Goal: Communication & Community: Answer question/provide support

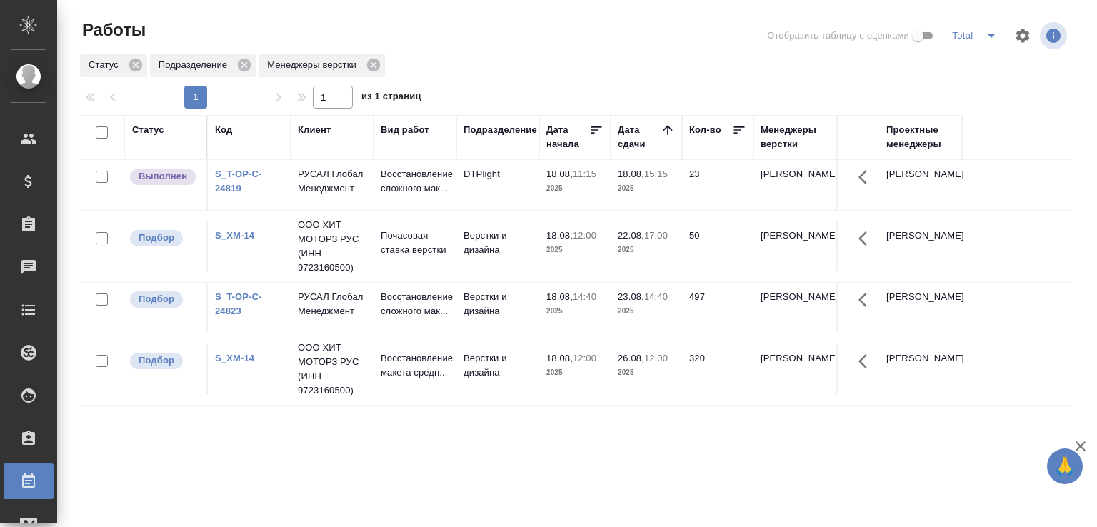
click at [521, 184] on td "DTPlight" at bounding box center [497, 185] width 83 height 50
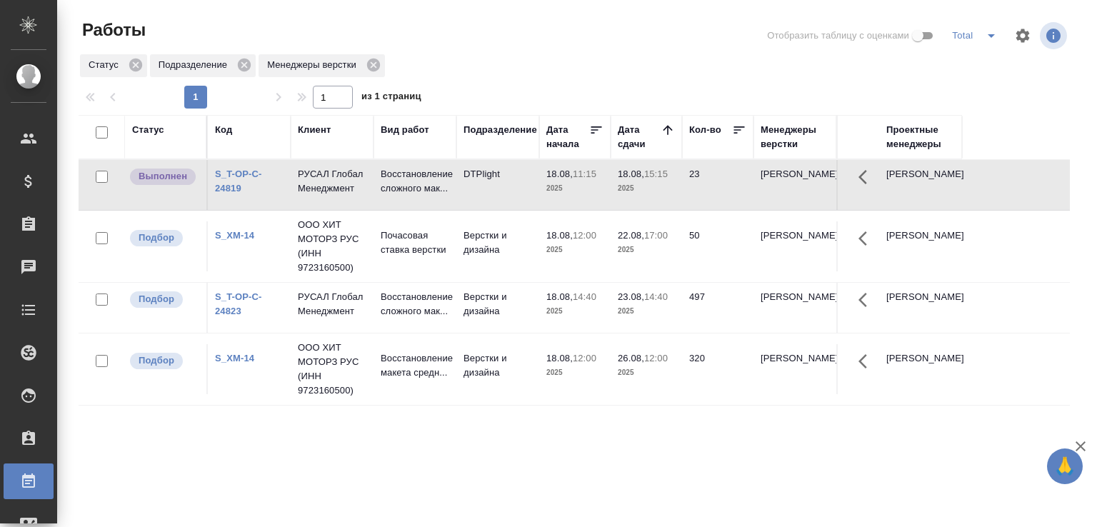
click at [521, 184] on td "DTPlight" at bounding box center [497, 185] width 83 height 50
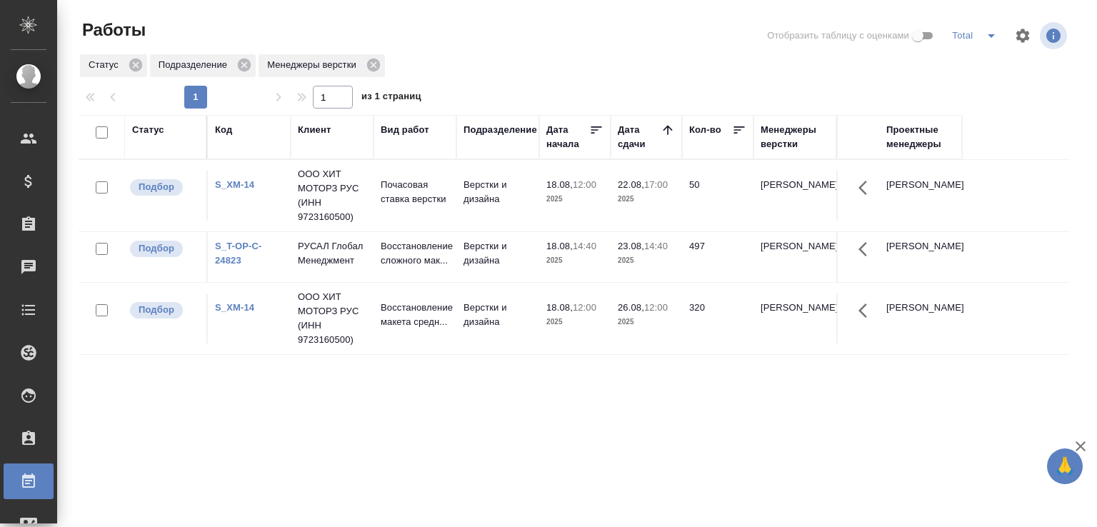
click at [242, 261] on link "S_T-OP-C-24823" at bounding box center [238, 253] width 47 height 25
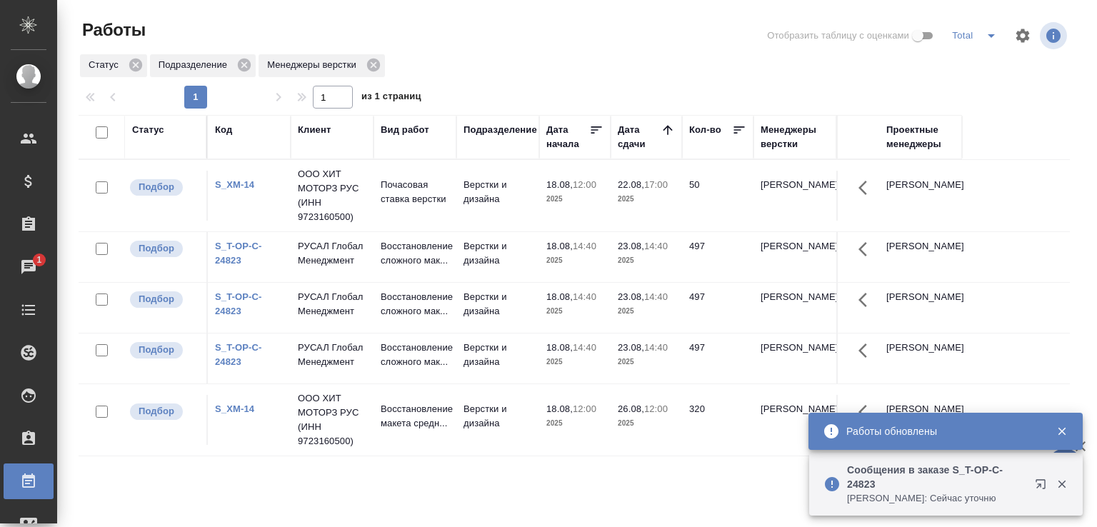
click at [940, 501] on p "Авдеенко Кирилл: Сейчас уточню" at bounding box center [936, 498] width 179 height 14
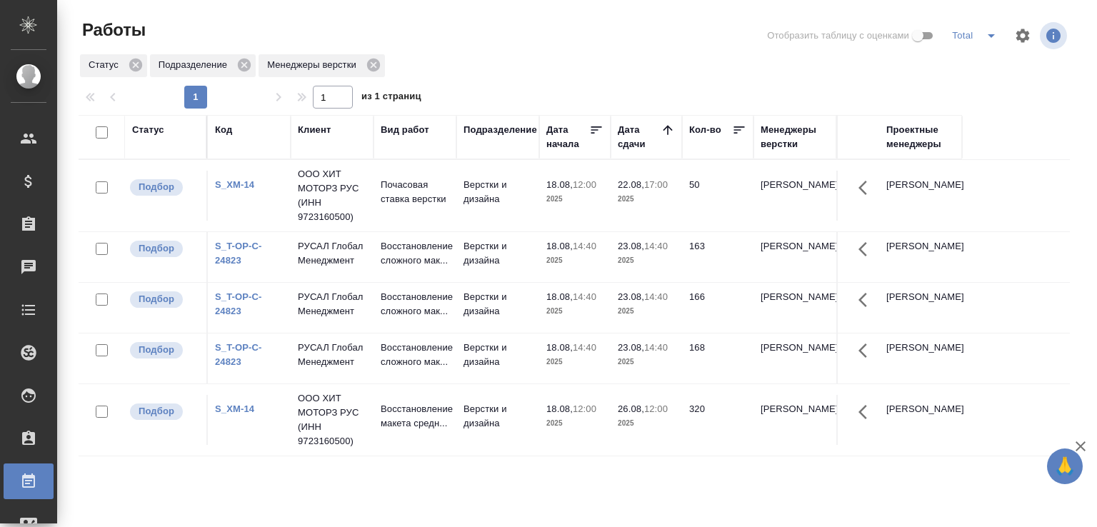
click at [343, 224] on p "РУСАЛ Глобал Менеджмент" at bounding box center [332, 195] width 69 height 57
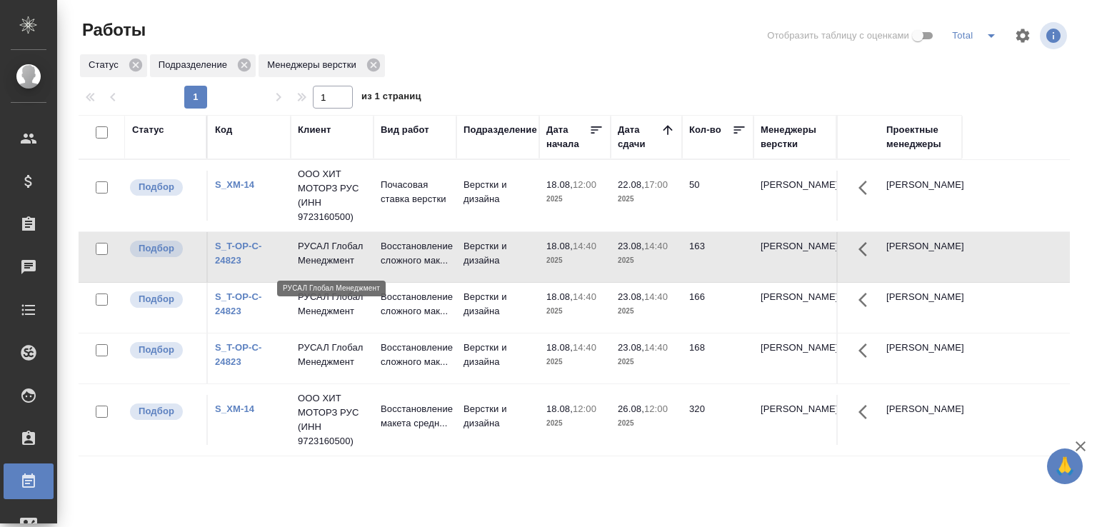
click at [343, 263] on p "РУСАЛ Глобал Менеджмент" at bounding box center [332, 253] width 69 height 29
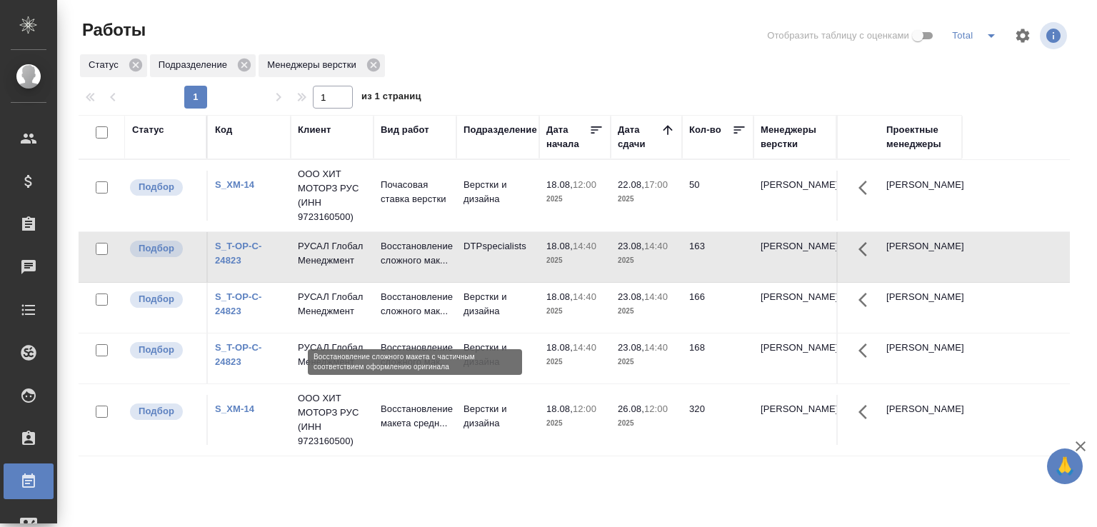
click at [440, 319] on p "Восстановление сложного мак..." at bounding box center [415, 304] width 69 height 29
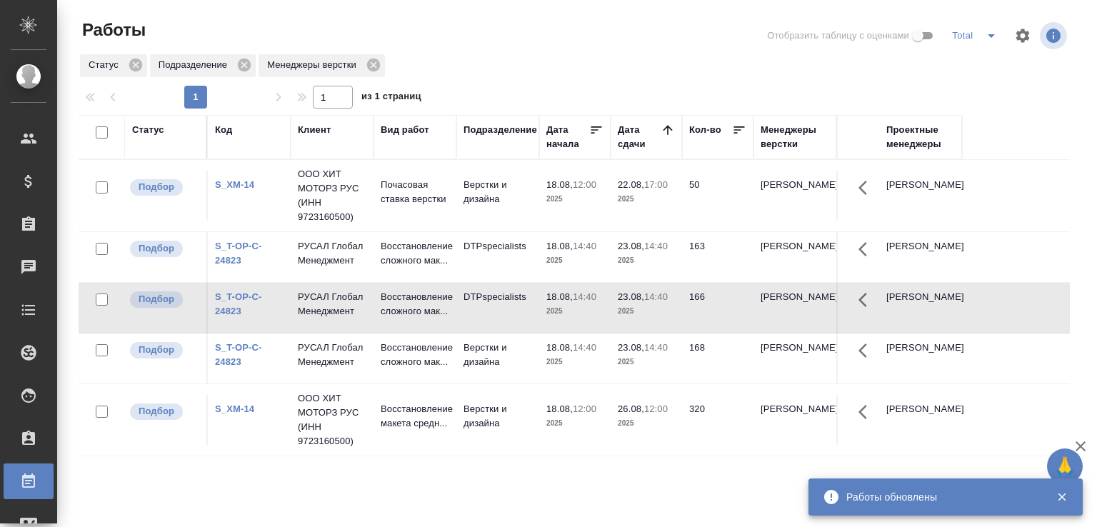
click at [580, 369] on p "2025" at bounding box center [574, 362] width 57 height 14
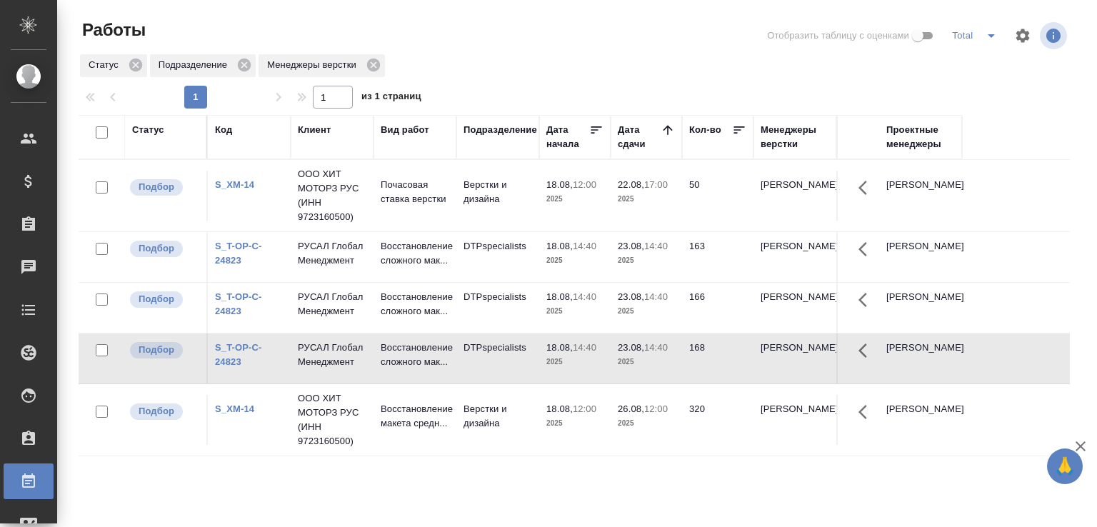
click at [593, 49] on div at bounding box center [580, 36] width 334 height 34
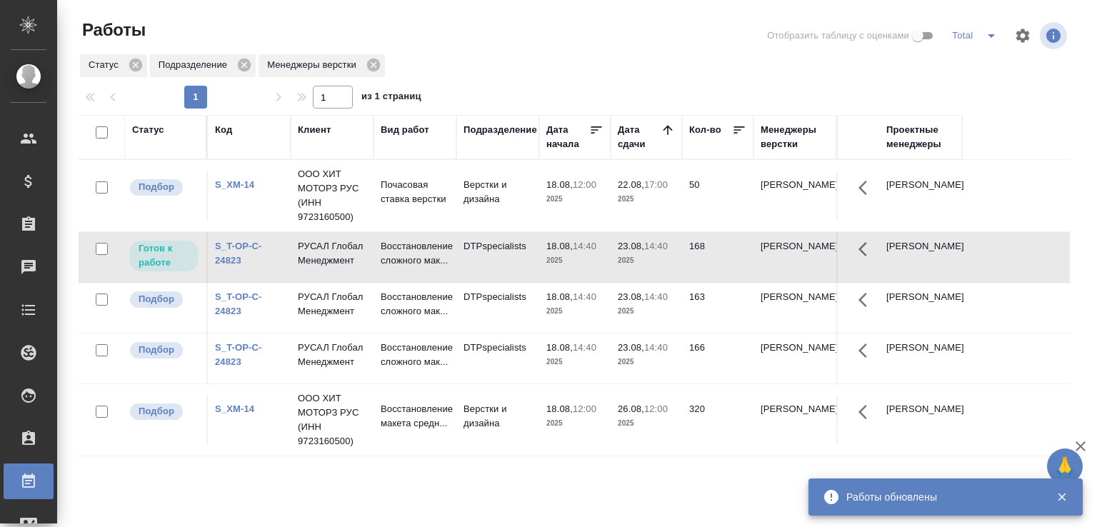
click at [558, 54] on div "Статус Подразделение Менеджеры верстки" at bounding box center [574, 66] width 991 height 26
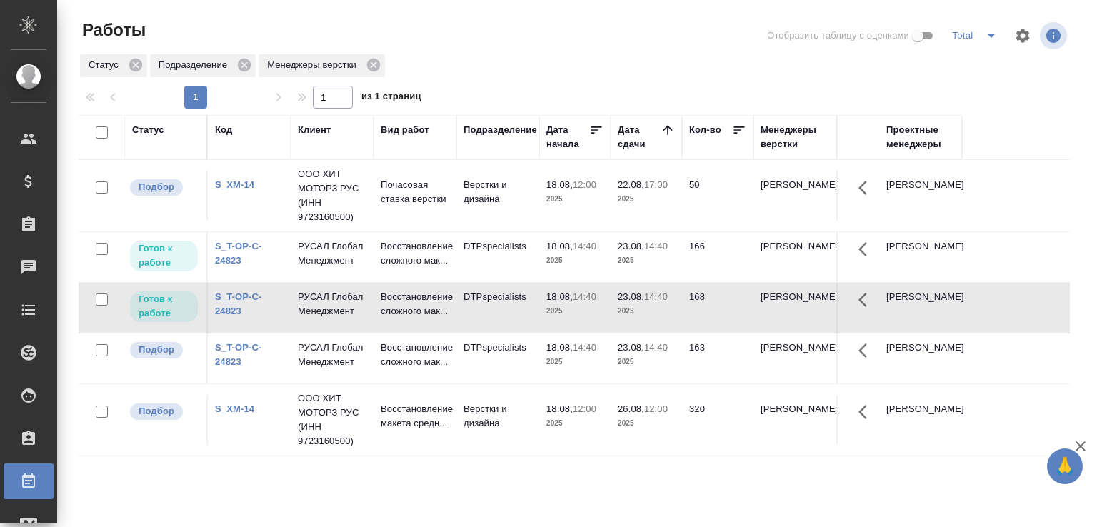
click at [558, 54] on div "Статус Подразделение Менеджеры верстки" at bounding box center [574, 66] width 991 height 26
click at [231, 266] on link "S_T-OP-C-24823" at bounding box center [238, 253] width 47 height 25
click at [484, 72] on div "Статус Подразделение Менеджеры верстки" at bounding box center [574, 66] width 991 height 26
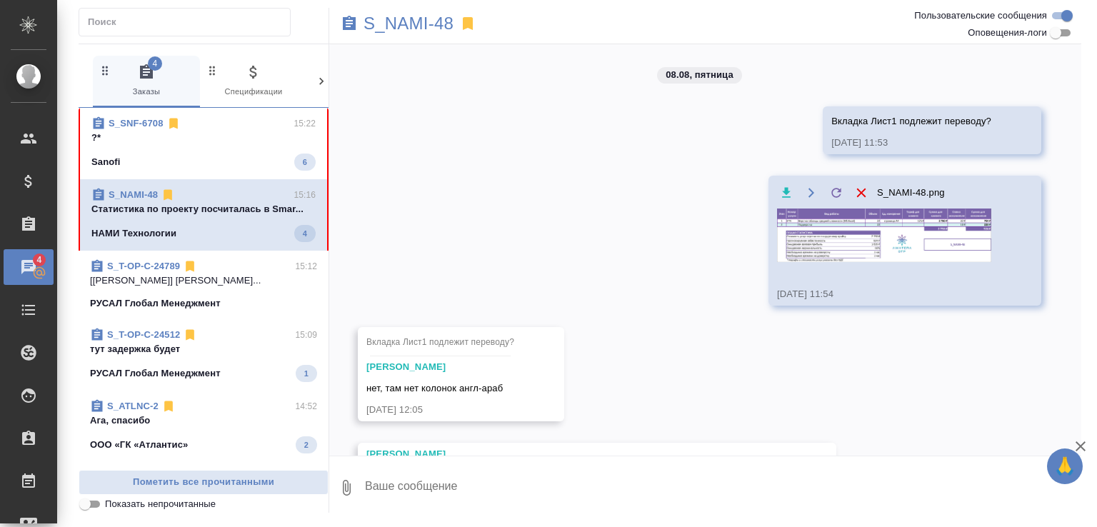
scroll to position [799, 0]
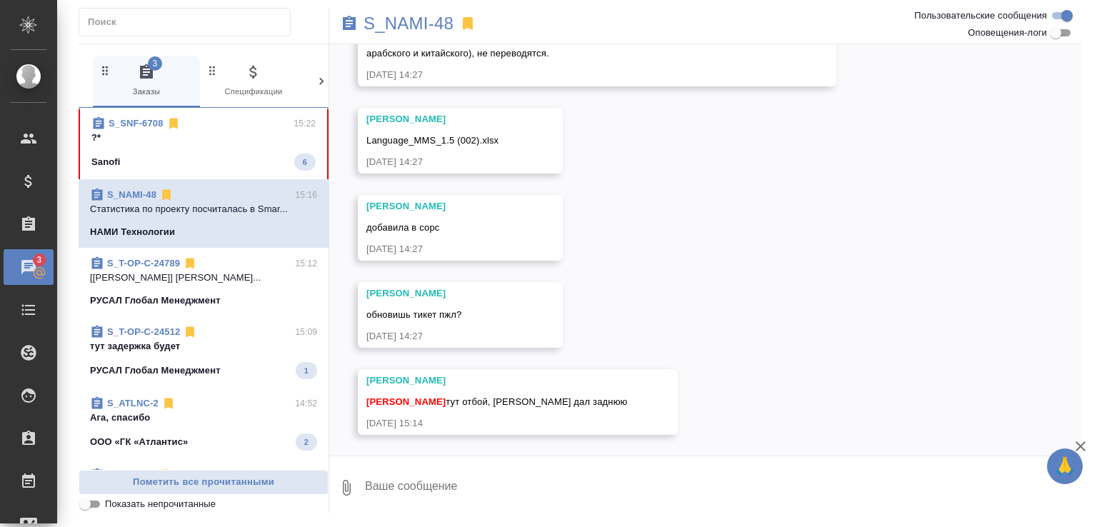
click at [469, 494] on textarea at bounding box center [723, 488] width 718 height 49
type textarea "оки"
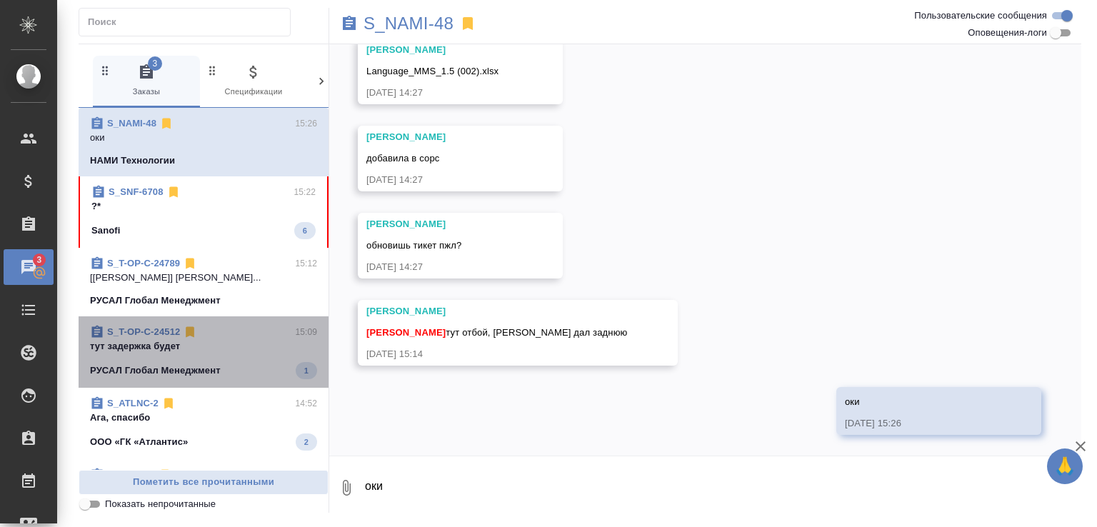
click at [234, 339] on div "S_T-OP-C-24512 15:09" at bounding box center [203, 332] width 227 height 14
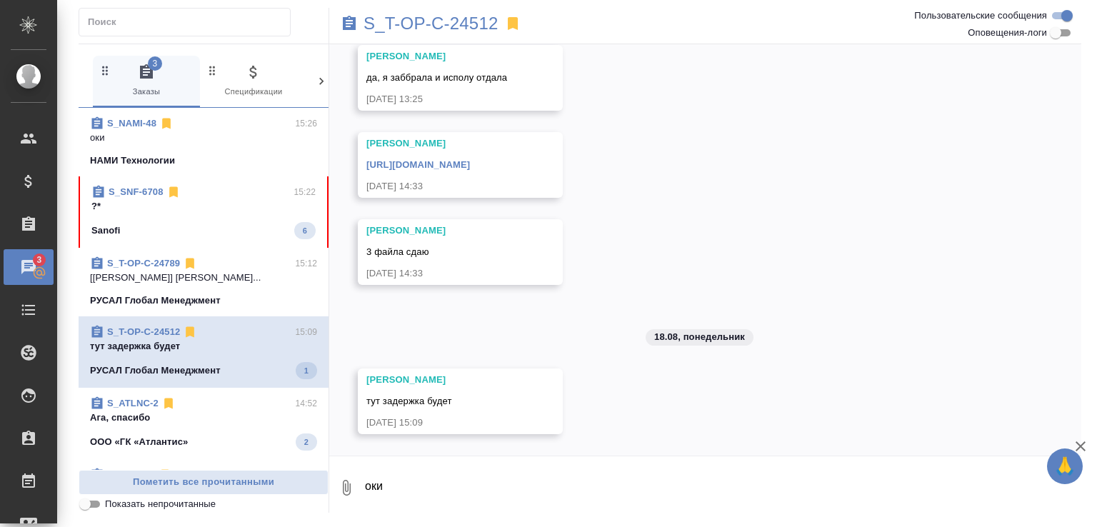
scroll to position [3028, 0]
click at [424, 495] on textarea "оки" at bounding box center [723, 488] width 718 height 49
type textarea "ждём"
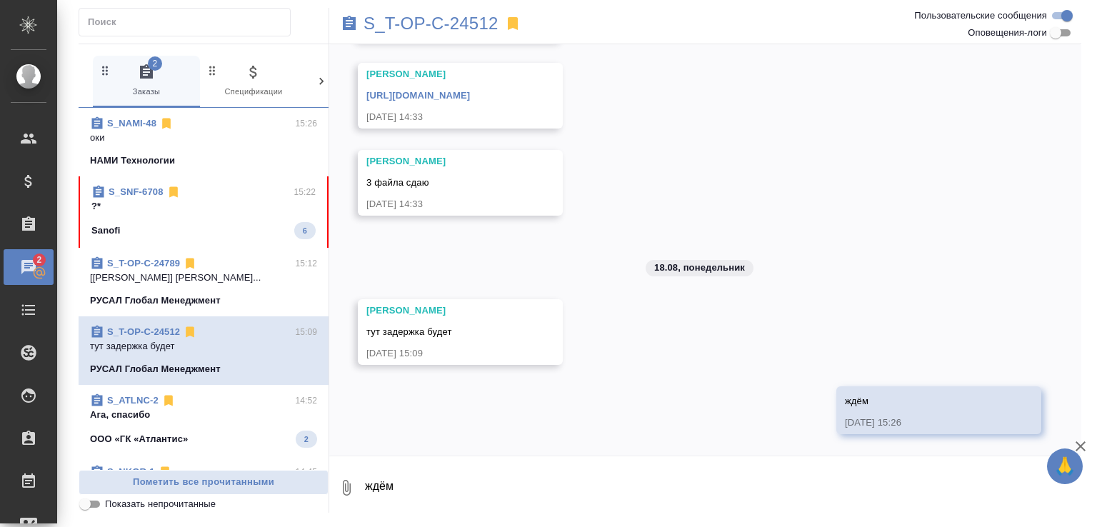
scroll to position [3098, 0]
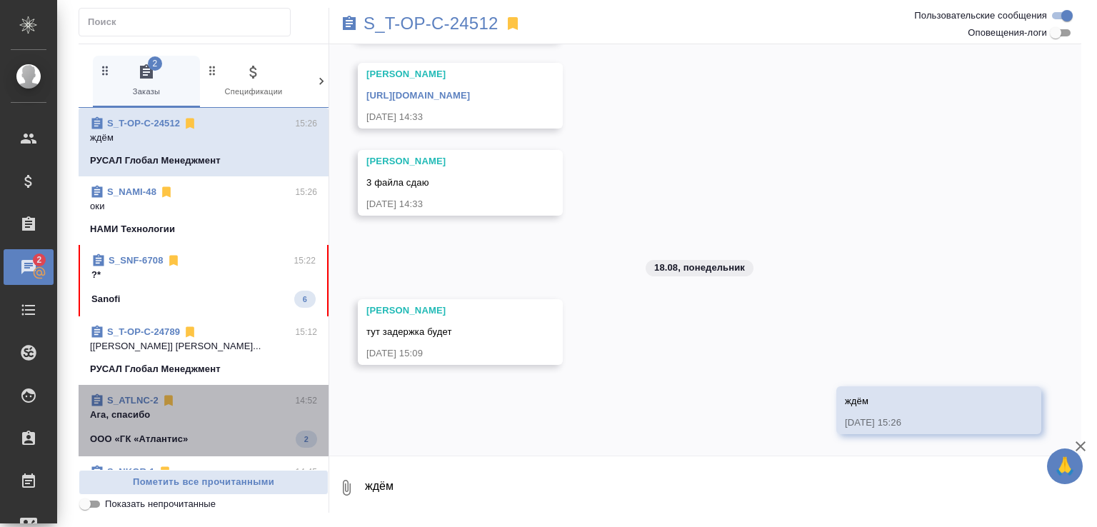
click at [222, 422] on p "Ага, спасибо" at bounding box center [203, 415] width 227 height 14
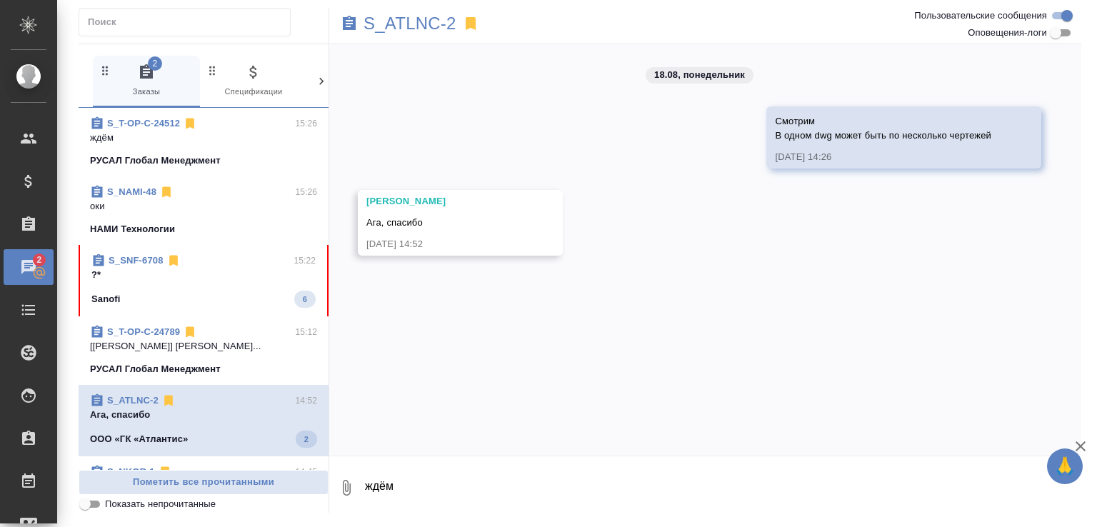
scroll to position [0, 0]
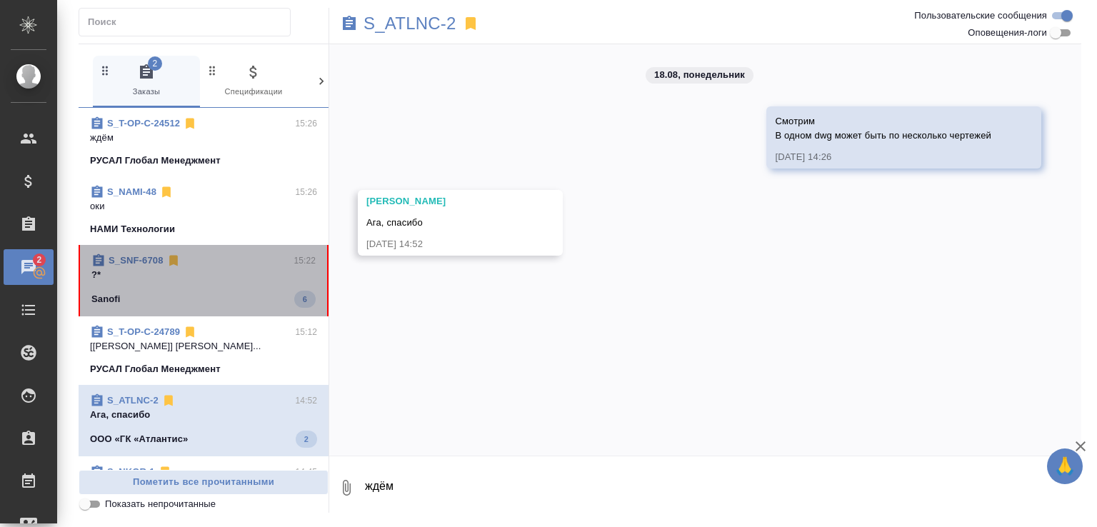
click at [251, 248] on div "S_SNF-6708 15:22 ?* Sanofi 6" at bounding box center [204, 280] width 250 height 71
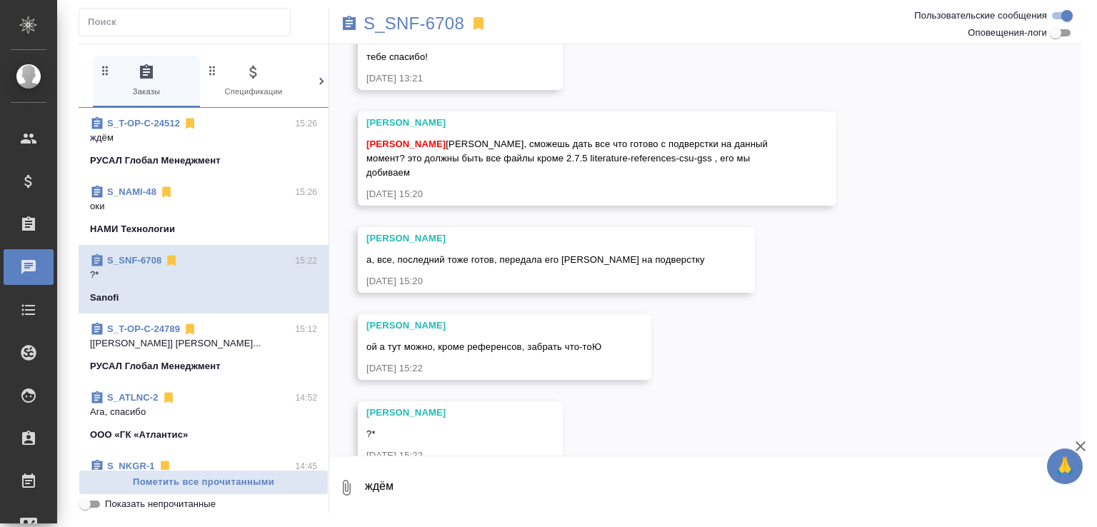
scroll to position [1920, 0]
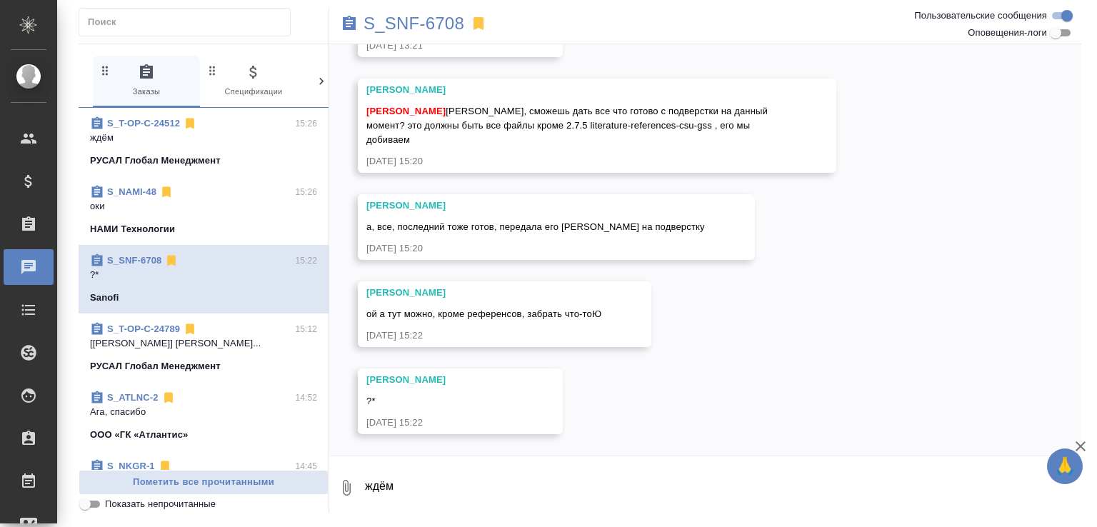
click at [151, 255] on link "S_SNF-6708" at bounding box center [134, 260] width 54 height 11
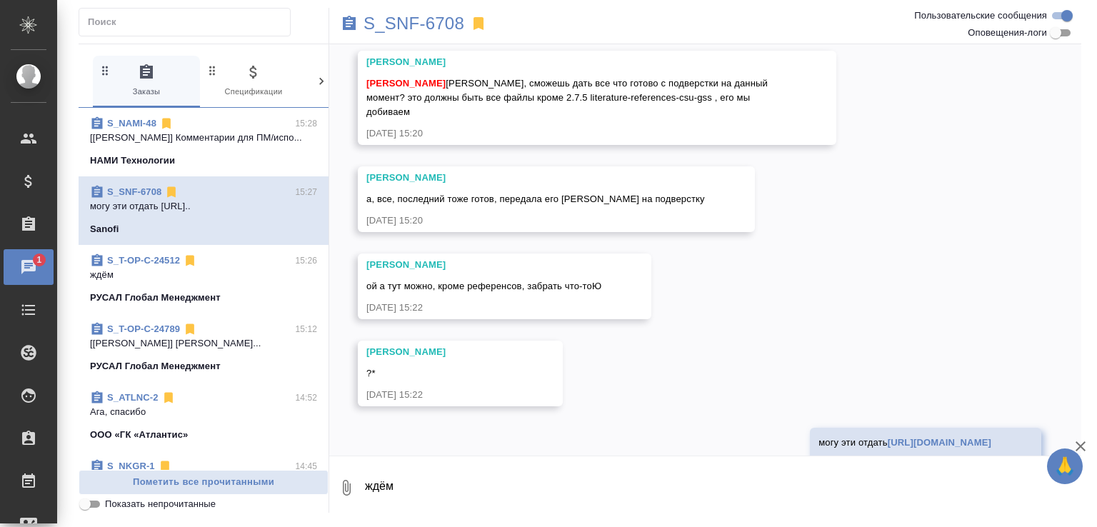
scroll to position [2120, 0]
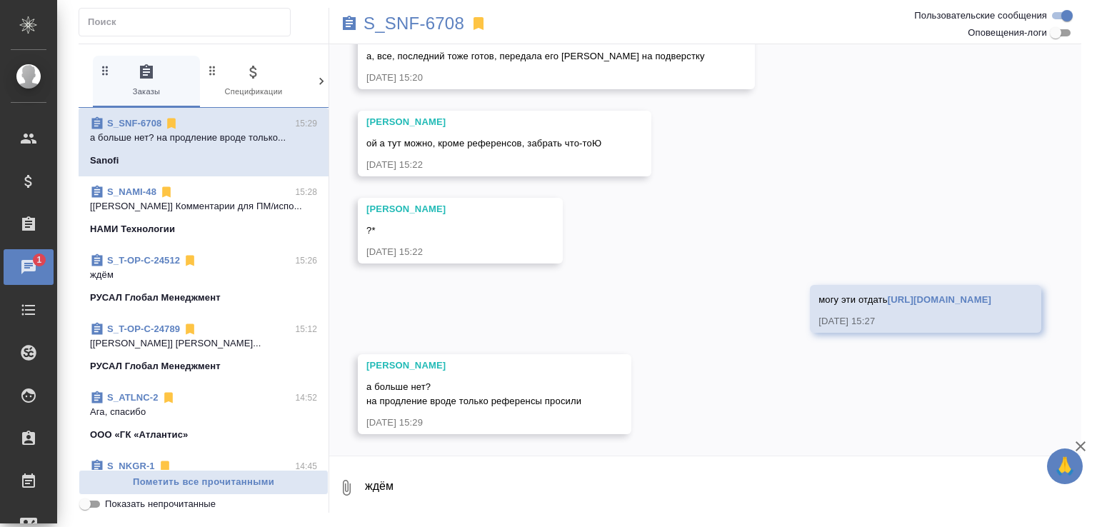
click at [888, 298] on link "https://drive.awatera.com/apps/files/files/9840036?dir=/Shares/Sanofi/Orders/S_…" at bounding box center [940, 299] width 104 height 11
click at [424, 486] on textarea "ждём" at bounding box center [723, 488] width 718 height 49
type textarea "у Марии ещё файлики, уточняю их судьбу"
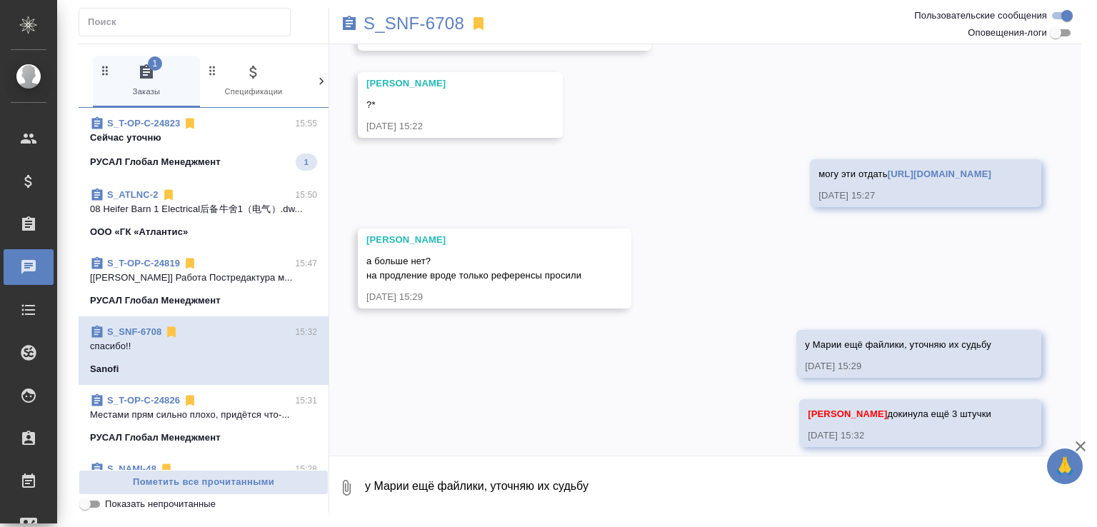
scroll to position [2346, 0]
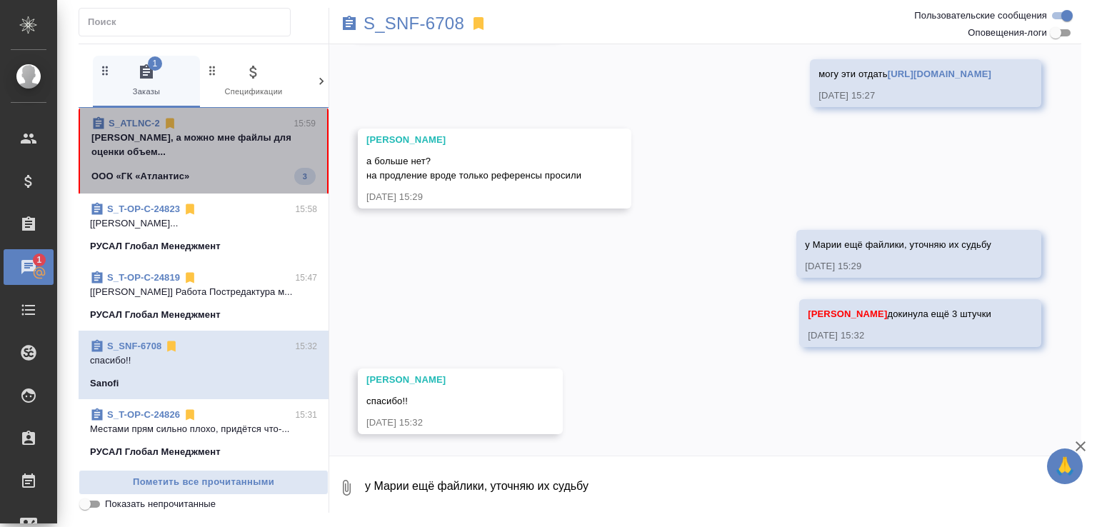
click at [249, 149] on p "Катя, а можно мне файлы для оценки объем..." at bounding box center [203, 145] width 224 height 29
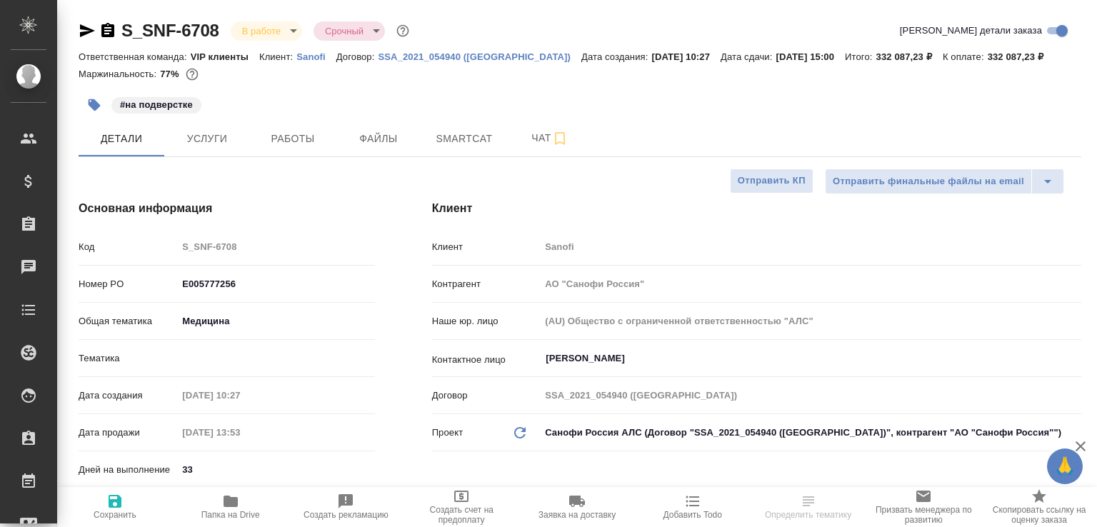
select select "RU"
type input "VIP клиенты"
type input "[PERSON_NAME]"
type input "Комаров Роман"
click at [297, 136] on span "Работы" at bounding box center [293, 139] width 69 height 18
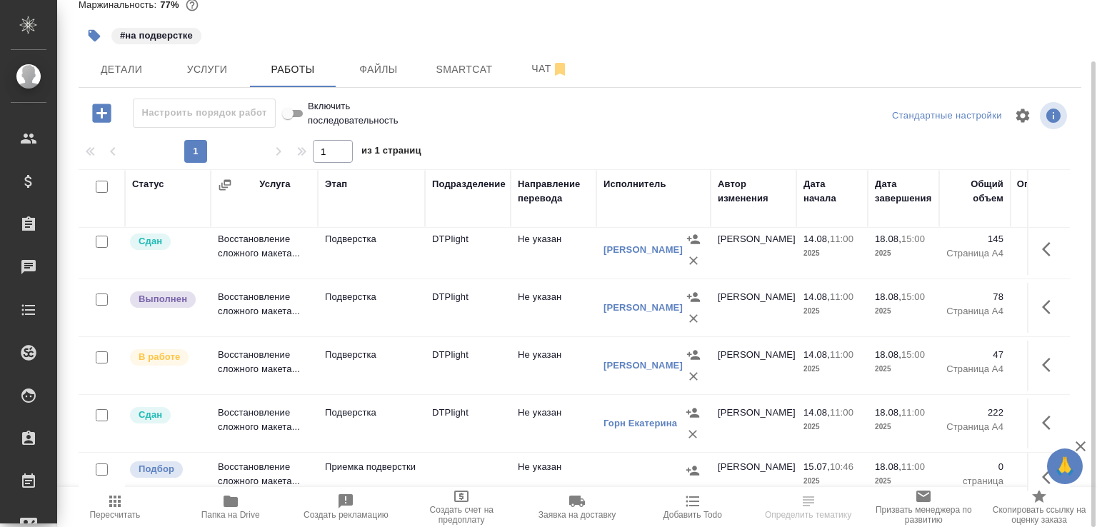
scroll to position [621, 0]
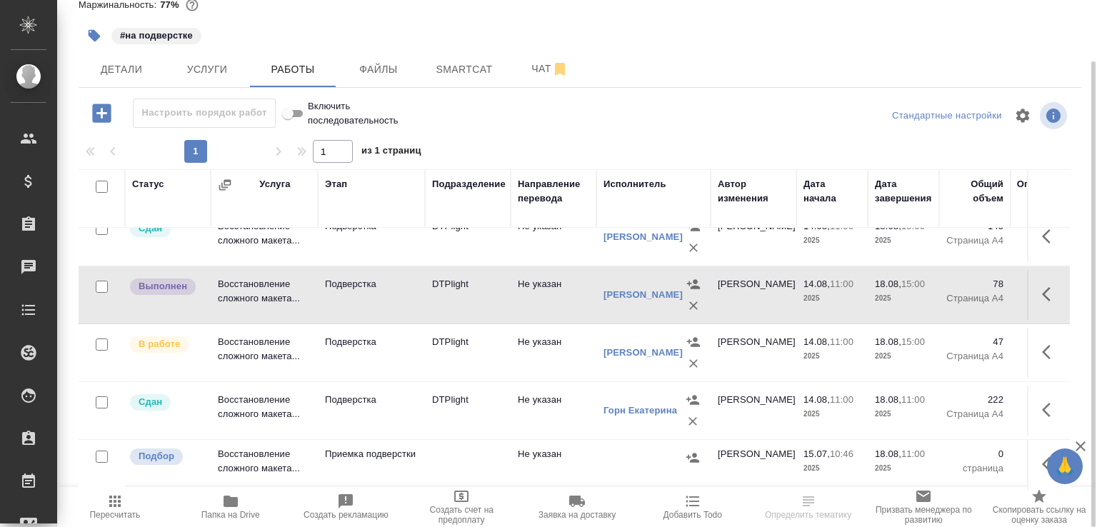
click at [539, 56] on button "Чат" at bounding box center [550, 69] width 86 height 36
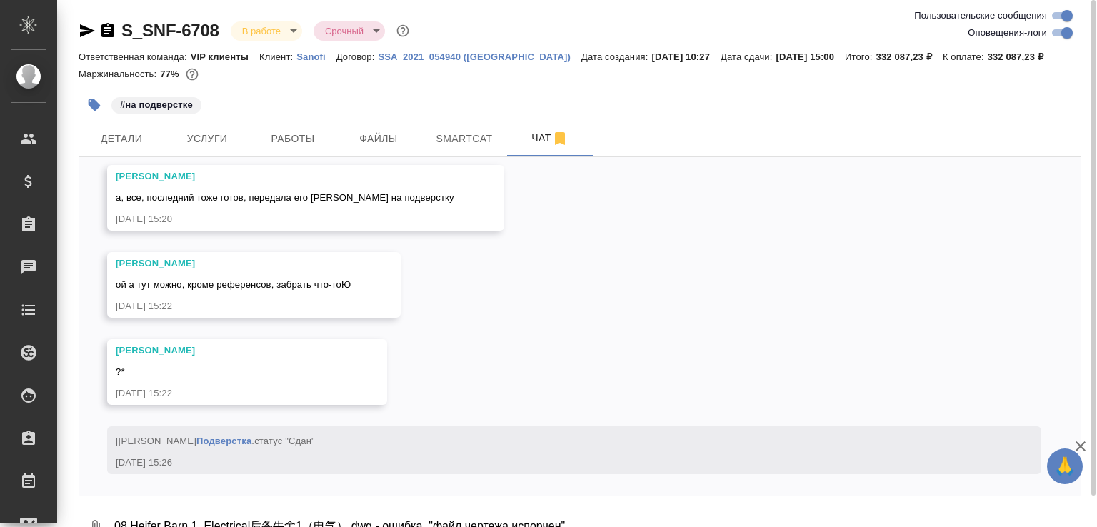
scroll to position [17851, 0]
click at [178, 518] on textarea "08 Heifer Barn 1 Electrical后备牛舍1（电气）.dwg - ошибка, "файл чертежа испорчен"" at bounding box center [597, 528] width 969 height 49
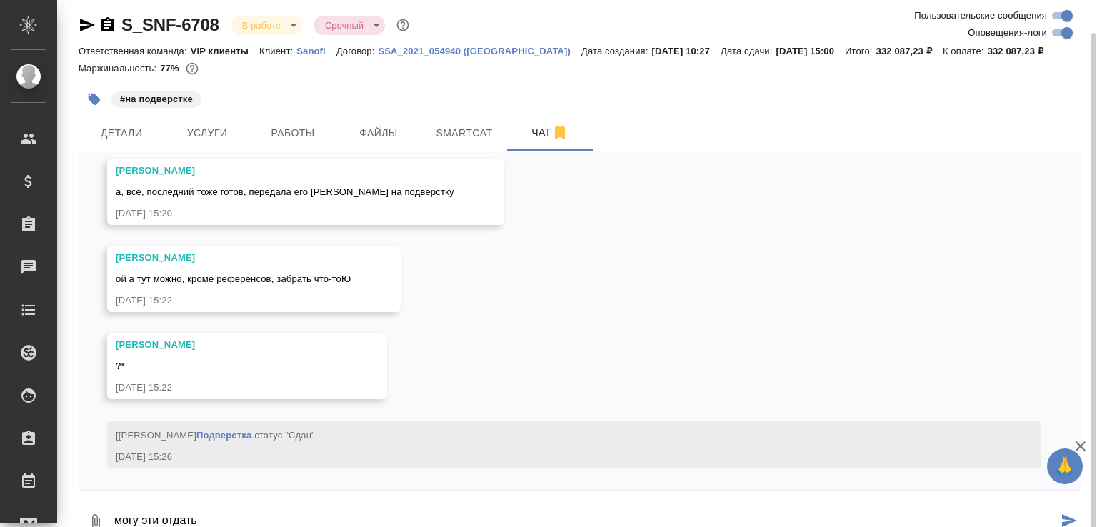
scroll to position [20, 0]
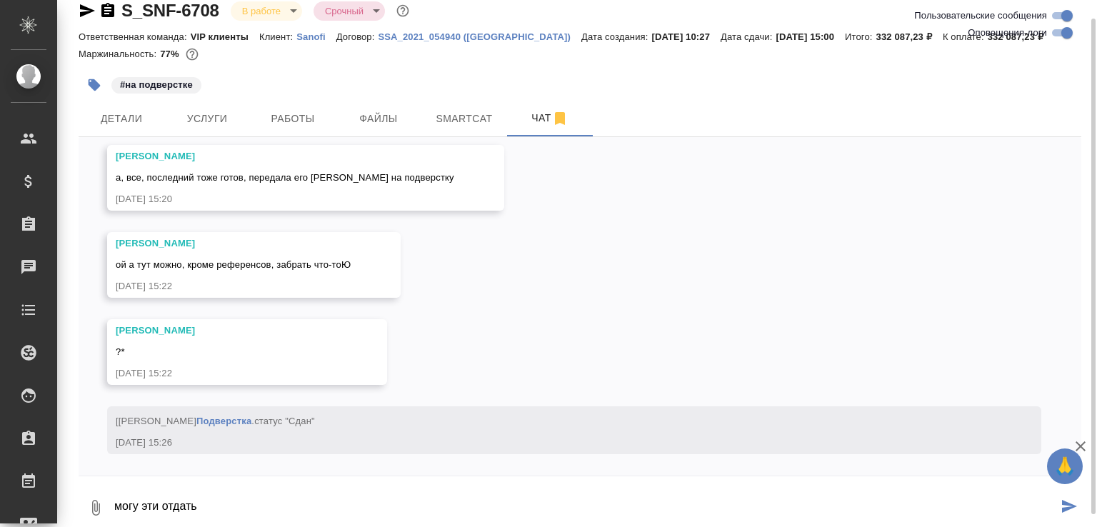
paste textarea "https://drive.awatera.com/apps/files/files/9840036?dir=/Shares/Sanofi/Orders/S_…"
type textarea "могу эти отдать https://drive.awatera.com/apps/files/files/9840036?dir=/Shares/…"
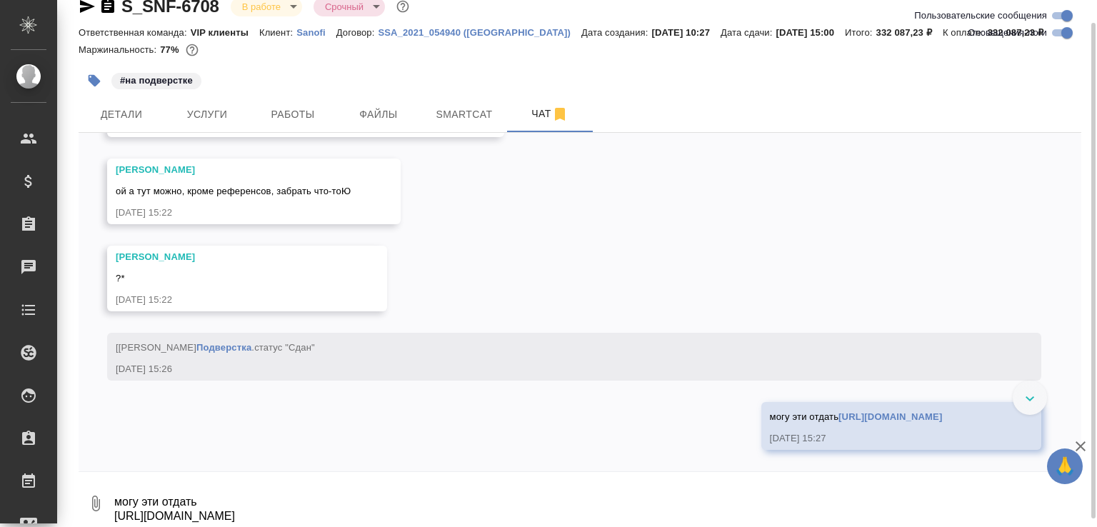
scroll to position [17631, 0]
click at [306, 111] on span "Работы" at bounding box center [293, 115] width 69 height 18
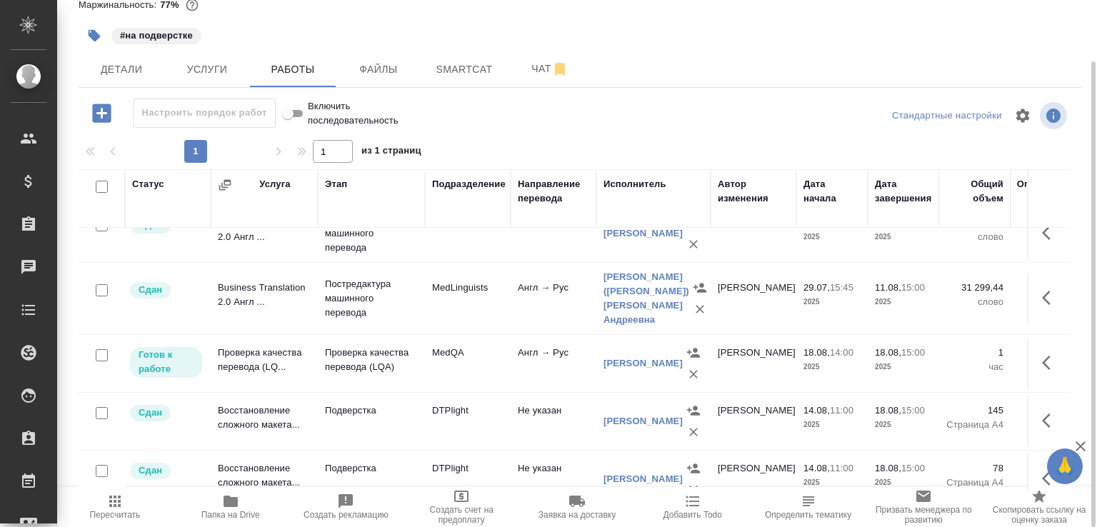
scroll to position [621, 0]
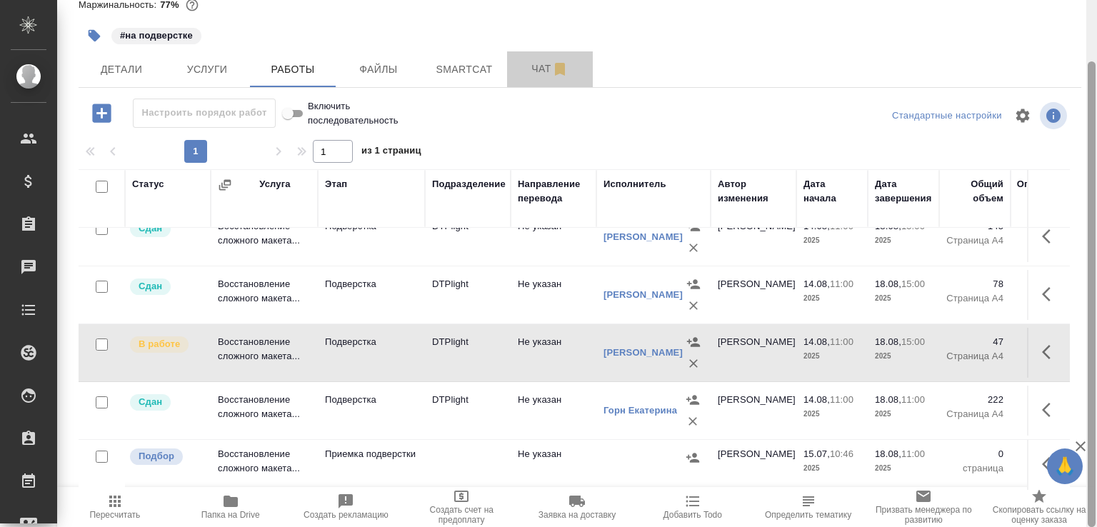
drag, startPoint x: 514, startPoint y: 74, endPoint x: 1096, endPoint y: 232, distance: 603.3
click at [516, 74] on button "Чат" at bounding box center [550, 69] width 86 height 36
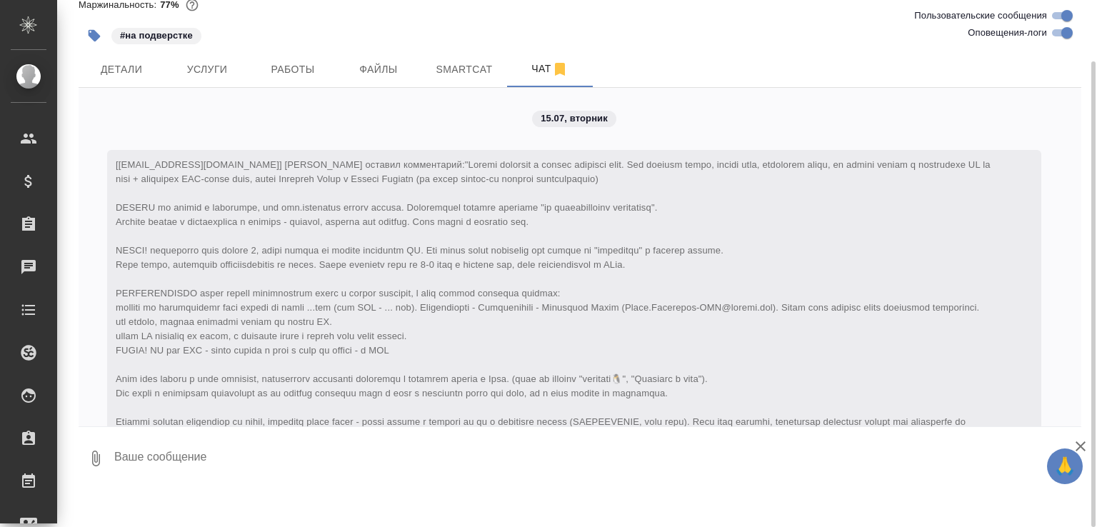
scroll to position [18105, 0]
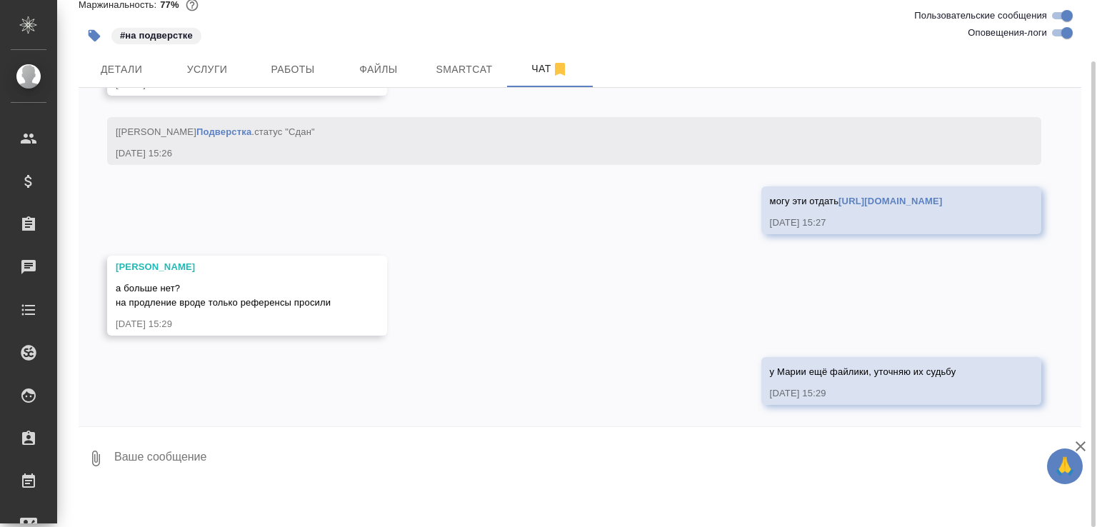
click at [171, 462] on textarea at bounding box center [597, 458] width 969 height 49
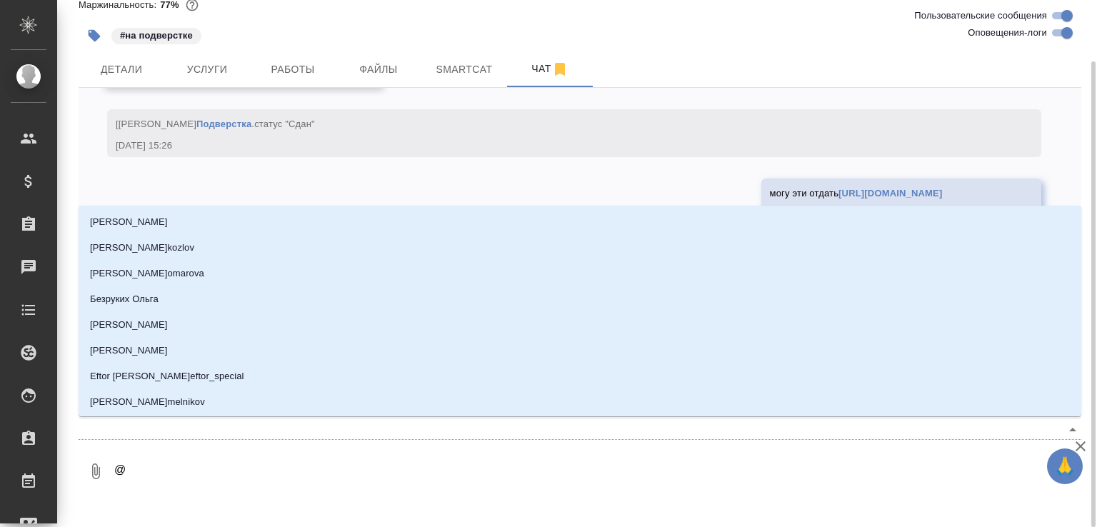
type textarea "@д"
type input "д"
type textarea "@ди"
type input "ди"
type textarea "@дил"
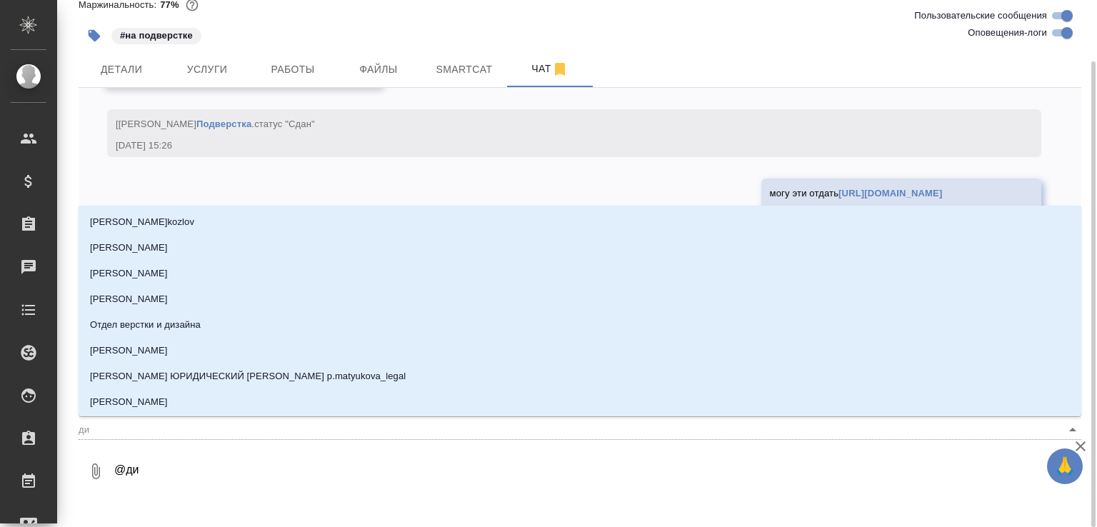
type input "дил"
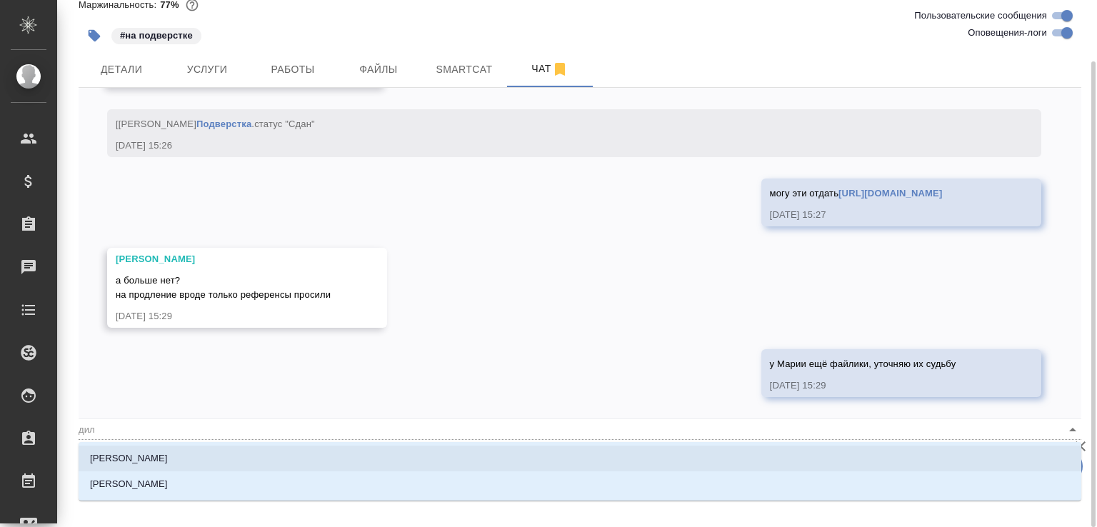
type textarea "@диля"
type input "диля"
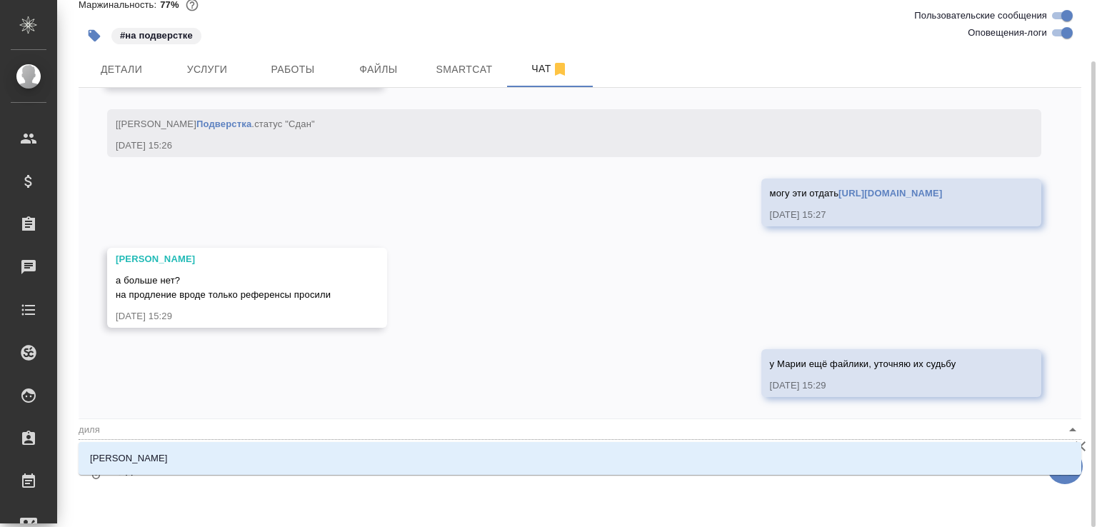
type textarea "@диляр"
type input "диляр"
type textarea "@диляра"
type input "диляра"
click at [168, 461] on p "Сайдашева Диляра" at bounding box center [129, 458] width 78 height 14
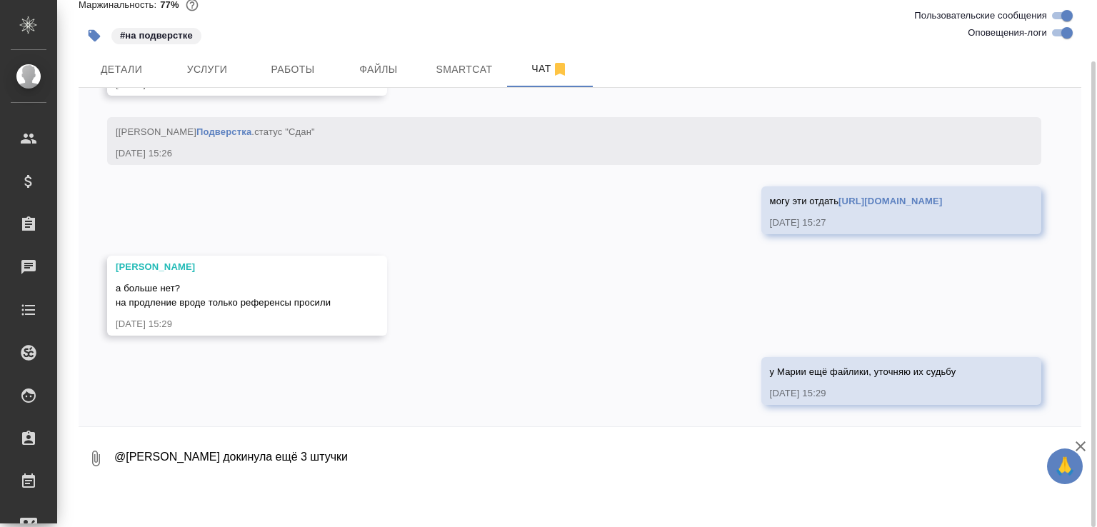
type textarea "@Сайдашева Диляра докинула ещё 3 штучки"
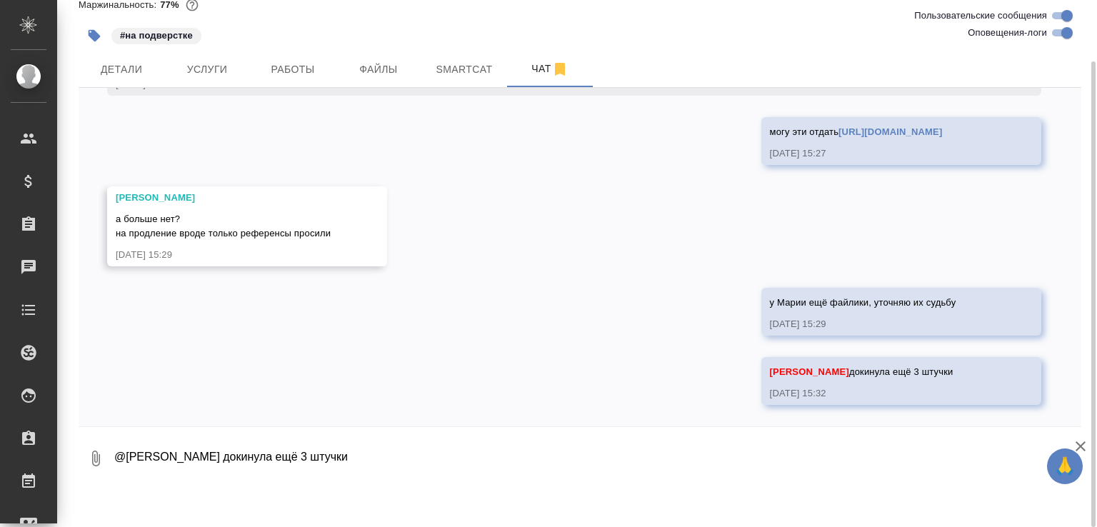
scroll to position [18175, 0]
type textarea "теперь"
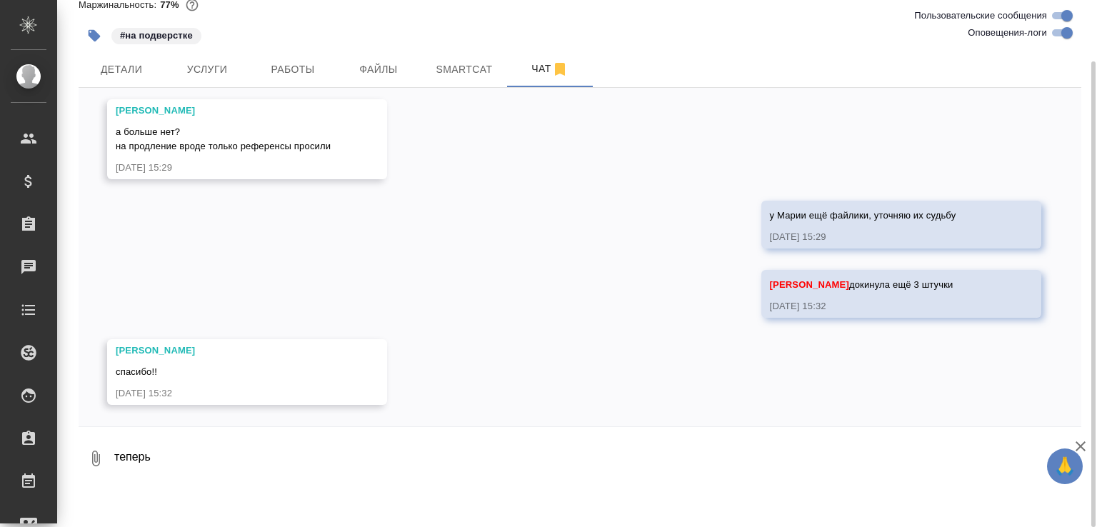
scroll to position [18262, 0]
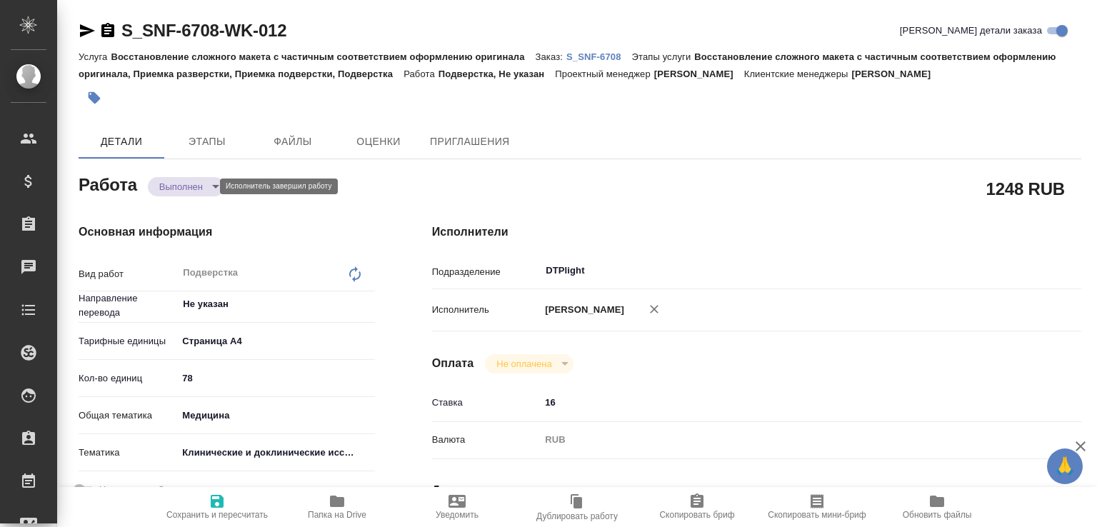
click at [168, 189] on body "🙏 .cls-1 fill:#fff; AWATERA [PERSON_NAME]malofeeva Клиенты Спецификации Заказы …" at bounding box center [548, 263] width 1097 height 527
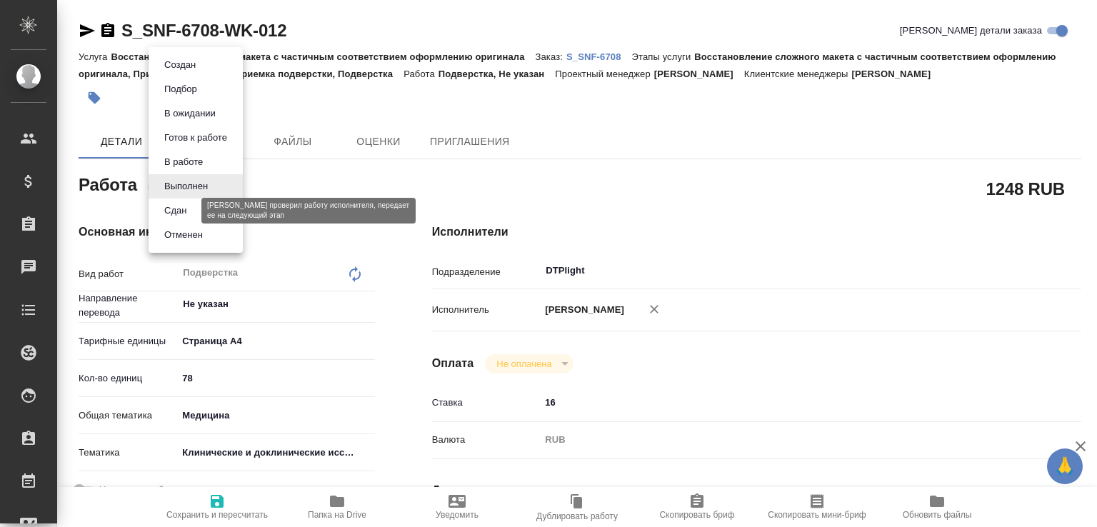
click at [167, 209] on button "Сдан" at bounding box center [175, 211] width 31 height 16
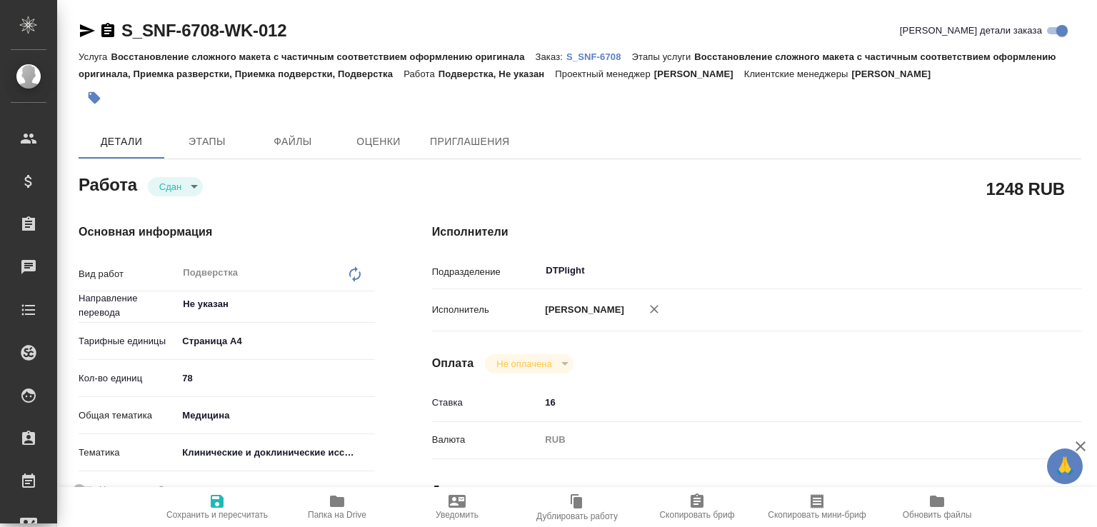
type textarea "x"
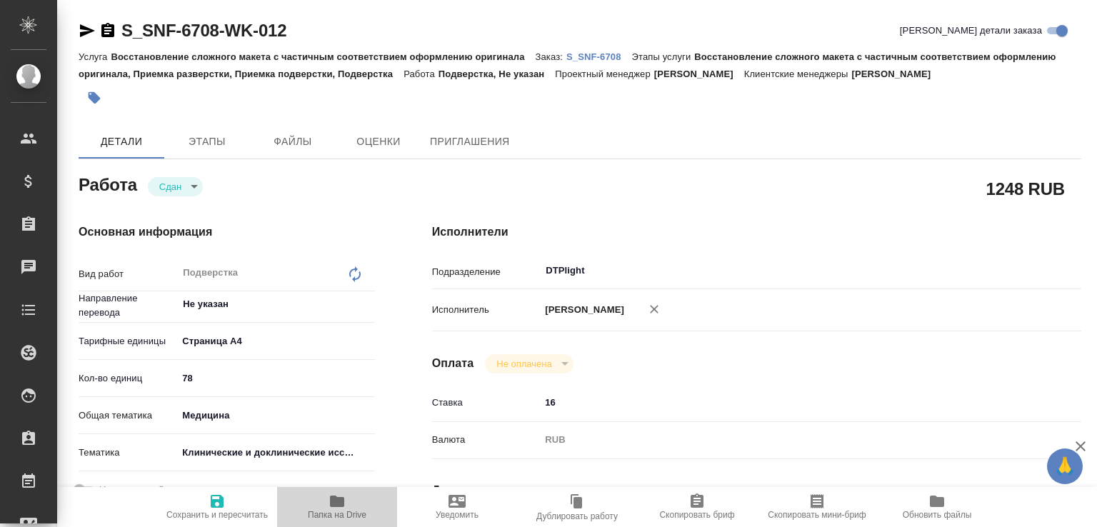
click at [324, 495] on span "Папка на Drive" at bounding box center [337, 506] width 103 height 27
type textarea "x"
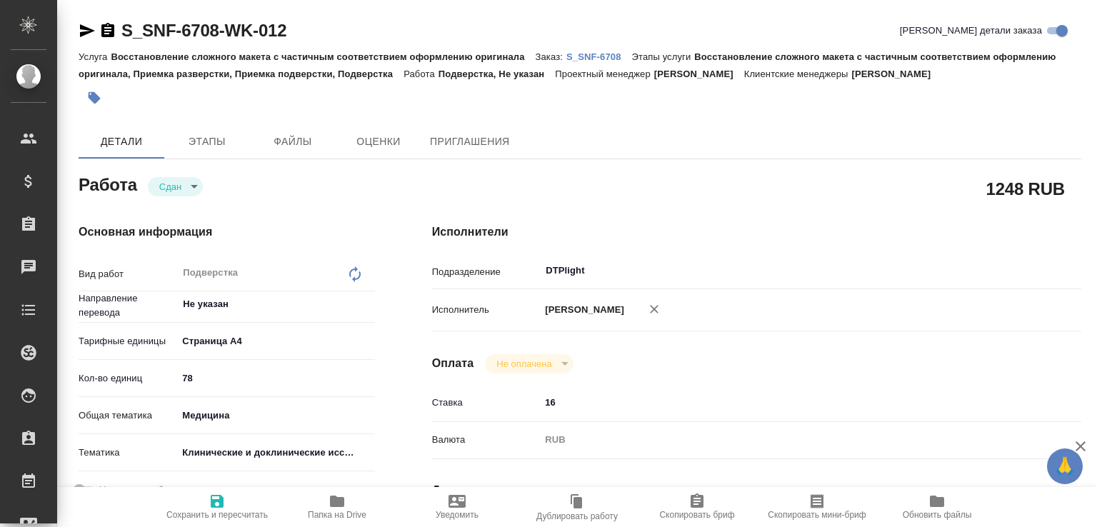
type textarea "x"
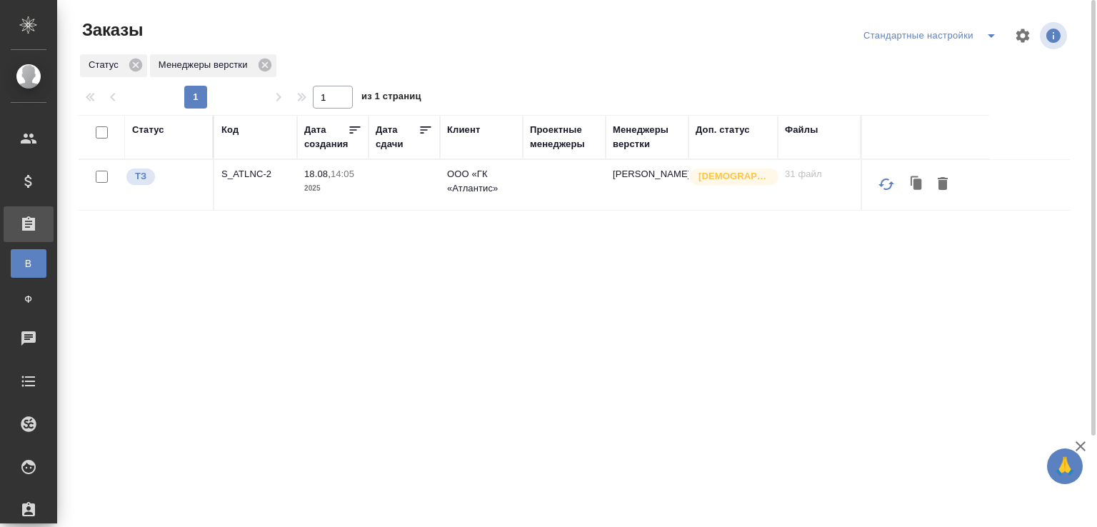
click at [392, 291] on div "Статус Код Дата создания Дата сдачи Клиент Проектные менеджеры Менеджеры верстк…" at bounding box center [574, 372] width 991 height 514
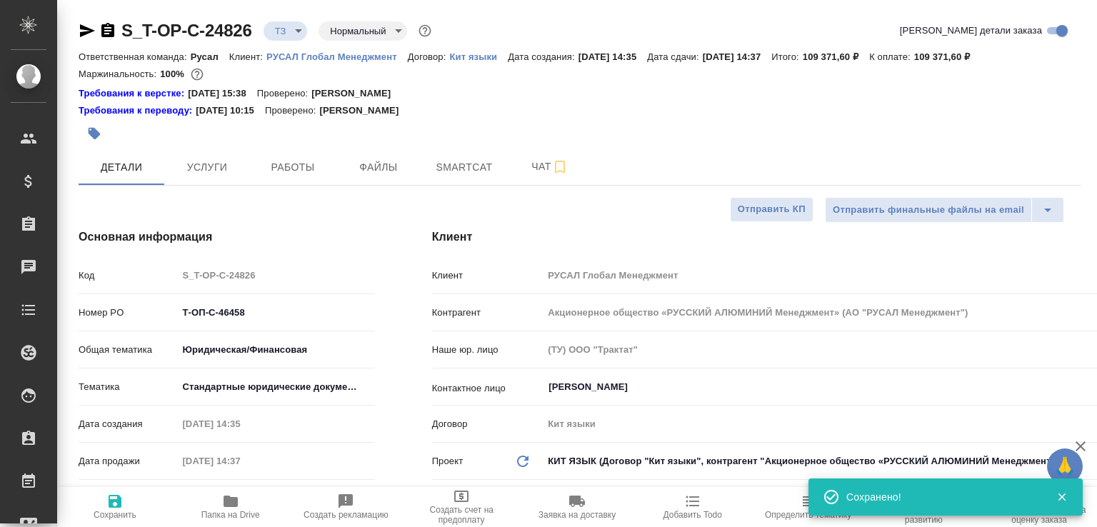
select select "RU"
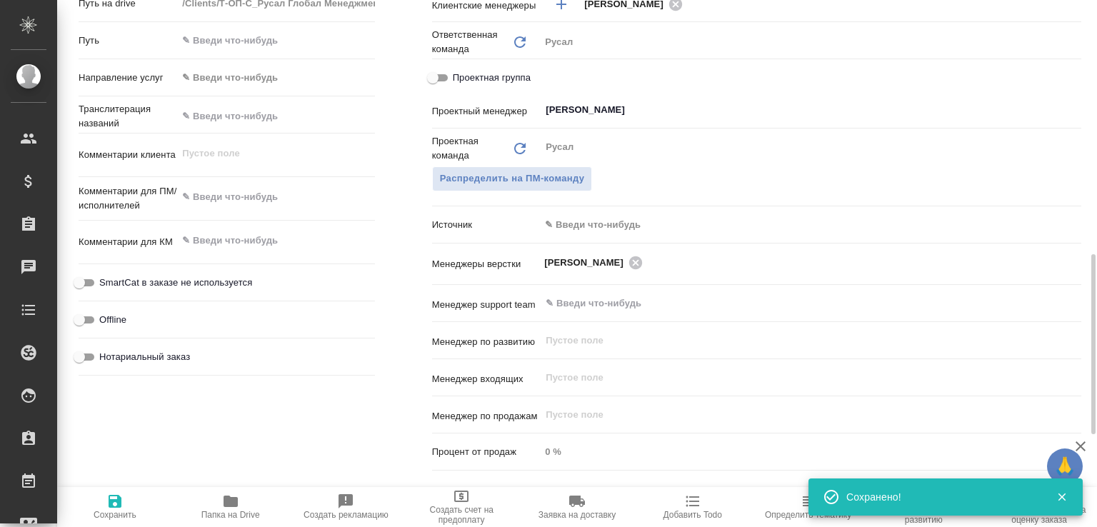
click at [236, 510] on span "Папка на Drive" at bounding box center [230, 515] width 59 height 10
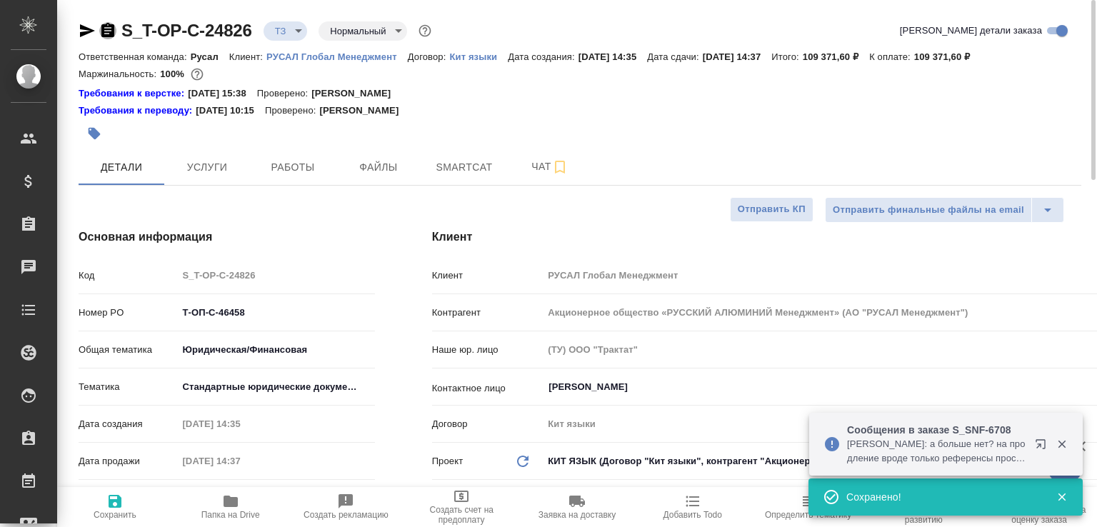
click at [111, 26] on icon "button" at bounding box center [107, 30] width 13 height 14
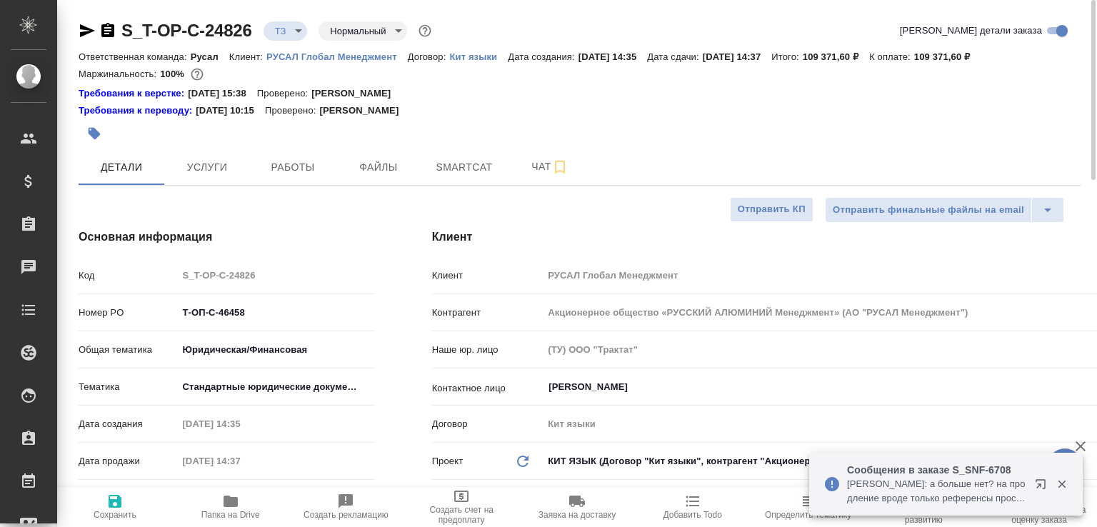
click at [109, 28] on icon "button" at bounding box center [107, 30] width 17 height 17
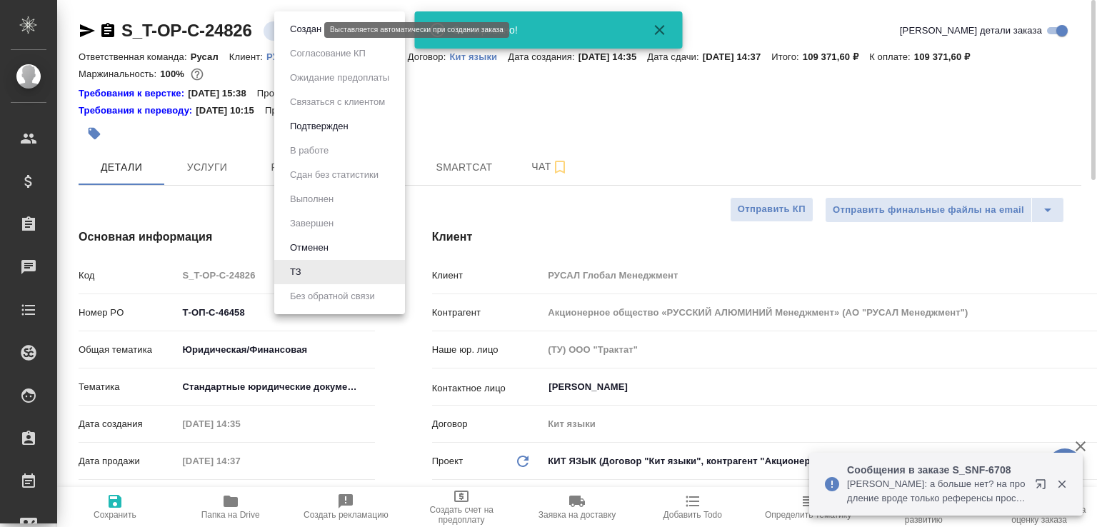
click at [301, 29] on body "🙏 .cls-1 fill:#fff; AWATERA [PERSON_NAME]malofeeva Клиенты Спецификации Заказы …" at bounding box center [548, 263] width 1097 height 527
click at [301, 29] on button "Создан" at bounding box center [306, 29] width 40 height 16
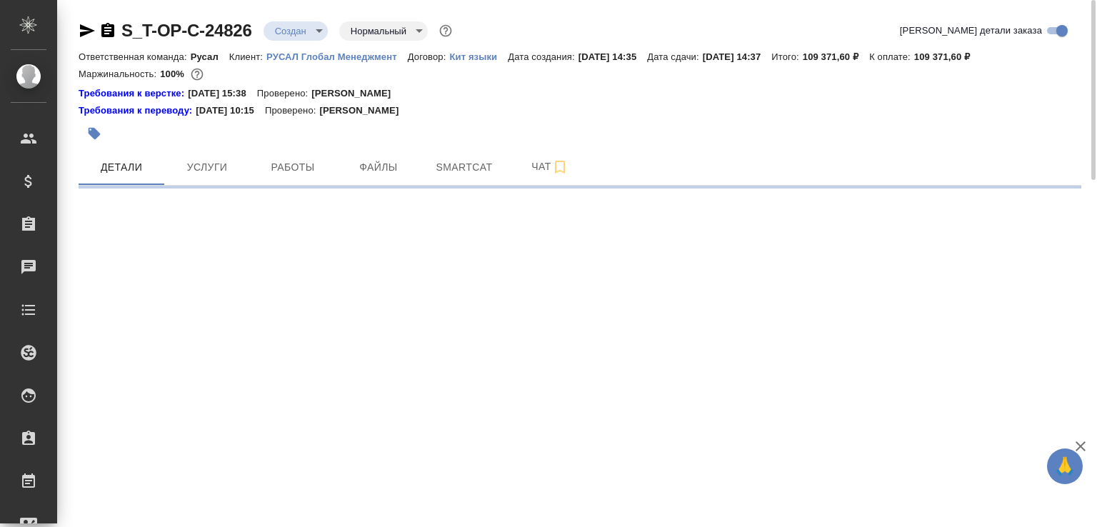
select select "RU"
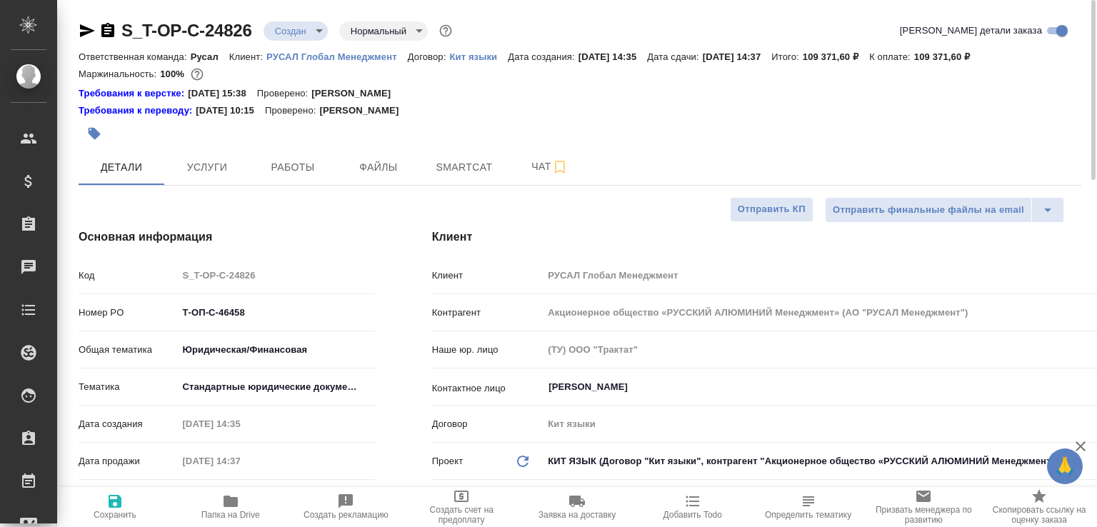
type textarea "x"
click at [529, 156] on button "Чат" at bounding box center [550, 167] width 86 height 36
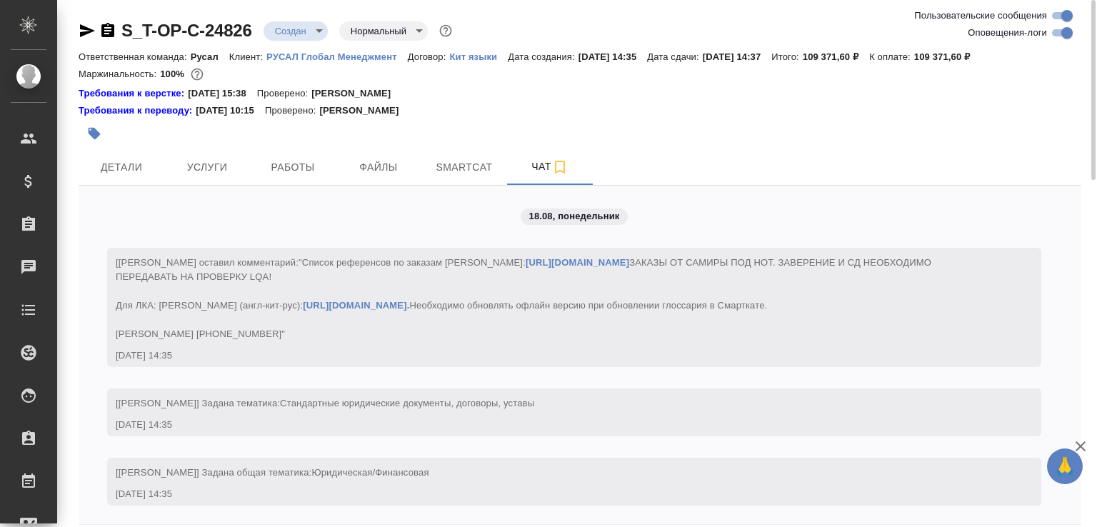
scroll to position [1001, 0]
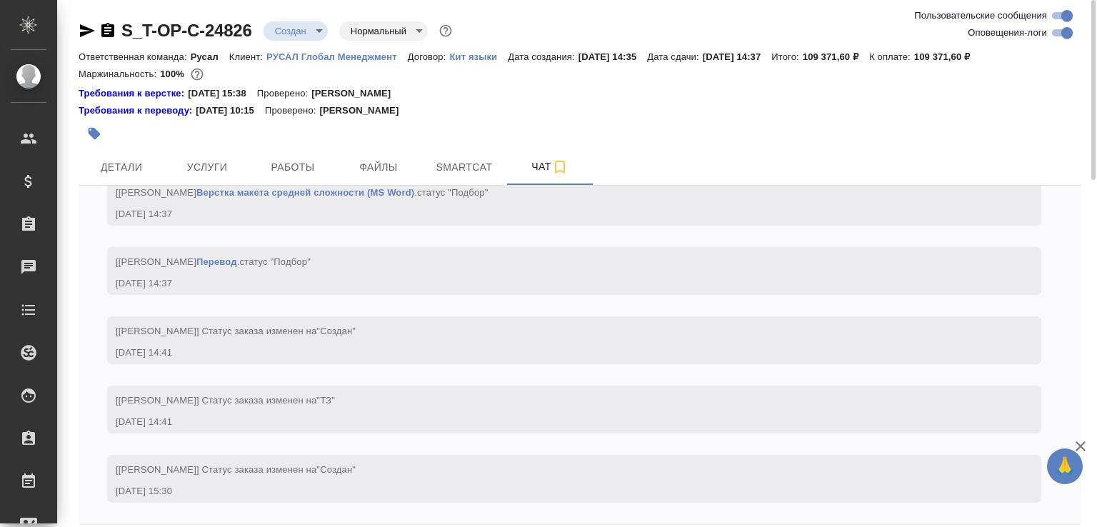
click at [110, 489] on div "[[PERSON_NAME]] Статус заказа изменен на "Создан" [DATE] 15:30" at bounding box center [574, 479] width 934 height 48
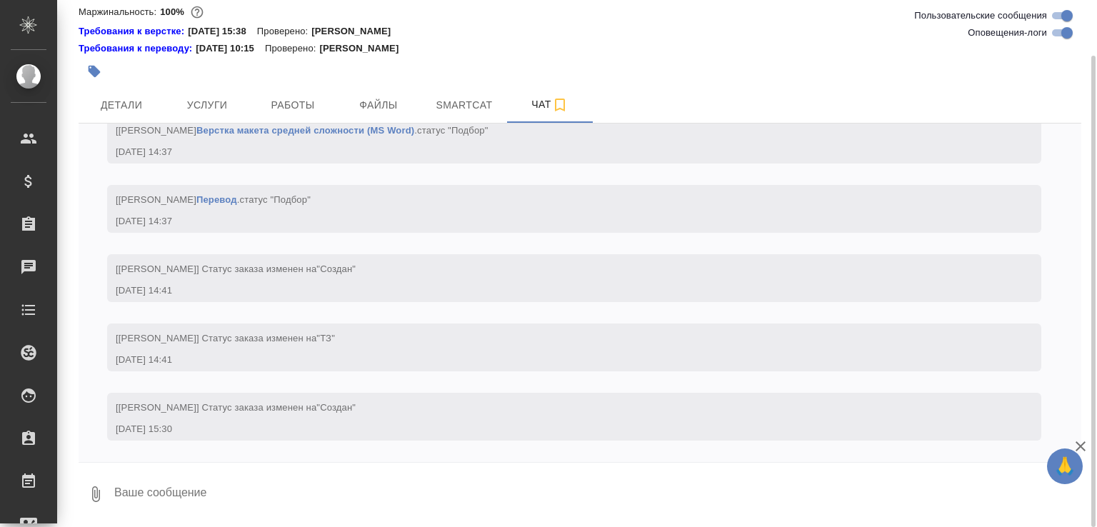
click at [95, 491] on icon "button" at bounding box center [95, 494] width 17 height 17
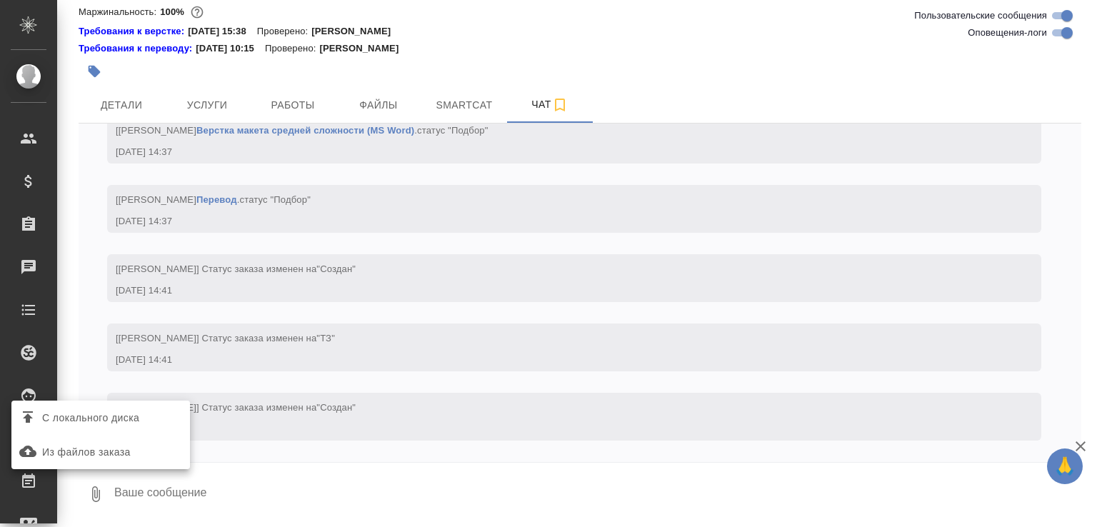
click at [95, 415] on span "С локального диска" at bounding box center [90, 418] width 97 height 18
click at [0, 0] on input "С локального диска" at bounding box center [0, 0] width 0 height 0
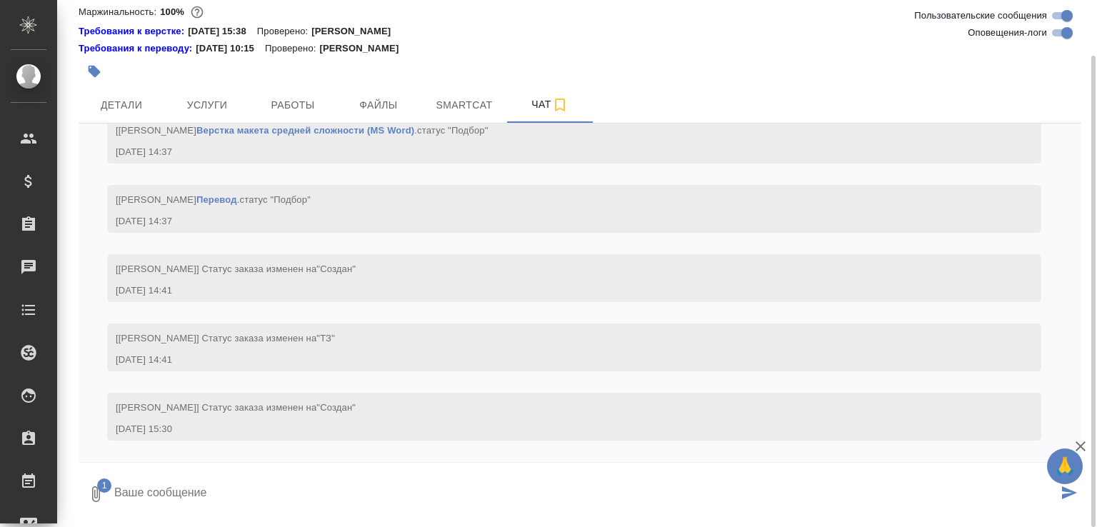
click at [257, 506] on textarea at bounding box center [585, 494] width 945 height 49
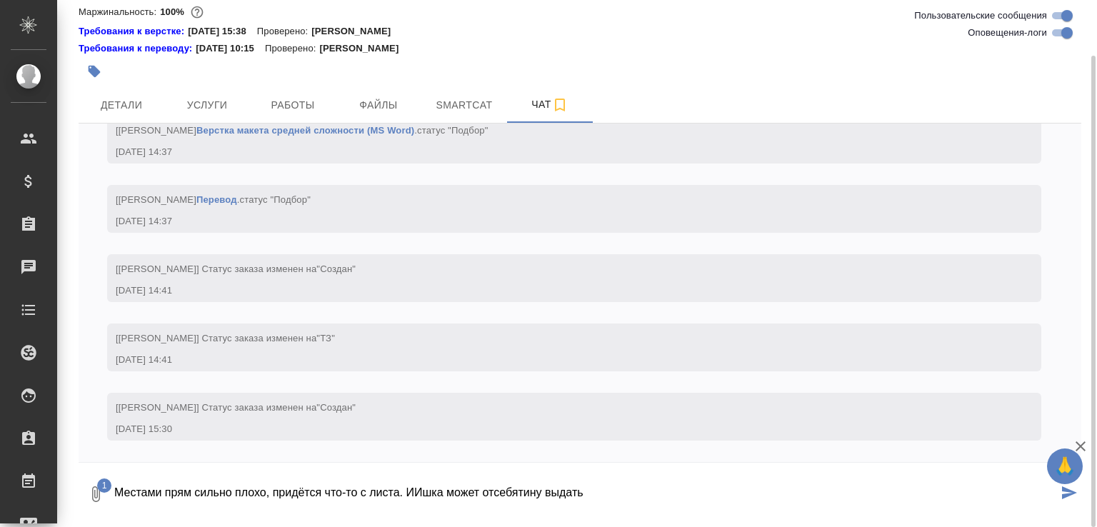
type textarea "Местами прям сильно плохо, придётся что-то с листа. ИИшка может отсебятину выда…"
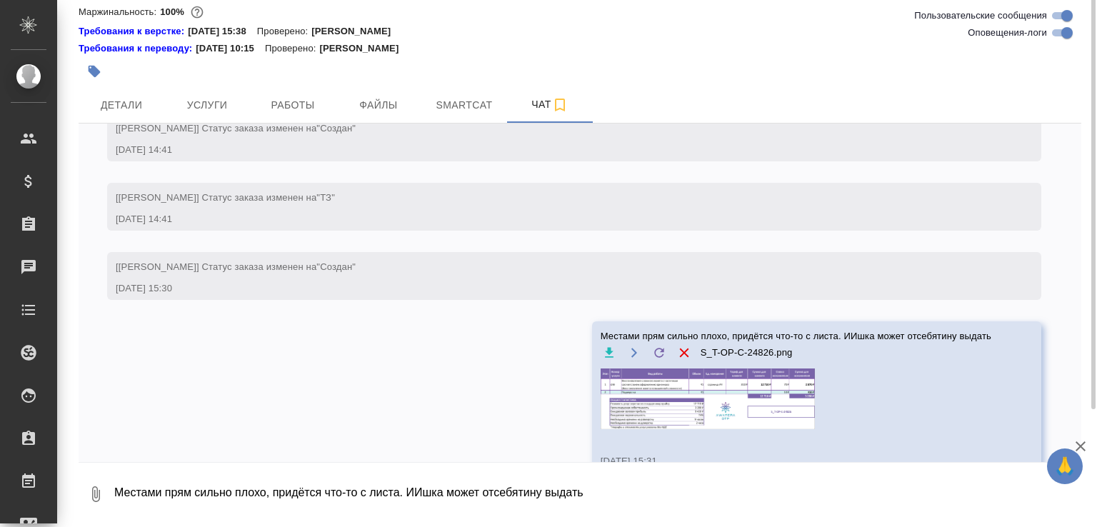
scroll to position [0, 0]
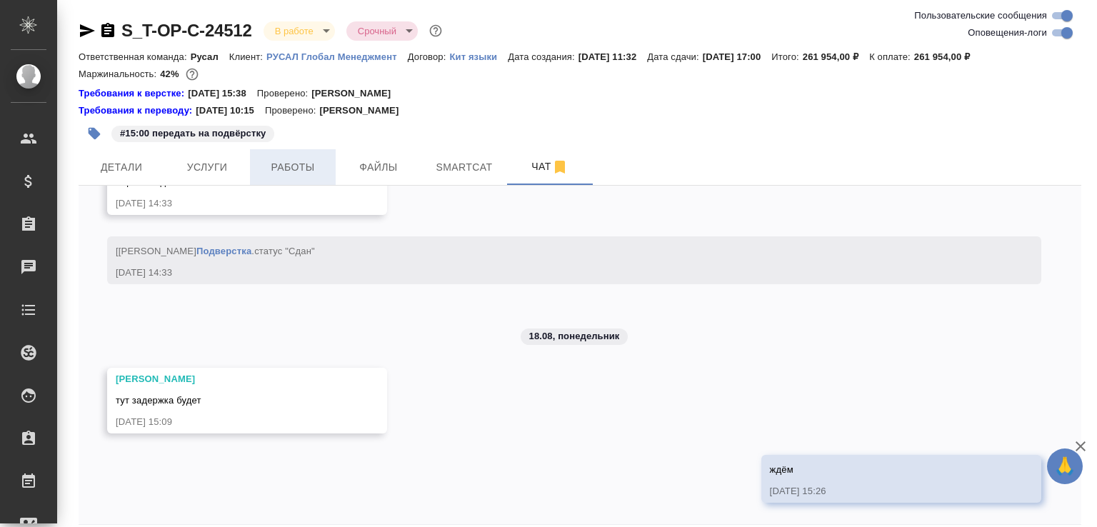
scroll to position [12617, 0]
click at [299, 166] on span "Работы" at bounding box center [293, 168] width 69 height 18
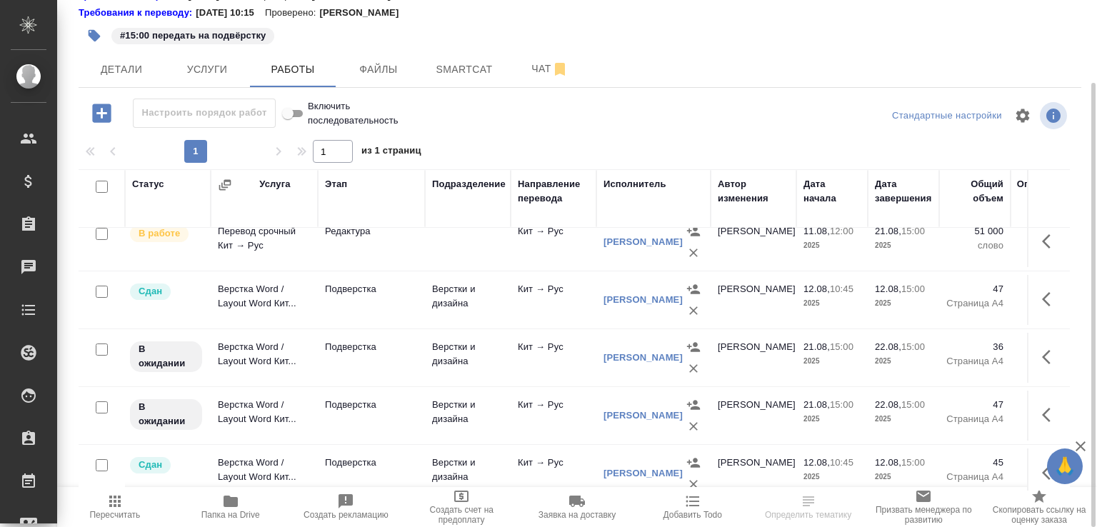
scroll to position [325, 0]
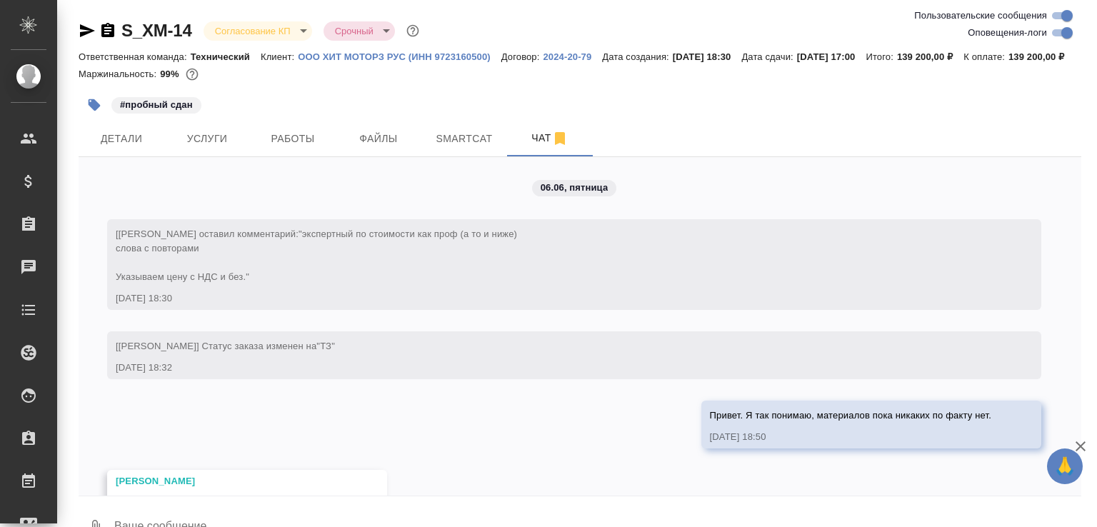
scroll to position [15643, 0]
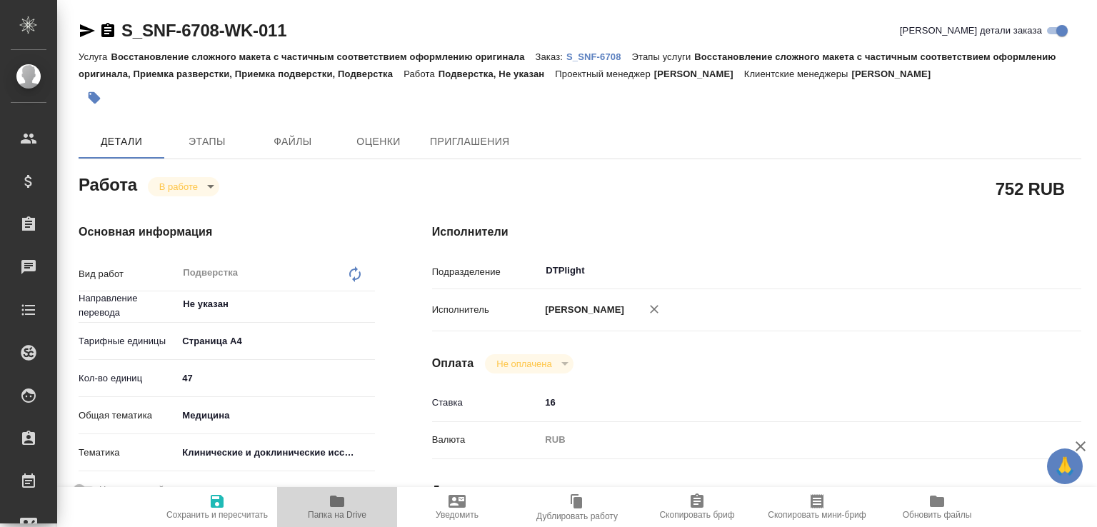
click at [354, 493] on span "Папка на Drive" at bounding box center [337, 506] width 103 height 27
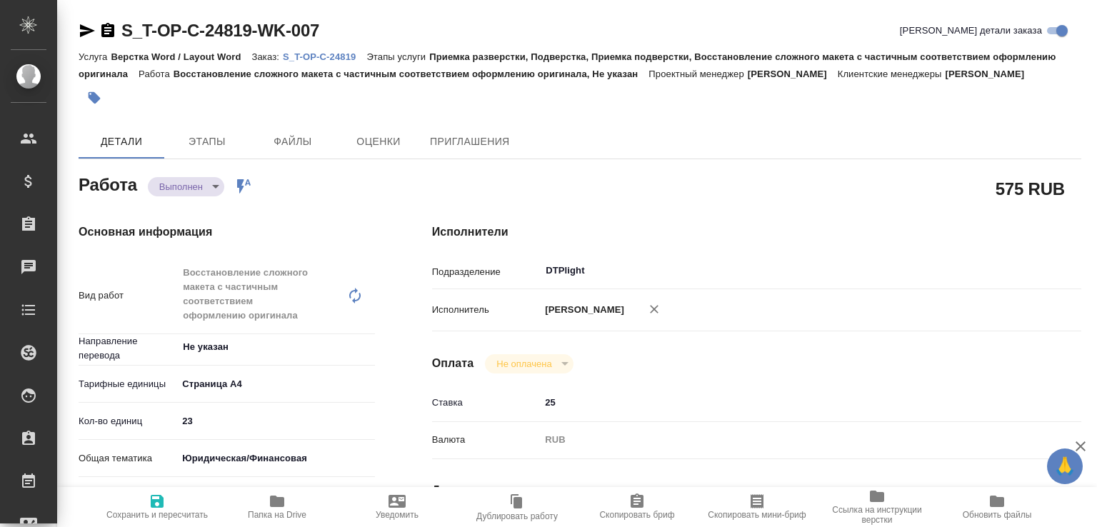
click at [214, 206] on body "🙏 .cls-1 fill:#fff; AWATERA [PERSON_NAME]malofeeva Клиенты Спецификации Заказы …" at bounding box center [548, 263] width 1097 height 527
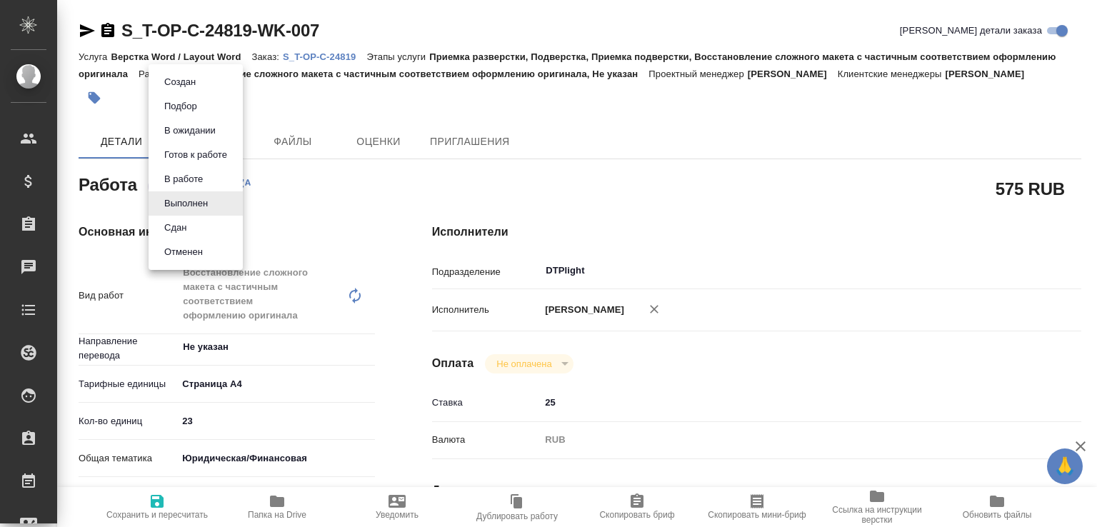
click at [209, 221] on li "Сдан" at bounding box center [196, 228] width 94 height 24
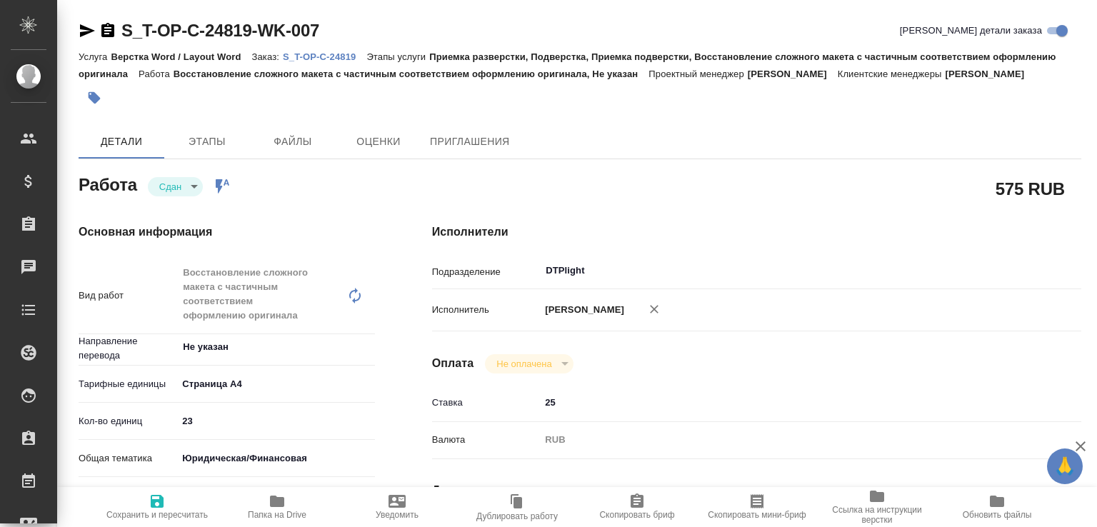
type textarea "x"
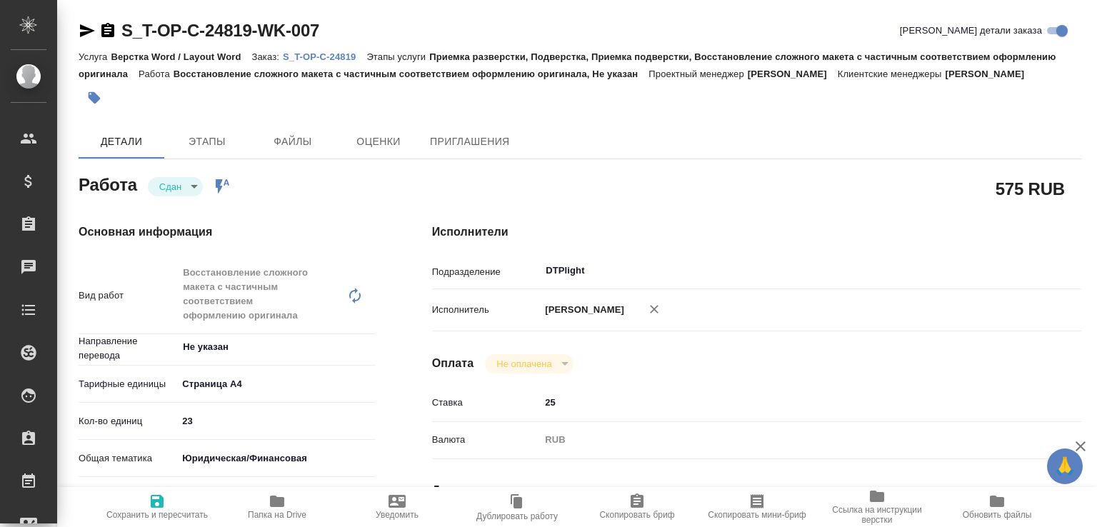
type textarea "x"
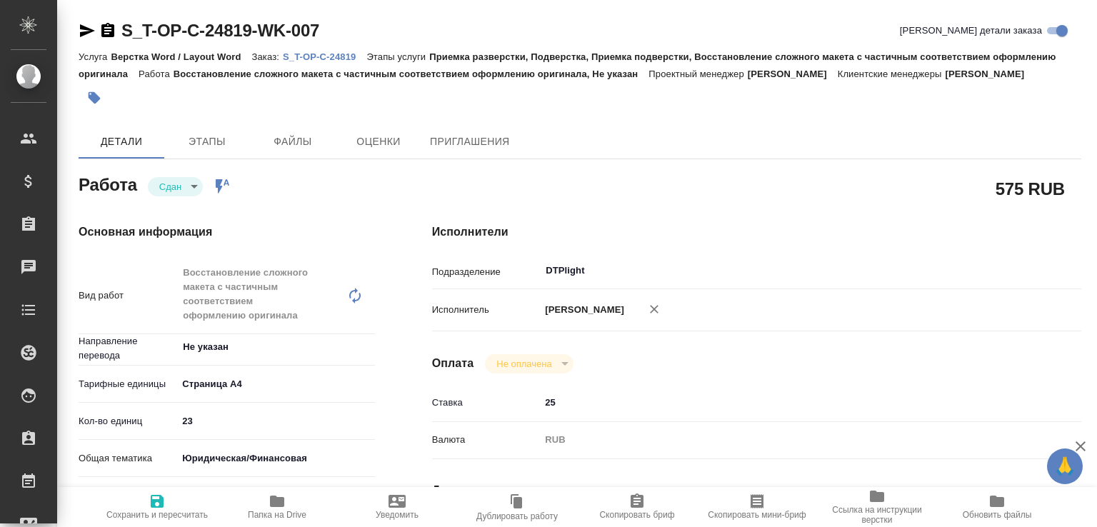
click at [313, 506] on span "Папка на Drive" at bounding box center [277, 506] width 103 height 27
click at [330, 52] on p "S_T-OP-C-24819" at bounding box center [325, 56] width 84 height 11
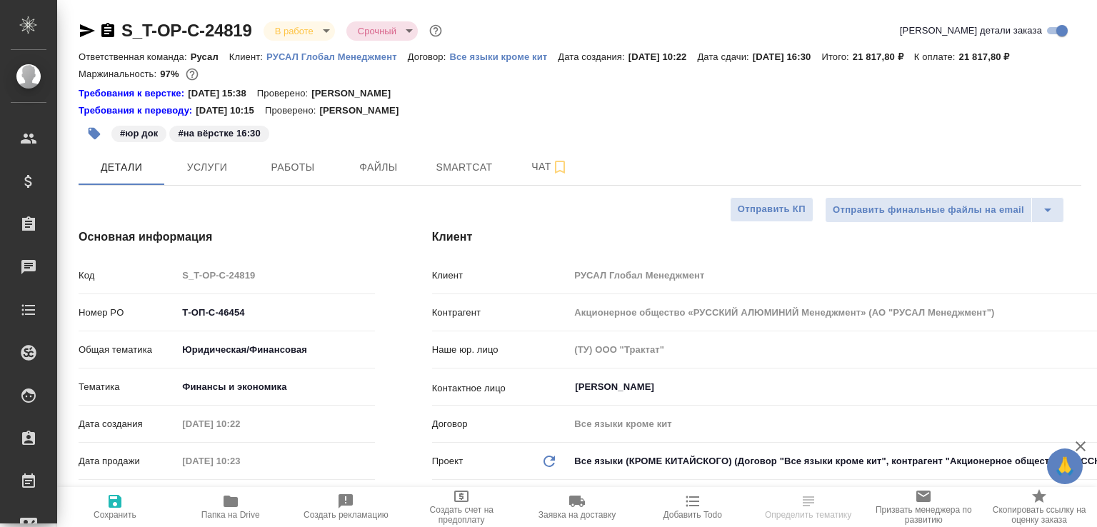
select select "RU"
type textarea "x"
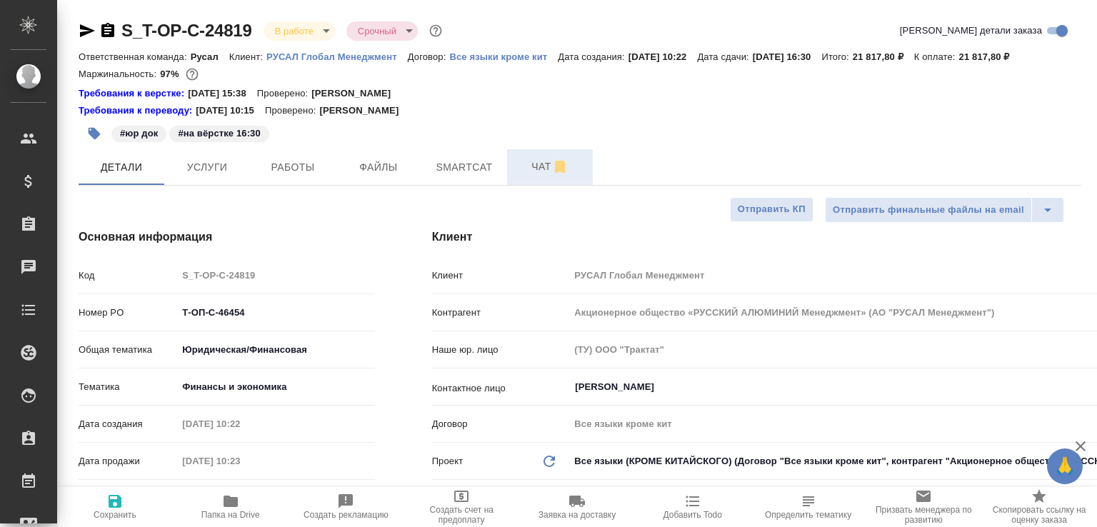
click at [526, 176] on span "Чат" at bounding box center [550, 167] width 69 height 18
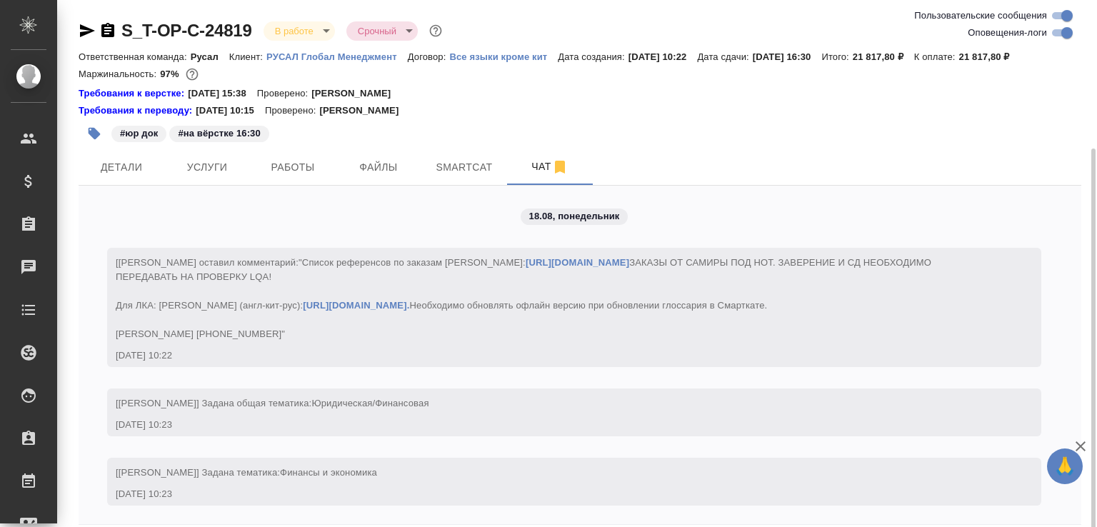
scroll to position [79, 0]
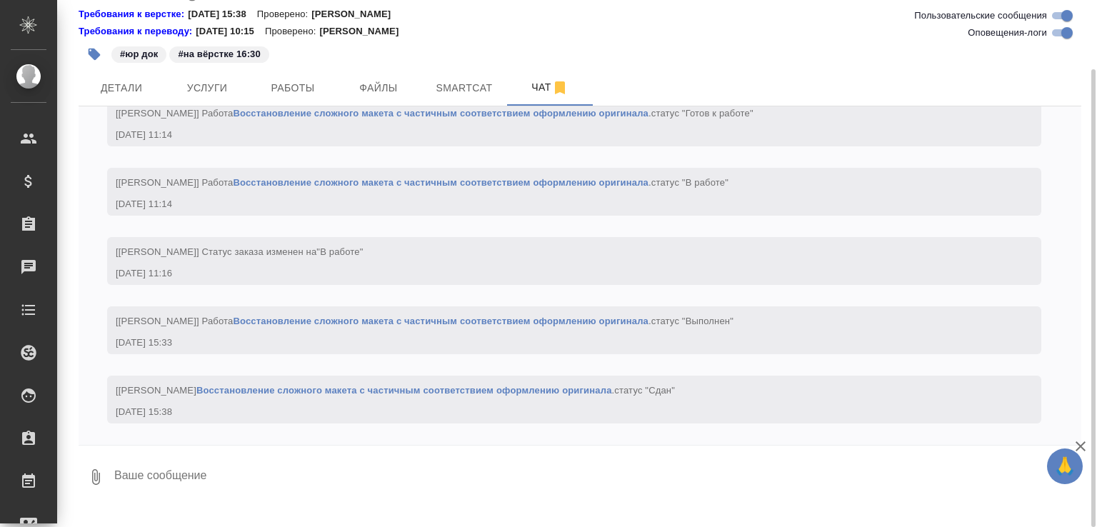
click at [226, 501] on textarea at bounding box center [597, 477] width 969 height 49
paste textarea "https://drive.awatera.com/apps/files/files/10125986?dir=/Shares/%D0%A2-%D0%9E%D…"
type textarea "https://drive.awatera.com/apps/files/files/10125986?dir=/Shares/%D0%A2-%D0%9E%D…"
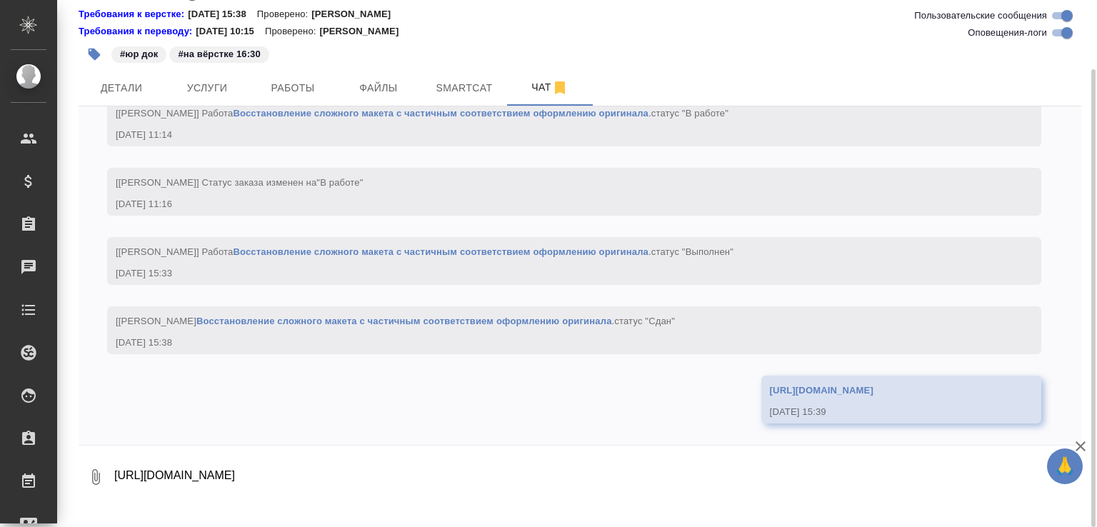
scroll to position [2452, 0]
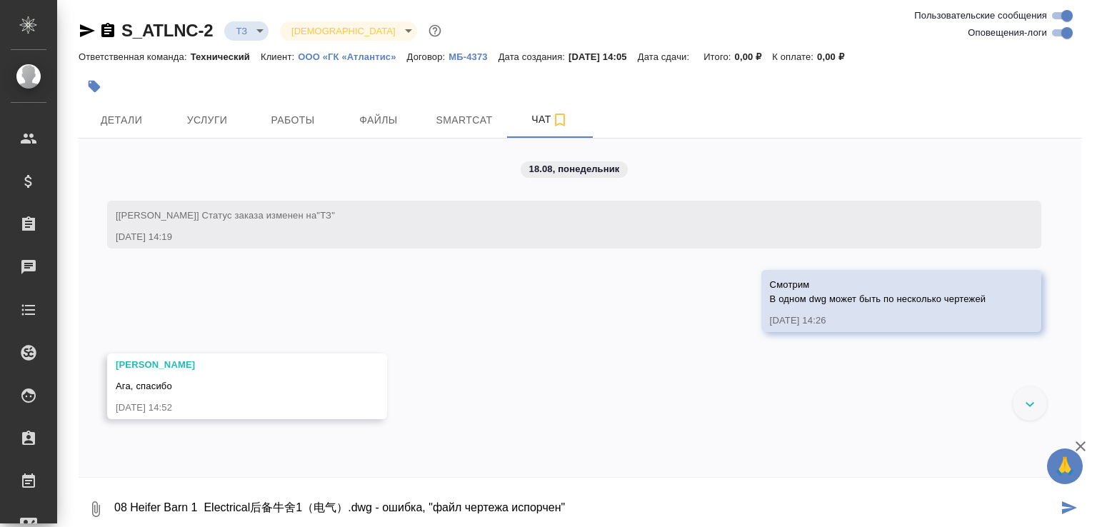
scroll to position [14, 0]
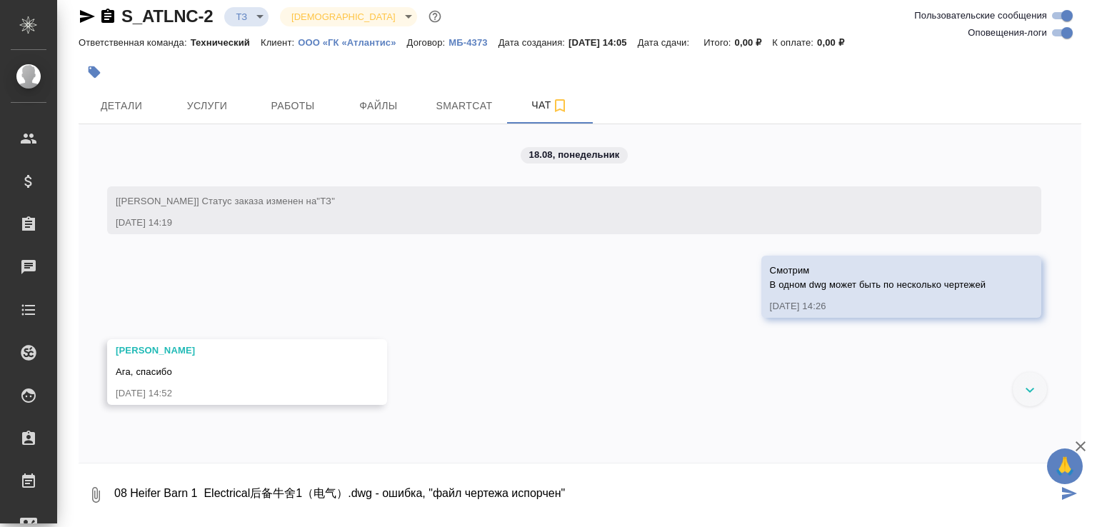
click at [382, 489] on textarea "08 Heifer Barn 1 Electrical后备牛舍1（电气）.dwg - ошибка, "файл чертежа испорчен"" at bounding box center [585, 495] width 945 height 49
paste textarea "53 Electrical俄罗斯发酵车间 电气.dwg"
click at [820, 476] on textarea "08 Heifer Barn 1 Electrical后备牛舍1（电气）.dwg , 53 Electrical俄罗斯发酵车间 电气.dwg - ошибка…" at bounding box center [585, 495] width 945 height 49
type textarea "08 Heifer Barn 1 Electrical后备牛舍1（电气）.dwg , 53 Electrical俄罗斯发酵车间 电气.dwg - ошибка…"
click at [106, 21] on icon "button" at bounding box center [107, 16] width 13 height 14
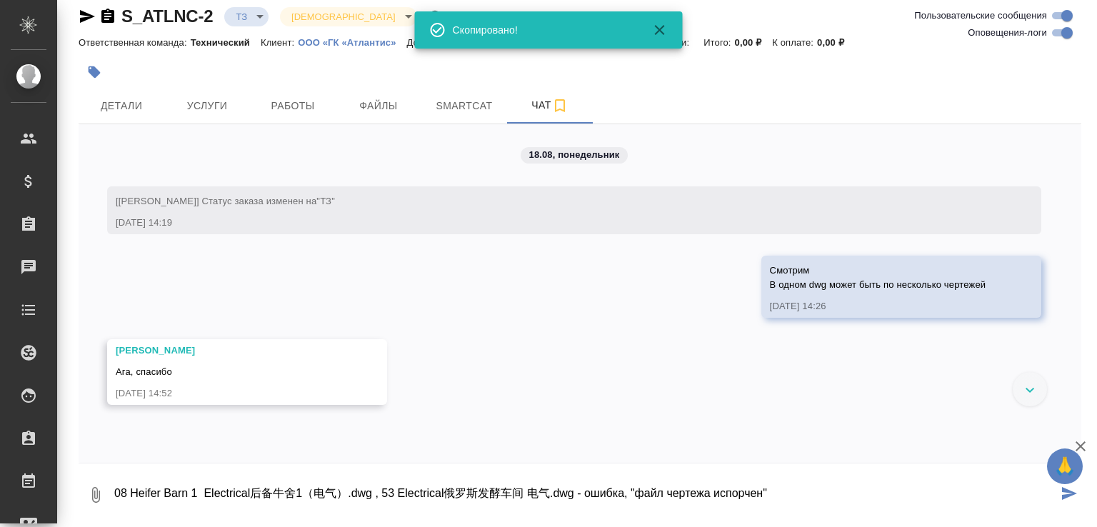
click at [254, 21] on body "🙏 .cls-1 fill:#fff; AWATERA [PERSON_NAME]malofeeva Клиенты Спецификации Заказы …" at bounding box center [548, 263] width 1097 height 527
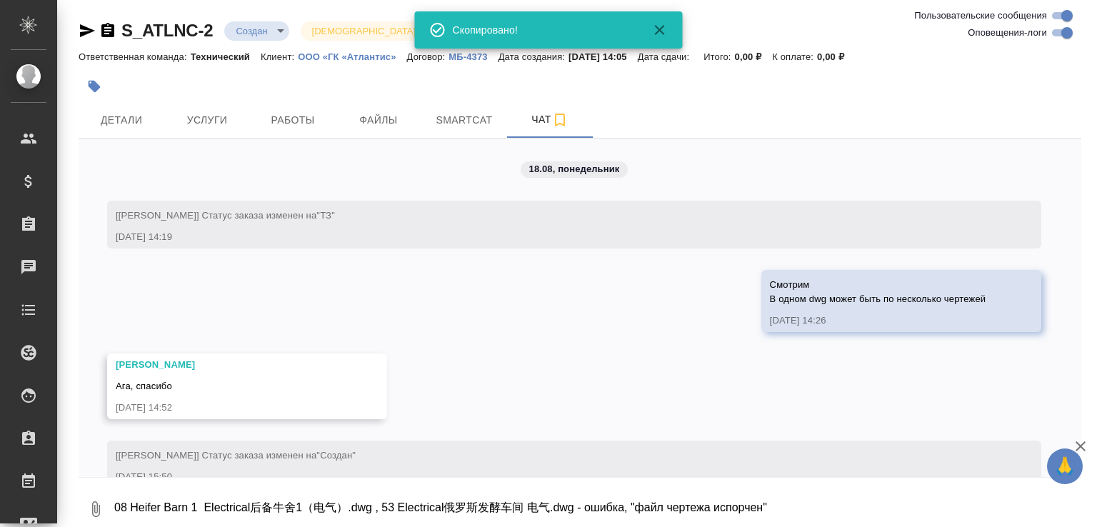
scroll to position [33, 0]
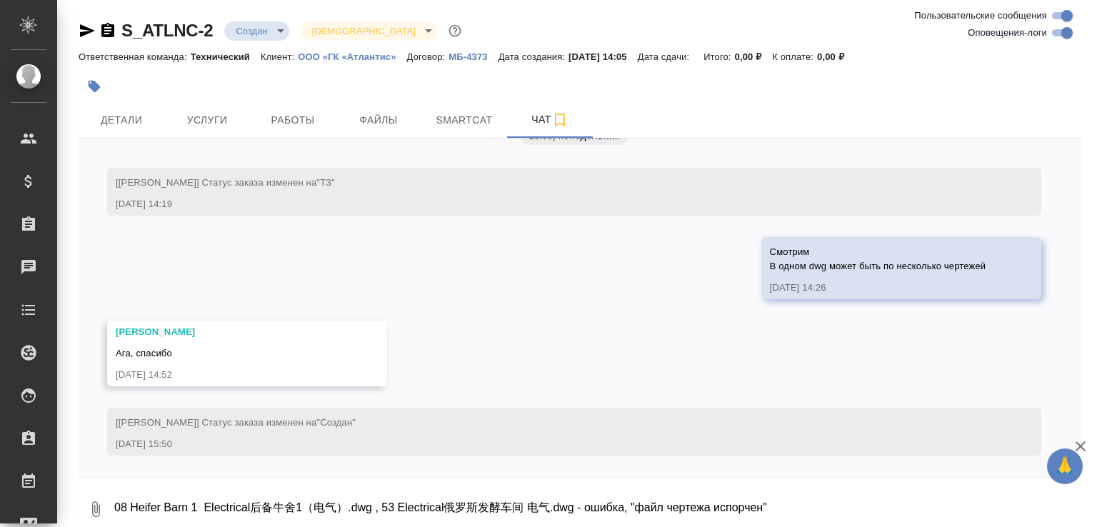
click at [103, 504] on icon "button" at bounding box center [95, 509] width 17 height 17
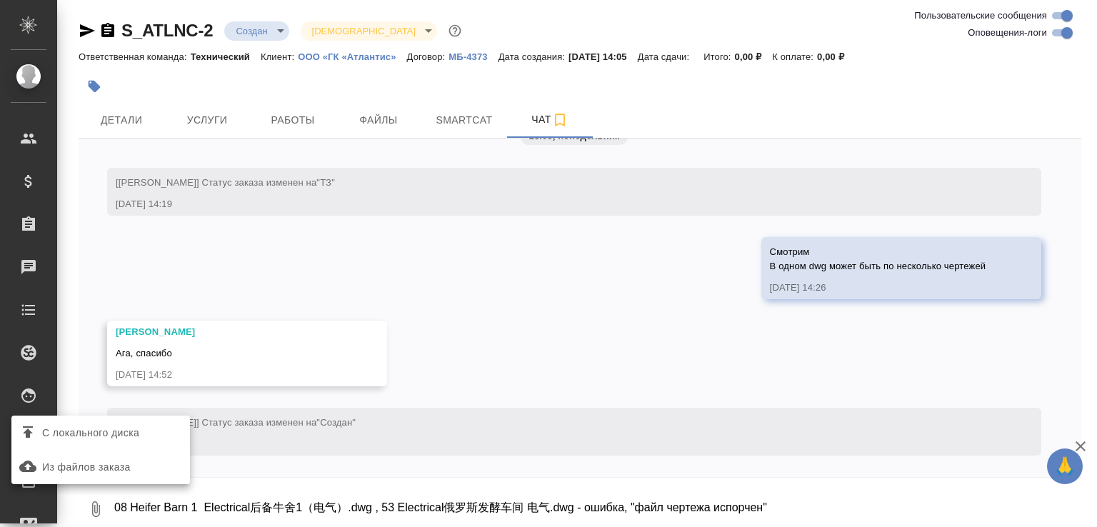
click at [120, 424] on span "С локального диска" at bounding box center [90, 433] width 97 height 18
click at [0, 0] on input "С локального диска" at bounding box center [0, 0] width 0 height 0
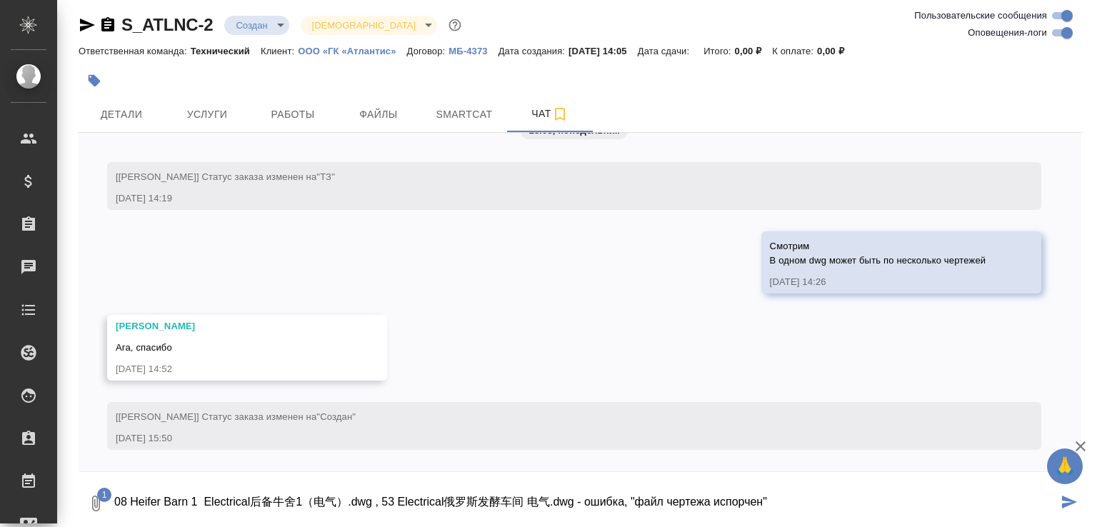
click at [822, 496] on textarea "08 Heifer Barn 1 Electrical后备牛舍1（电气）.dwg , 53 Electrical俄罗斯发酵车间 电气.dwg - ошибка…" at bounding box center [585, 503] width 945 height 49
type textarea "08 Heifer Barn 1 Electrical后备牛舍1（电气）.dwg , 53 Electrical俄罗斯发酵车间 电气.dwg - ошибка…"
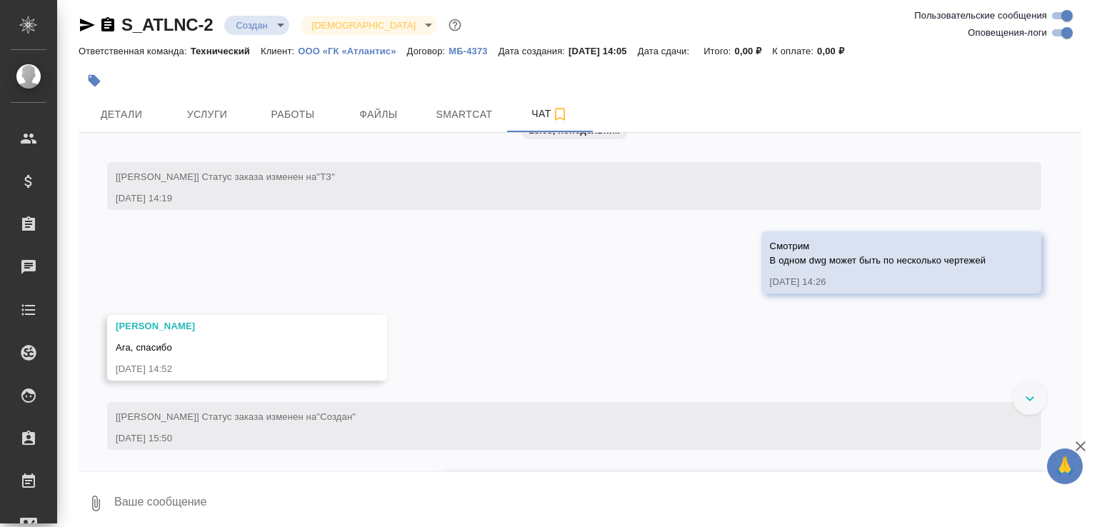
scroll to position [145, 0]
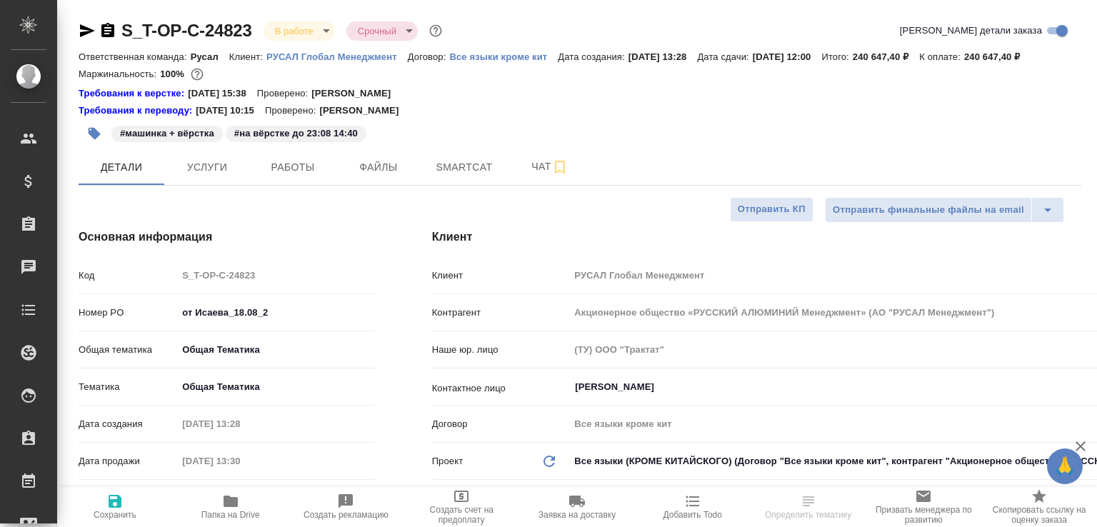
select select "RU"
click at [286, 185] on button "Работы" at bounding box center [293, 167] width 86 height 36
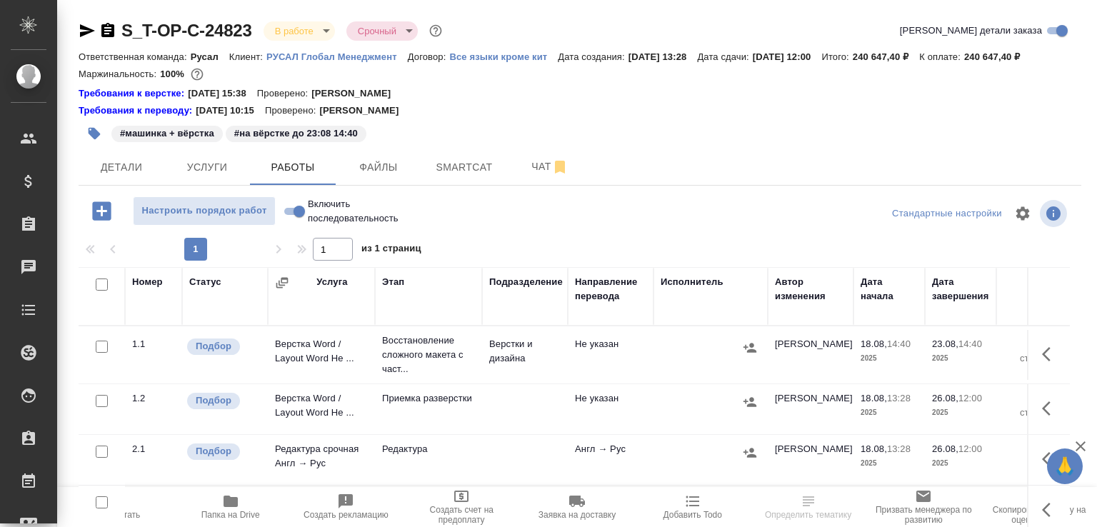
click at [97, 36] on div at bounding box center [98, 30] width 38 height 17
click at [105, 35] on icon "button" at bounding box center [107, 30] width 13 height 14
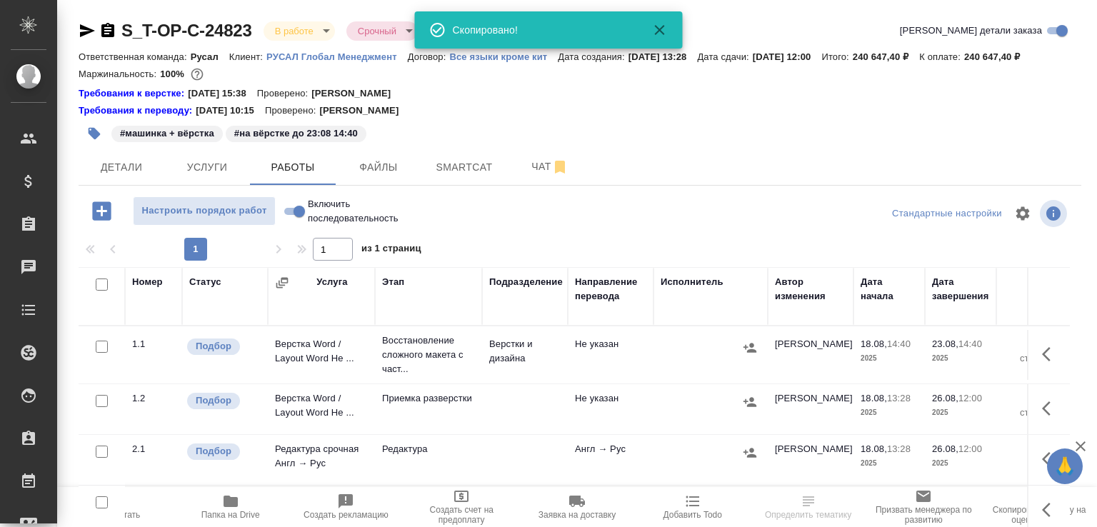
click at [294, 220] on input "Включить последовательность" at bounding box center [299, 211] width 51 height 17
checkbox input "true"
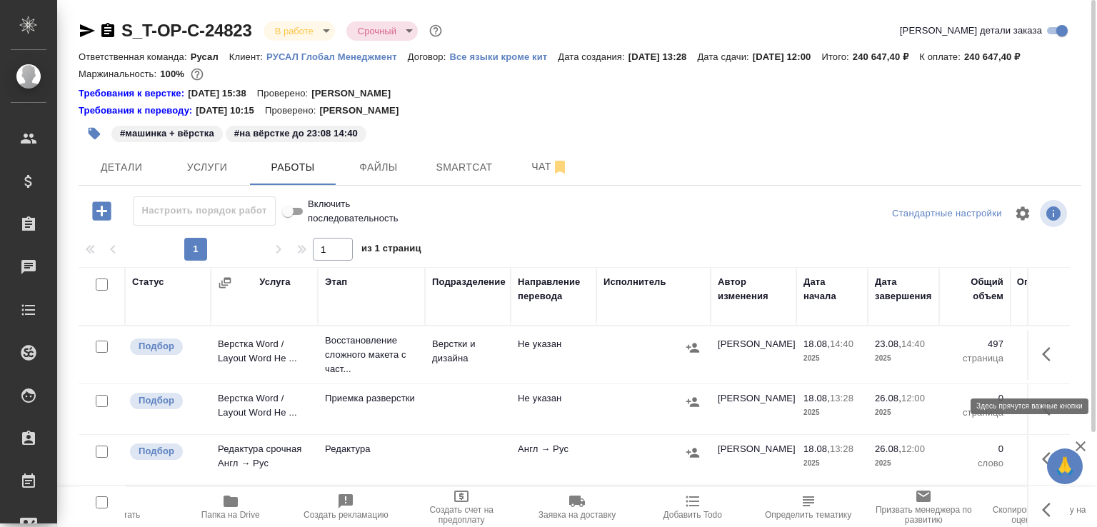
click at [1042, 363] on icon "button" at bounding box center [1050, 354] width 17 height 17
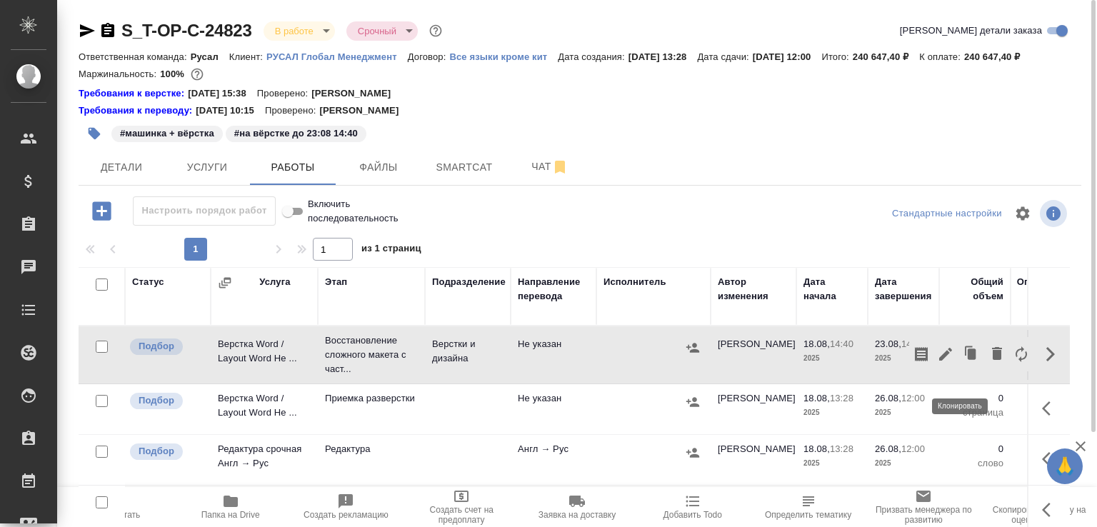
click at [968, 359] on icon "button" at bounding box center [972, 354] width 9 height 11
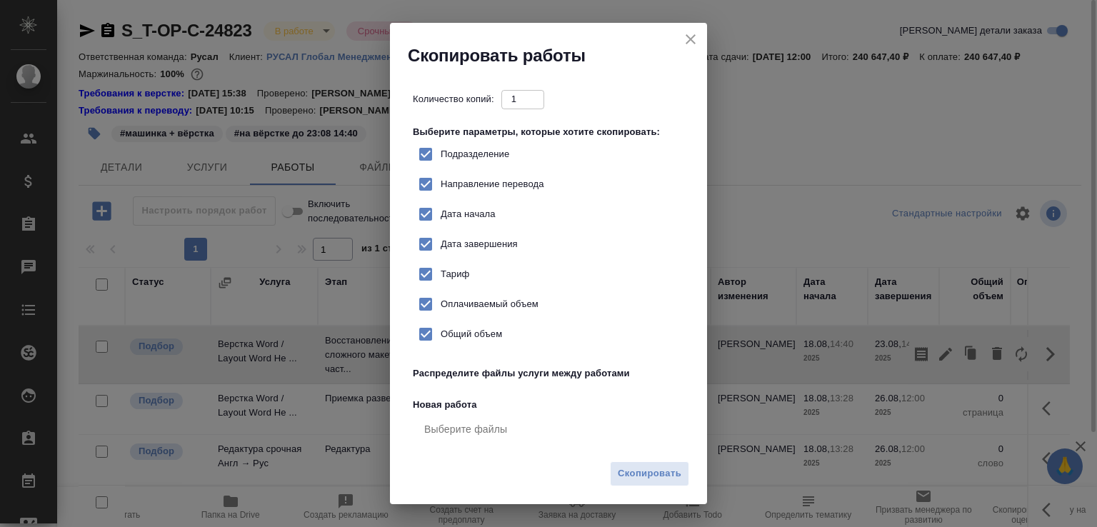
checkbox input "true"
type input "2"
click at [532, 96] on input "2" at bounding box center [522, 99] width 43 height 18
click at [650, 477] on span "Скопировать" at bounding box center [650, 474] width 64 height 16
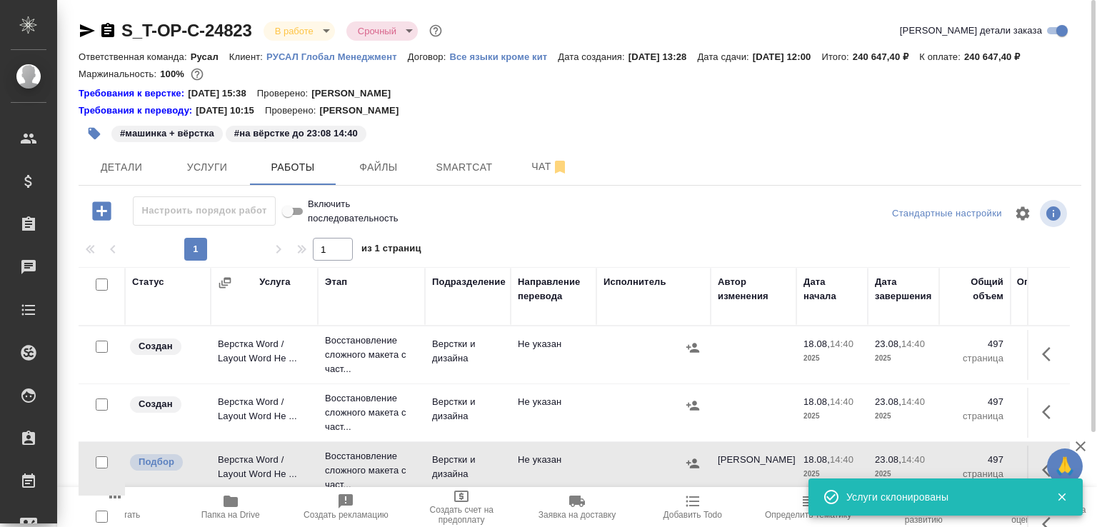
click at [259, 380] on td "Верстка Word / Layout Word Не ..." at bounding box center [264, 355] width 107 height 50
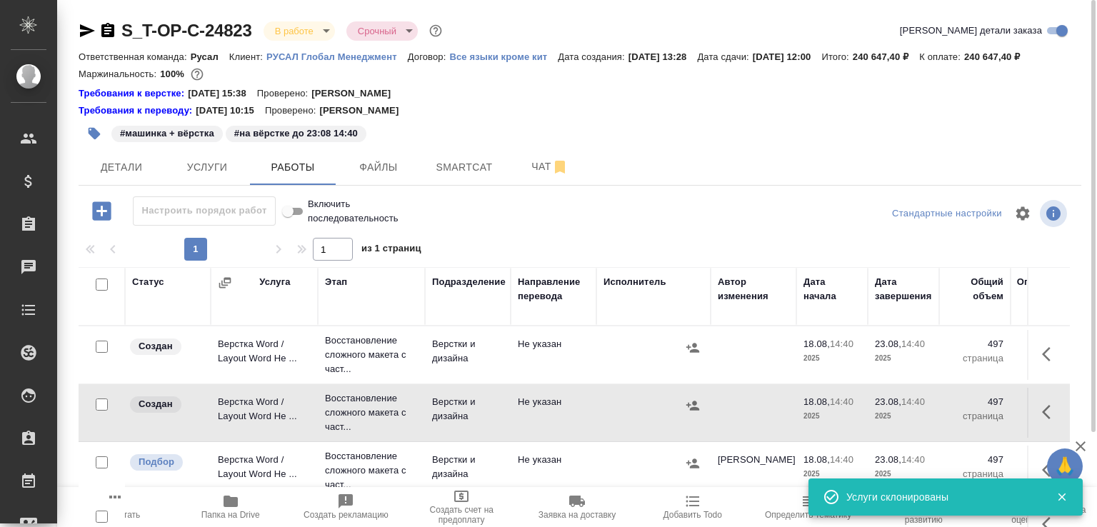
click at [259, 380] on td "Верстка Word / Layout Word Не ..." at bounding box center [264, 355] width 107 height 50
click at [253, 357] on td "Верстка Word / Layout Word Не ..." at bounding box center [264, 355] width 107 height 50
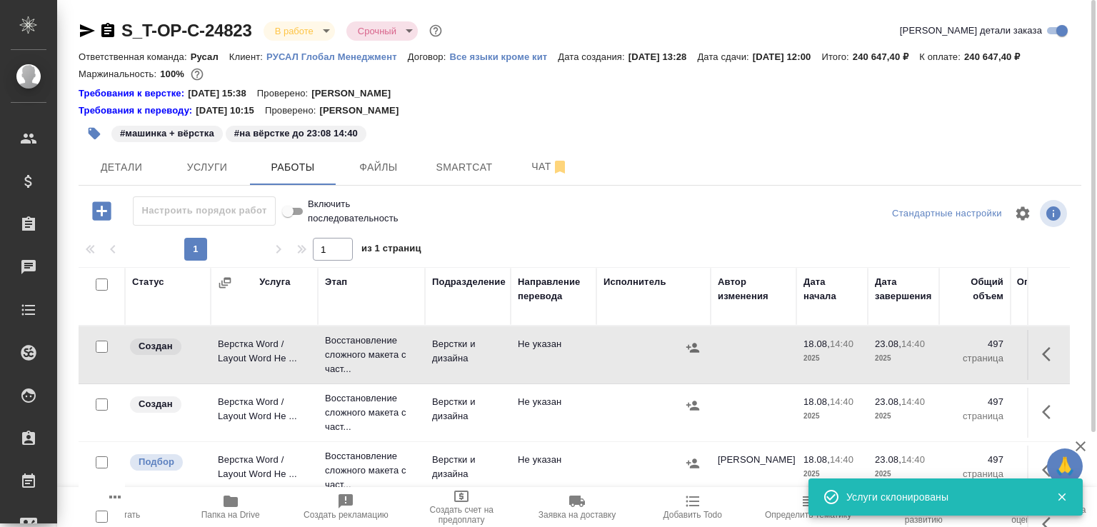
click at [253, 357] on td "Верстка Word / Layout Word Не ..." at bounding box center [264, 355] width 107 height 50
click at [264, 501] on span "Папка на Drive" at bounding box center [230, 506] width 99 height 27
click at [534, 185] on button "Чат" at bounding box center [550, 167] width 86 height 36
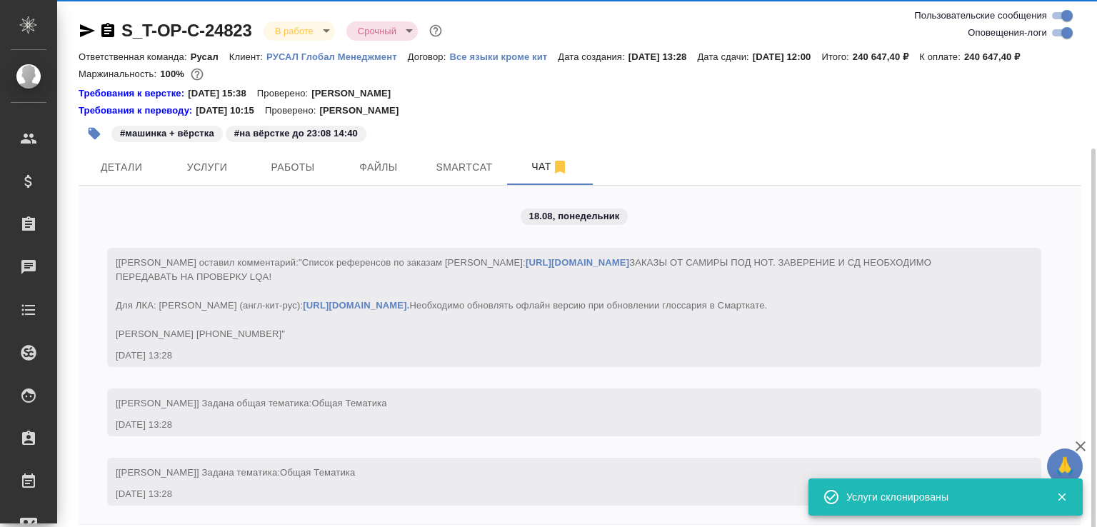
scroll to position [79, 0]
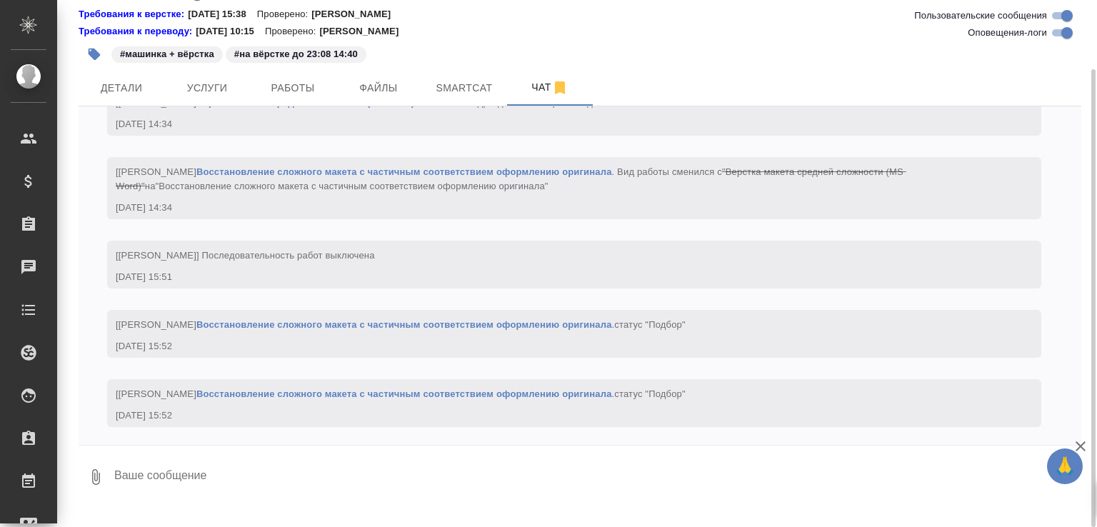
click at [183, 498] on textarea at bounding box center [597, 477] width 969 height 49
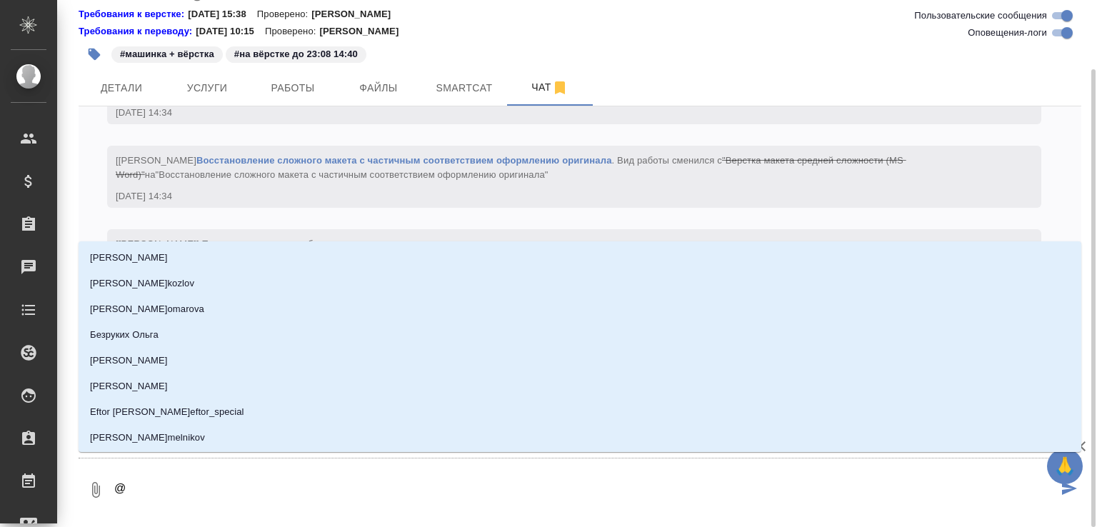
type textarea "@а"
type input "а"
type textarea "@ав"
type input "ав"
type textarea "@авд"
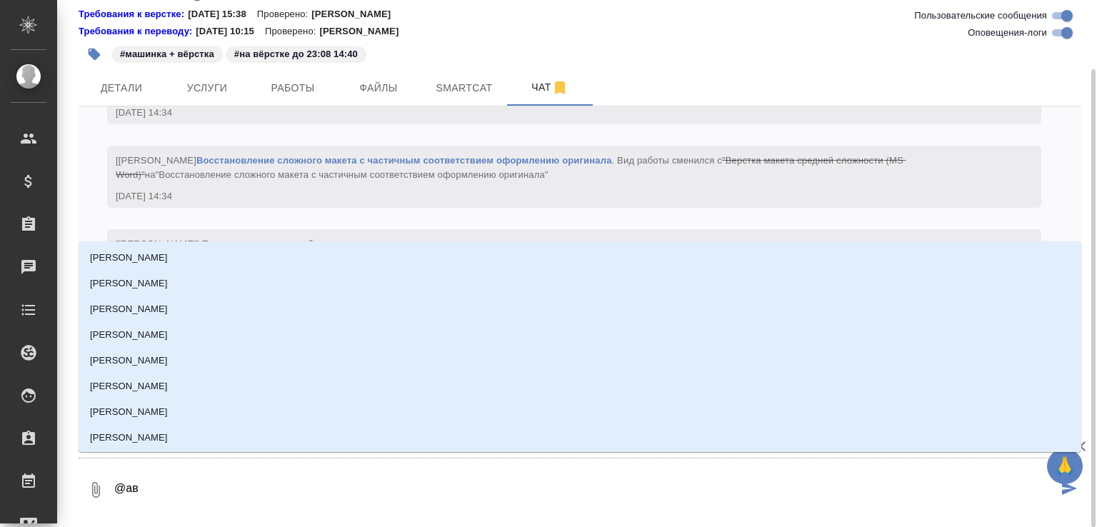
type input "авд"
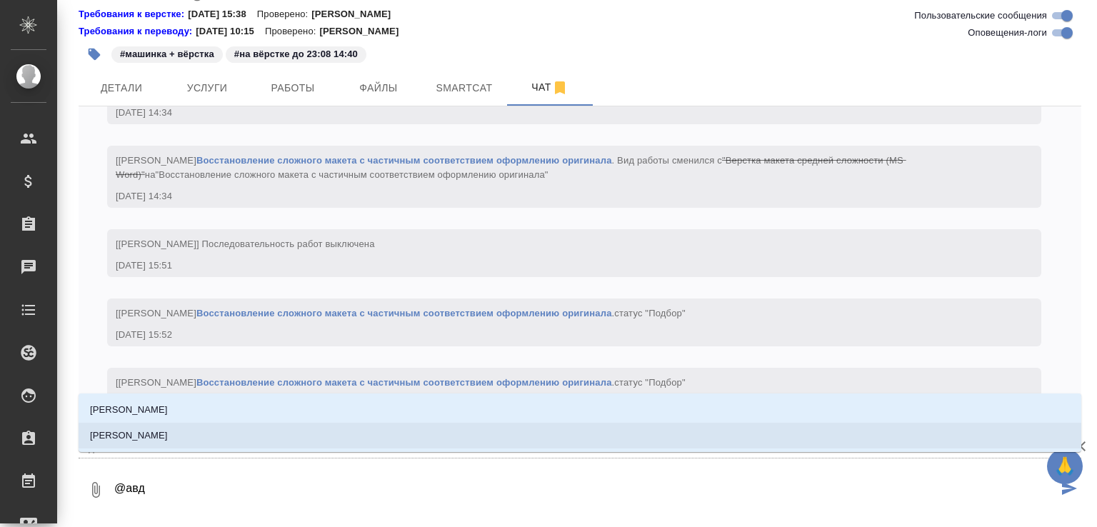
click at [174, 441] on li "[PERSON_NAME] [PERSON_NAME]" at bounding box center [580, 436] width 1003 height 26
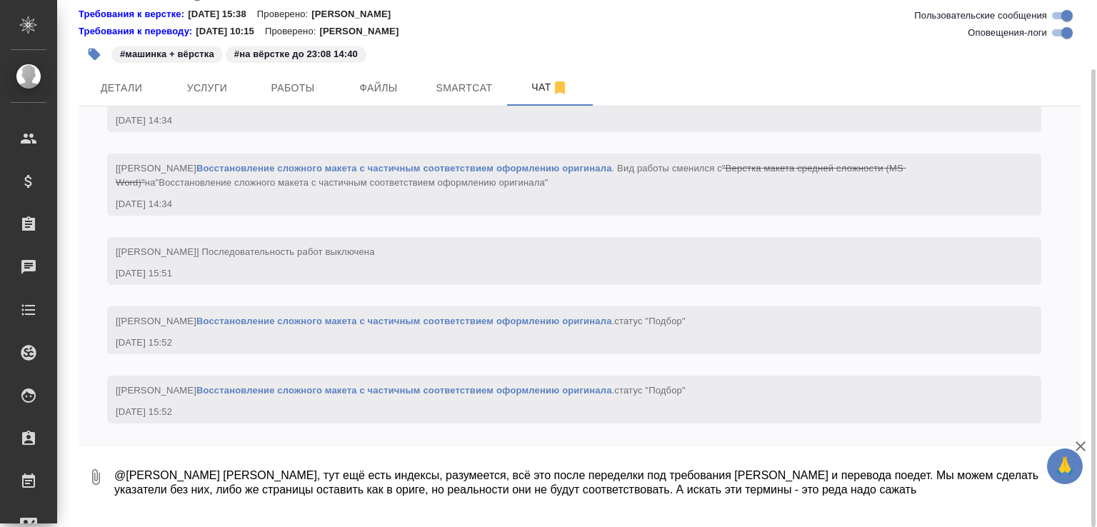
type textarea "@Авдеенко Кирилл Кирилл, тут ещё есть индексы, разумеется, всё это после переде…"
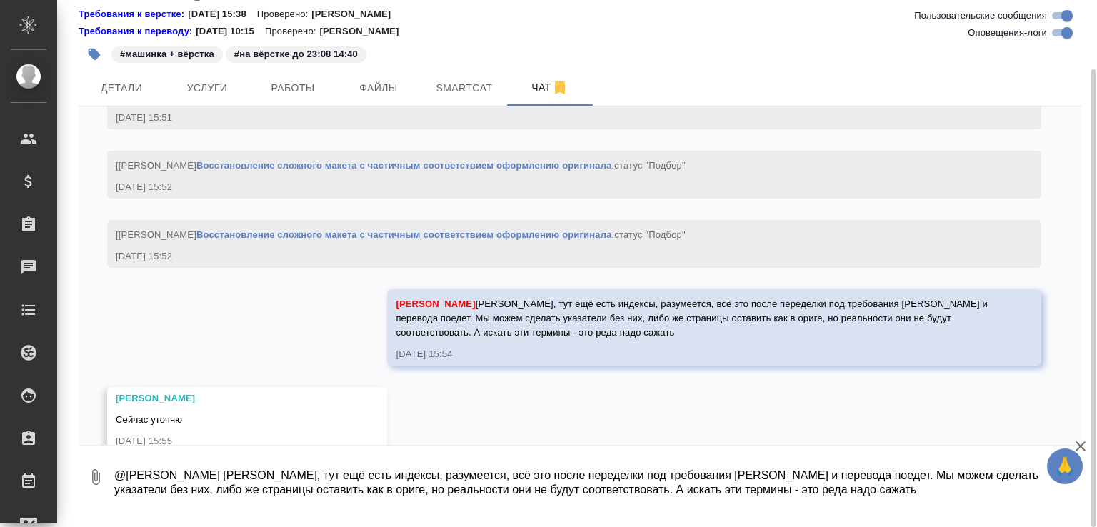
scroll to position [2666, 0]
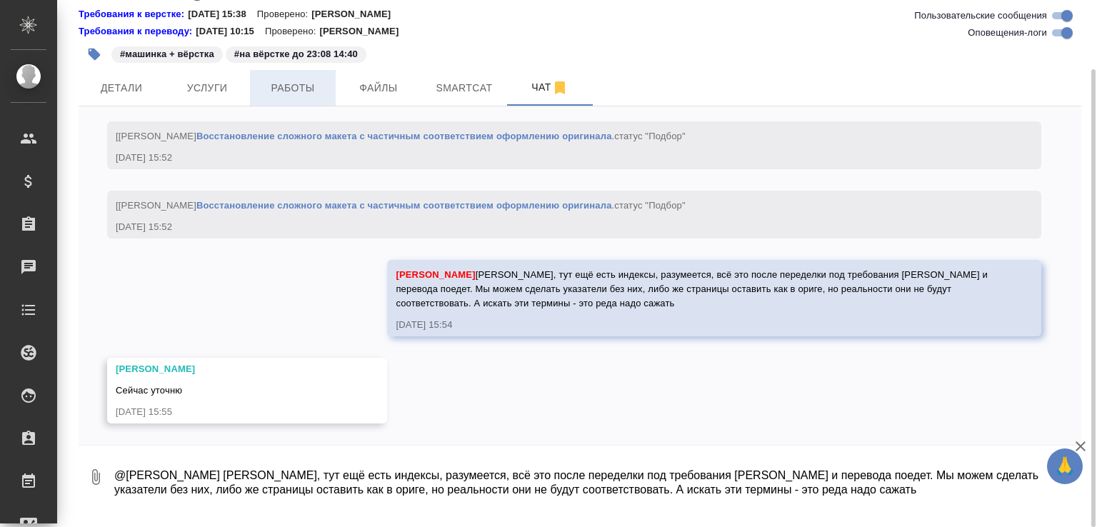
click at [308, 97] on span "Работы" at bounding box center [293, 88] width 69 height 18
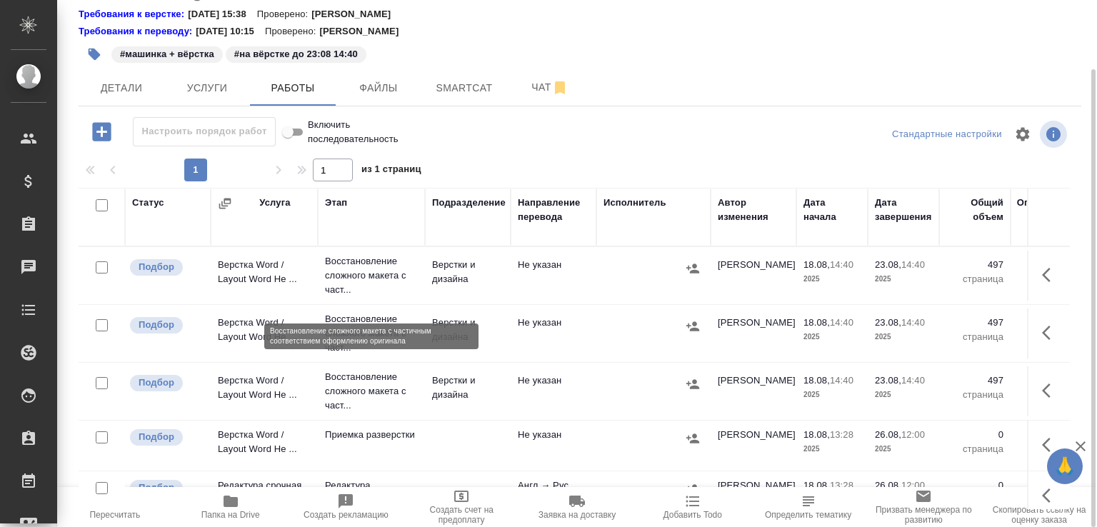
click at [356, 295] on p "Восстановление сложного макета с част..." at bounding box center [371, 275] width 93 height 43
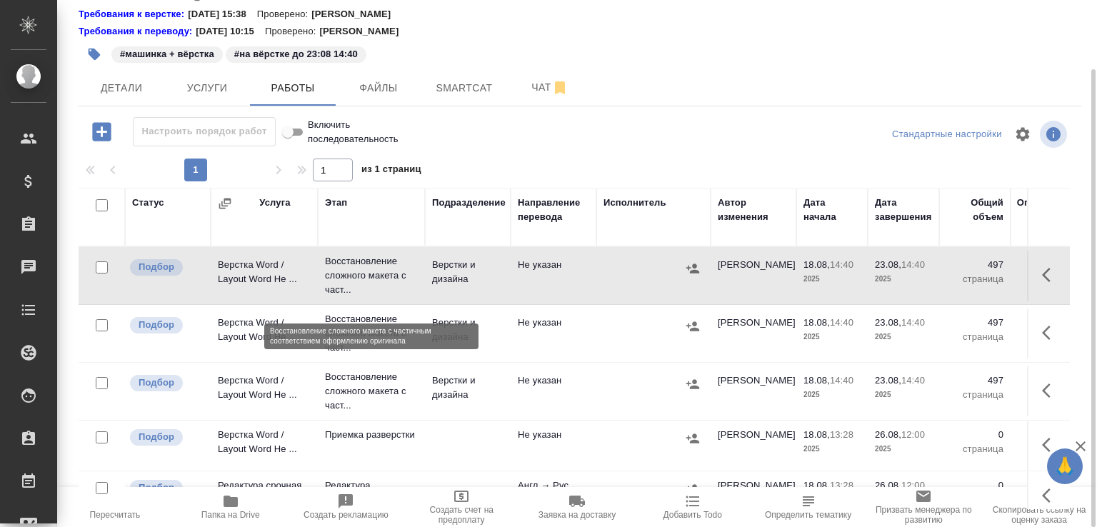
click at [356, 295] on p "Восстановление сложного макета с част..." at bounding box center [371, 275] width 93 height 43
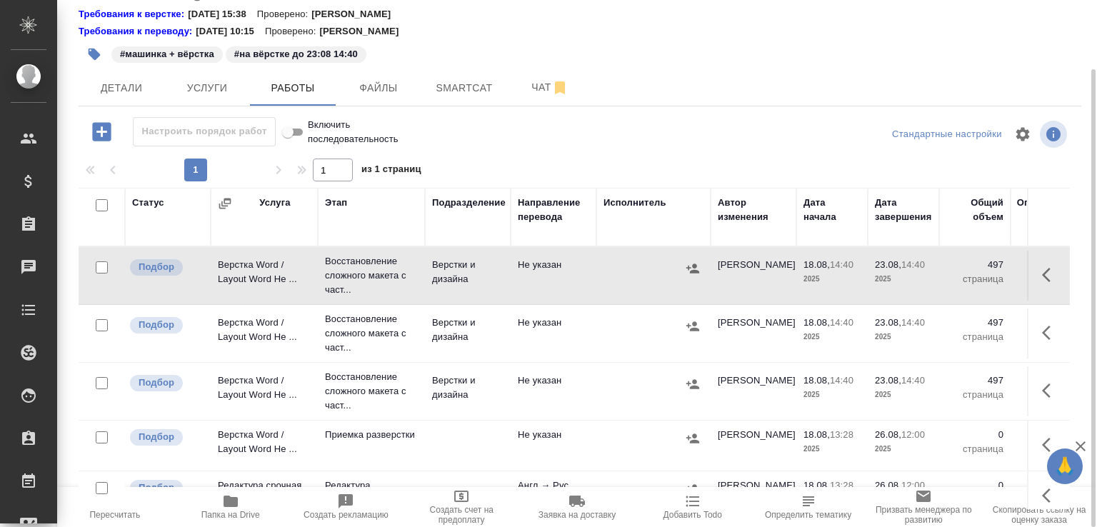
click at [429, 301] on td "Верстки и дизайна" at bounding box center [468, 276] width 86 height 50
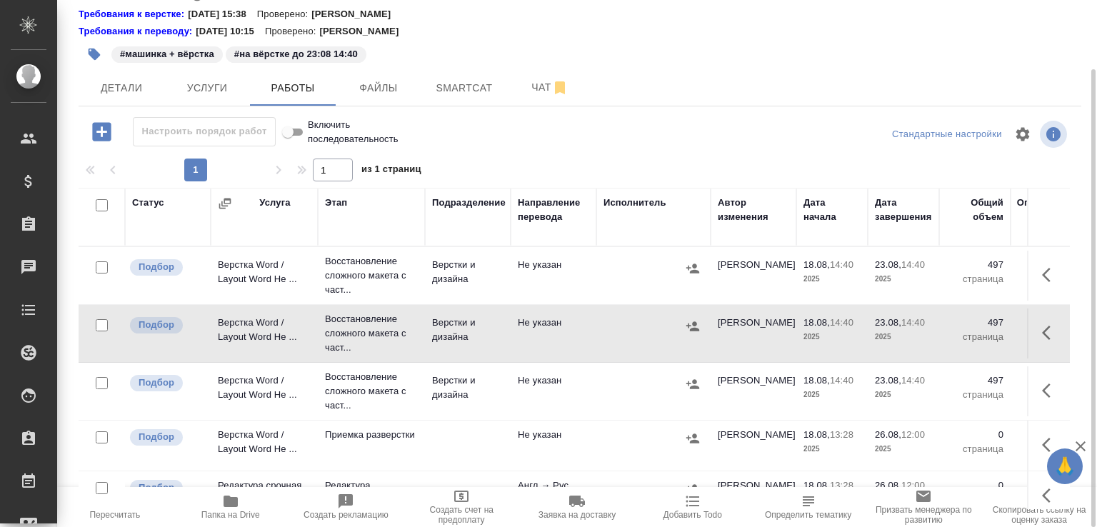
click at [429, 301] on td "Верстки и дизайна" at bounding box center [468, 276] width 86 height 50
click at [365, 410] on p "Восстановление сложного макета с част..." at bounding box center [371, 391] width 93 height 43
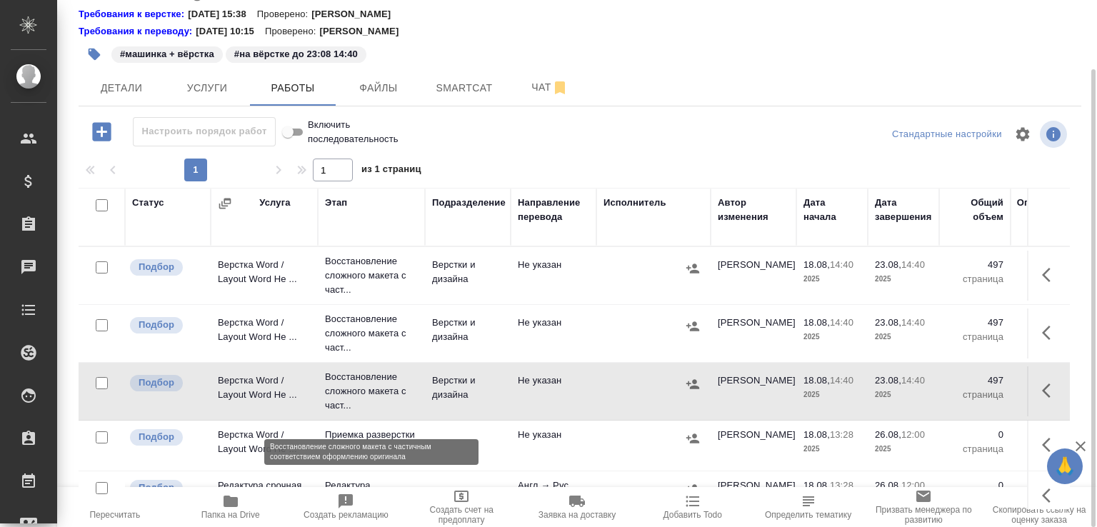
click at [402, 413] on p "Восстановление сложного макета с част..." at bounding box center [371, 391] width 93 height 43
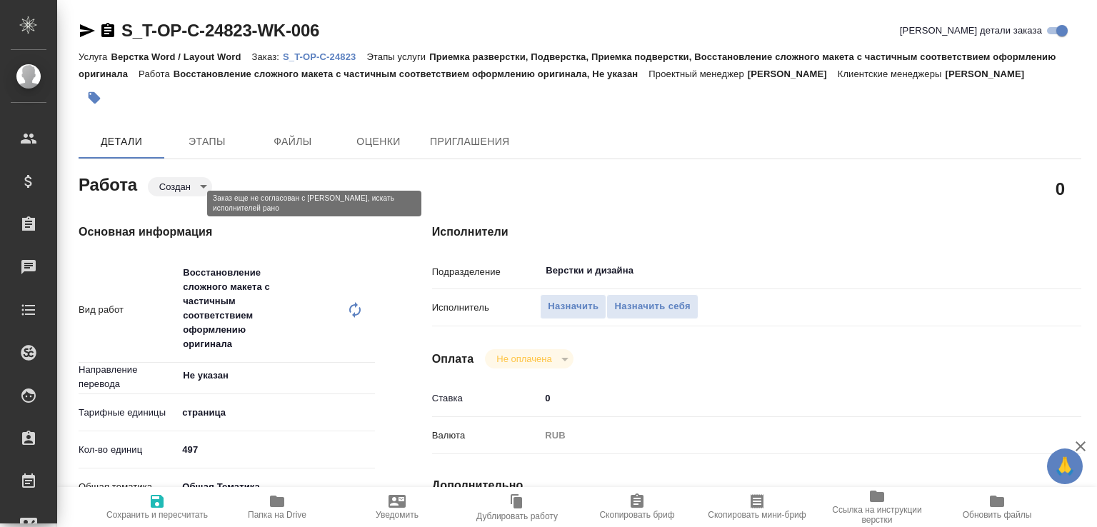
click at [191, 199] on body "🙏 .cls-1 fill:#fff; AWATERA [PERSON_NAME]malofeeva Клиенты Спецификации Заказы …" at bounding box center [548, 263] width 1097 height 527
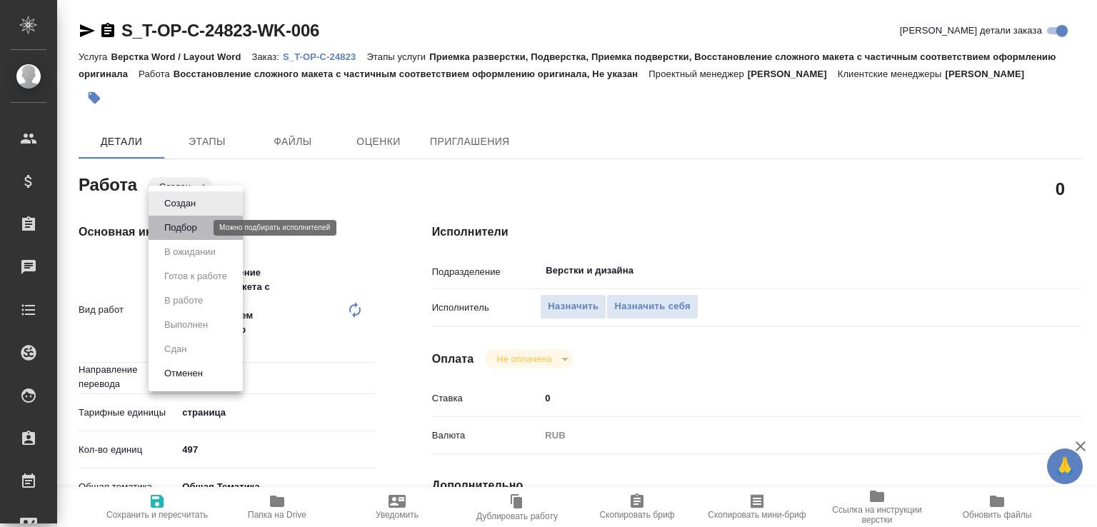
click at [180, 228] on button "Подбор" at bounding box center [180, 228] width 41 height 16
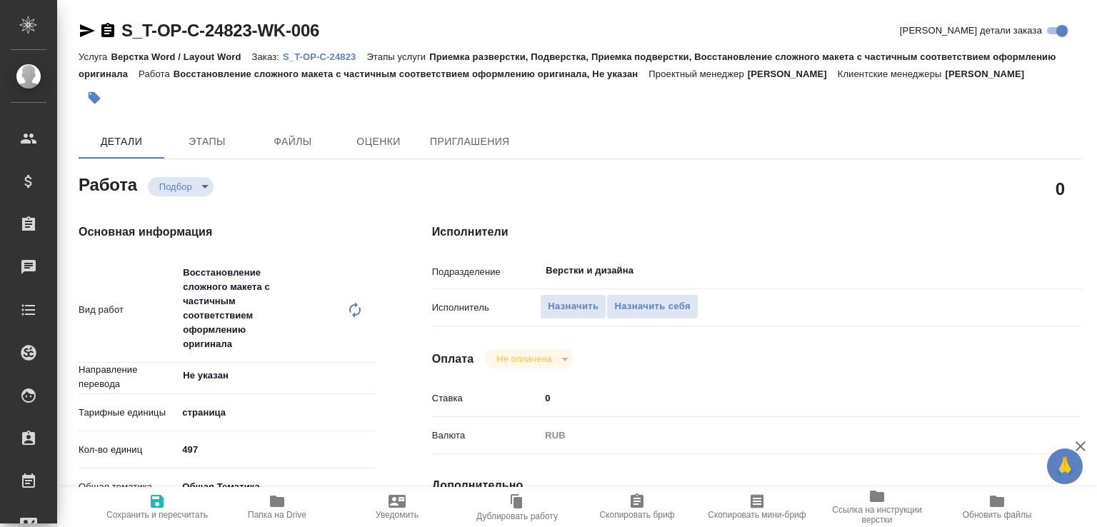
type textarea "x"
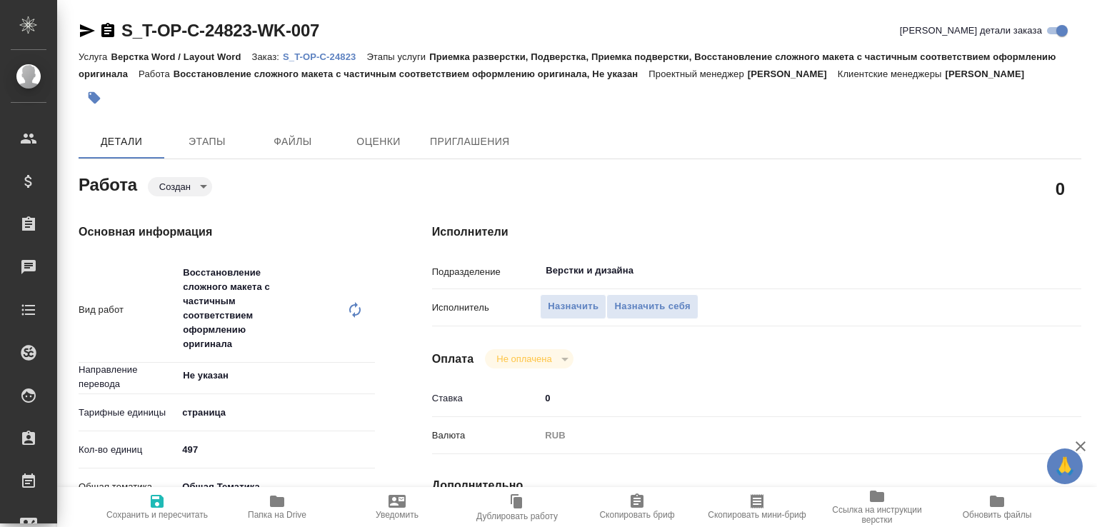
click at [191, 207] on body "🙏 .cls-1 fill:#fff; AWATERA [PERSON_NAME]malofeeva Клиенты Спецификации Заказы …" at bounding box center [548, 263] width 1097 height 527
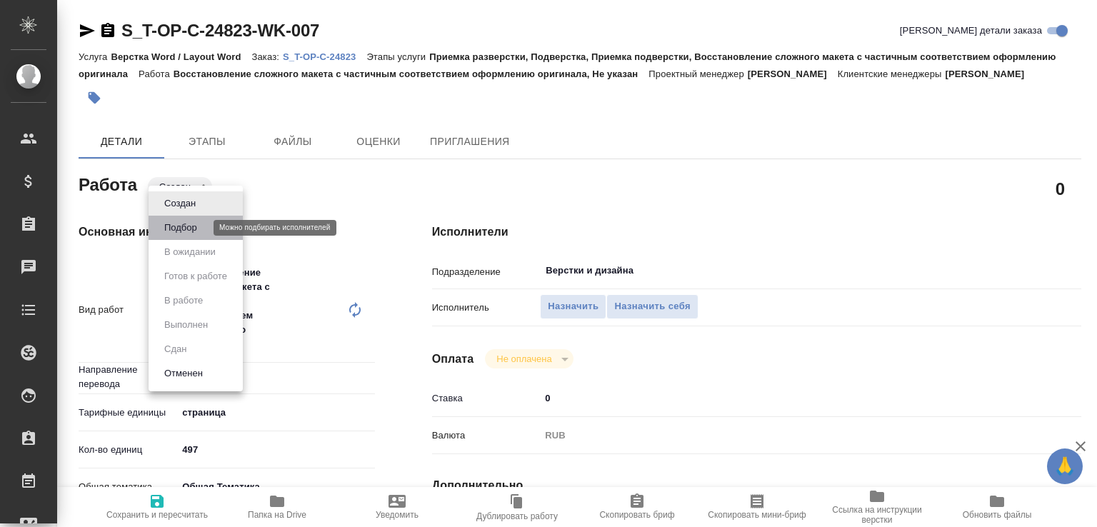
click at [182, 233] on button "Подбор" at bounding box center [180, 228] width 41 height 16
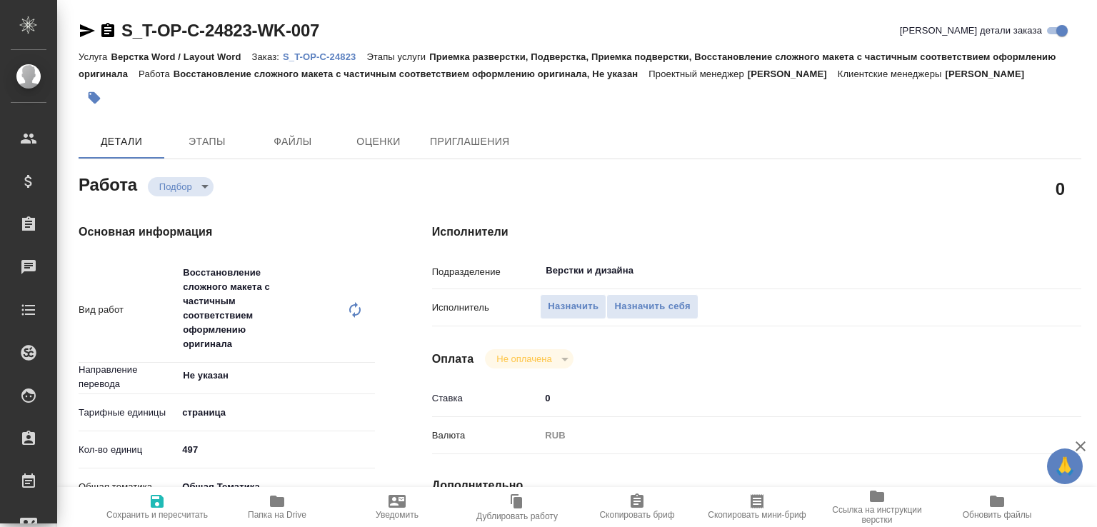
type textarea "x"
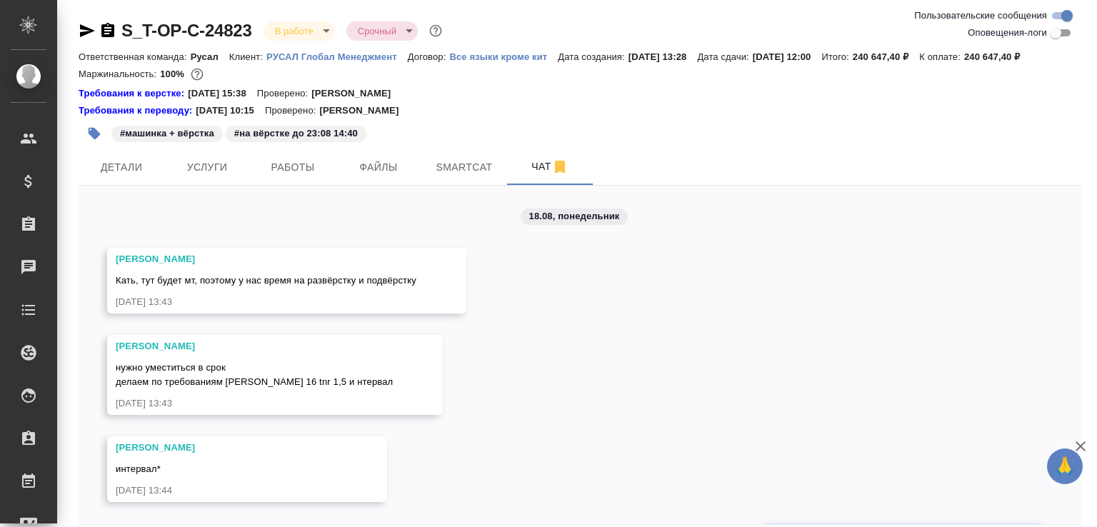
scroll to position [522, 0]
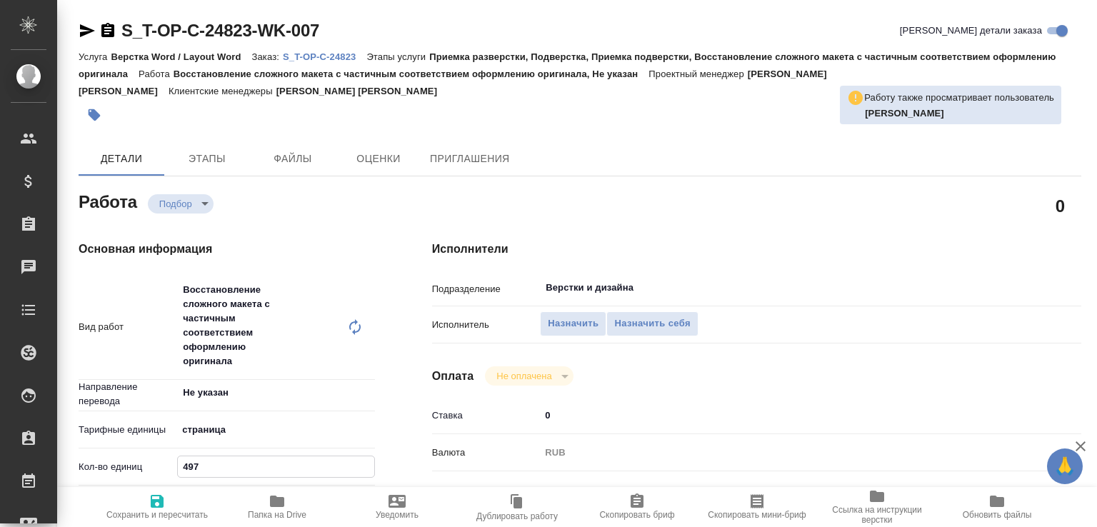
drag, startPoint x: 206, startPoint y: 472, endPoint x: 154, endPoint y: 485, distance: 53.0
click at [154, 485] on div "Кол-во единиц 497" at bounding box center [227, 472] width 296 height 37
type input "168"
click at [150, 493] on icon "button" at bounding box center [157, 501] width 17 height 17
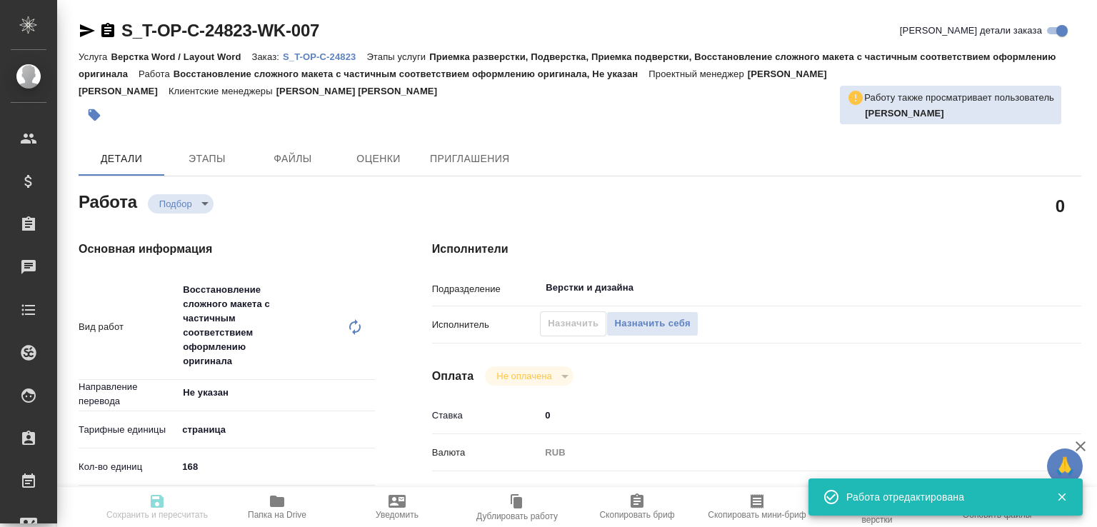
type input "recruiting"
type input "Не указан"
type input "5a8b1489cc6b4906c91bfdb2"
type input "168"
type input "obtem"
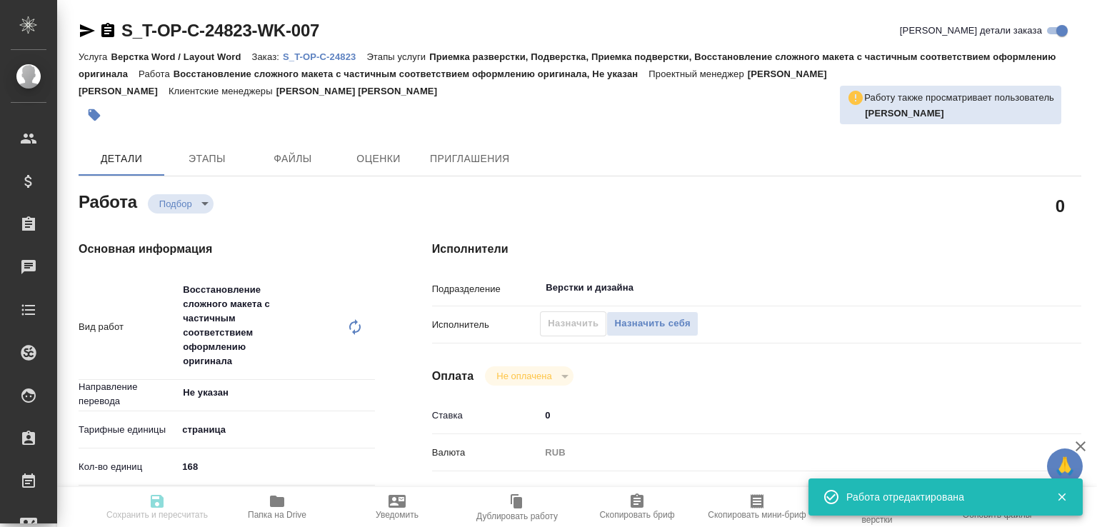
type input "6012b1ca196b0e5c9229a120"
type input "[DATE] 14:40"
type input "[DATE] 12:00"
type input "Верстки и дизайна"
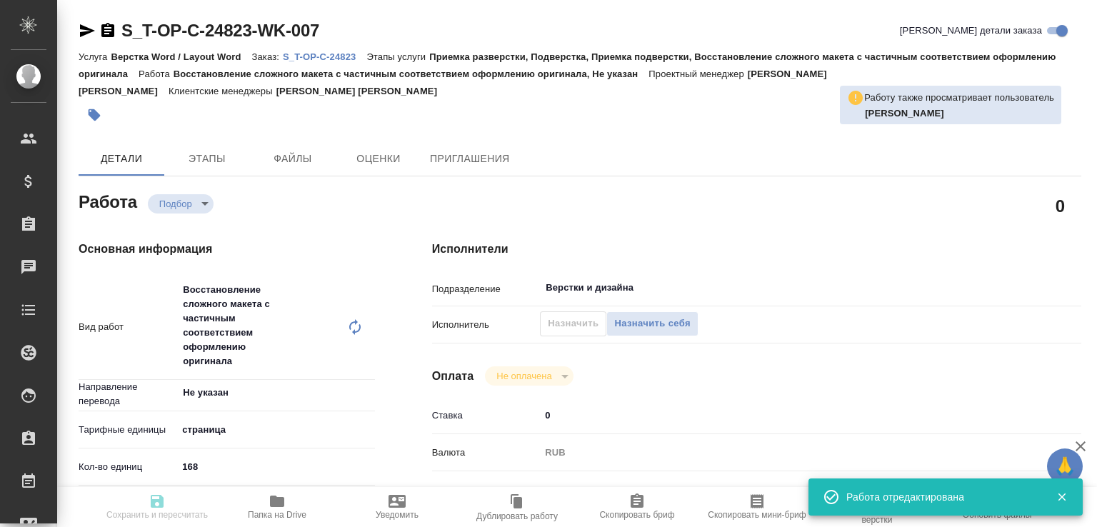
type input "notPayed"
type input "0"
type input "RUB"
type input "[PERSON_NAME]"
type input "S_T-OP-C-24823"
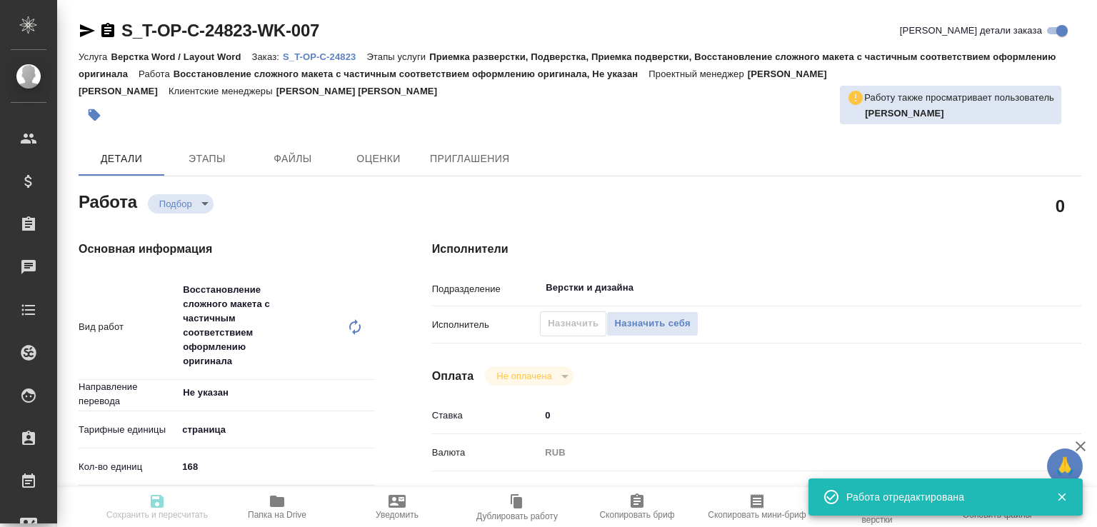
type input "от Исаева_18.08_2"
type input "Верстка Word / Layout Word"
type input "Приемка разверстки, Подверстка, Приемка подверстки, Восстановление сложного мак…"
type input "[PERSON_NAME]"
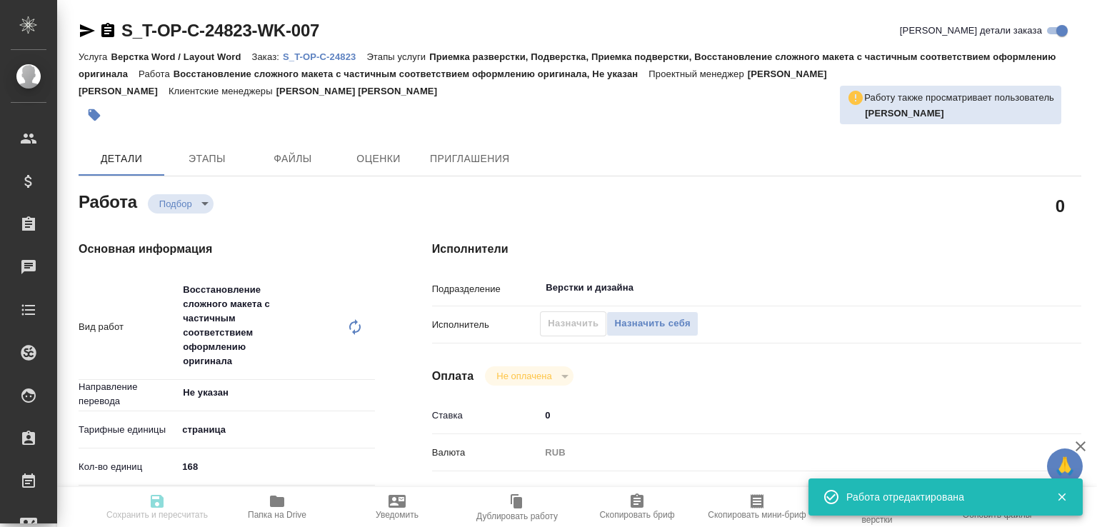
type input "/Clients/Т-ОП-С_Русал Глобал Менеджмент/Orders/S_T-OP-C-24823"
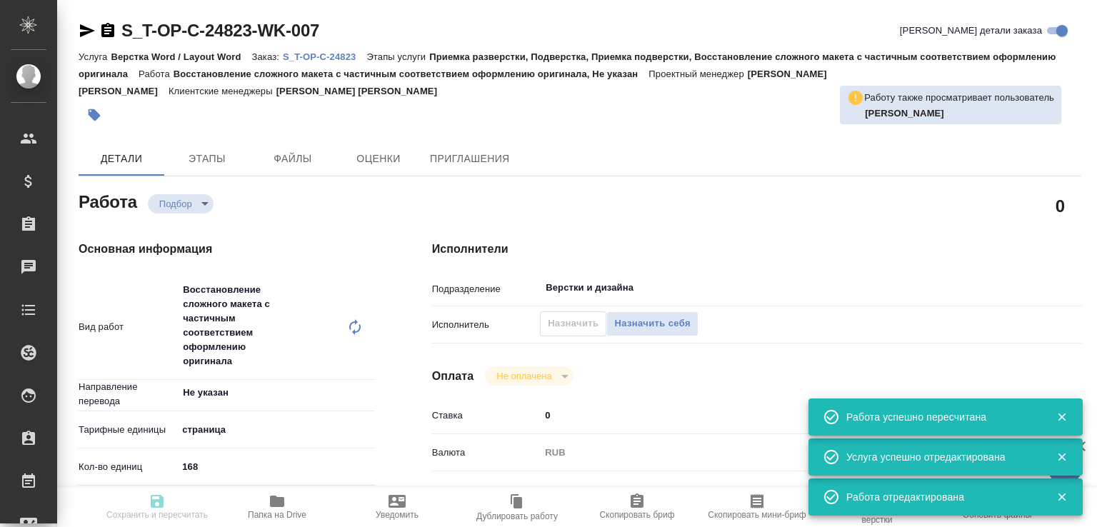
type input "recruiting"
type input "Не указан"
type input "5a8b1489cc6b4906c91bfdb2"
type input "168"
type input "obtem"
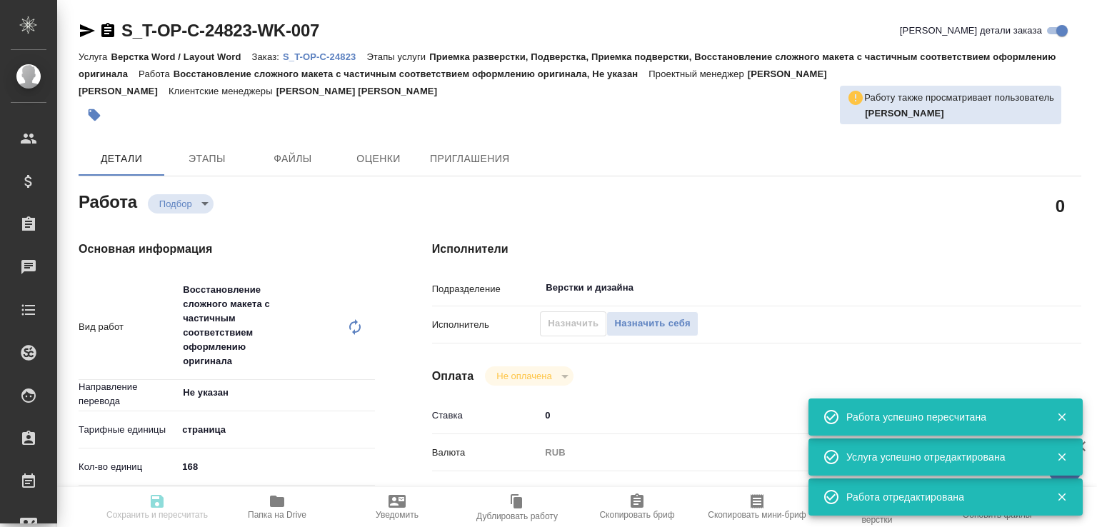
type input "6012b1ca196b0e5c9229a120"
type input "[DATE] 14:40"
type input "[DATE] 12:00"
type input "Верстки и дизайна"
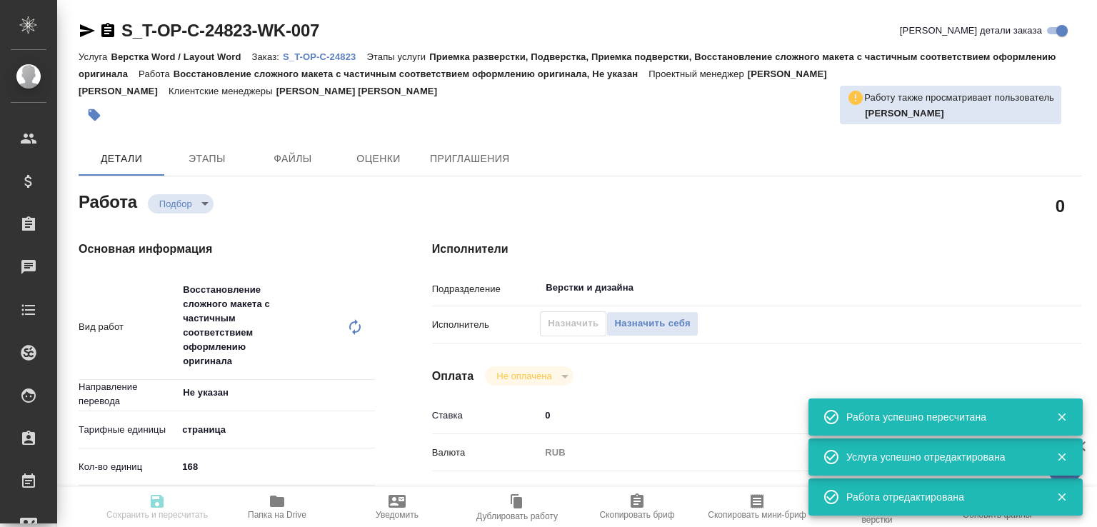
type input "notPayed"
type input "0"
type input "RUB"
type input "[PERSON_NAME]"
type input "S_T-OP-C-24823"
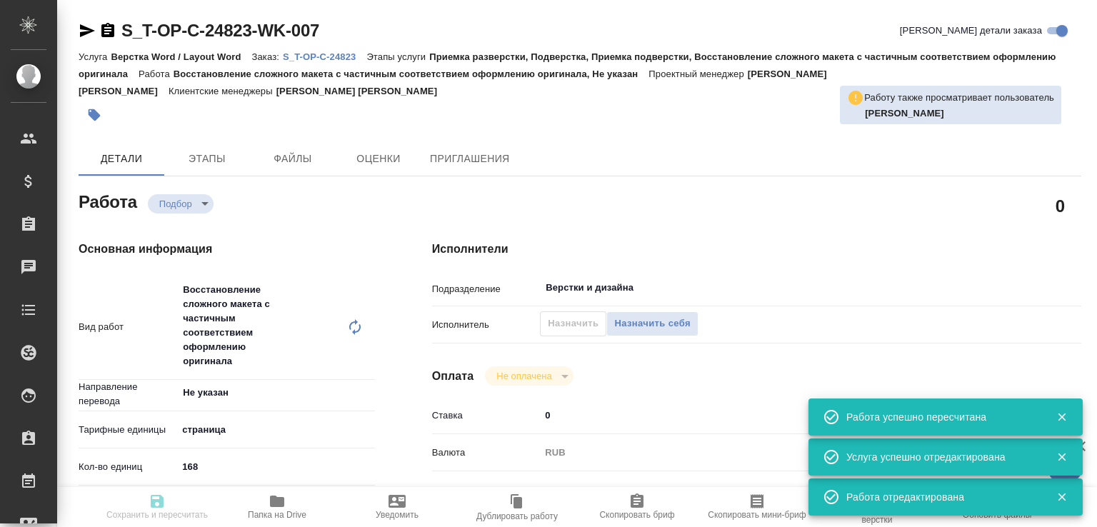
type input "от Исаева_18.08_2"
type input "Верстка Word / Layout Word"
type input "Приемка разверстки, Подверстка, Приемка подверстки, Восстановление сложного мак…"
type input "[PERSON_NAME]"
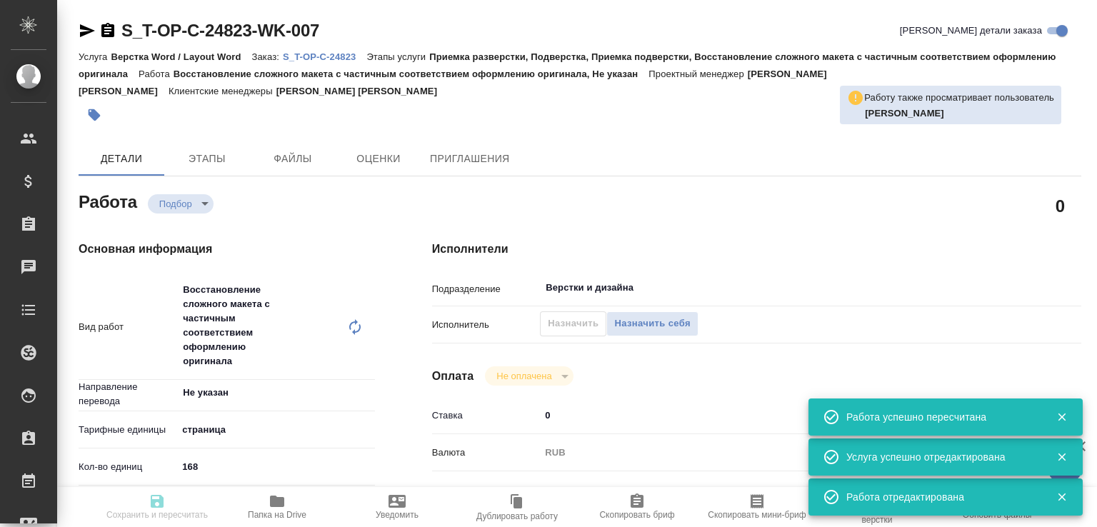
type input "/Clients/Т-ОП-С_Русал Глобал Менеджмент/Orders/S_T-OP-C-24823"
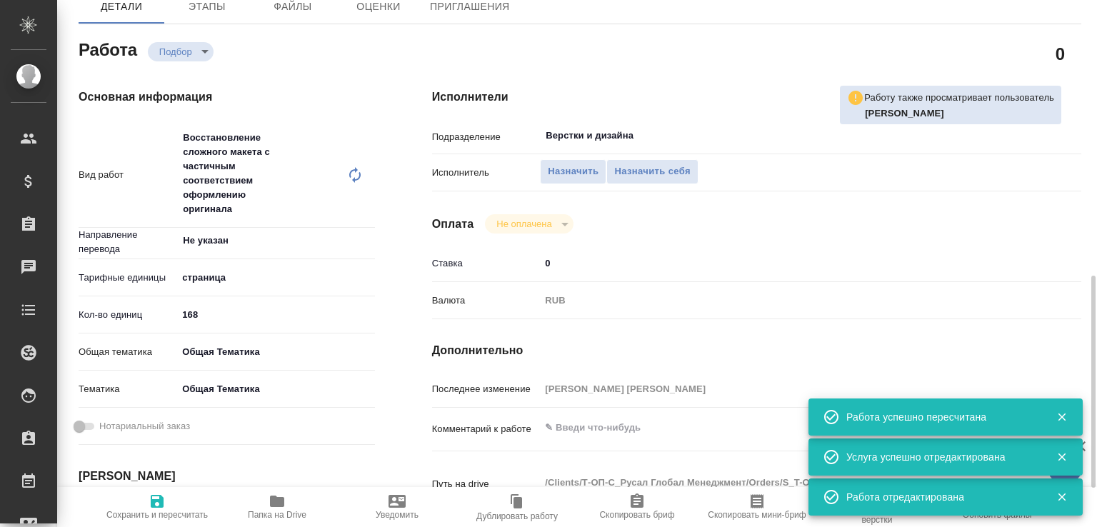
scroll to position [376, 0]
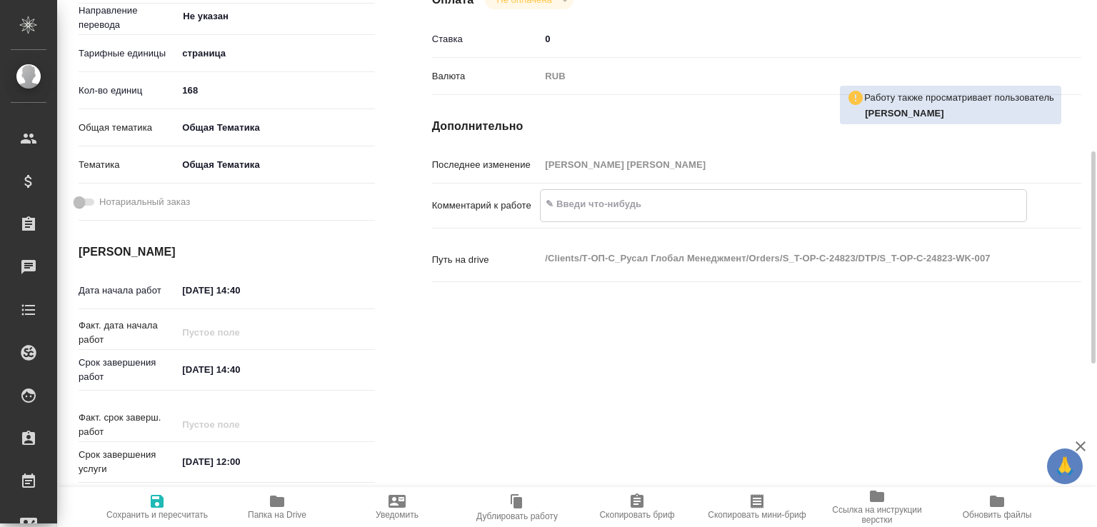
click at [606, 212] on textarea at bounding box center [784, 204] width 486 height 24
paste textarea "Brock I., Schoerner-Sadenius T. Physics at the Terascale_1-168"
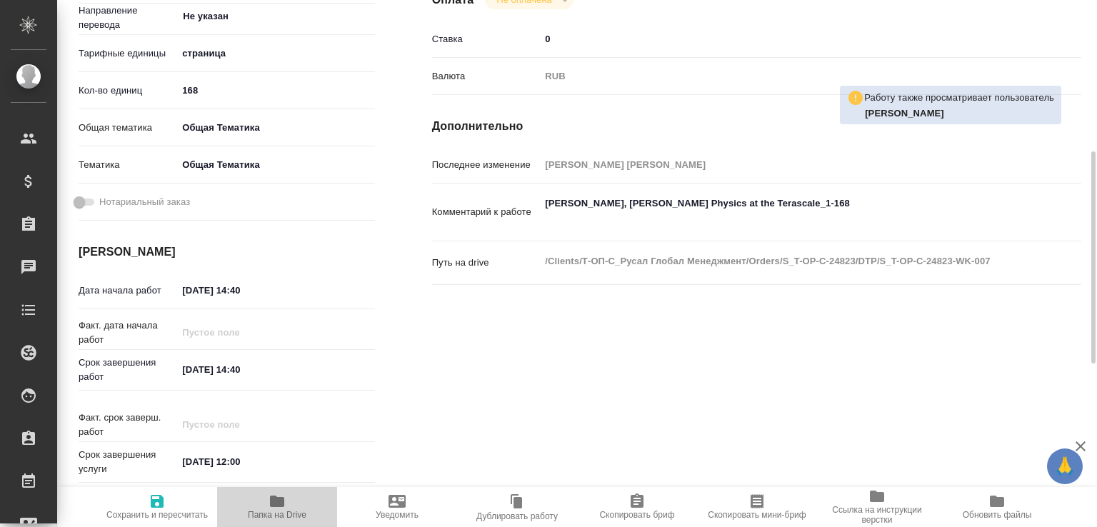
click at [294, 504] on span "Папка на Drive" at bounding box center [277, 506] width 103 height 27
click at [591, 226] on textarea "Brock I., Schoerner-Sadenius T. Physics at the Terascale_1-168" at bounding box center [784, 211] width 486 height 39
paste textarea "Brock I., Schoerner-Sadenius T. Physics at the Terascale_1-168"
paste textarea "https://drive.awatera.com/f/10137725"
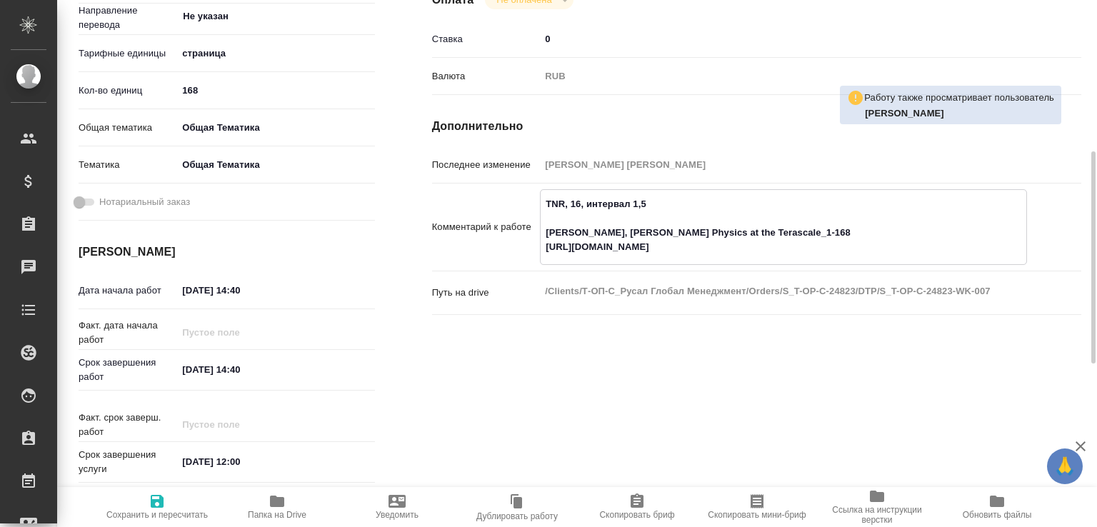
click at [605, 208] on textarea "TNR, 16, интервал 1,5 Brock I., Schoerner-Sadenius T. Physics at the Terascale_…" at bounding box center [784, 225] width 486 height 67
click at [606, 221] on textarea "TNR, 16, интервал 1,5 Brock I., Schoerner-Sadenius T. Physics at the Terascale_…" at bounding box center [784, 225] width 486 height 67
click at [703, 199] on textarea "TNR, 16, интервал 1,5 Brock I., Schoerner-Sadenius T. Physics at the Terascale_…" at bounding box center [784, 225] width 486 height 67
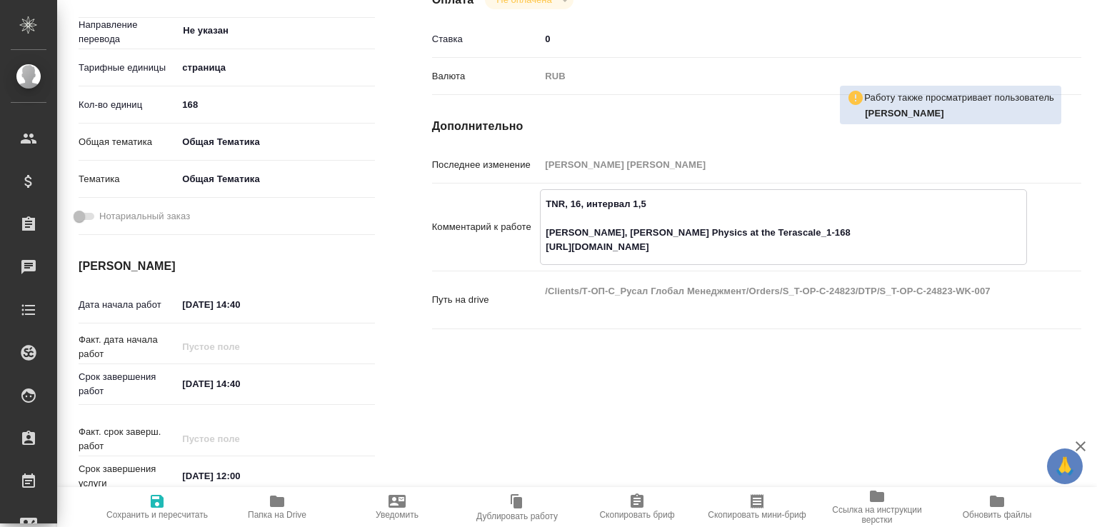
scroll to position [0, 0]
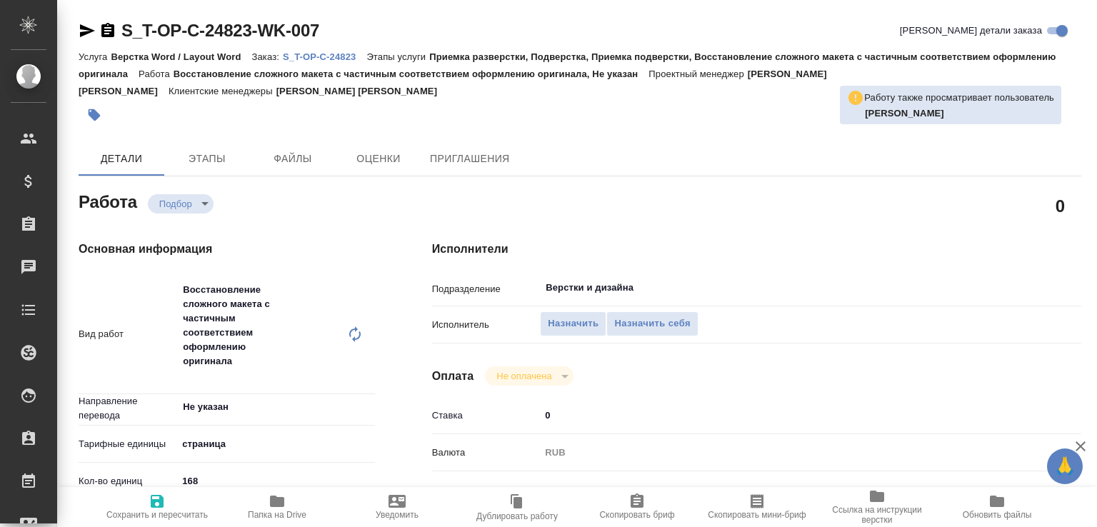
type textarea "TNR, 16, интервал 1,5 Brock I., Schoerner-Sadenius T. Physics at the Terascale_…"
click at [148, 514] on span "Сохранить и пересчитать" at bounding box center [156, 515] width 101 height 10
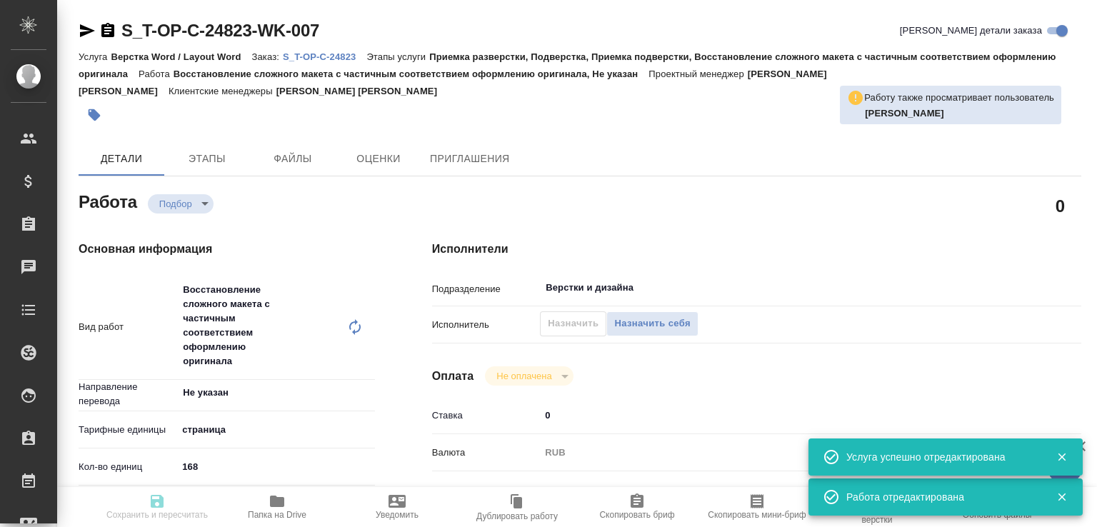
type input "recruiting"
type input "Не указан"
type input "5a8b1489cc6b4906c91bfdb2"
type input "168"
type input "obtem"
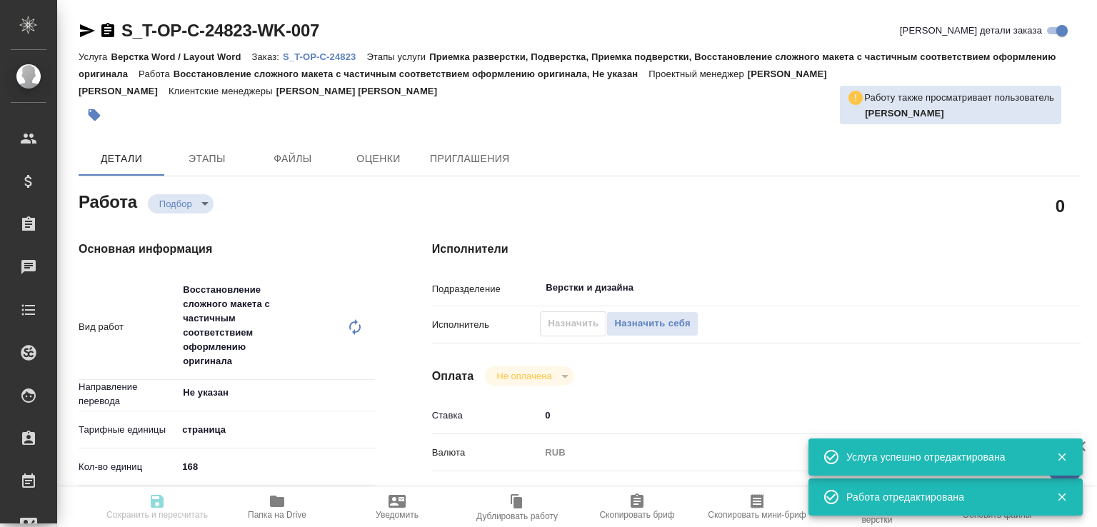
type input "6012b1ca196b0e5c9229a120"
type input "[DATE] 14:40"
type input "[DATE] 12:00"
type input "Верстки и дизайна"
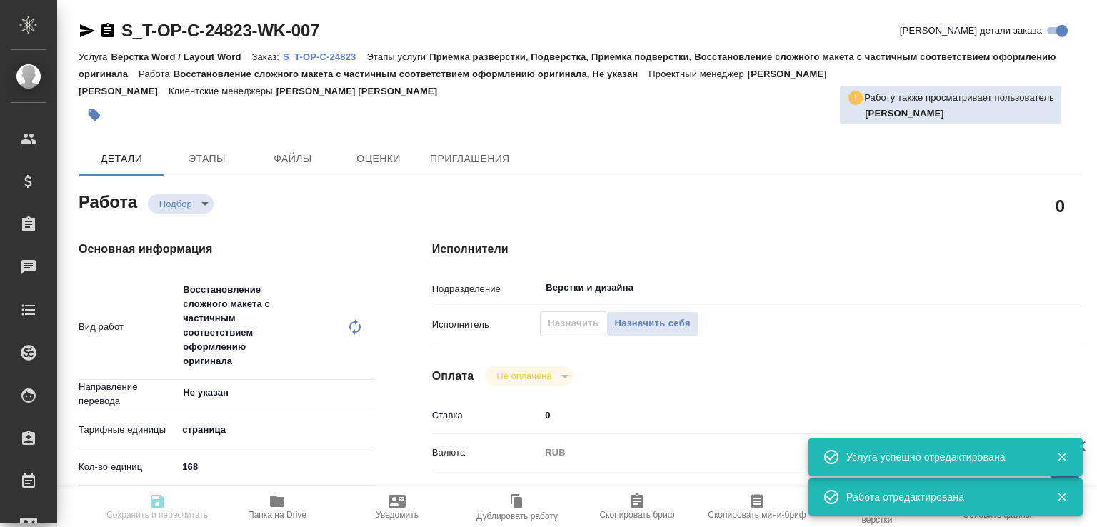
type input "notPayed"
type input "0"
type input "RUB"
type input "[PERSON_NAME]"
type input "S_T-OP-C-24823"
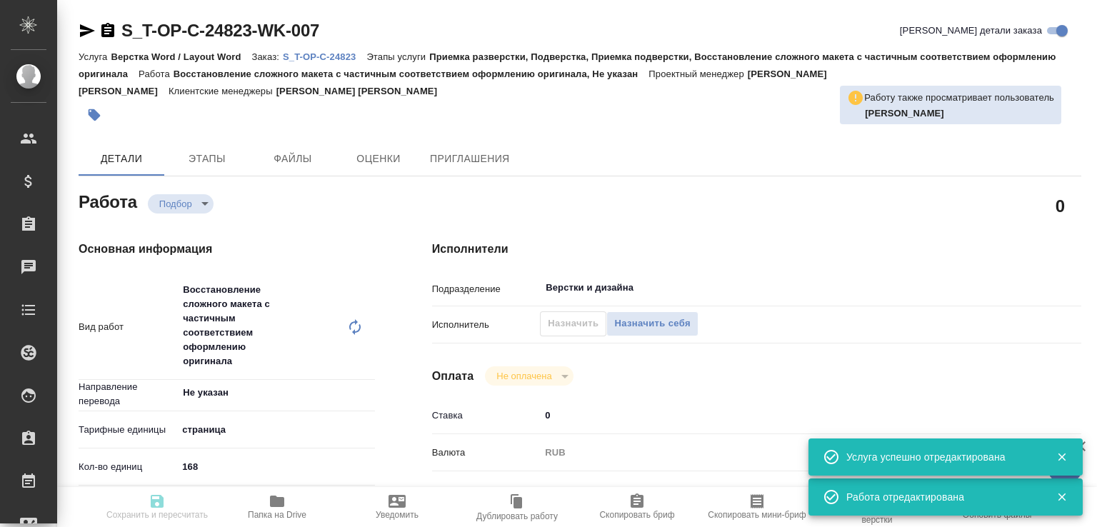
type input "от Исаева_18.08_2"
type input "Верстка Word / Layout Word"
type input "Приемка разверстки, Подверстка, Приемка подверстки, Восстановление сложного мак…"
type input "[PERSON_NAME]"
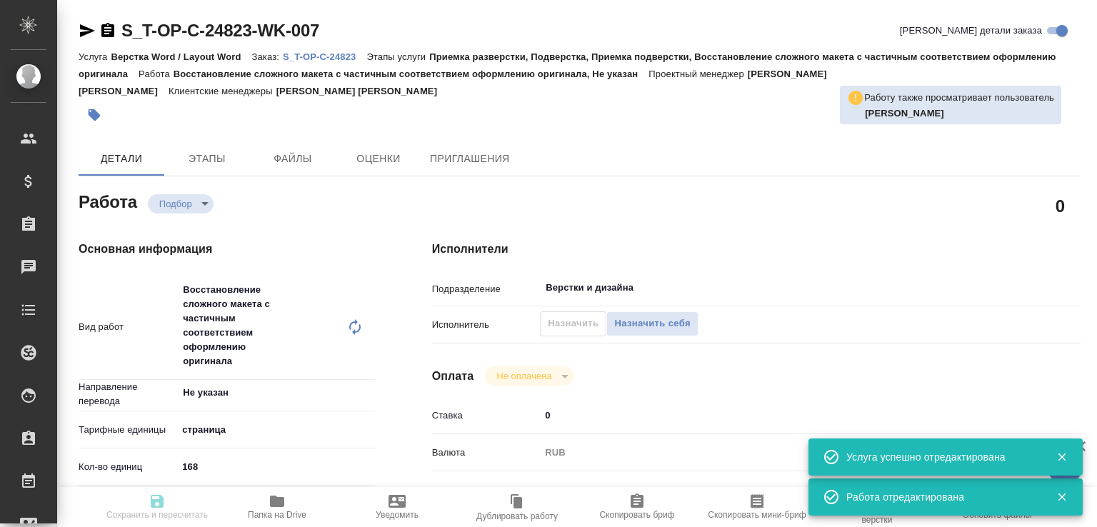
type input "/Clients/Т-ОП-С_Русал Глобал Менеджмент/Orders/S_T-OP-C-24823"
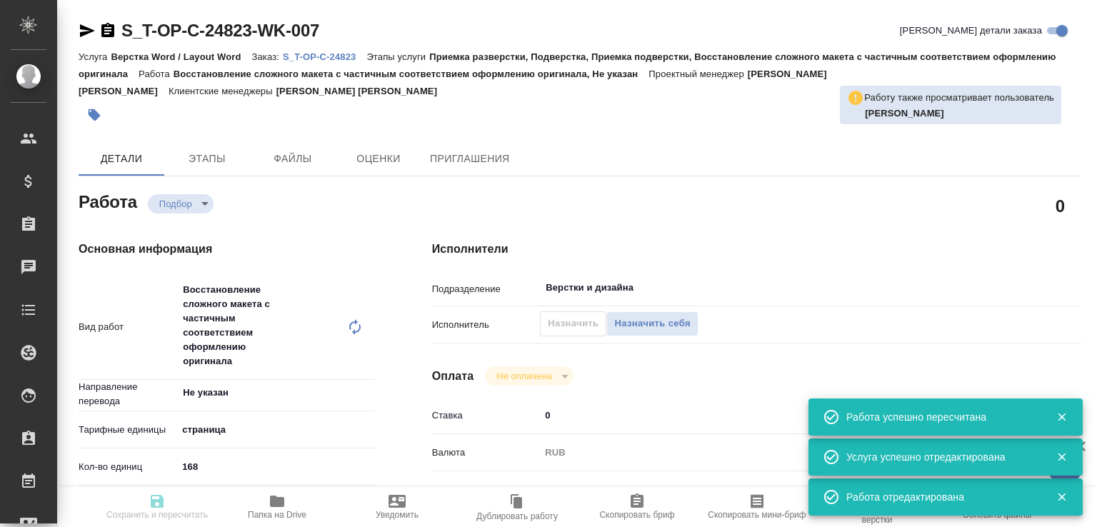
type input "recruiting"
type input "Не указан"
type input "5a8b1489cc6b4906c91bfdb2"
type input "168"
type input "obtem"
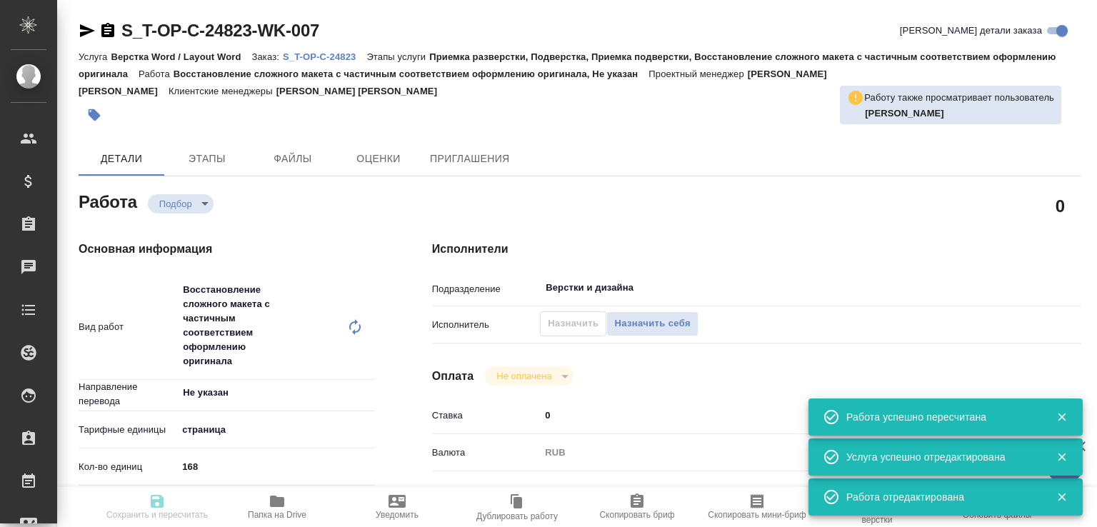
type input "6012b1ca196b0e5c9229a120"
type input "[DATE] 14:40"
type input "[DATE] 12:00"
type input "Верстки и дизайна"
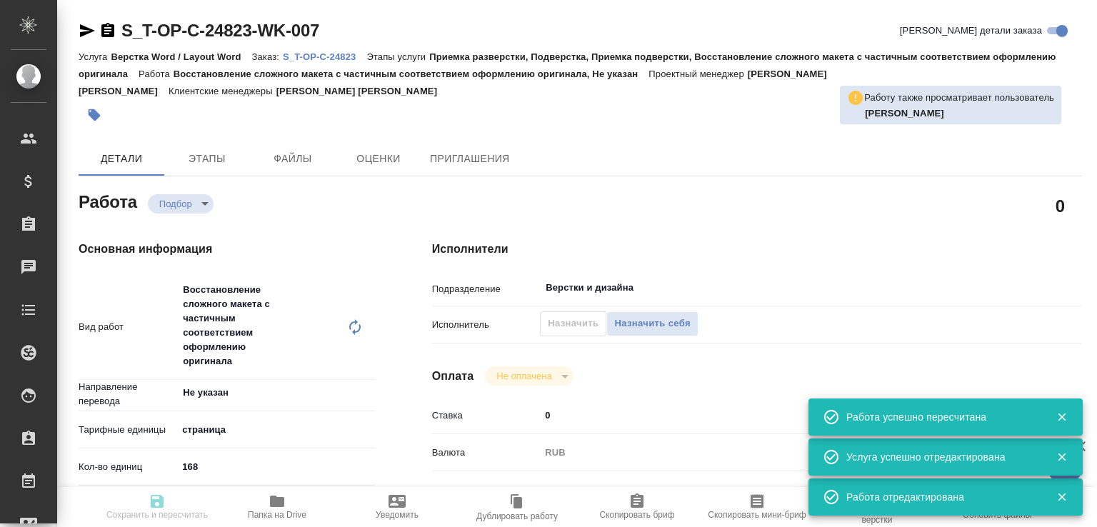
type input "notPayed"
type input "0"
type input "RUB"
type input "[PERSON_NAME]"
type input "S_T-OP-C-24823"
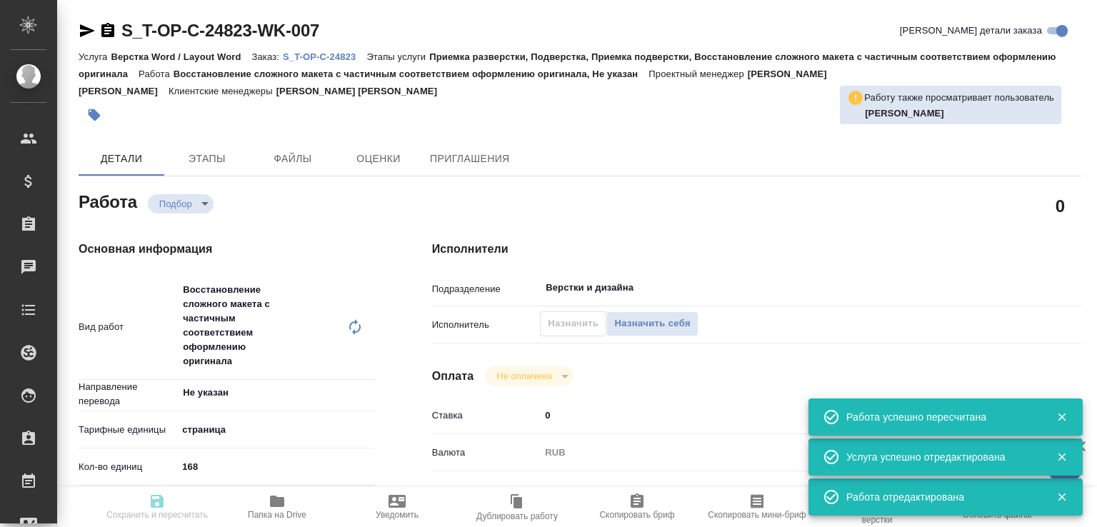
type input "от Исаева_18.08_2"
type input "Верстка Word / Layout Word"
type input "Приемка разверстки, Подверстка, Приемка подверстки, Восстановление сложного мак…"
type input "[PERSON_NAME]"
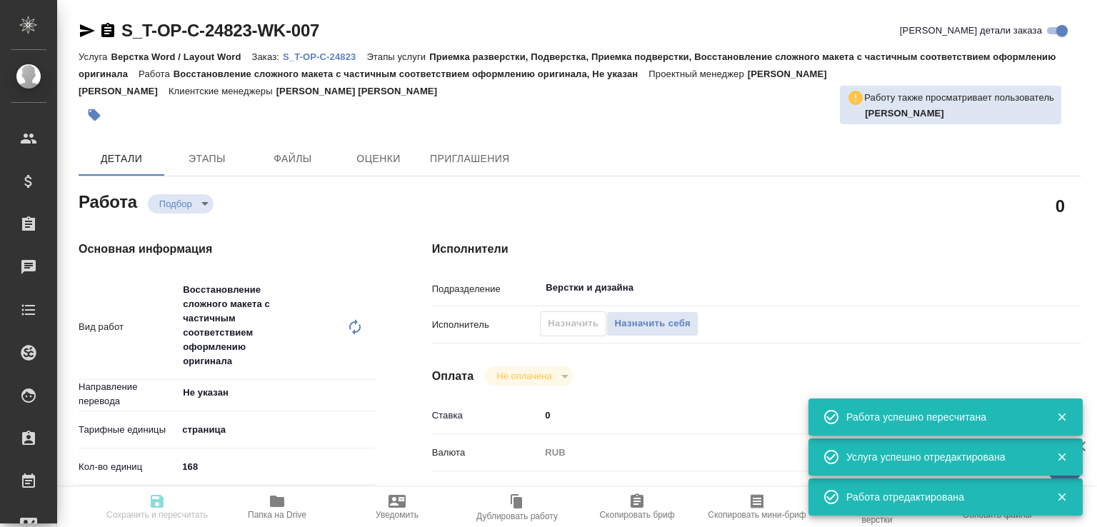
type input "/Clients/Т-ОП-С_Русал Глобал Менеджмент/Orders/S_T-OP-C-24823"
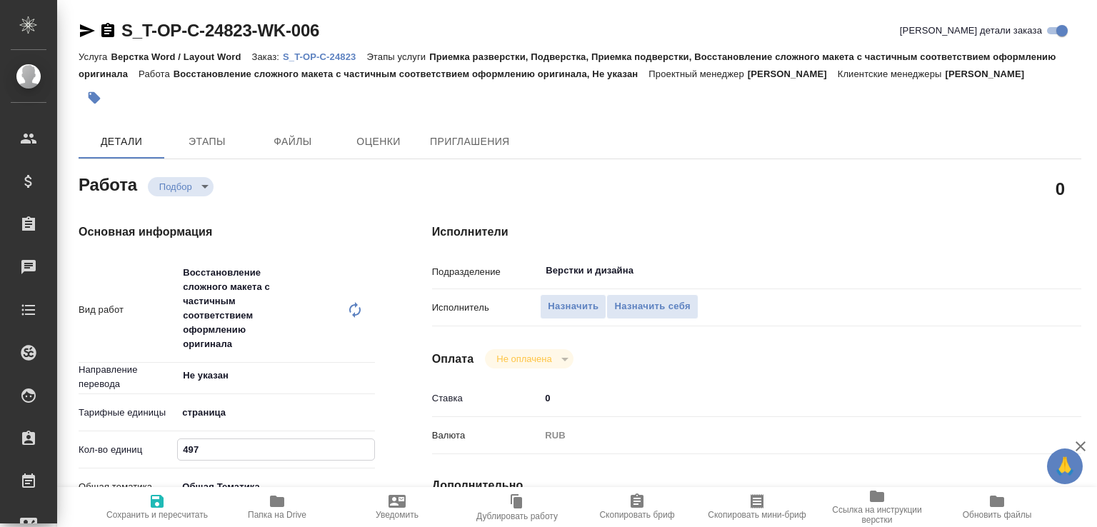
drag, startPoint x: 201, startPoint y: 467, endPoint x: 175, endPoint y: 469, distance: 26.5
click at [175, 462] on div "Кол-во единиц 497" at bounding box center [227, 449] width 296 height 25
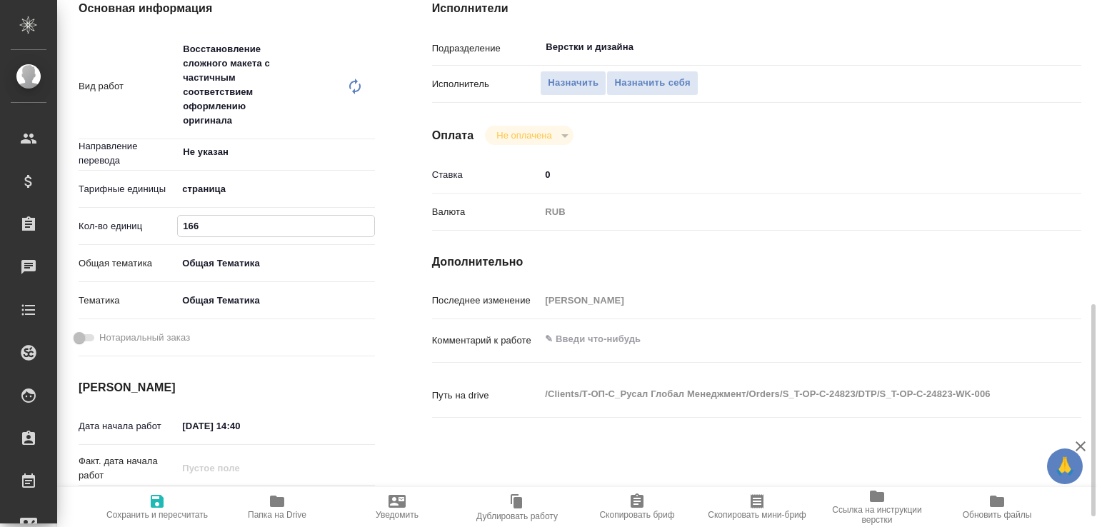
scroll to position [376, 0]
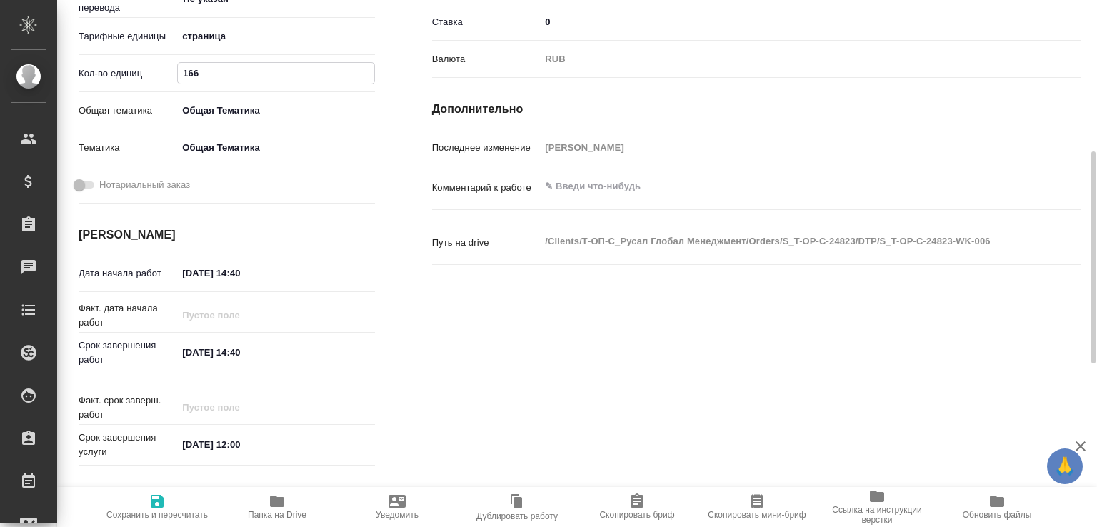
type input "166"
click at [643, 199] on textarea at bounding box center [783, 186] width 487 height 24
paste textarea "TNR, 16, интервал 1,5"
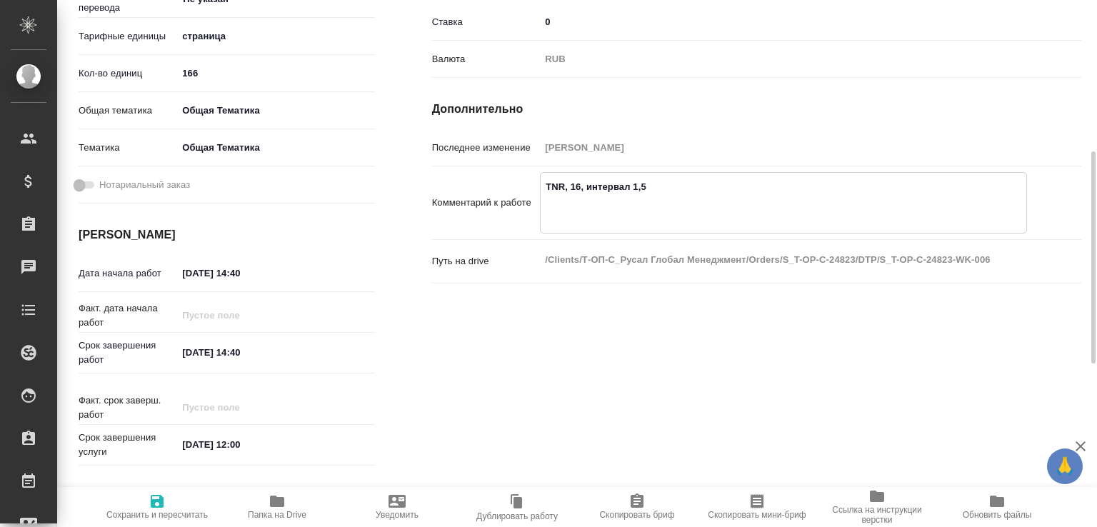
paste textarea "[PERSON_NAME], [PERSON_NAME] Physics at the Terascale_169-334"
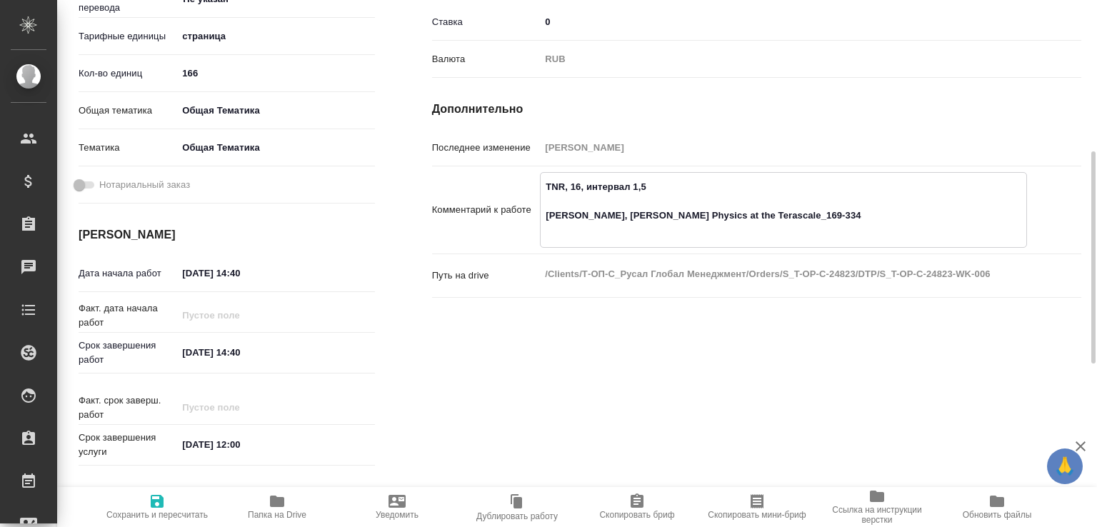
click at [274, 499] on icon "button" at bounding box center [277, 501] width 14 height 11
click at [591, 242] on textarea "TNR, 16, интервал 1,5 [PERSON_NAME], [PERSON_NAME] Physics at the Terascale_169…" at bounding box center [784, 208] width 486 height 67
paste textarea "[URL][DOMAIN_NAME]"
type textarea "TNR, 16, интервал 1,5 [PERSON_NAME], [PERSON_NAME] Physics at the Terascale_169…"
click at [161, 501] on icon "button" at bounding box center [157, 501] width 13 height 13
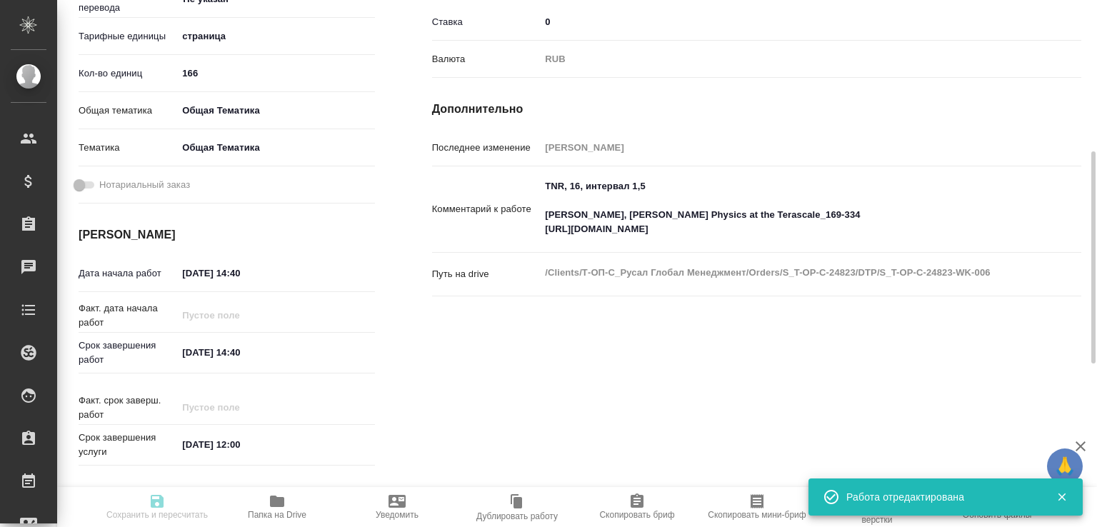
type input "recruiting"
type input "Не указан"
type input "5a8b1489cc6b4906c91bfdb2"
type input "166"
type input "obtem"
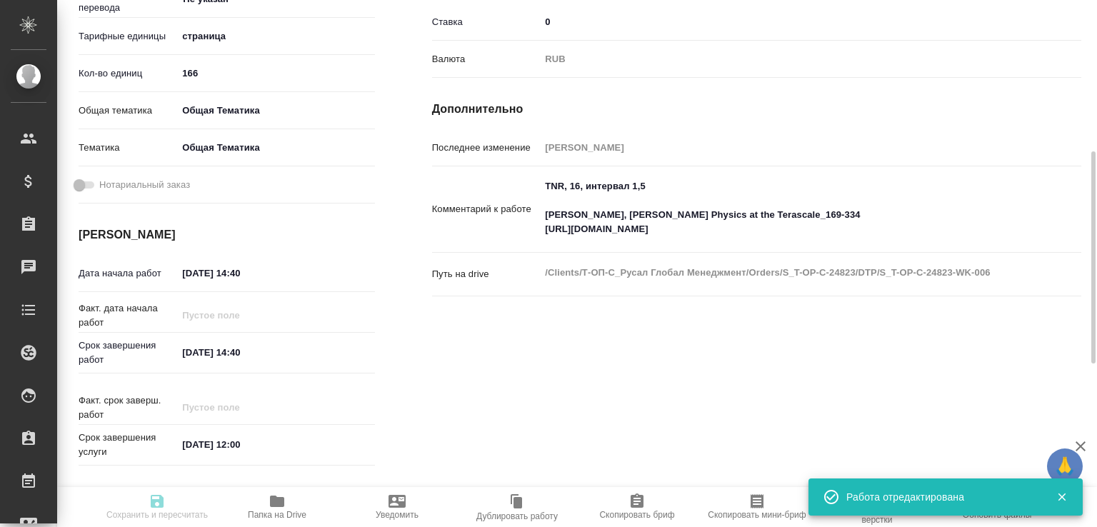
type input "6012b1ca196b0e5c9229a120"
type input "[DATE] 14:40"
type input "[DATE] 12:00"
type input "Верстки и дизайна"
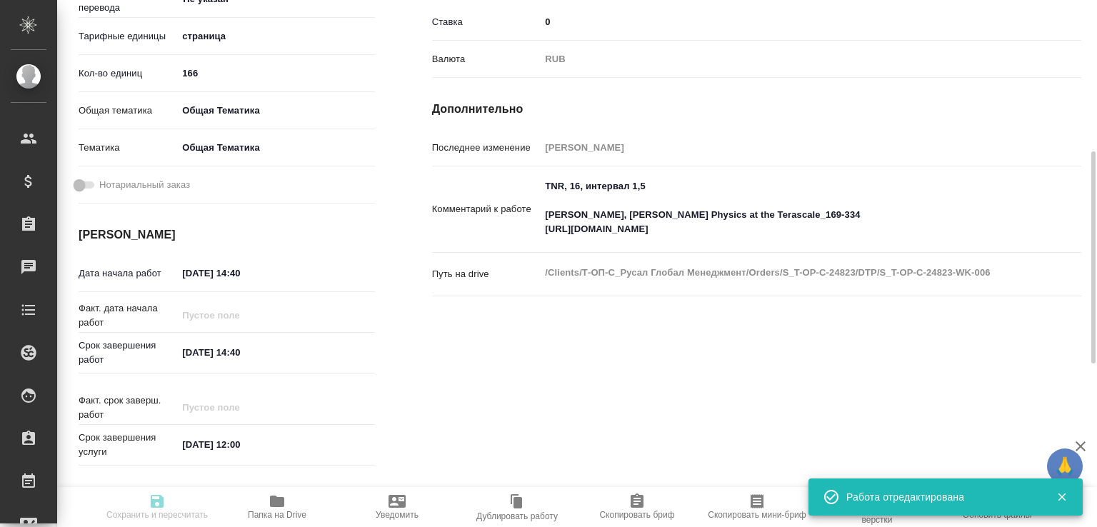
type input "notPayed"
type input "0"
type input "RUB"
type input "[PERSON_NAME]"
type input "S_T-OP-C-24823"
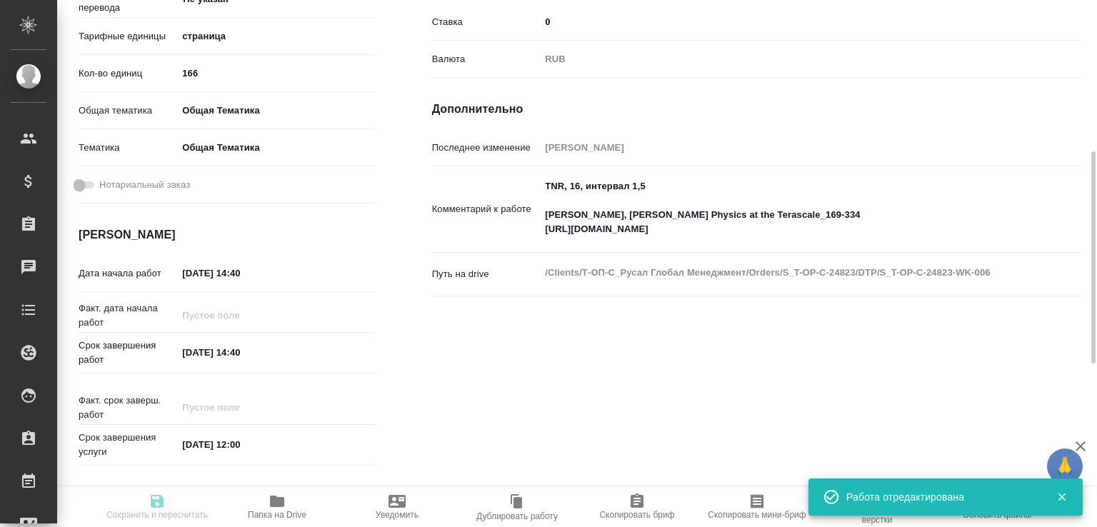
type input "от Исаева_18.08_2"
type input "Верстка Word / Layout Word"
type input "Приемка разверстки, Подверстка, Приемка подверстки, Восстановление сложного мак…"
type input "[PERSON_NAME]"
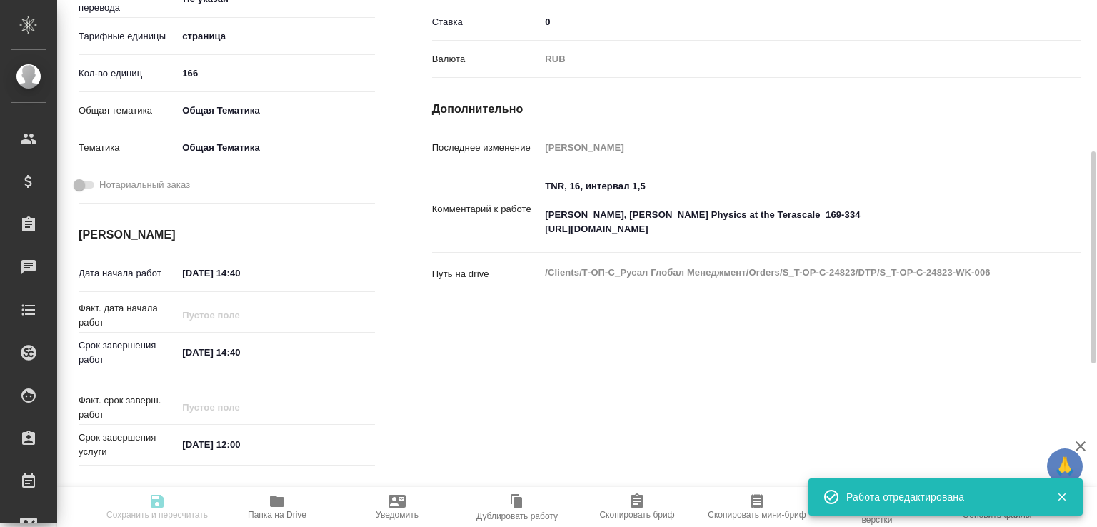
type input "/Clients/Т-ОП-С_Русал Глобал Менеджмент/Orders/S_T-OP-C-24823"
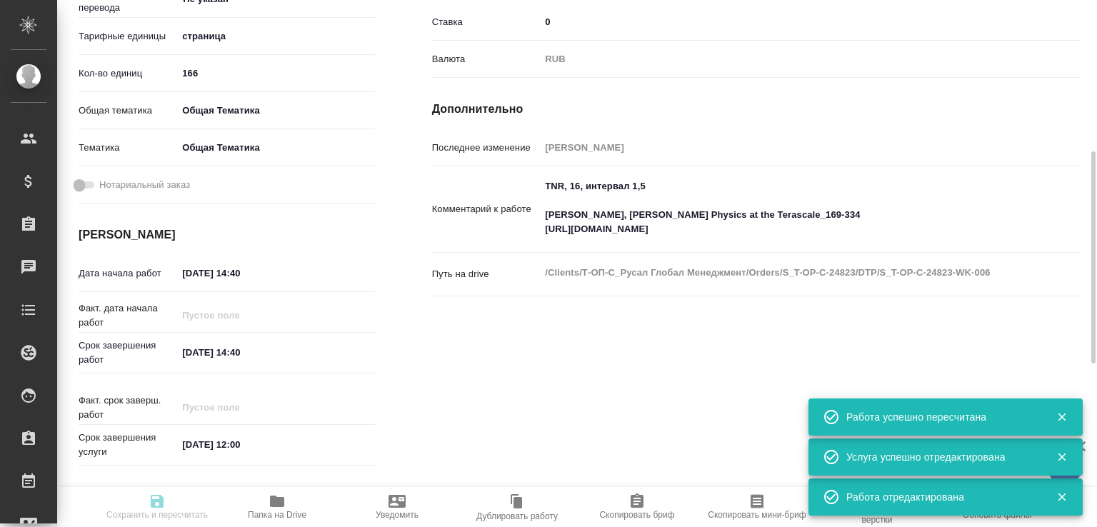
type input "recruiting"
type input "Не указан"
type input "5a8b1489cc6b4906c91bfdb2"
type input "166"
type input "obtem"
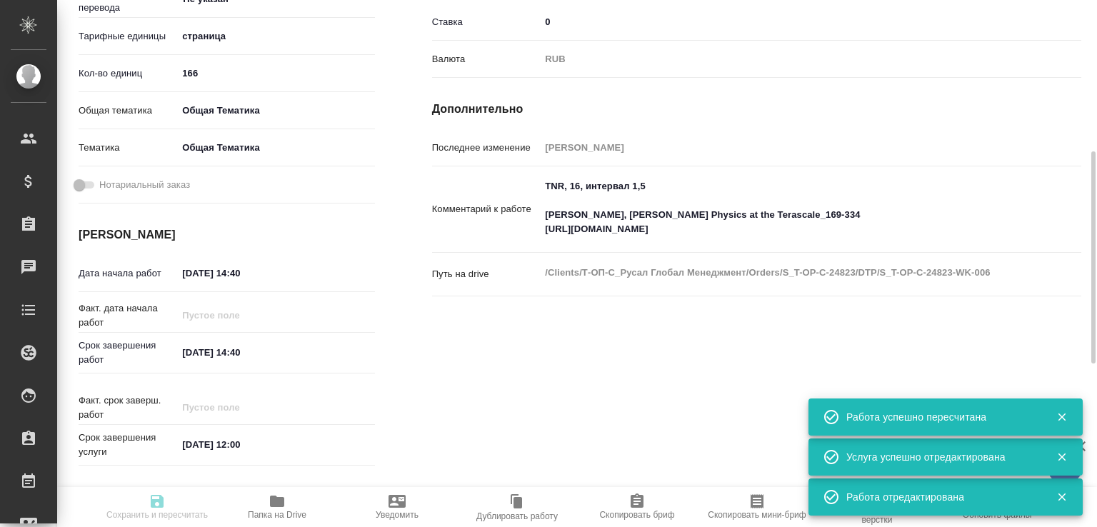
type input "6012b1ca196b0e5c9229a120"
type input "[DATE] 14:40"
type input "[DATE] 12:00"
type input "Верстки и дизайна"
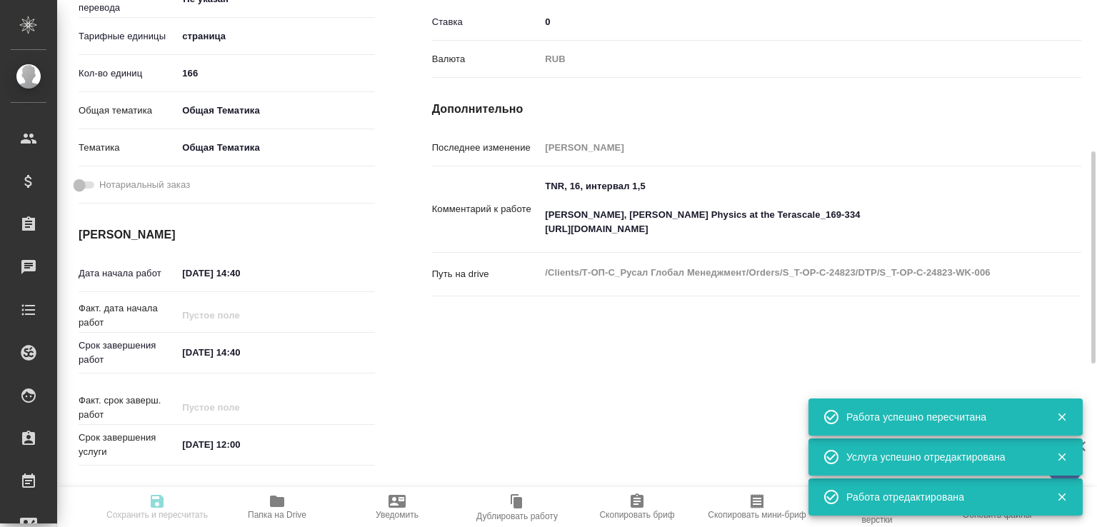
type input "notPayed"
type input "0"
type input "RUB"
type input "[PERSON_NAME]"
type input "S_T-OP-C-24823"
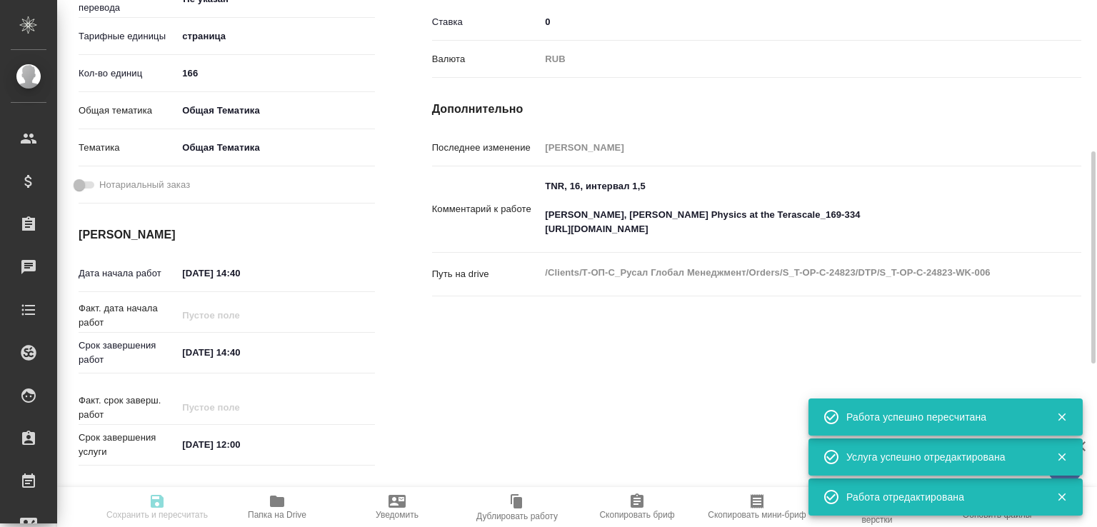
type input "от Исаева_18.08_2"
type input "Верстка Word / Layout Word"
type input "Приемка разверстки, Подверстка, Приемка подверстки, Восстановление сложного мак…"
type input "[PERSON_NAME]"
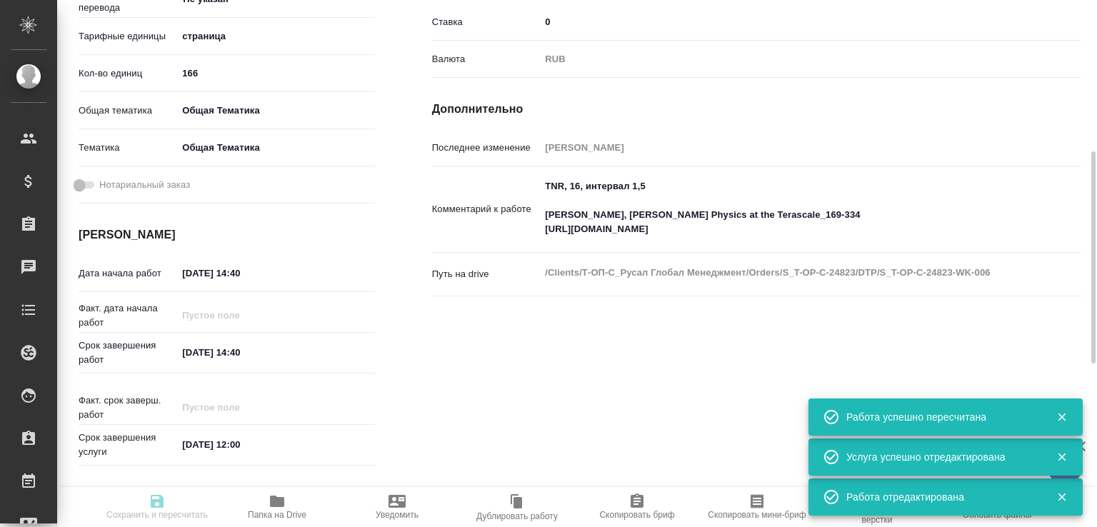
type input "/Clients/Т-ОП-С_Русал Глобал Менеджмент/Orders/S_T-OP-C-24823"
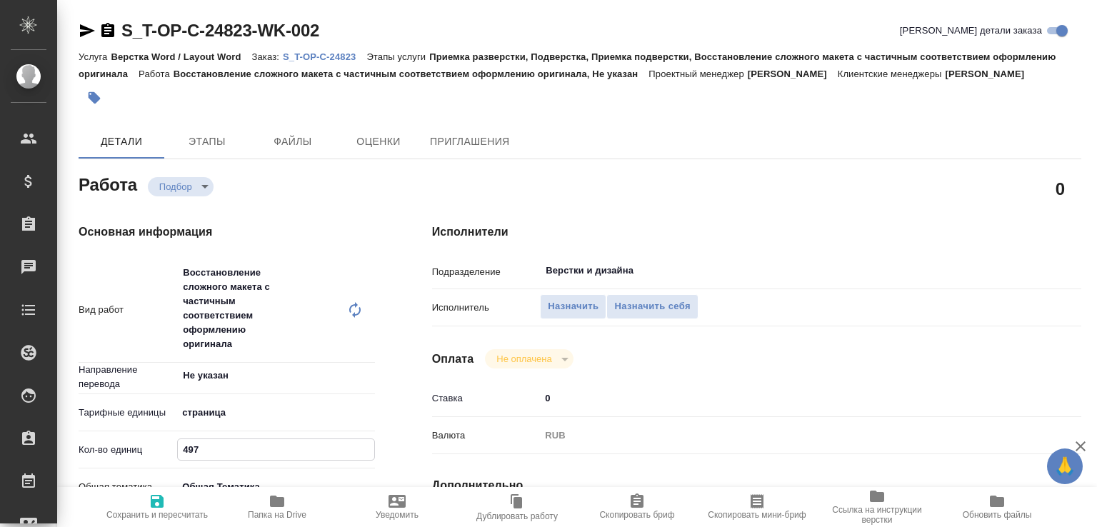
drag, startPoint x: 201, startPoint y: 469, endPoint x: 171, endPoint y: 469, distance: 30.0
click at [171, 462] on div "Кол-во единиц 497" at bounding box center [227, 449] width 296 height 25
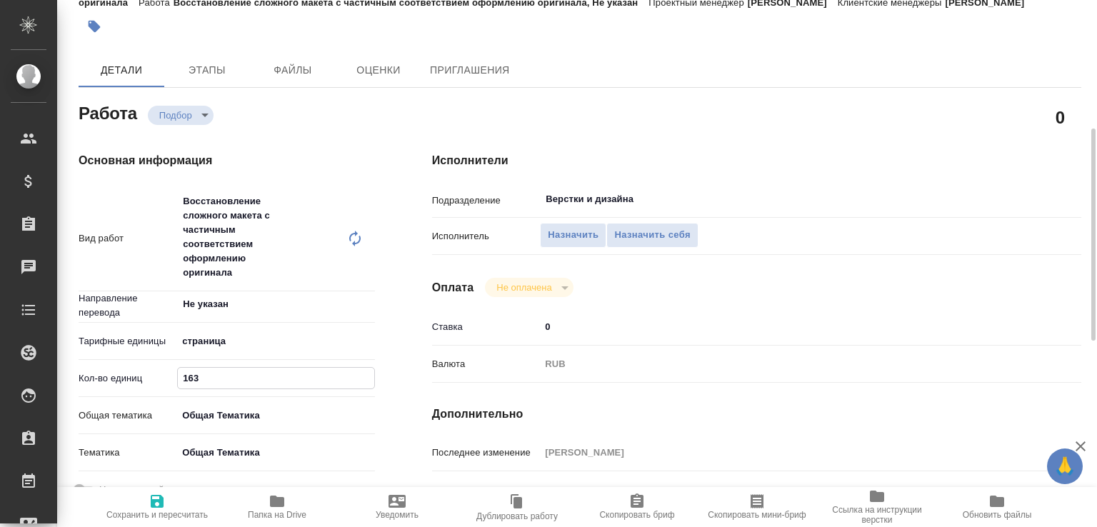
scroll to position [143, 0]
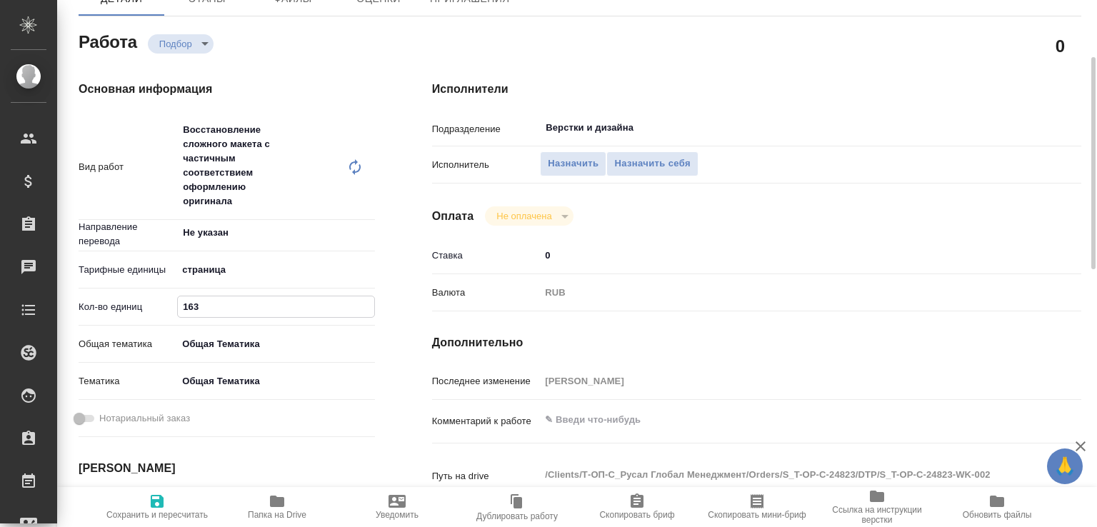
type input "163"
click at [592, 432] on textarea at bounding box center [783, 420] width 487 height 24
paste textarea "TNR, 16, интервал 1,5"
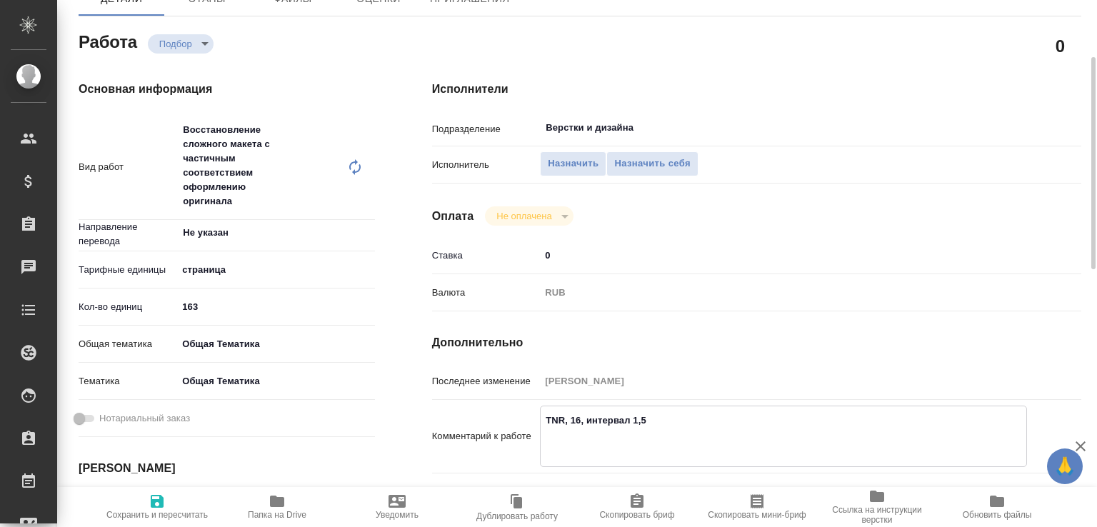
type textarea "TNR, 16, интервал 1,5"
click at [158, 512] on span "Сохранить и пересчитать" at bounding box center [156, 515] width 101 height 10
type input "recruiting"
type input "Не указан"
type input "5a8b1489cc6b4906c91bfdb2"
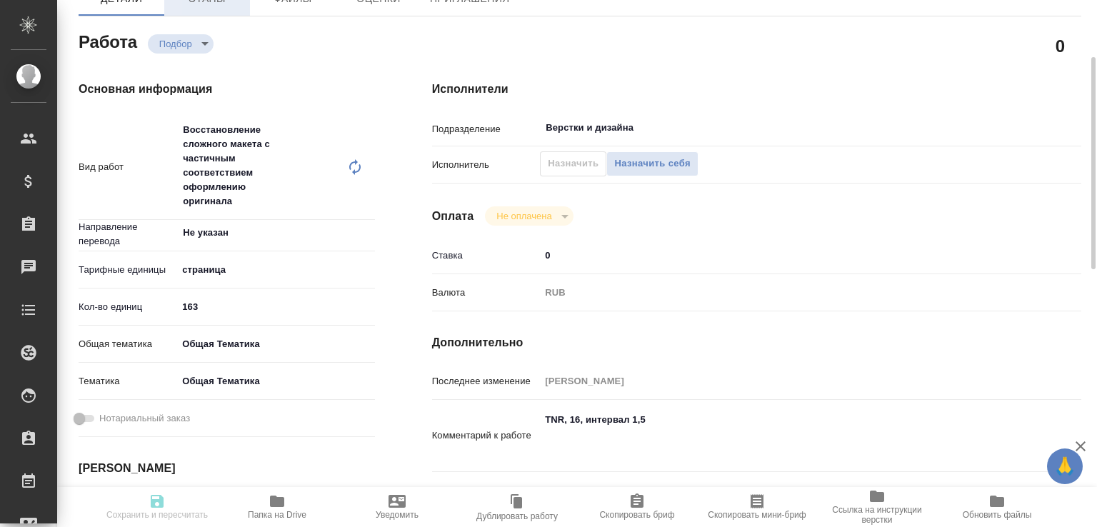
type input "163"
type input "obtem"
type input "6012b1ca196b0e5c9229a120"
type input "[DATE] 14:40"
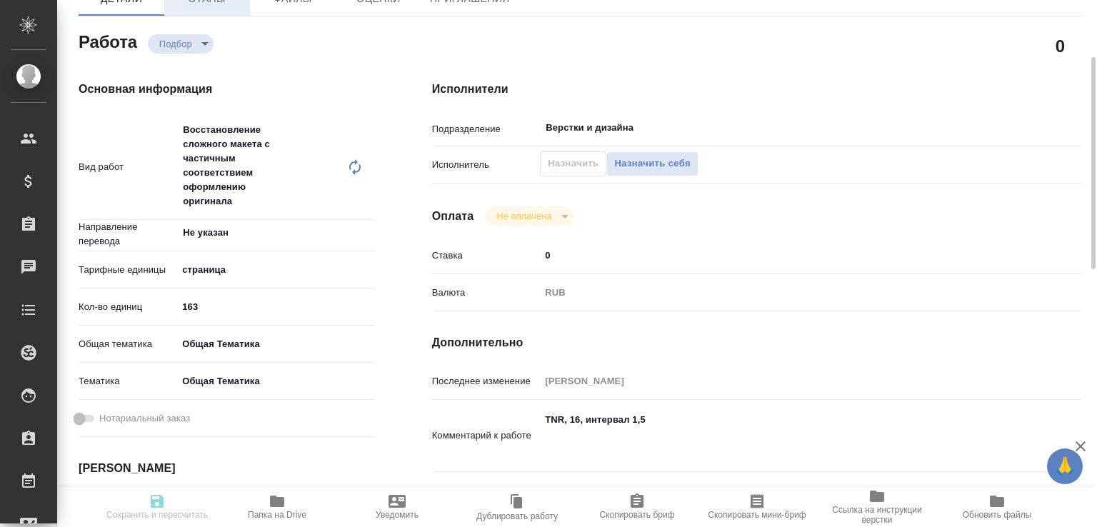
type input "[DATE] 12:00"
type input "Верстки и дизайна"
type input "notPayed"
type input "0"
type input "RUB"
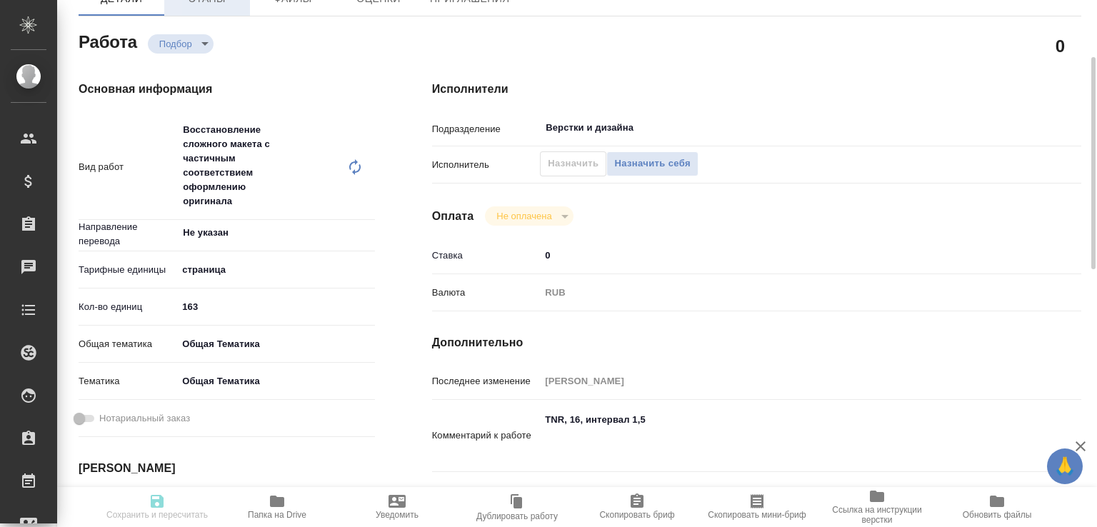
type input "[PERSON_NAME]"
type input "S_T-OP-C-24823"
type input "от Исаева_18.08_2"
type input "Верстка Word / Layout Word"
type input "Приемка разверстки, Подверстка, Приемка подверстки, Восстановление сложного мак…"
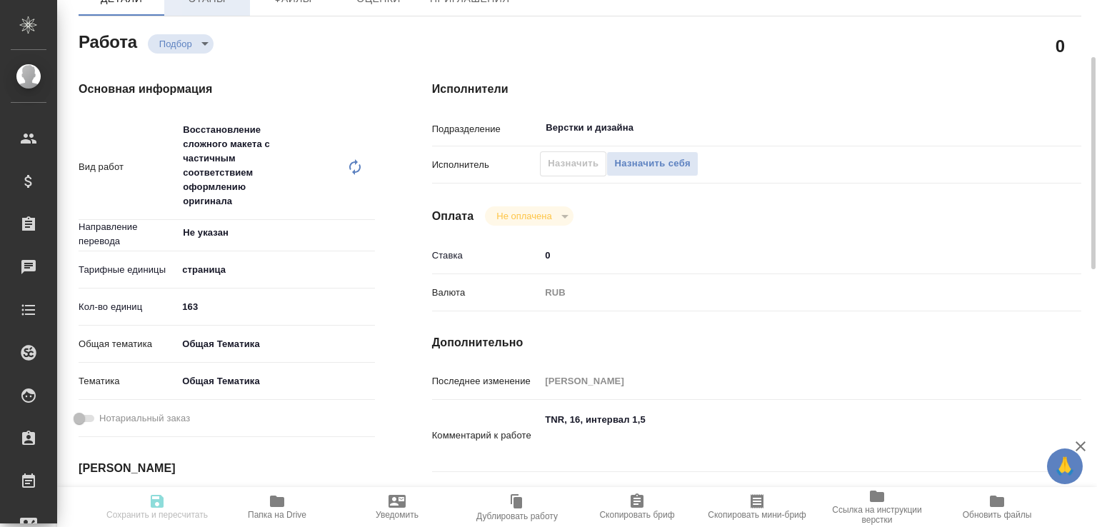
type input "[PERSON_NAME]"
type input "/Clients/Т-ОП-С_Русал Глобал Менеджмент/Orders/S_T-OP-C-24823"
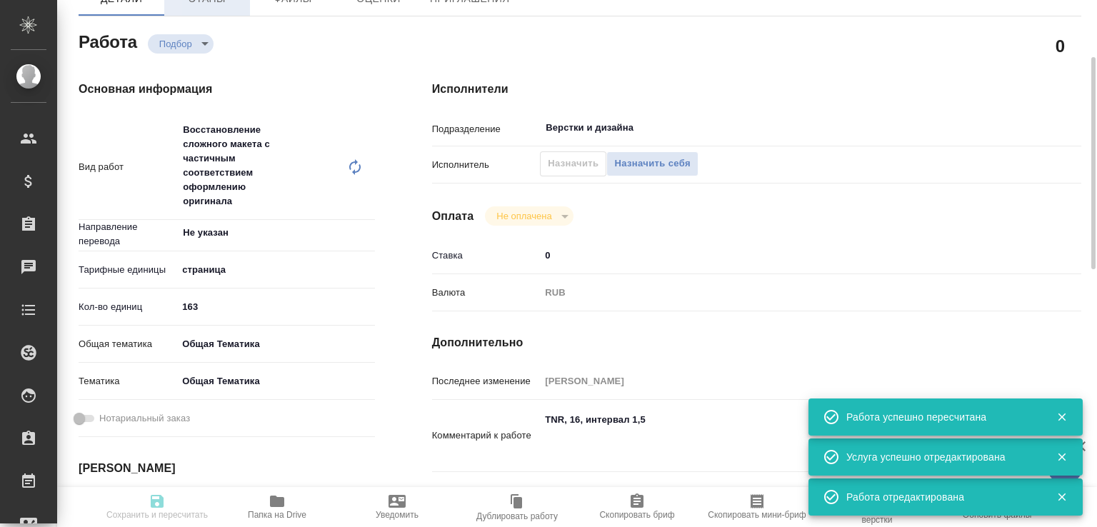
type input "recruiting"
type input "Не указан"
type input "5a8b1489cc6b4906c91bfdb2"
type input "163"
type input "obtem"
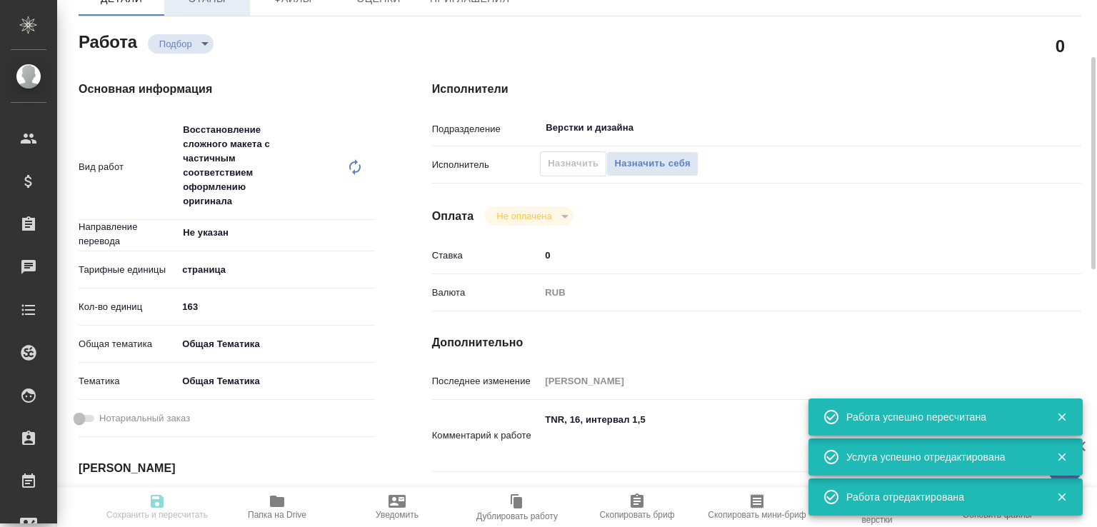
type input "6012b1ca196b0e5c9229a120"
type input "[DATE] 14:40"
type input "[DATE] 12:00"
type input "Верстки и дизайна"
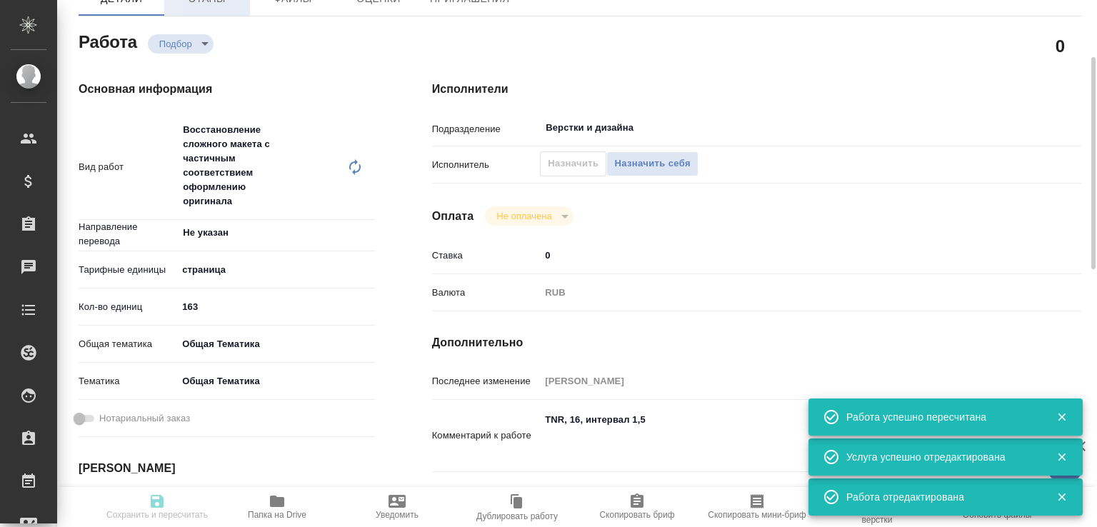
type input "notPayed"
type input "0"
type input "RUB"
type input "[PERSON_NAME]"
type input "S_T-OP-C-24823"
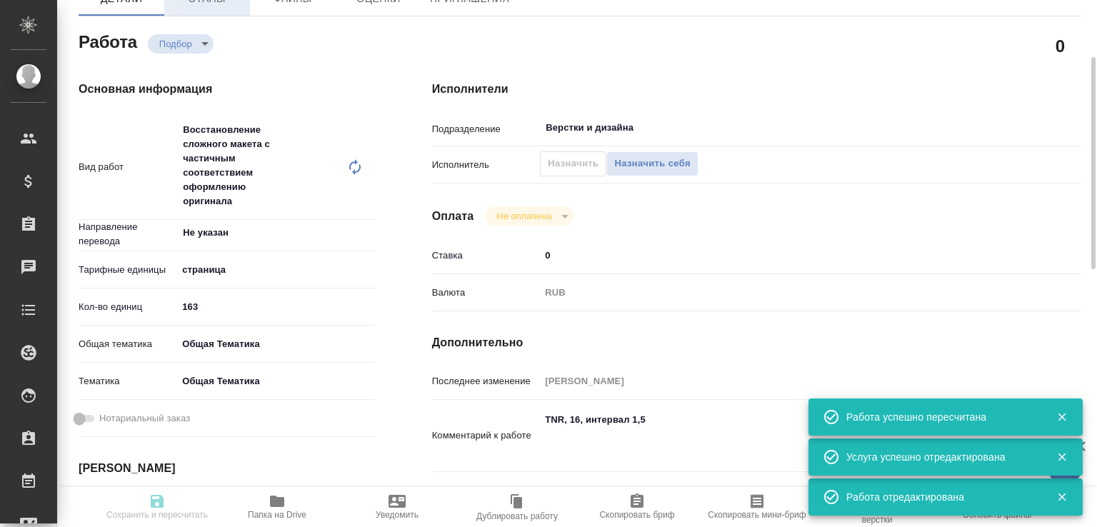
type input "от Исаева_18.08_2"
type input "Верстка Word / Layout Word"
type input "Приемка разверстки, Подверстка, Приемка подверстки, Восстановление сложного мак…"
type input "[PERSON_NAME]"
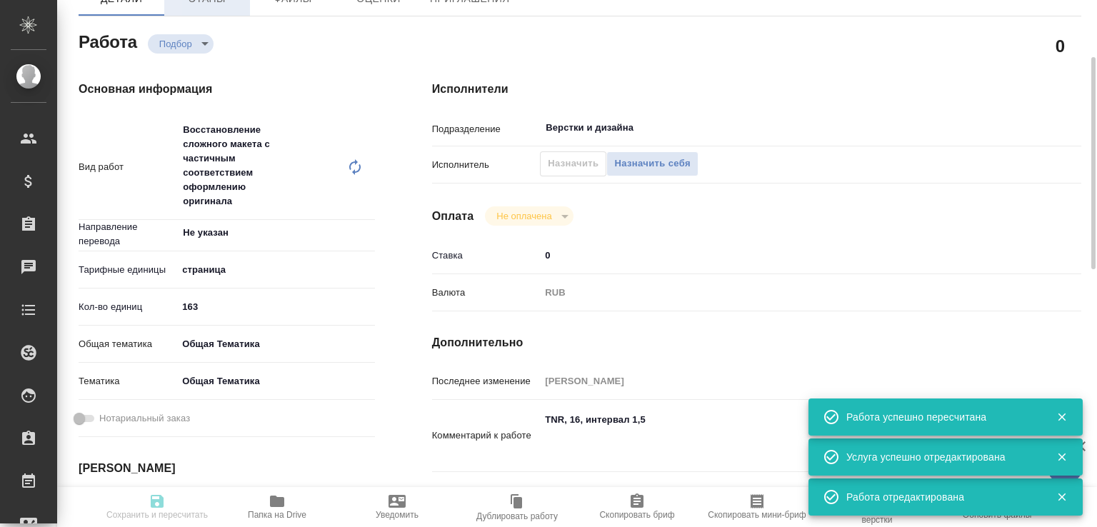
type input "/Clients/Т-ОП-С_Русал Глобал Менеджмент/Orders/S_T-OP-C-24823"
click at [289, 498] on span "Папка на Drive" at bounding box center [277, 506] width 103 height 27
click at [606, 461] on textarea "TNR, 16, интервал 1,5" at bounding box center [784, 435] width 486 height 53
paste textarea "[PERSON_NAME], [PERSON_NAME] Physics at the Terascale_335-497"
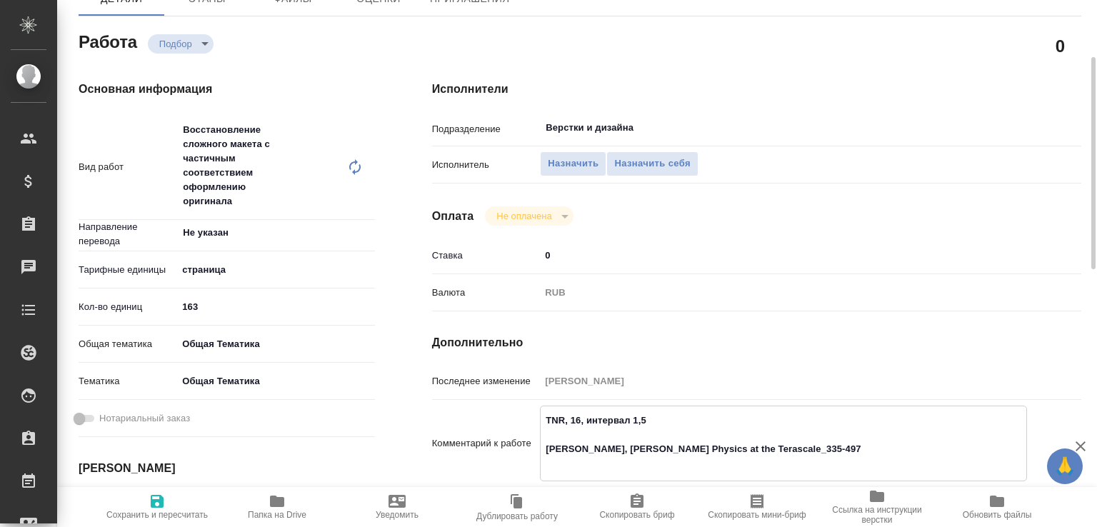
paste textarea "[URL][DOMAIN_NAME]"
type textarea "TNR, 16, интервал 1,5 [PERSON_NAME], [PERSON_NAME] Physics at the Terascale_335…"
click at [174, 500] on span "Сохранить и пересчитать" at bounding box center [157, 506] width 103 height 27
type input "recruiting"
type input "Не указан"
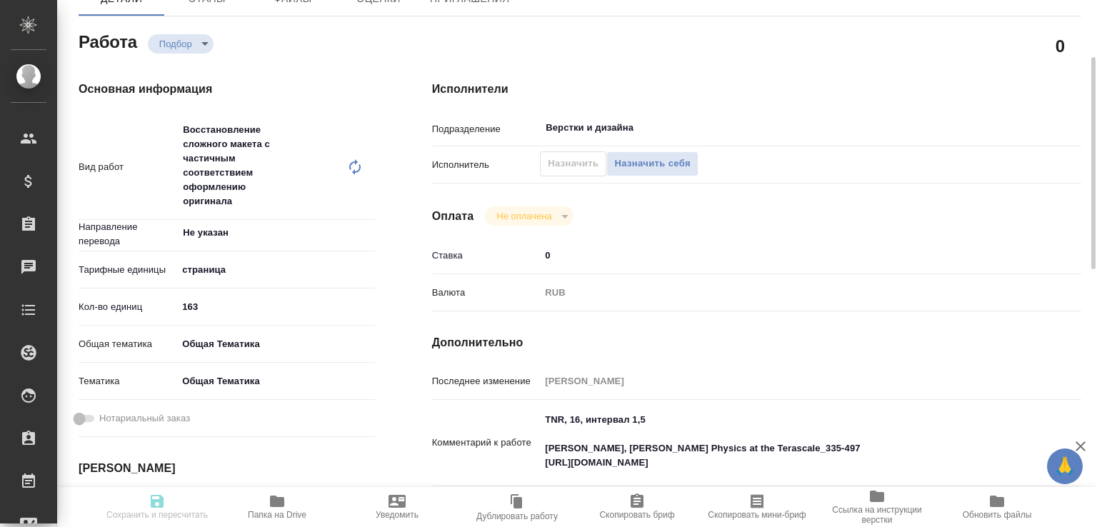
type input "5a8b1489cc6b4906c91bfdb2"
type input "163"
type input "obtem"
type input "6012b1ca196b0e5c9229a120"
type input "[DATE] 14:40"
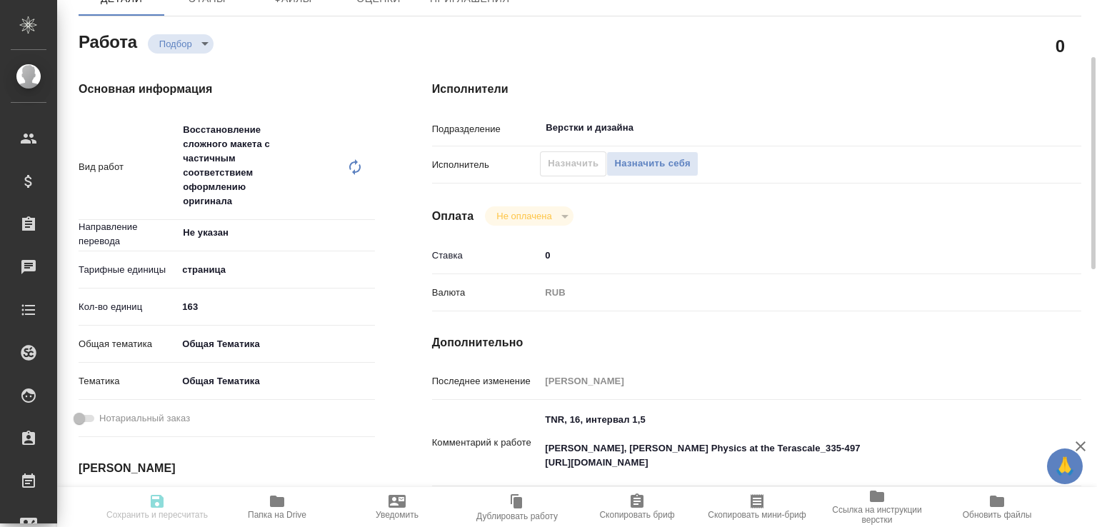
type input "[DATE] 14:40"
type input "[DATE] 12:00"
type input "Верстки и дизайна"
type input "notPayed"
type input "0"
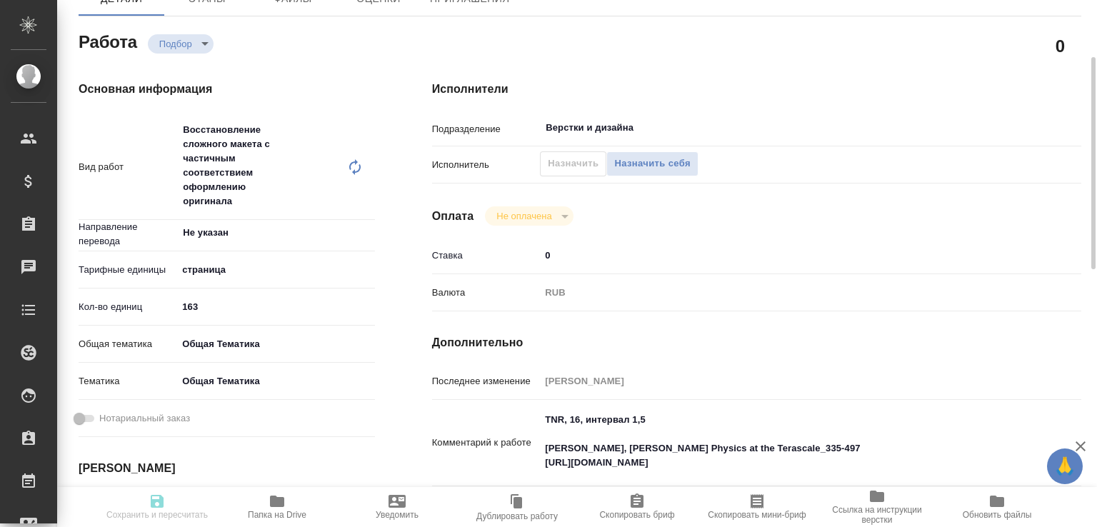
type input "RUB"
type input "[PERSON_NAME]"
type input "S_T-OP-C-24823"
type input "от Исаева_18.08_2"
type input "Верстка Word / Layout Word"
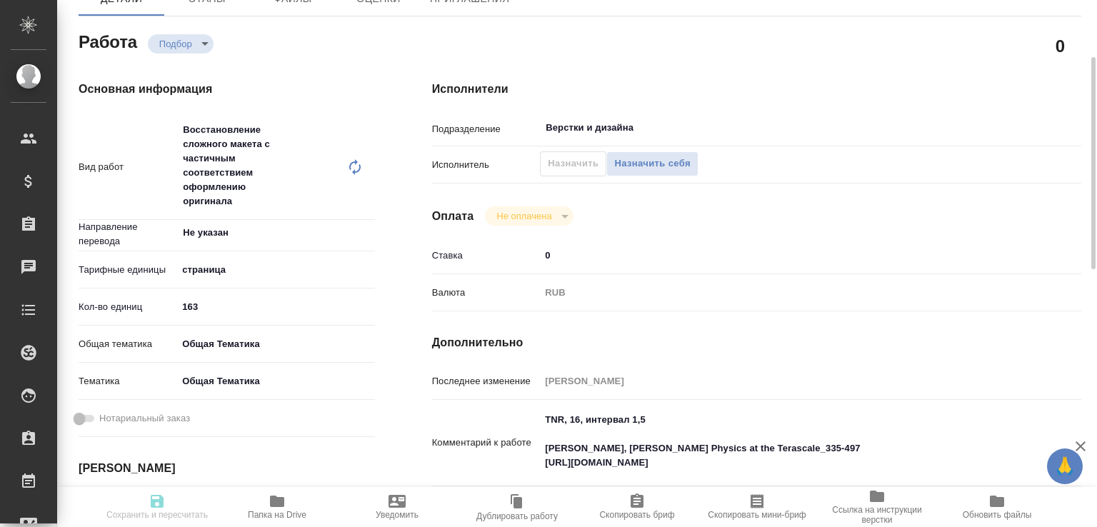
type input "Приемка разверстки, Подверстка, Приемка подверстки, Восстановление сложного мак…"
type input "[PERSON_NAME]"
type input "/Clients/Т-ОП-С_Русал Глобал Менеджмент/Orders/S_T-OP-C-24823"
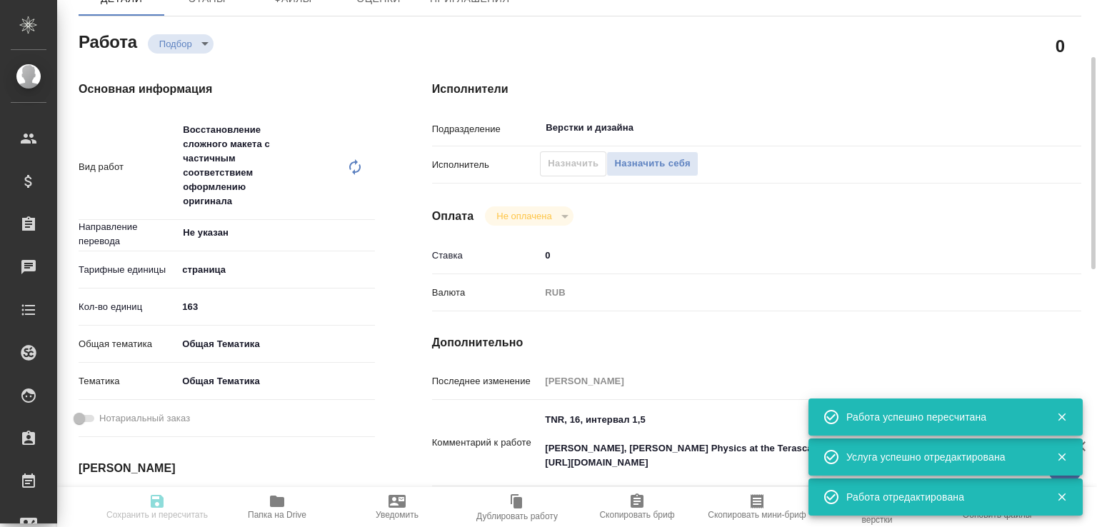
type input "recruiting"
type input "Не указан"
type input "5a8b1489cc6b4906c91bfdb2"
type input "163"
type input "obtem"
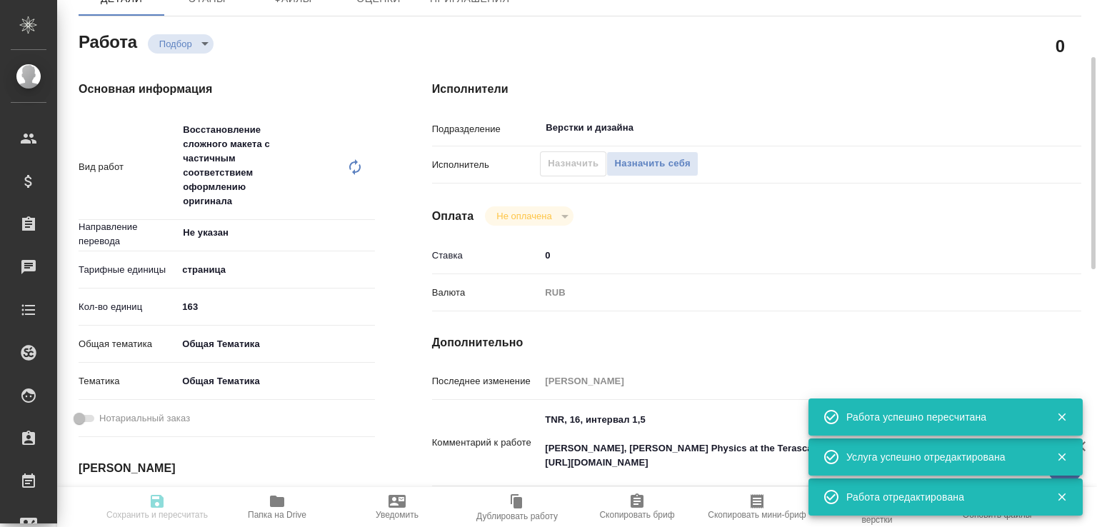
type input "6012b1ca196b0e5c9229a120"
type input "[DATE] 14:40"
type input "[DATE] 12:00"
type input "Верстки и дизайна"
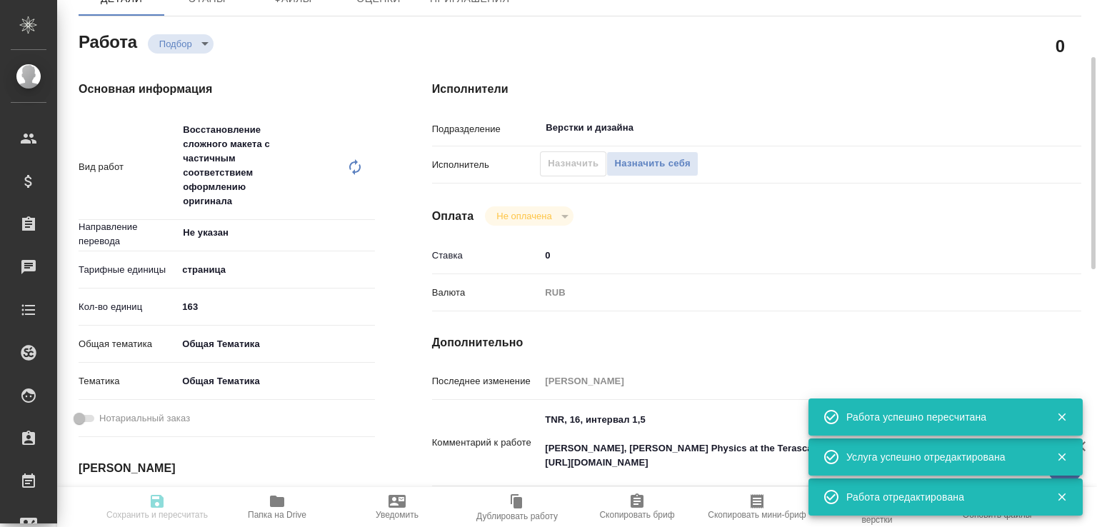
type input "notPayed"
type input "0"
type input "RUB"
type input "[PERSON_NAME]"
type input "S_T-OP-C-24823"
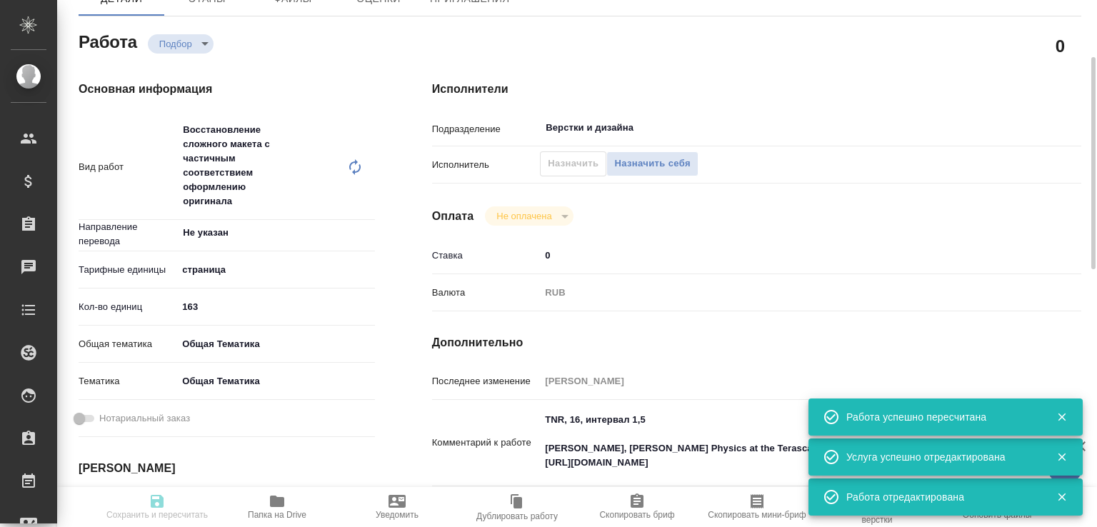
type input "от Исаева_18.08_2"
type input "Верстка Word / Layout Word"
type input "Приемка разверстки, Подверстка, Приемка подверстки, Восстановление сложного мак…"
type input "Меньшикова Александра"
type input "Малофеева Екатерина"
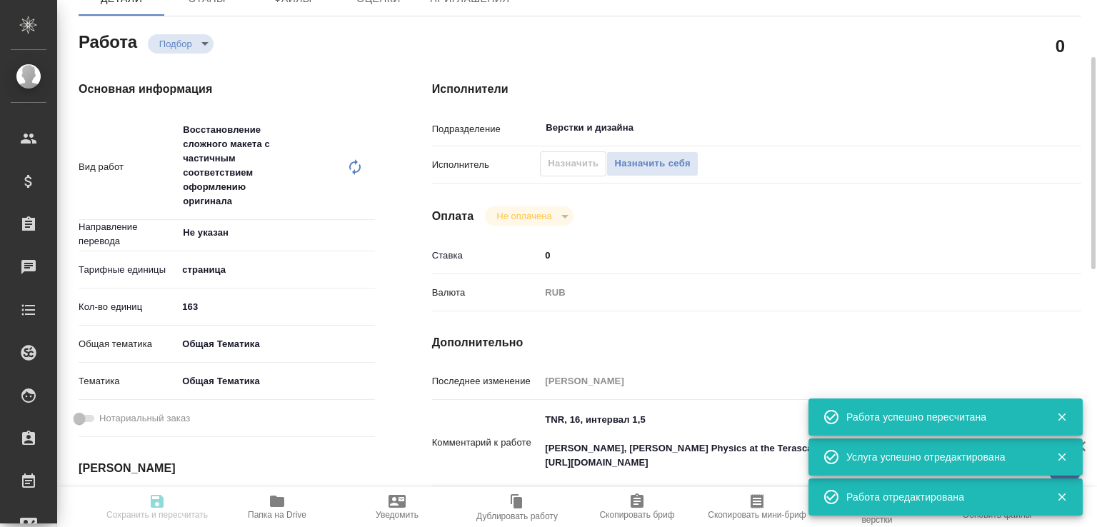
type input "/Clients/Т-ОП-С_Русал Глобал Менеджмент/Orders/S_T-OP-C-24823"
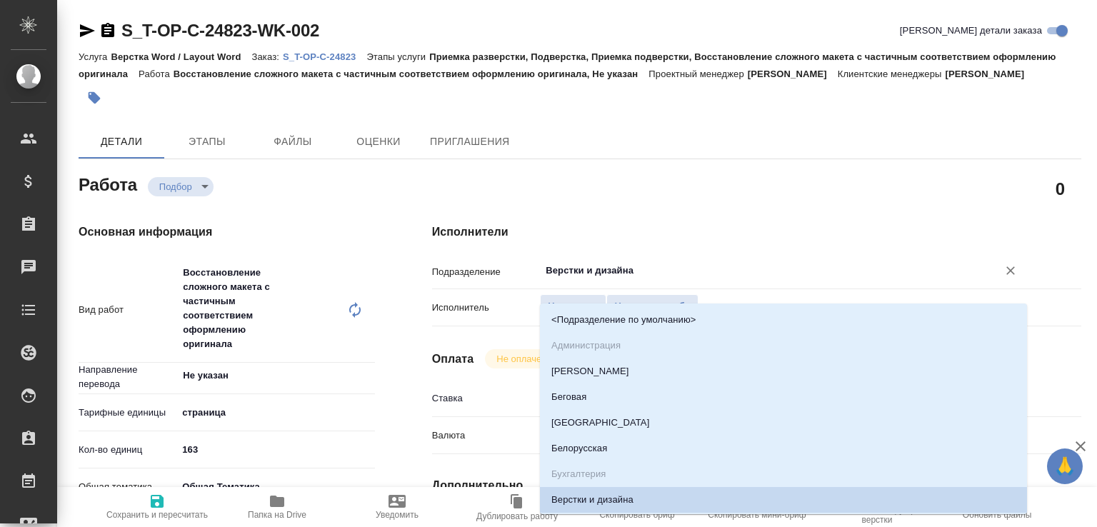
click at [576, 279] on input "Верстки и дизайна" at bounding box center [759, 270] width 431 height 17
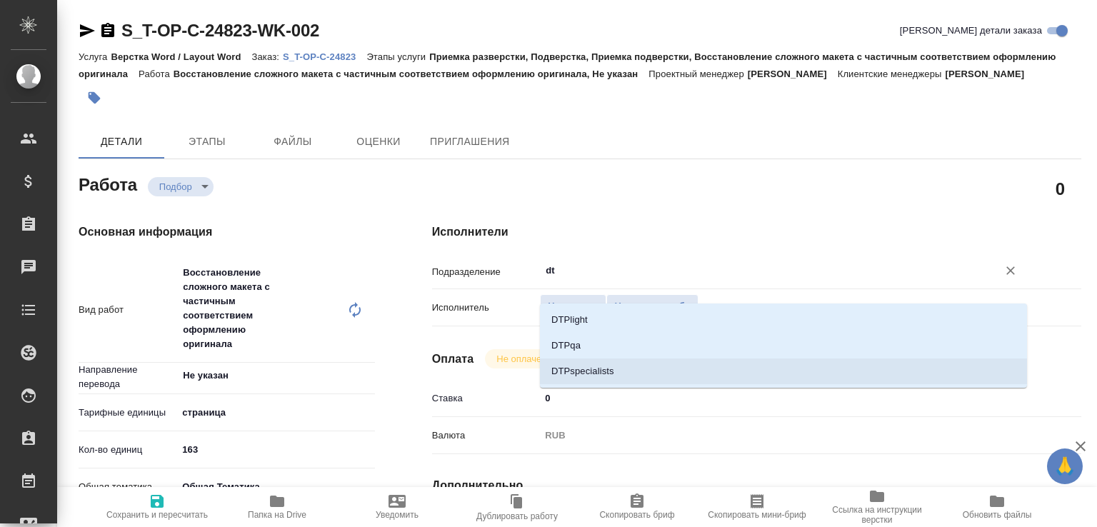
click at [586, 374] on li "DTPspecialists" at bounding box center [783, 372] width 487 height 26
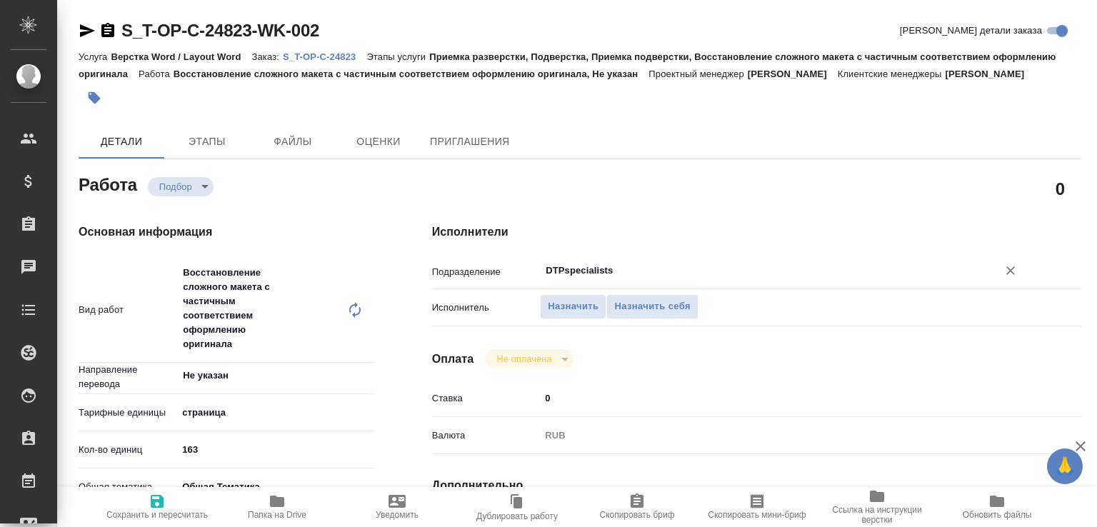
type input "DTPspecialists"
click at [166, 510] on span "Сохранить и пересчитать" at bounding box center [156, 515] width 101 height 10
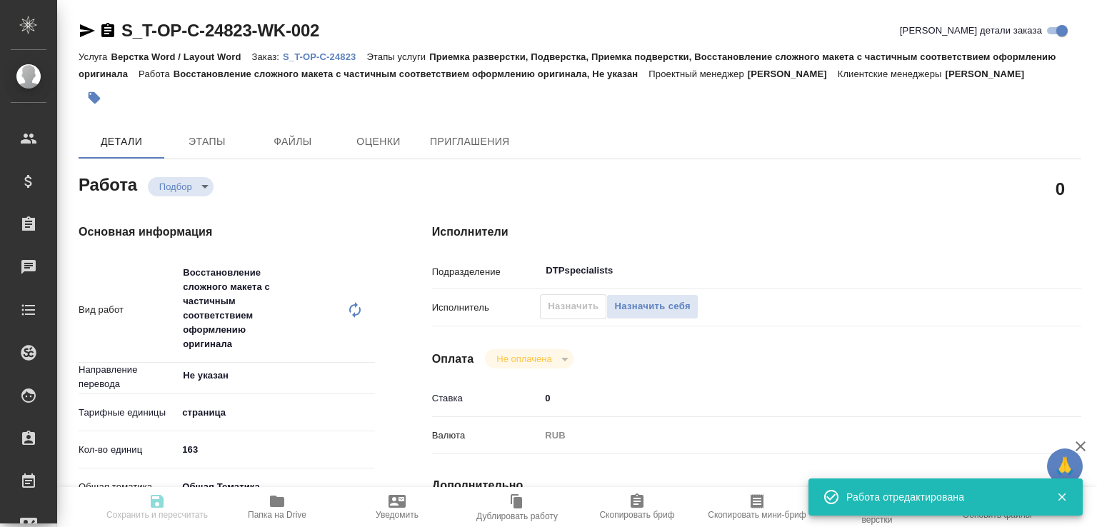
type input "recruiting"
type input "Не указан"
type input "5a8b1489cc6b4906c91bfdb2"
type input "163"
type input "obtem"
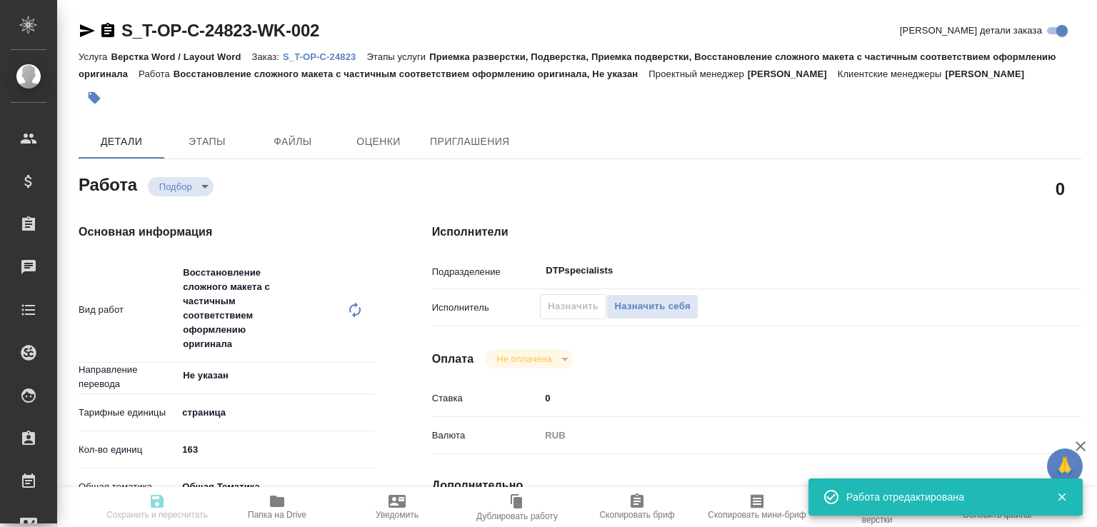
type input "6012b1ca196b0e5c9229a120"
type input "[DATE] 14:40"
type input "[DATE] 12:00"
type input "DTPspecialists"
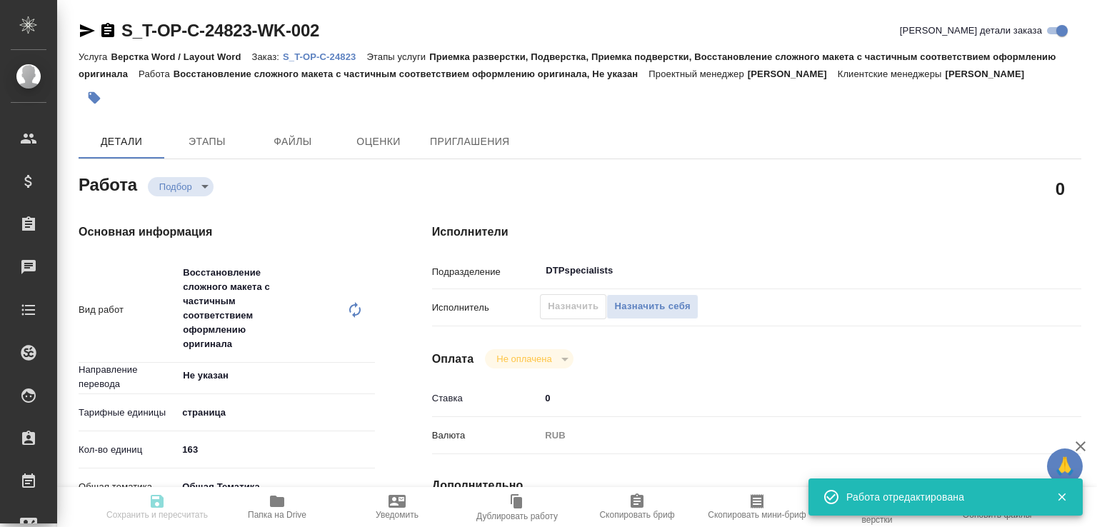
type input "notPayed"
type input "0"
type input "RUB"
type input "[PERSON_NAME]"
type input "S_T-OP-C-24823"
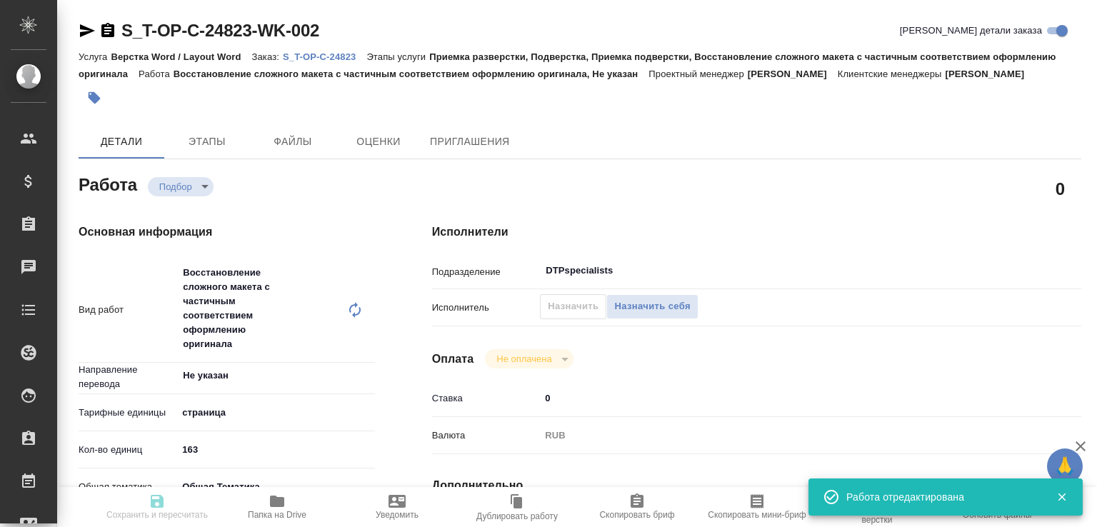
type input "от Исаева_18.08_2"
type input "Верстка Word / Layout Word"
type input "Приемка разверстки, Подверстка, Приемка подверстки, Восстановление сложного мак…"
type input "[PERSON_NAME]"
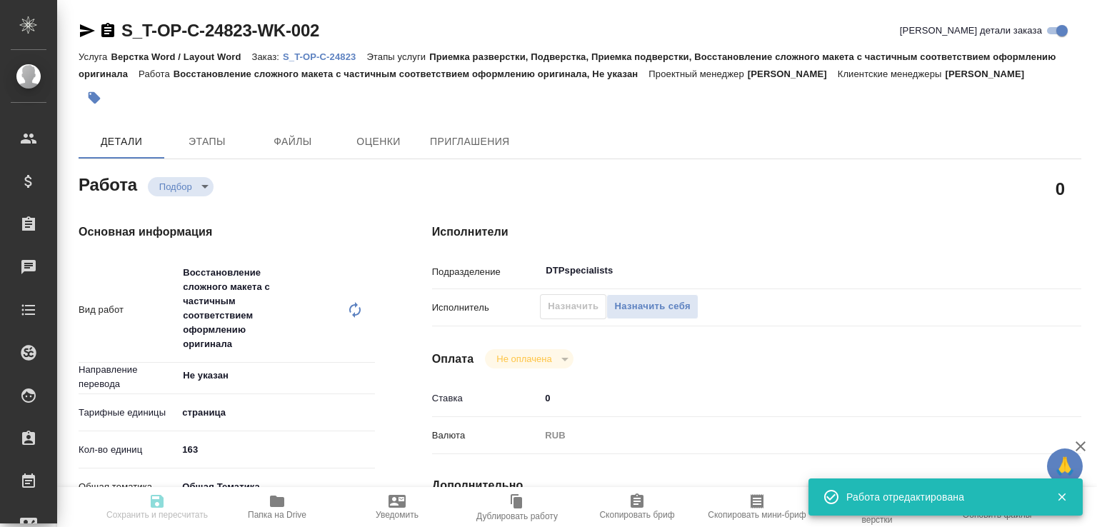
type input "/Clients/Т-ОП-С_Русал Глобал Менеджмент/Orders/S_T-OP-C-24823"
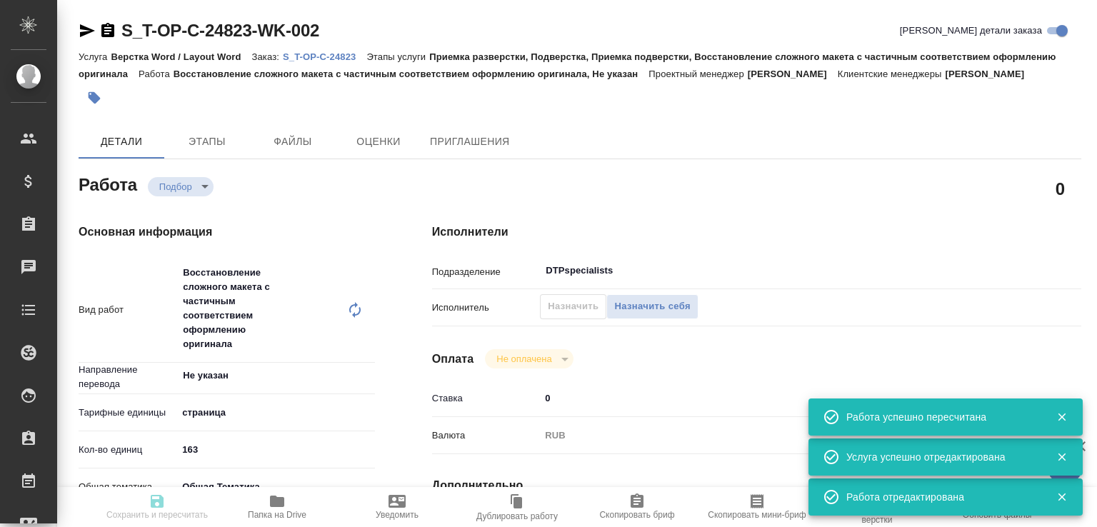
type input "recruiting"
type input "Не указан"
type input "5a8b1489cc6b4906c91bfdb2"
type input "163"
type input "obtem"
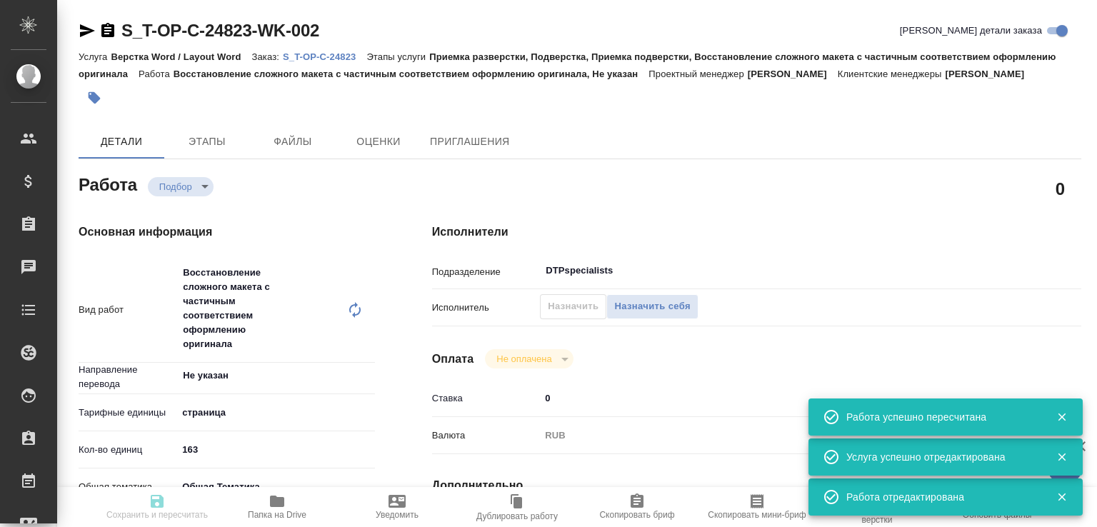
type input "6012b1ca196b0e5c9229a120"
type input "[DATE] 14:40"
type input "[DATE] 12:00"
type input "DTPspecialists"
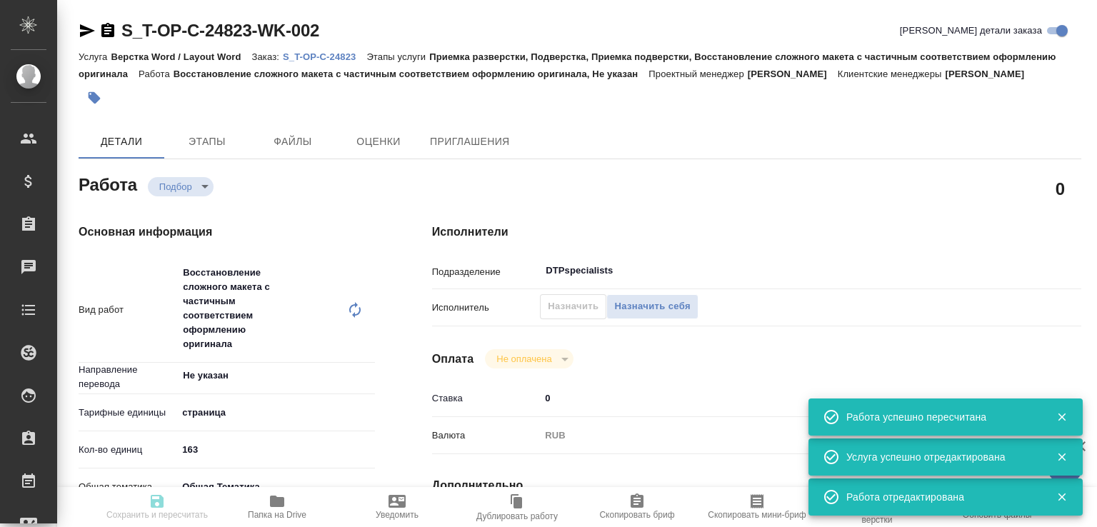
type input "notPayed"
type input "0"
type input "RUB"
type input "[PERSON_NAME]"
type input "S_T-OP-C-24823"
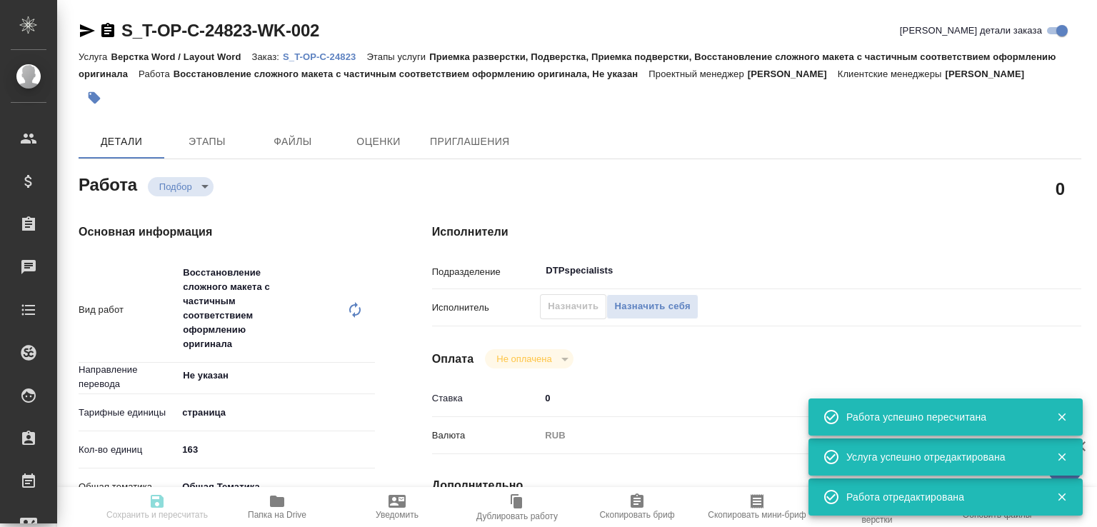
type input "от Исаева_18.08_2"
type input "Верстка Word / Layout Word"
type input "Приемка разверстки, Подверстка, Приемка подверстки, Восстановление сложного мак…"
type input "[PERSON_NAME]"
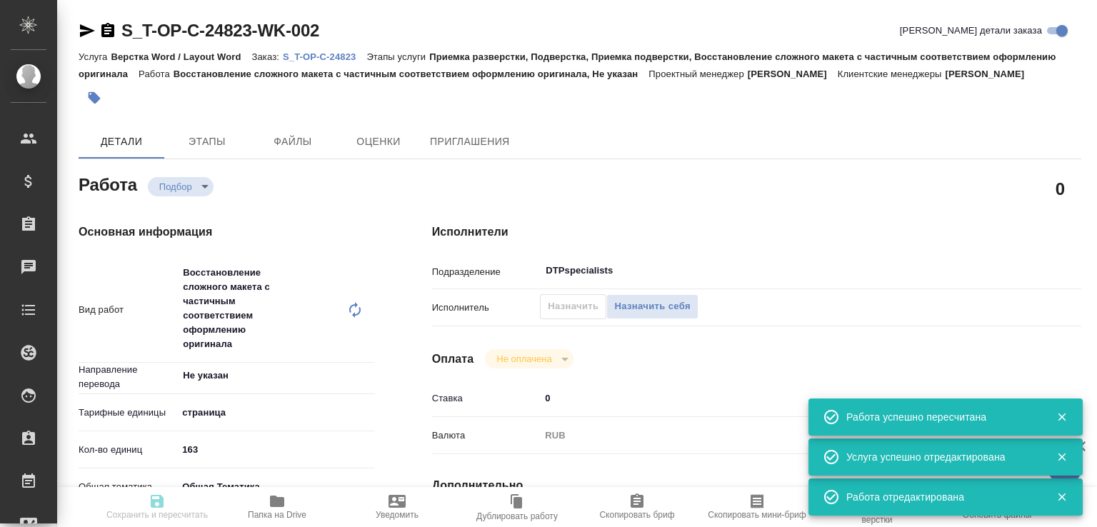
type input "/Clients/Т-ОП-С_Русал Глобал Менеджмент/Orders/S_T-OP-C-24823"
click at [80, 31] on icon "button" at bounding box center [87, 30] width 17 height 17
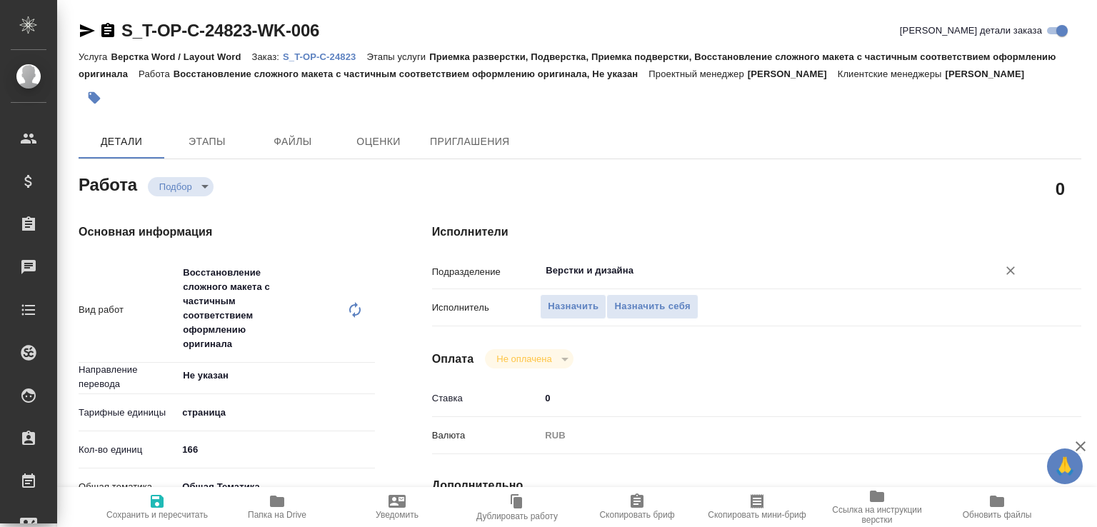
click at [558, 279] on input "Верстки и дизайна" at bounding box center [759, 270] width 431 height 17
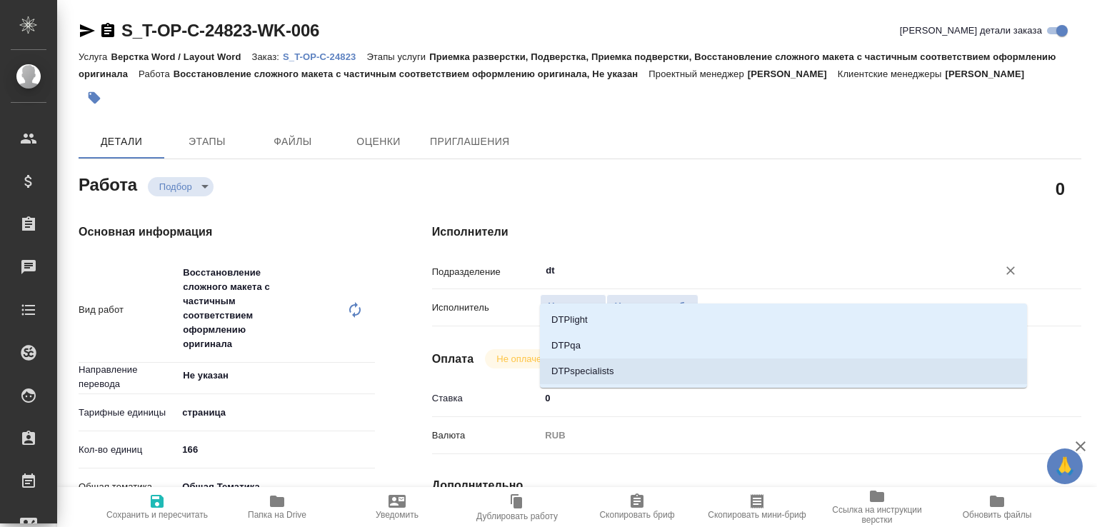
click at [586, 369] on li "DTPspecialists" at bounding box center [783, 372] width 487 height 26
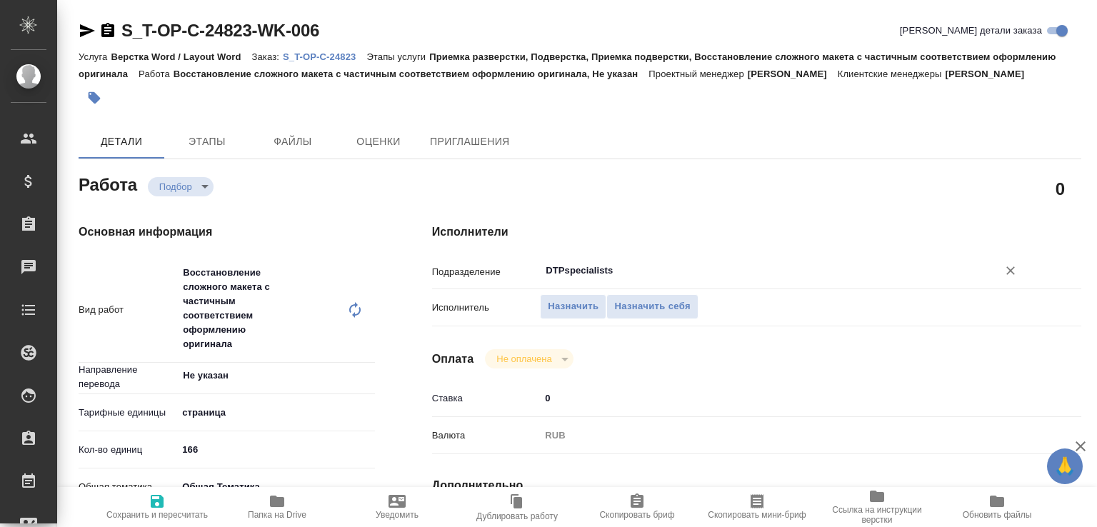
type input "DTPspecialists"
click at [162, 501] on icon "button" at bounding box center [157, 501] width 17 height 17
type input "recruiting"
type input "Не указан"
type input "5a8b1489cc6b4906c91bfdb2"
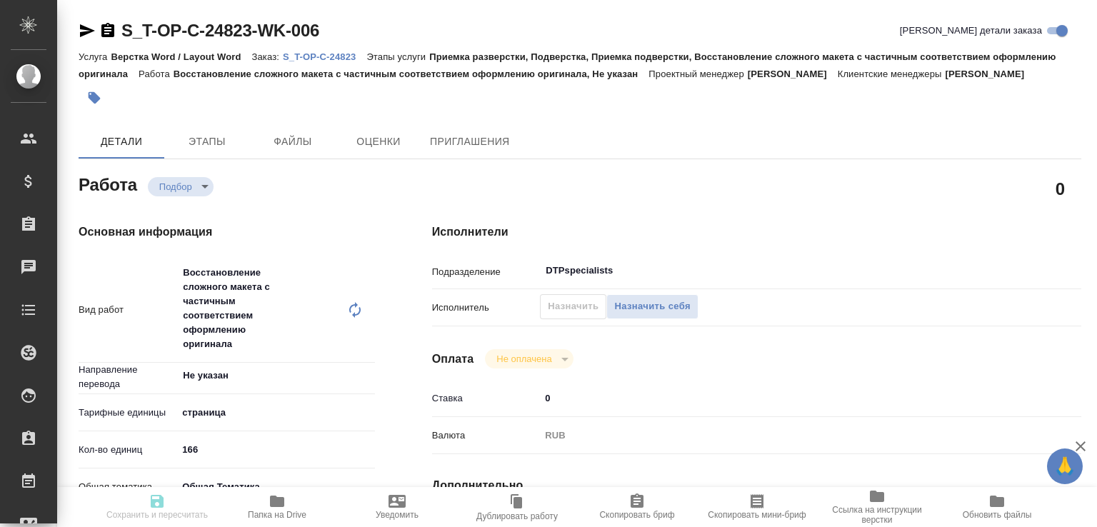
type input "166"
type input "obtem"
type input "6012b1ca196b0e5c9229a120"
type input "[DATE] 14:40"
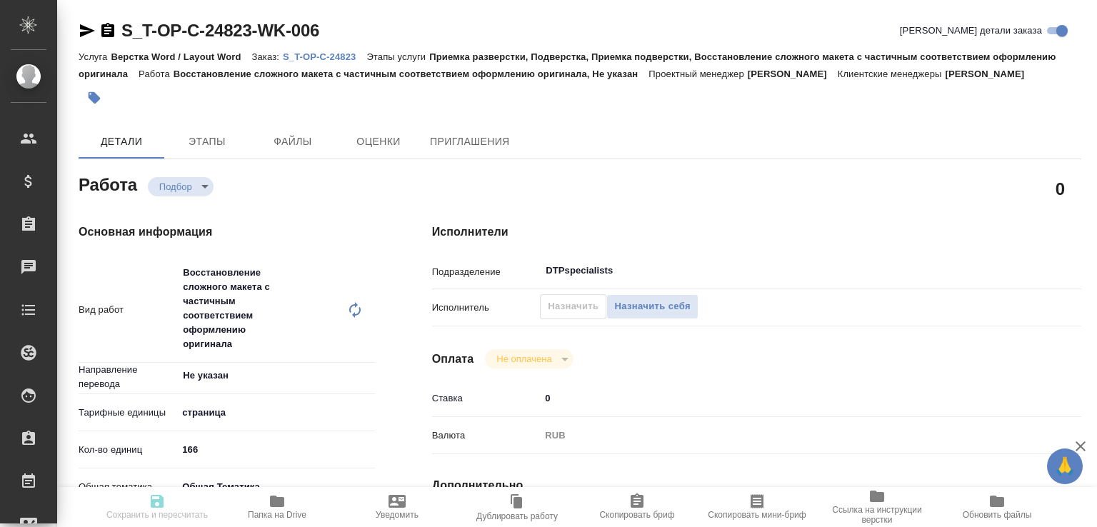
type input "[DATE] 12:00"
type input "DTPspecialists"
type input "notPayed"
type input "0"
type input "RUB"
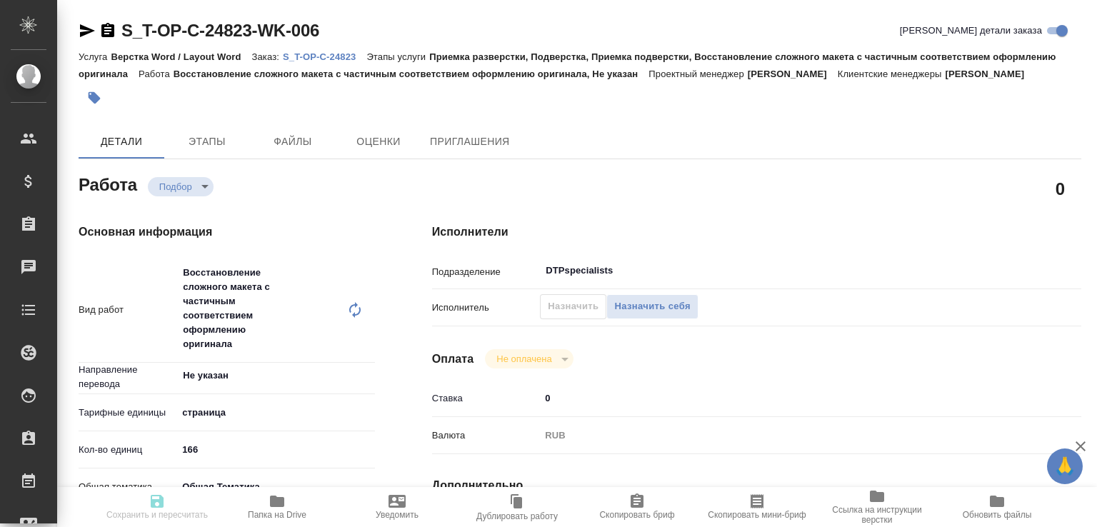
type input "[PERSON_NAME]"
type input "S_T-OP-C-24823"
type input "от Исаева_18.08_2"
type input "Верстка Word / Layout Word"
type input "Приемка разверстки, Подверстка, Приемка подверстки, Восстановление сложного мак…"
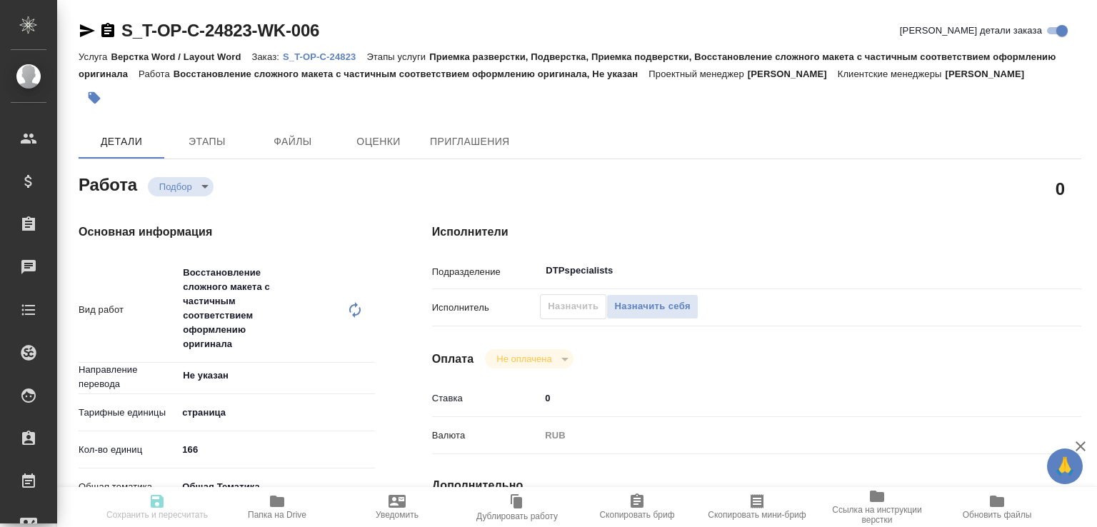
type input "[PERSON_NAME]"
type input "/Clients/Т-ОП-С_Русал Глобал Менеджмент/Orders/S_T-OP-C-24823"
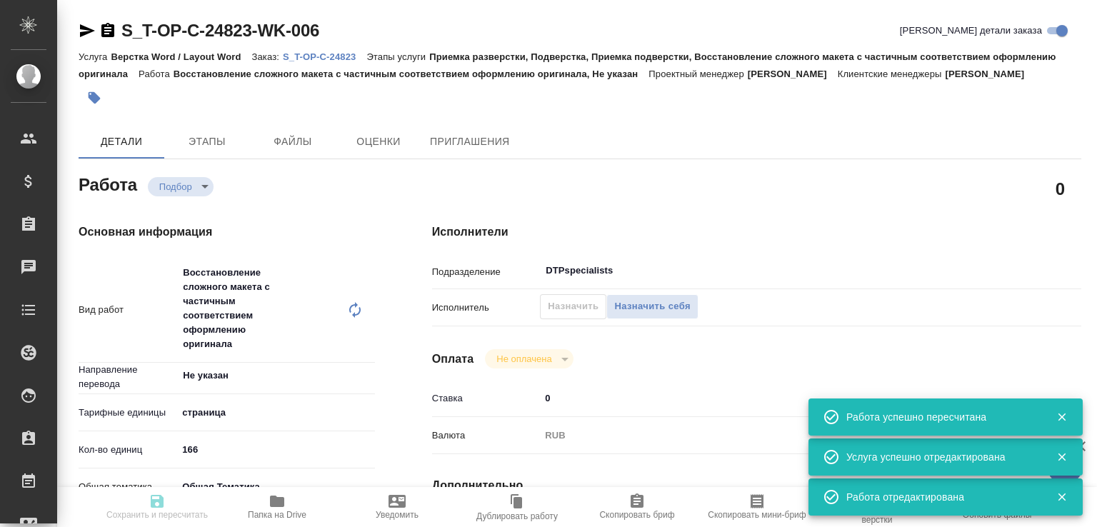
type input "recruiting"
type input "Не указан"
type input "5a8b1489cc6b4906c91bfdb2"
type input "166"
type input "obtem"
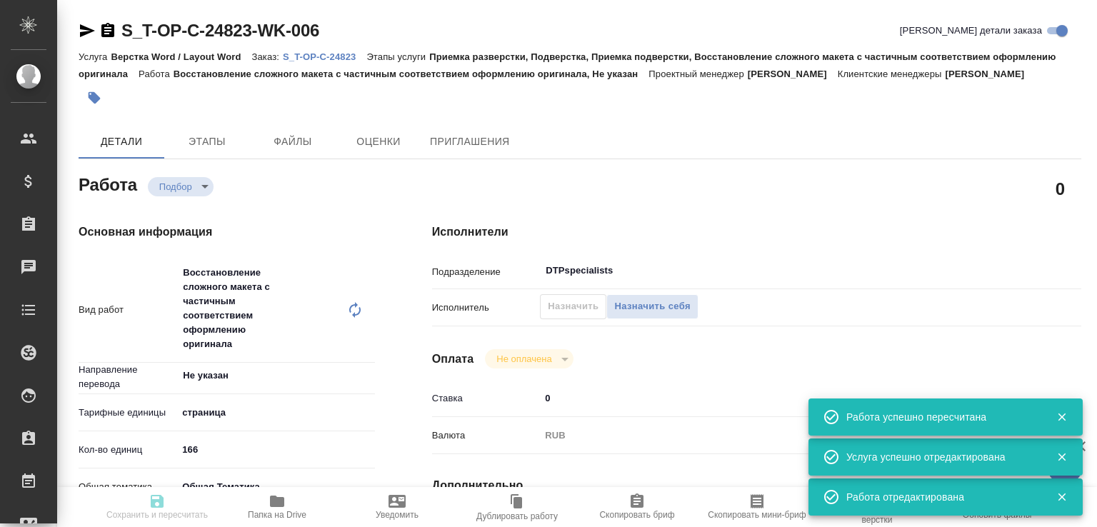
type input "6012b1ca196b0e5c9229a120"
type input "[DATE] 14:40"
type input "[DATE] 12:00"
type input "DTPspecialists"
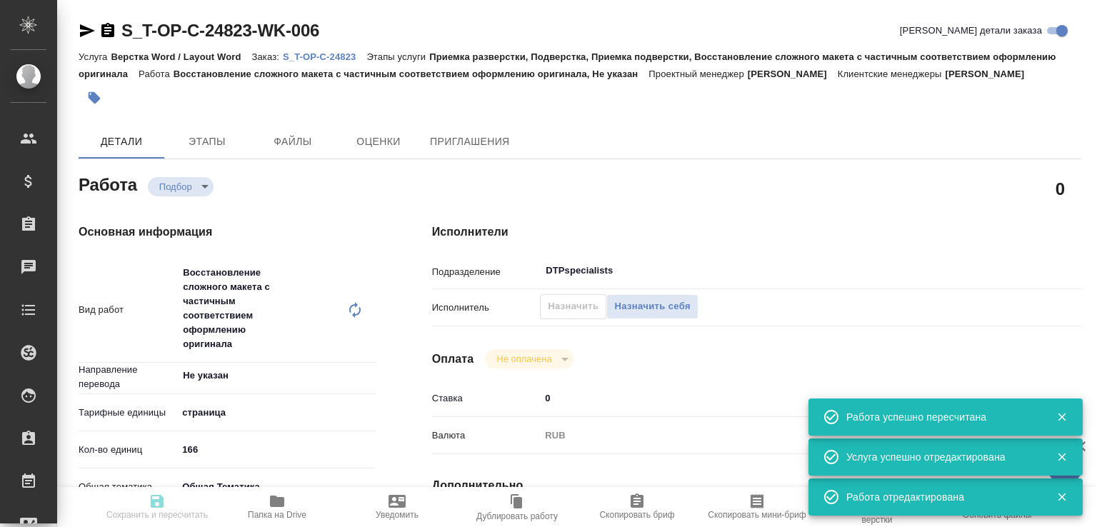
type input "notPayed"
type input "0"
type input "RUB"
type input "[PERSON_NAME]"
type input "S_T-OP-C-24823"
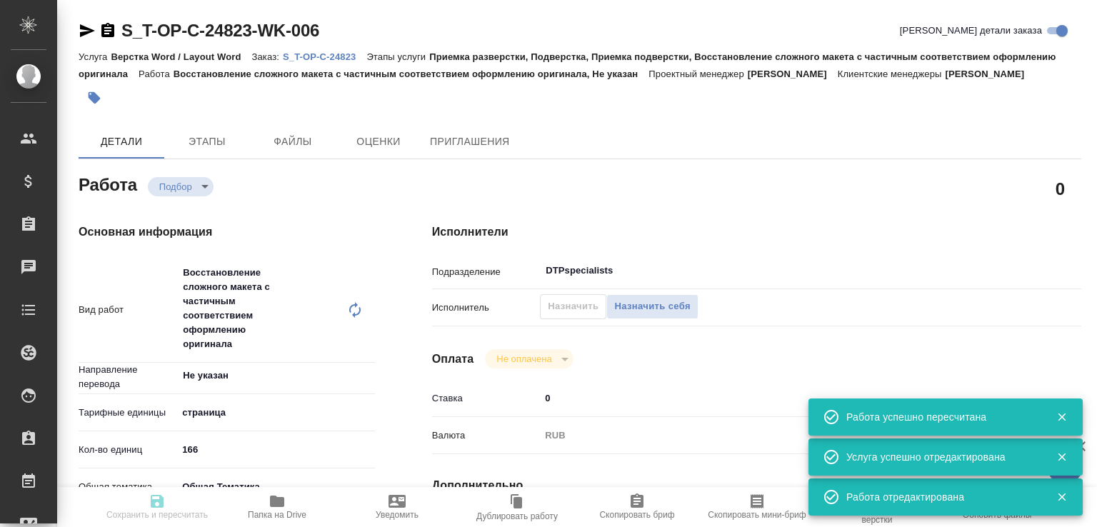
type input "от Исаева_18.08_2"
type input "Верстка Word / Layout Word"
type input "Приемка разверстки, Подверстка, Приемка подверстки, Восстановление сложного мак…"
type input "[PERSON_NAME]"
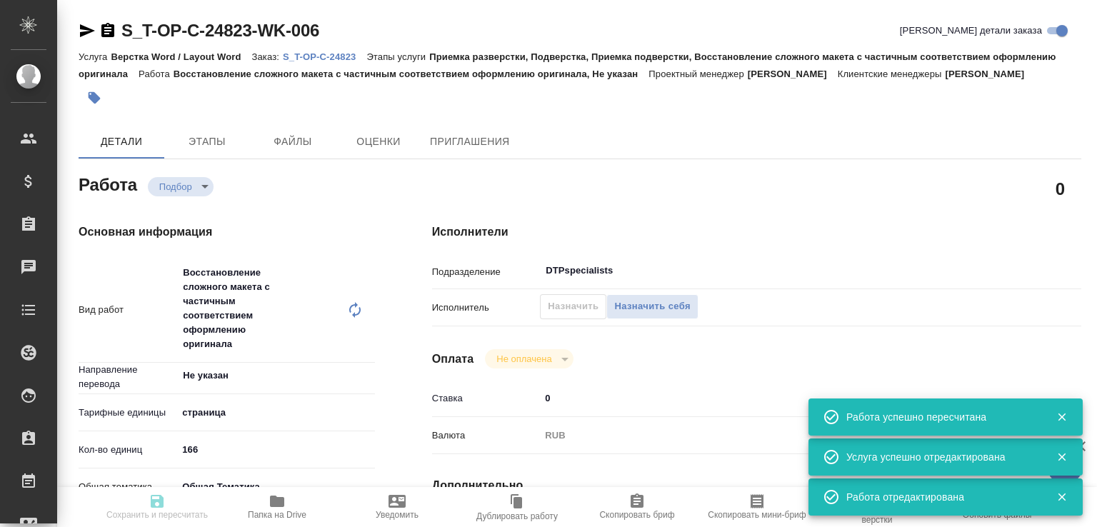
type input "/Clients/Т-ОП-С_Русал Глобал Менеджмент/Orders/S_T-OP-C-24823"
click at [81, 35] on icon "button" at bounding box center [87, 30] width 15 height 13
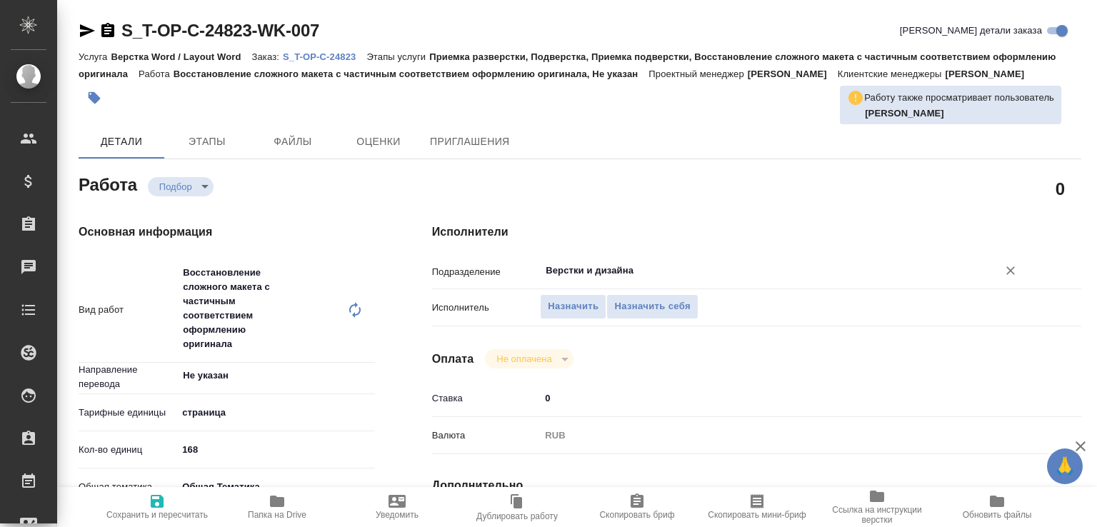
click at [573, 279] on input "Верстки и дизайна" at bounding box center [759, 270] width 431 height 17
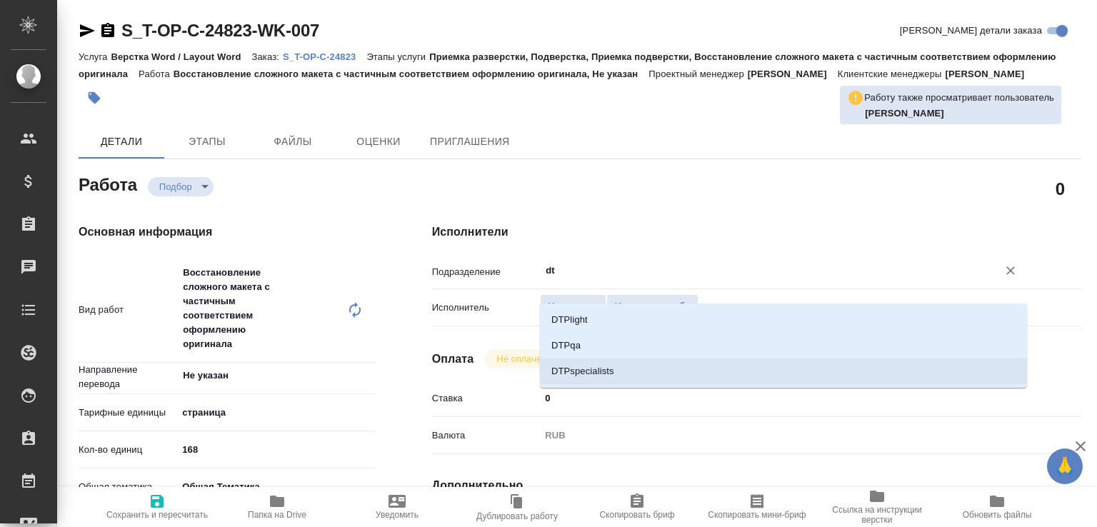
click at [579, 371] on li "DTPspecialists" at bounding box center [783, 372] width 487 height 26
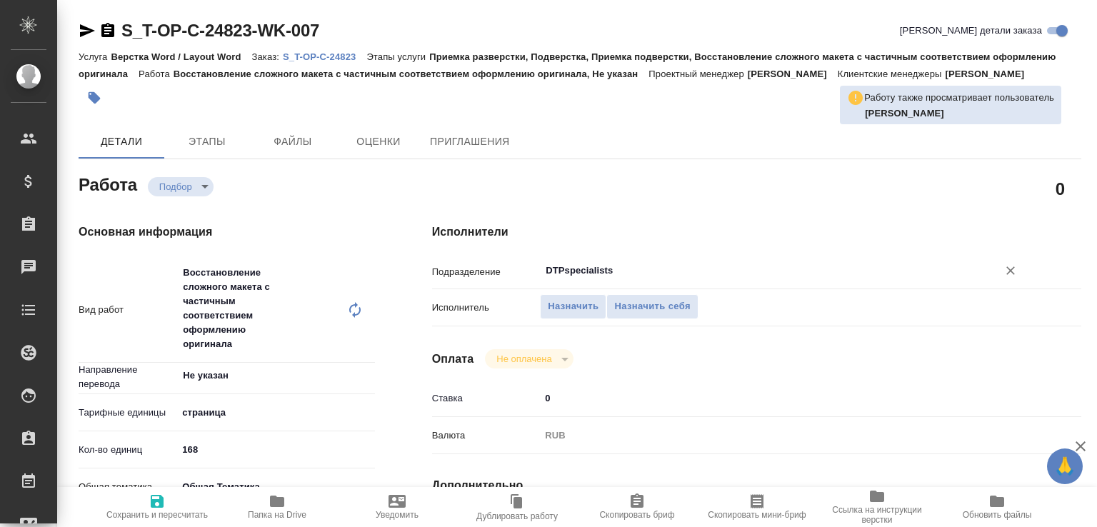
type input "DTPspecialists"
click at [177, 495] on span "Сохранить и пересчитать" at bounding box center [157, 506] width 103 height 27
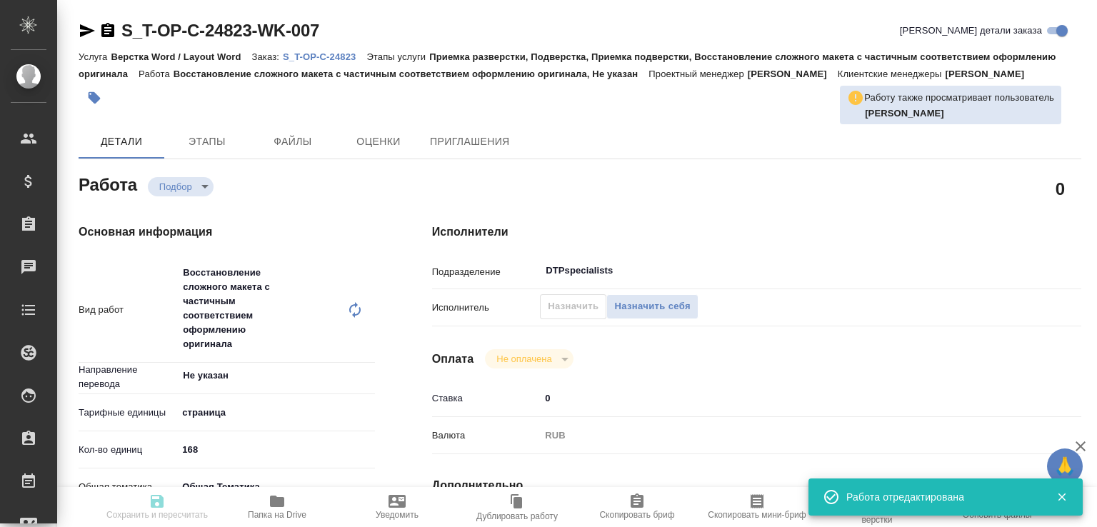
type input "recruiting"
type input "Не указан"
type input "5a8b1489cc6b4906c91bfdb2"
type input "168"
type input "obtem"
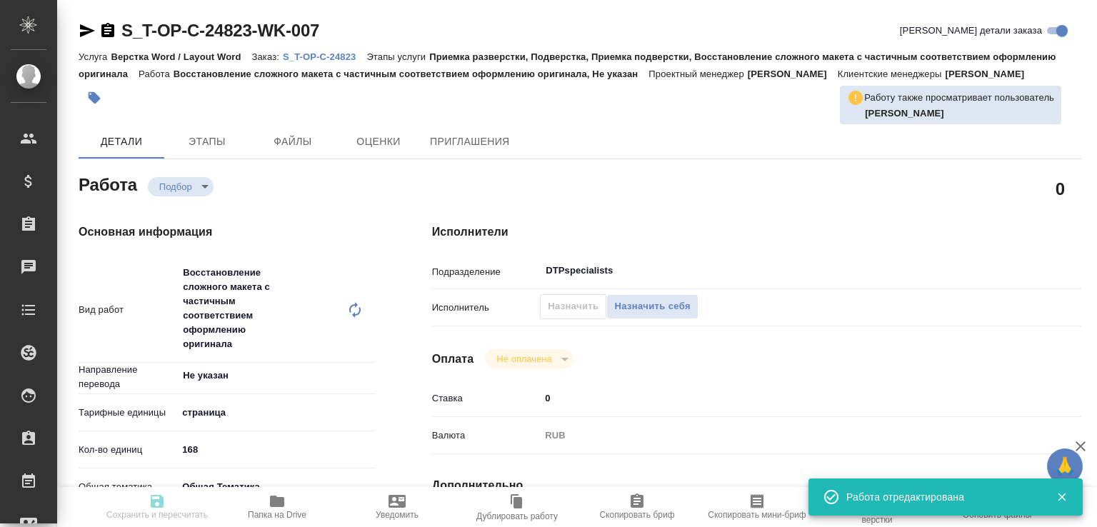
type input "6012b1ca196b0e5c9229a120"
type input "18.08.2025 14:40"
type input "23.08.2025 14:40"
type input "[DATE] 12:00"
type input "DTPspecialists"
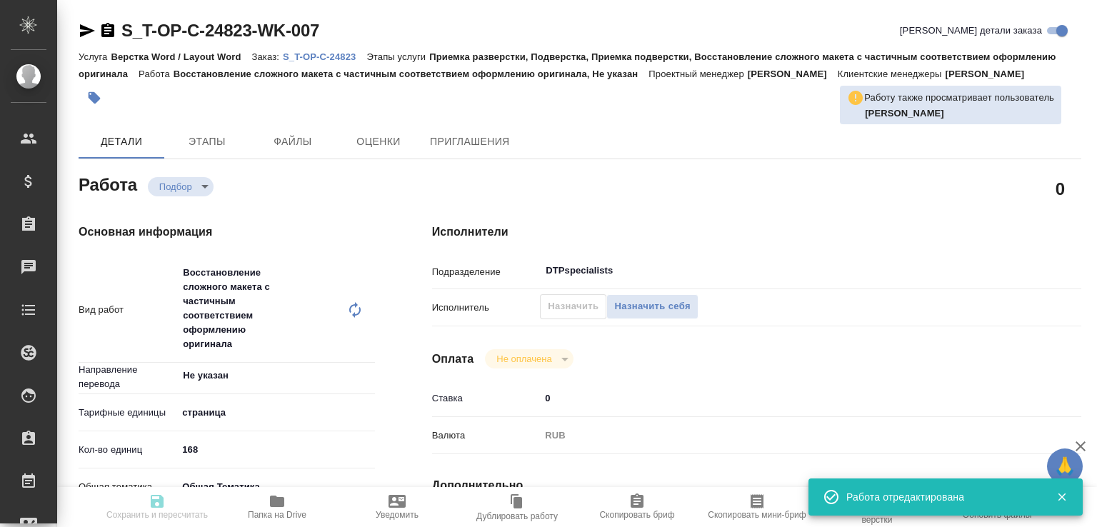
type input "notPayed"
type input "0"
type input "RUB"
type input "[PERSON_NAME]"
type input "S_T-OP-C-24823"
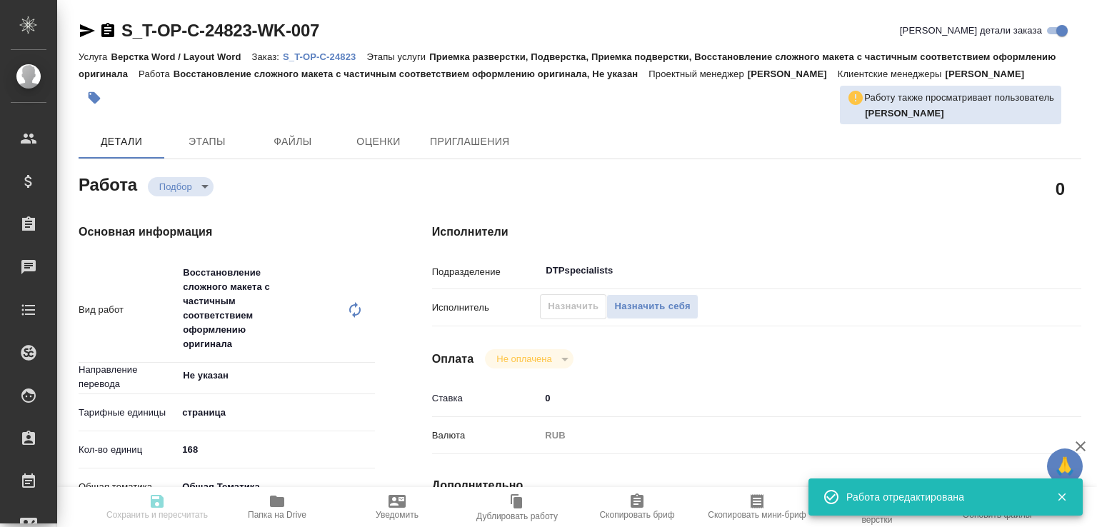
type input "от Исаева_18.08_2"
type input "Верстка Word / Layout Word"
type input "Приемка разверстки, Подверстка, Приемка подверстки, Восстановление сложного мак…"
type input "[PERSON_NAME]"
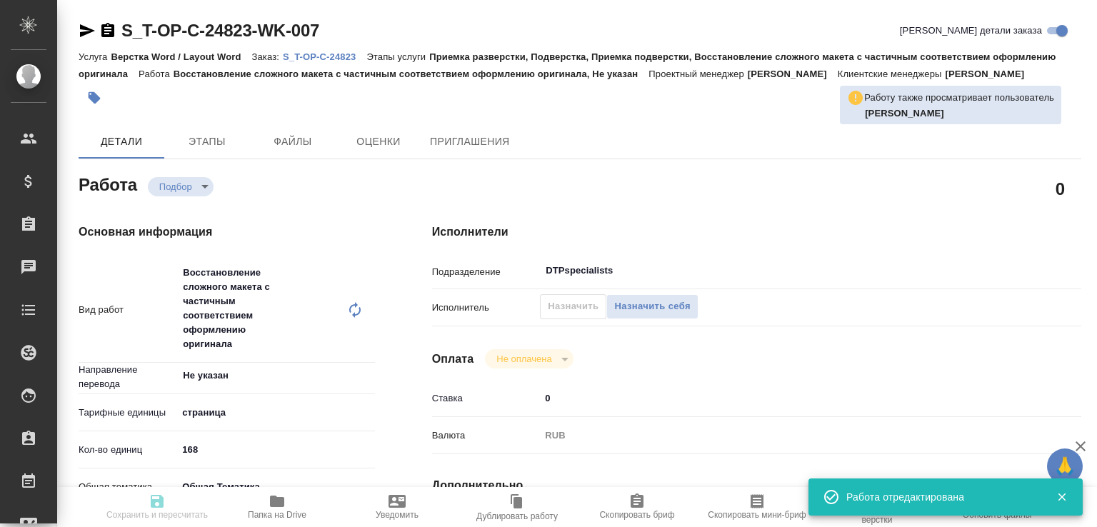
type input "/Clients/Т-ОП-С_Русал Глобал Менеджмент/Orders/S_T-OP-C-24823"
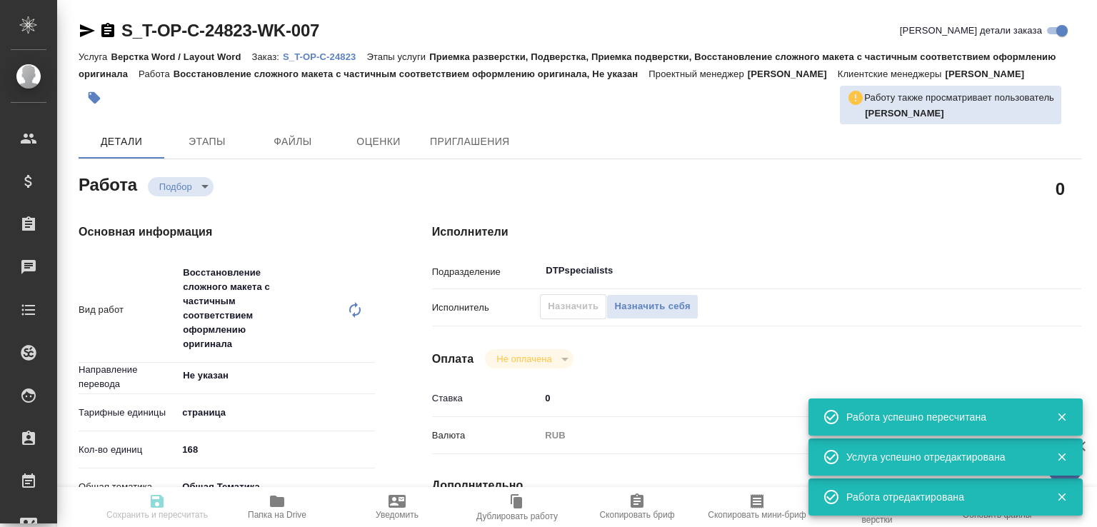
type input "recruiting"
type input "Не указан"
type input "5a8b1489cc6b4906c91bfdb2"
type input "168"
type input "obtem"
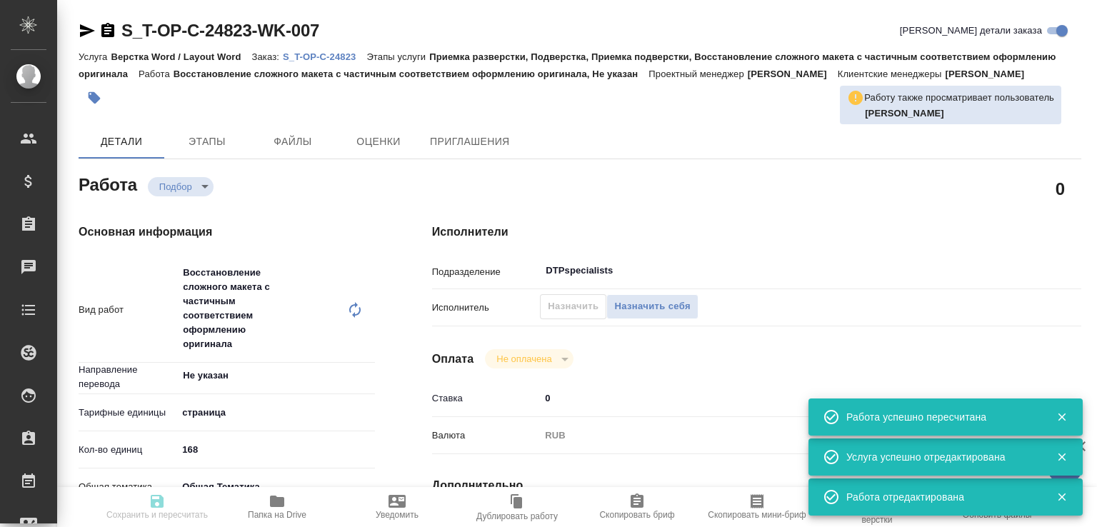
type input "6012b1ca196b0e5c9229a120"
type input "18.08.2025 14:40"
type input "23.08.2025 14:40"
type input "[DATE] 12:00"
type input "DTPspecialists"
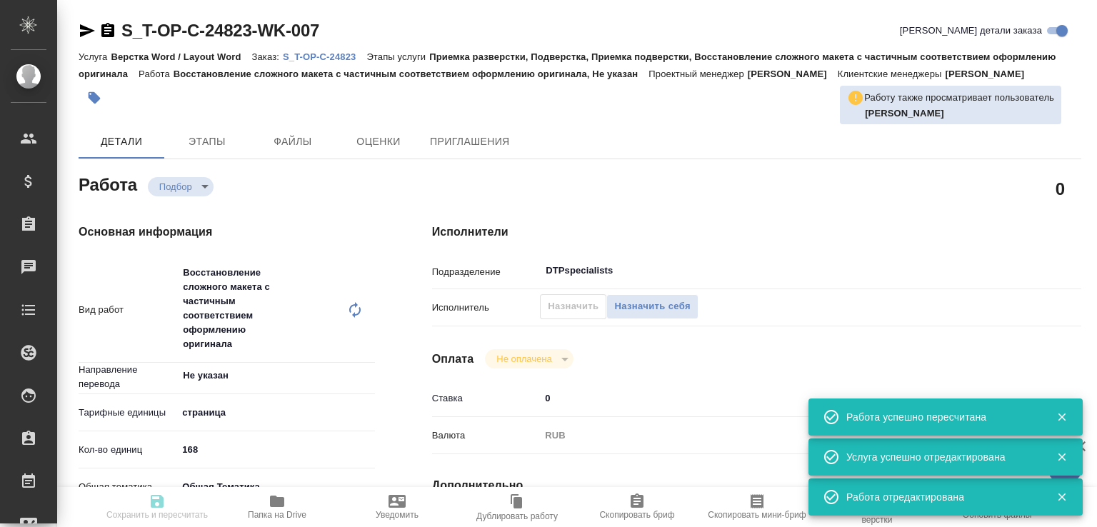
type input "notPayed"
type input "0"
type input "RUB"
type input "[PERSON_NAME]"
type input "S_T-OP-C-24823"
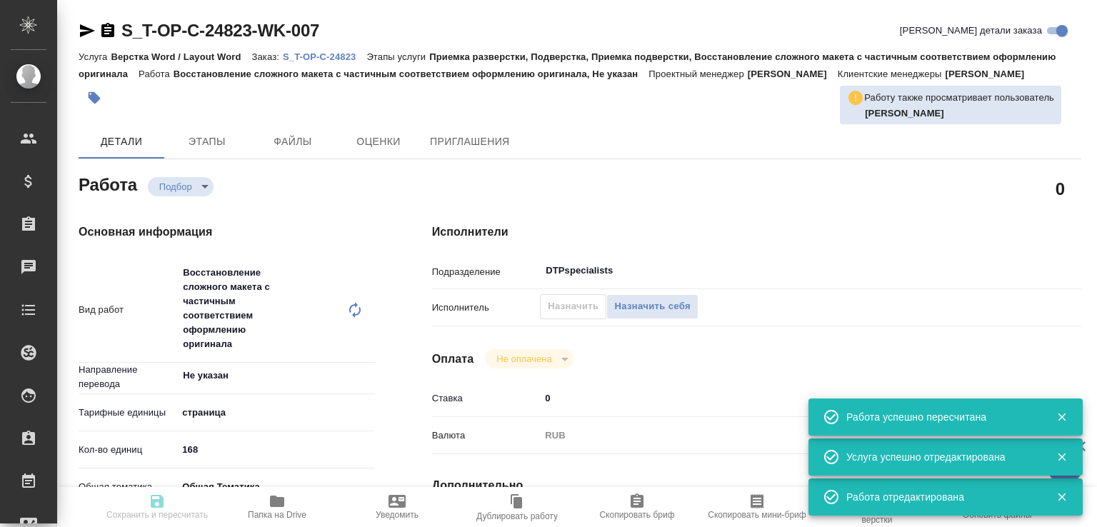
type input "от Исаева_18.08_2"
type input "Верстка Word / Layout Word"
type input "Приемка разверстки, Подверстка, Приемка подверстки, Восстановление сложного мак…"
type input "Меньшикова Александра"
type input "Малофеева Екатерина"
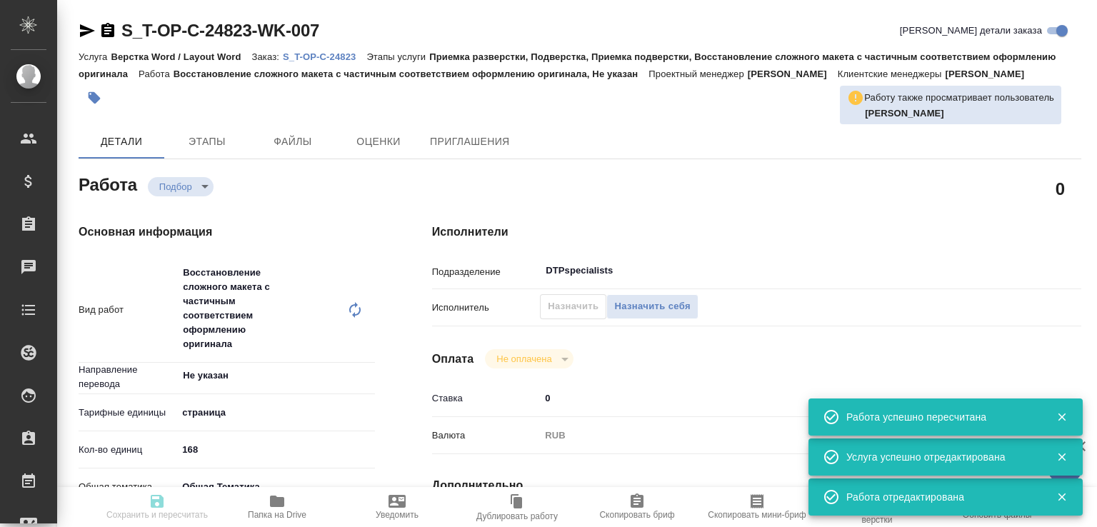
type input "/Clients/Т-ОП-С_Русал Глобал Менеджмент/Orders/S_T-OP-C-24823"
click at [83, 35] on icon "button" at bounding box center [87, 30] width 15 height 13
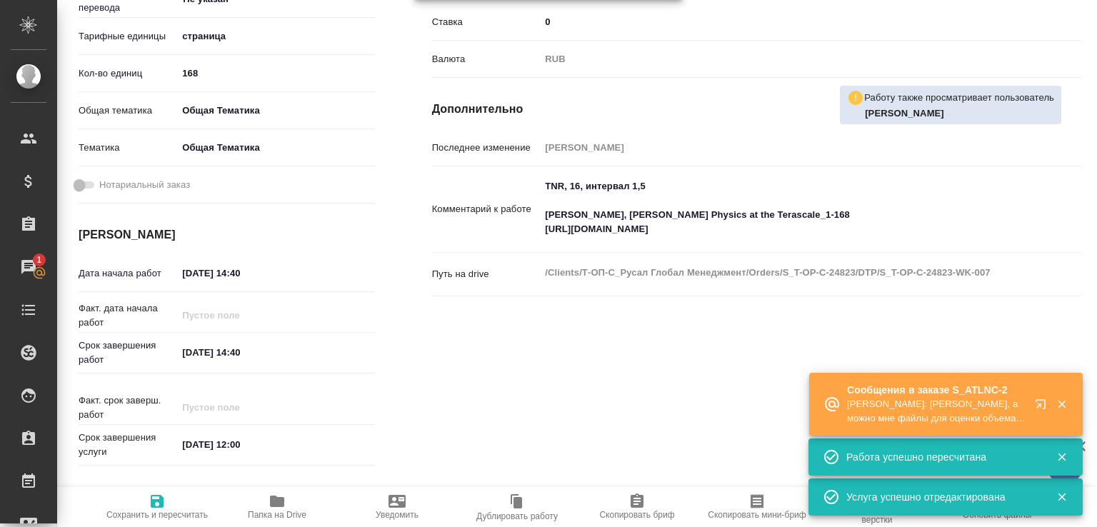
scroll to position [448, 0]
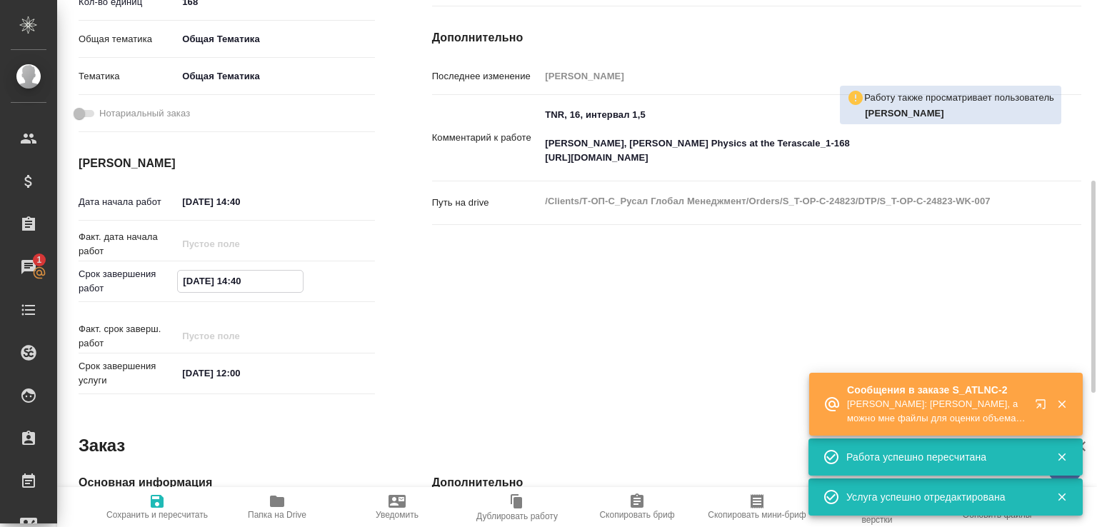
click at [249, 291] on input "23.08.2025 14:40" at bounding box center [240, 281] width 125 height 21
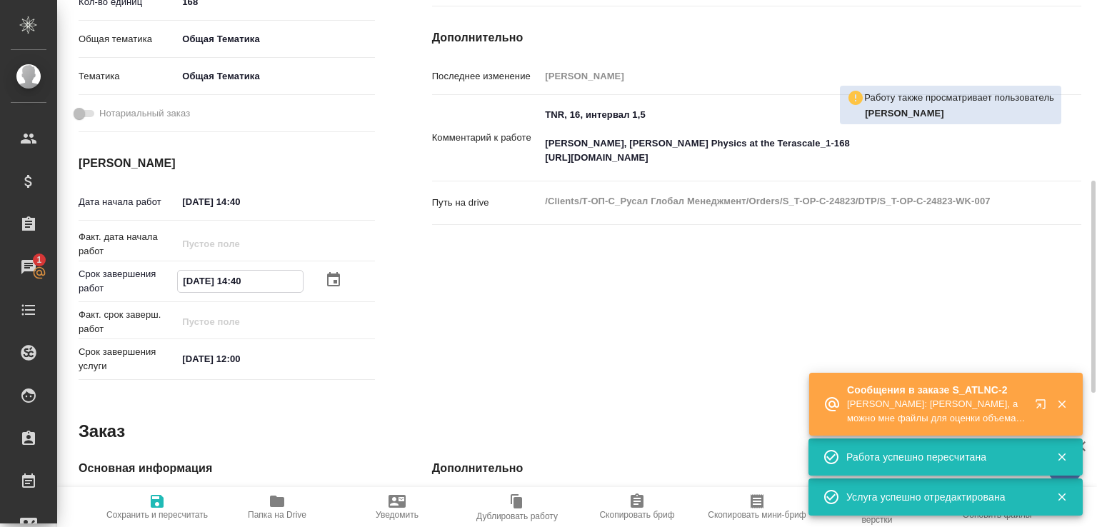
click at [249, 291] on input "23.08.2025 14:40" at bounding box center [240, 281] width 125 height 21
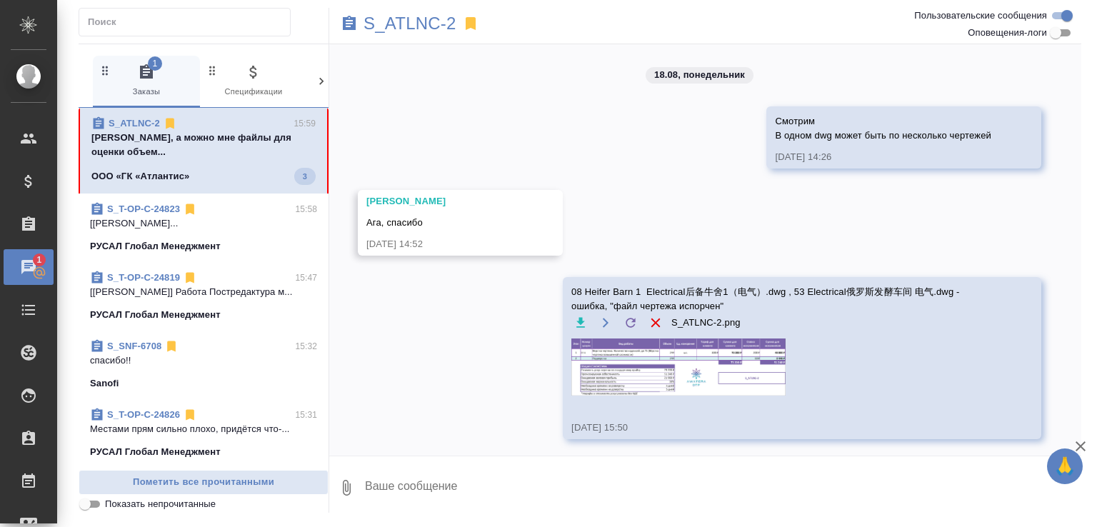
scroll to position [34, 0]
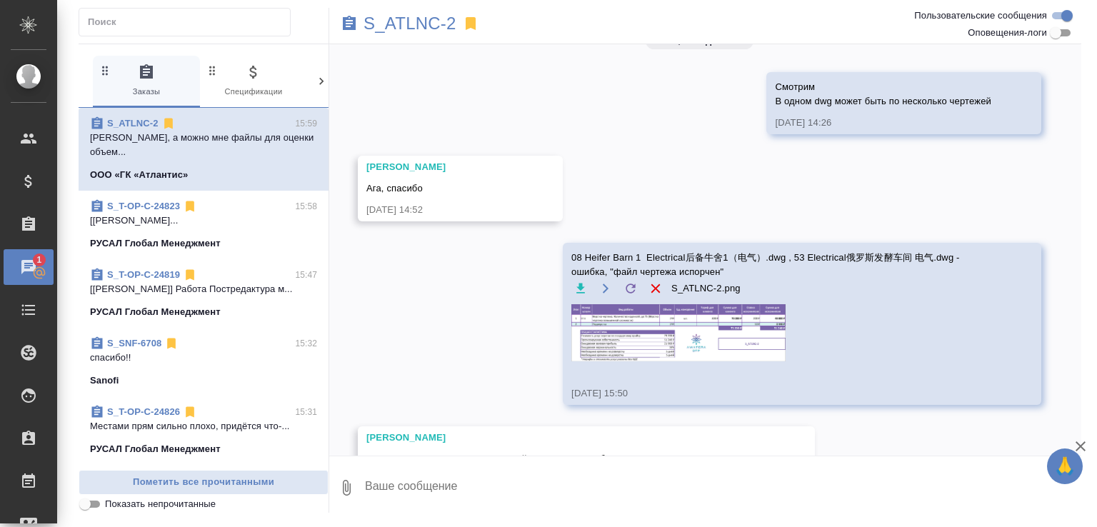
click at [520, 494] on textarea at bounding box center [723, 488] width 718 height 49
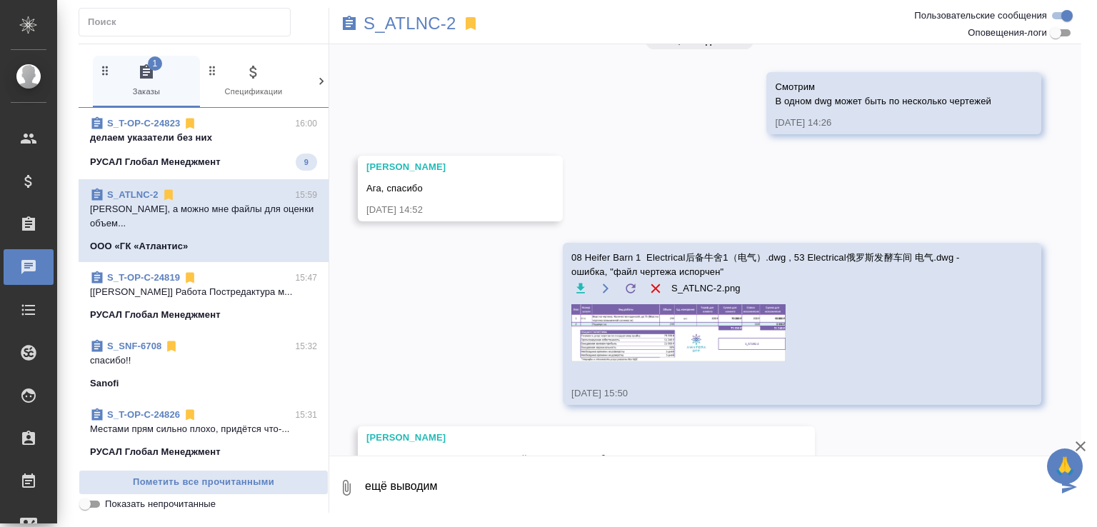
type textarea "ещё выводим"
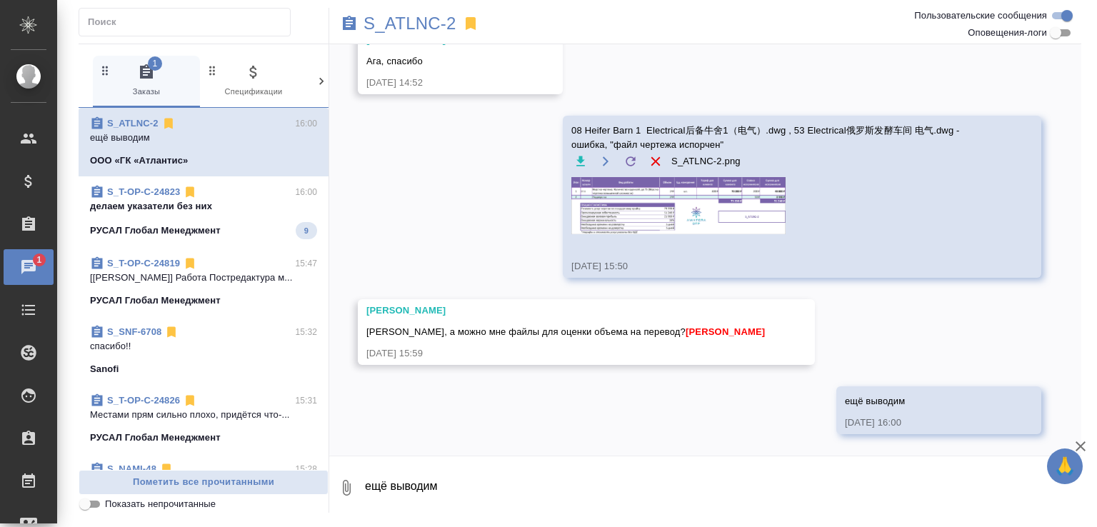
click at [243, 190] on div "S_T-OP-C-24823 16:00" at bounding box center [203, 192] width 227 height 14
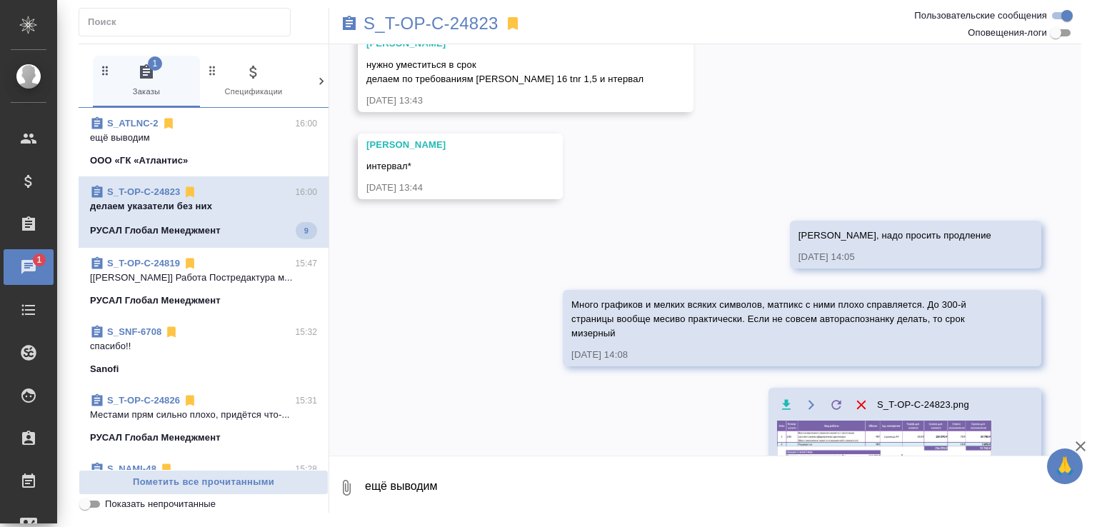
scroll to position [579, 0]
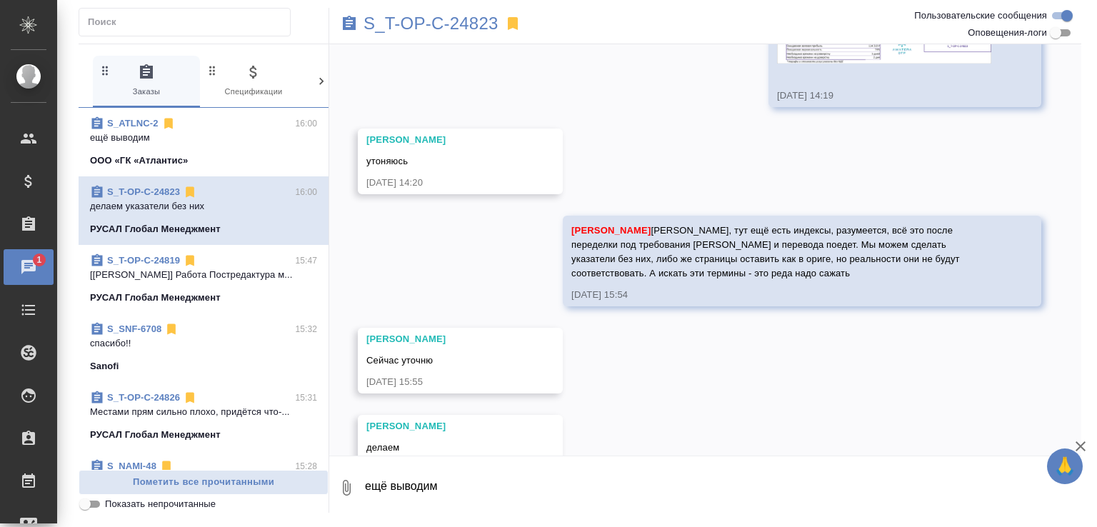
click at [470, 495] on textarea "ещё выводим" at bounding box center [723, 488] width 718 height 49
type textarea "спасибо!"
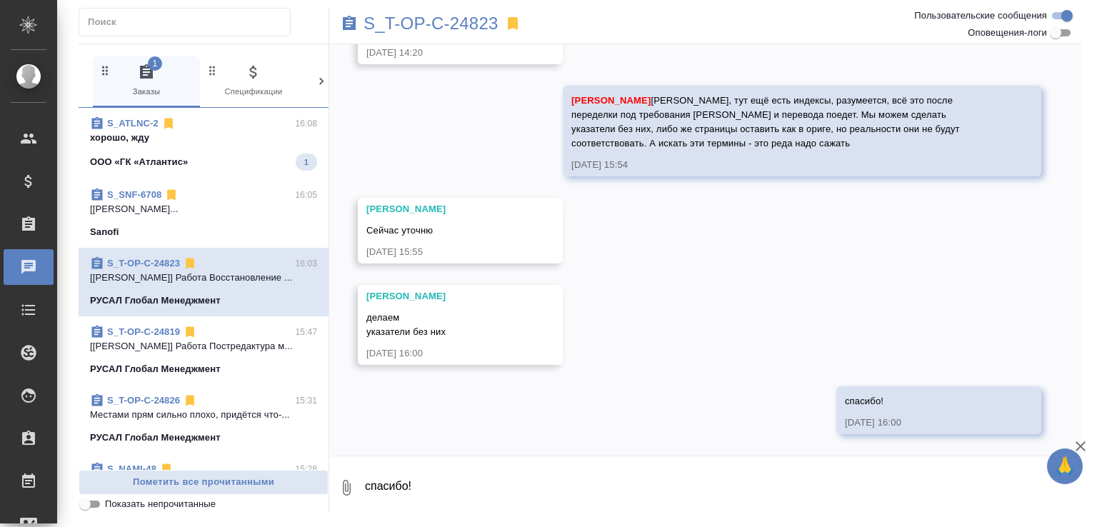
click at [219, 116] on div "S_ATLNC-2 16:08" at bounding box center [203, 123] width 227 height 14
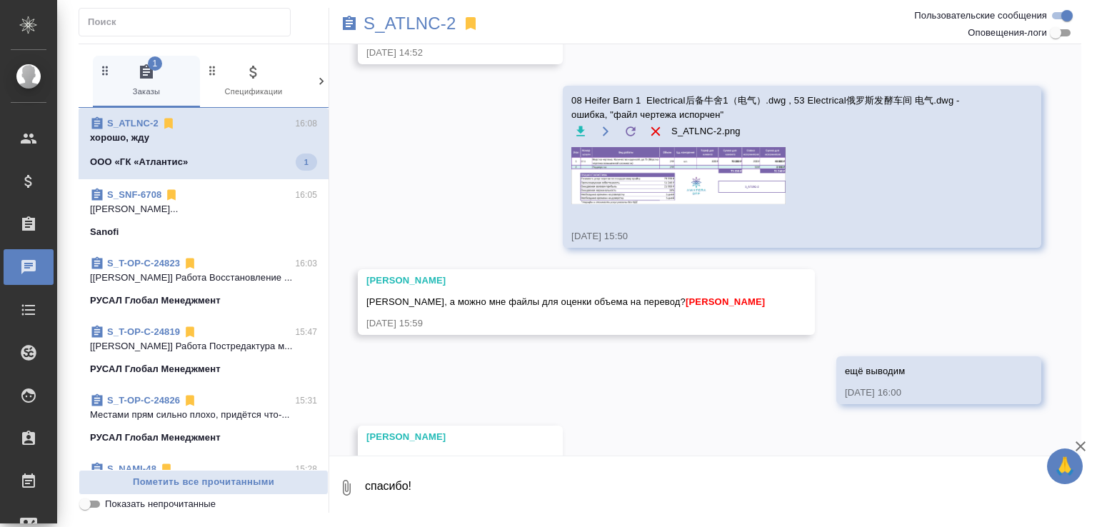
scroll to position [249, 0]
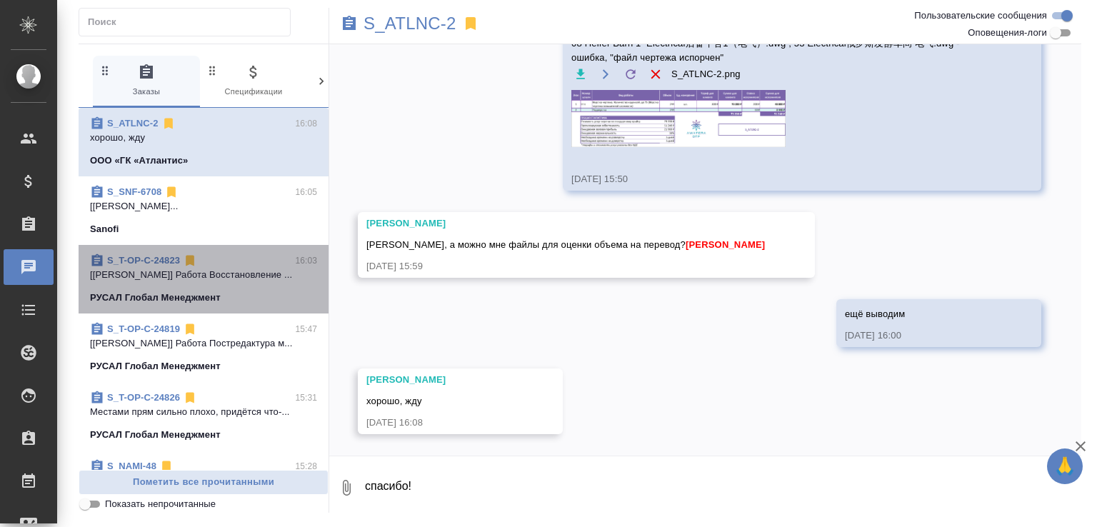
click at [242, 276] on p "[[PERSON_NAME]] Работа Восстановление ..." at bounding box center [203, 275] width 227 height 14
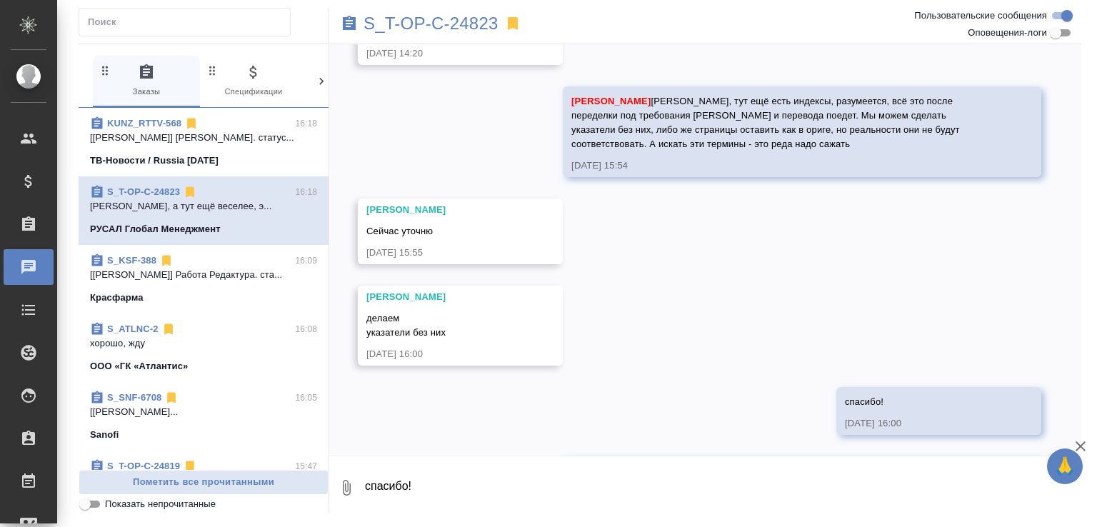
scroll to position [793, 0]
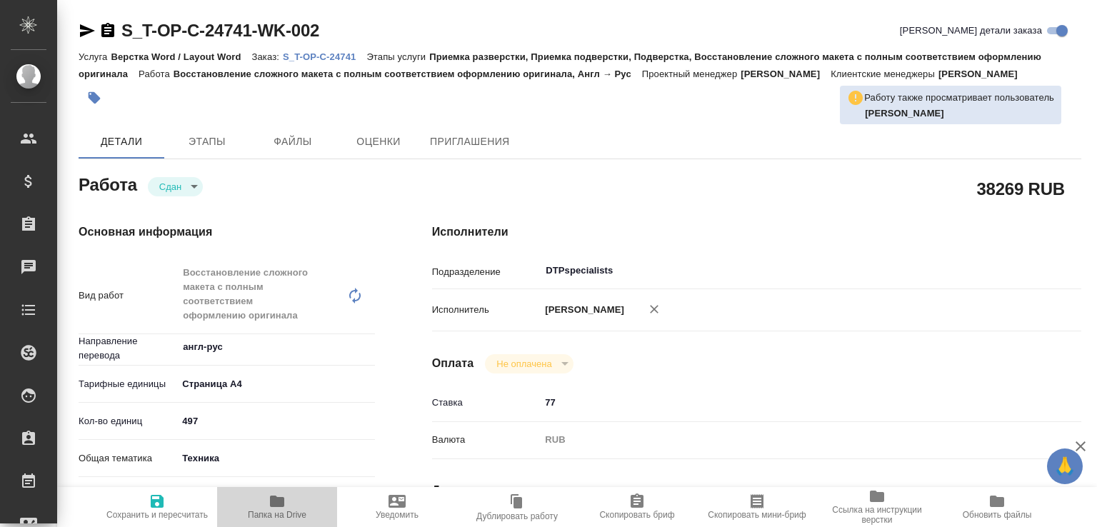
click at [316, 509] on span "Папка на Drive" at bounding box center [277, 506] width 103 height 27
click at [346, 56] on p "S_T-OP-C-24741" at bounding box center [325, 56] width 84 height 11
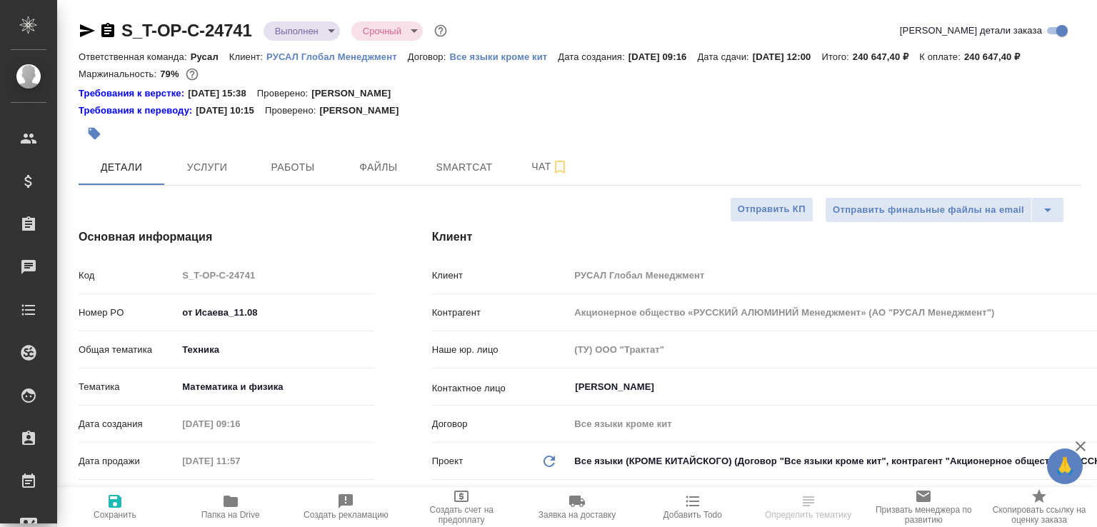
select select "RU"
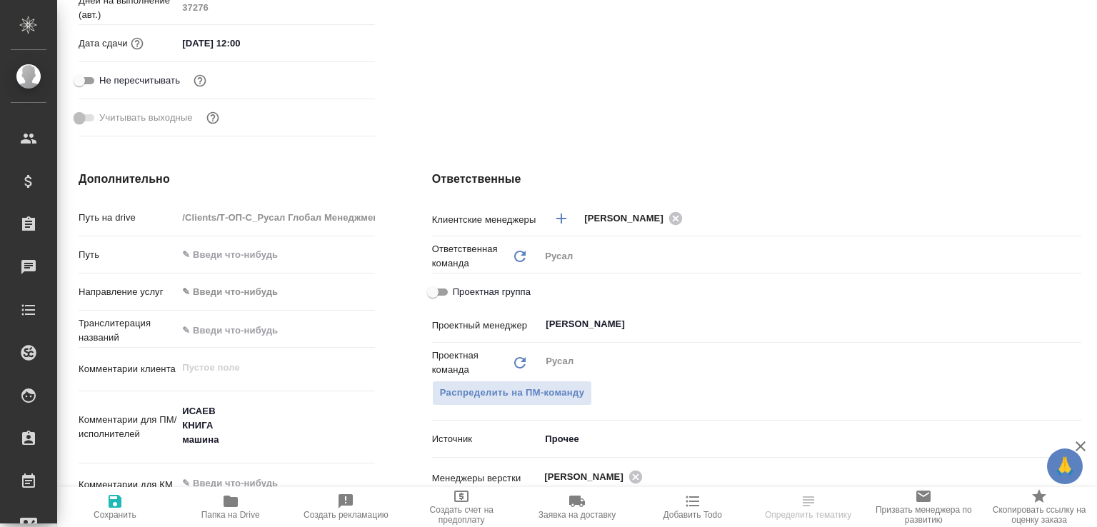
scroll to position [154, 0]
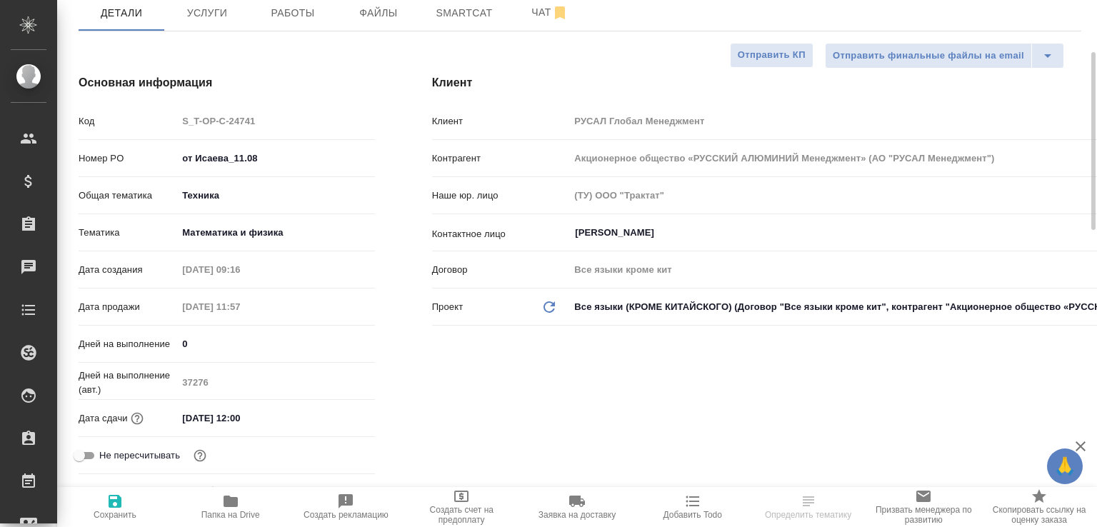
select select "RU"
click at [209, 22] on span "Услуги" at bounding box center [207, 13] width 69 height 18
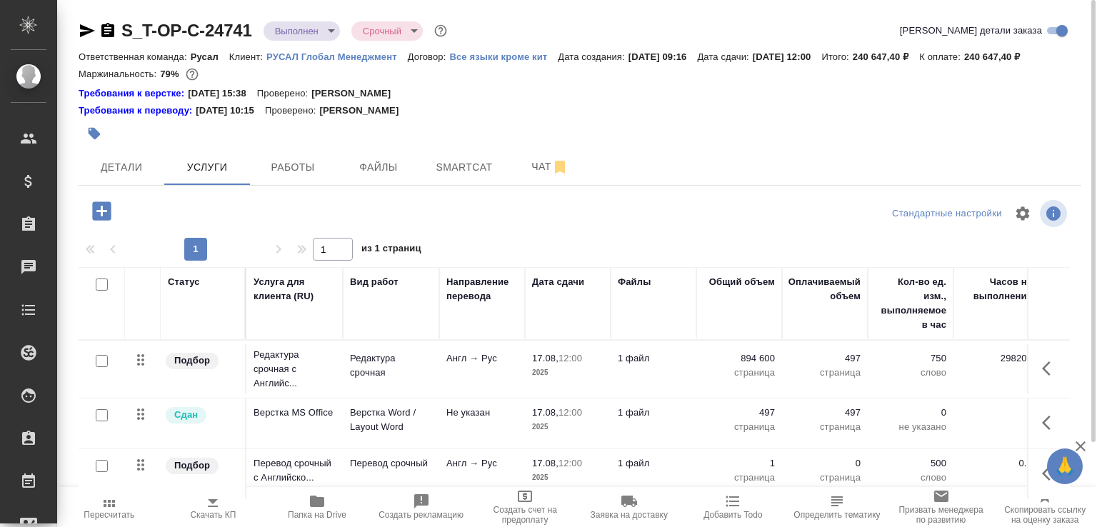
click at [106, 31] on icon "button" at bounding box center [107, 30] width 17 height 17
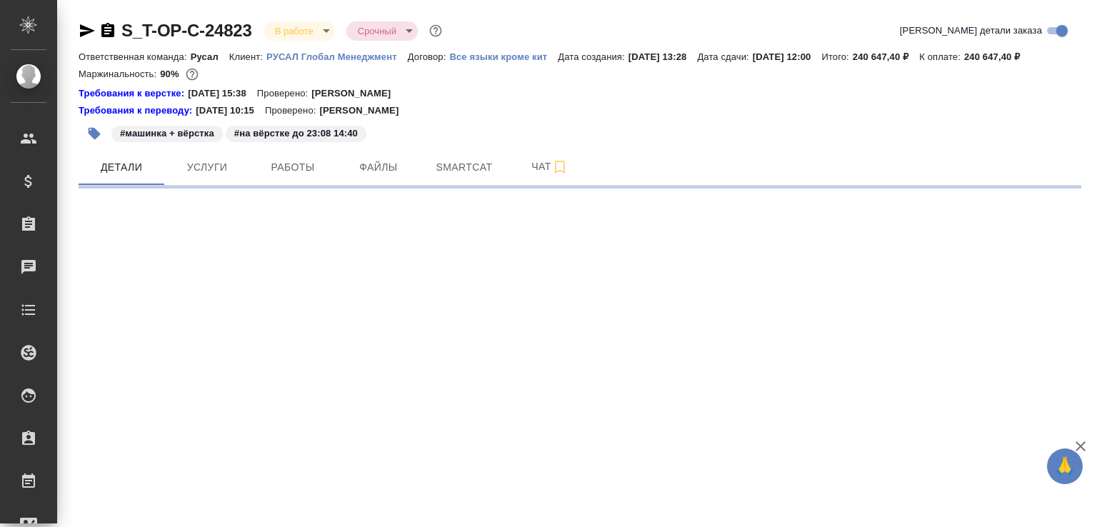
select select "RU"
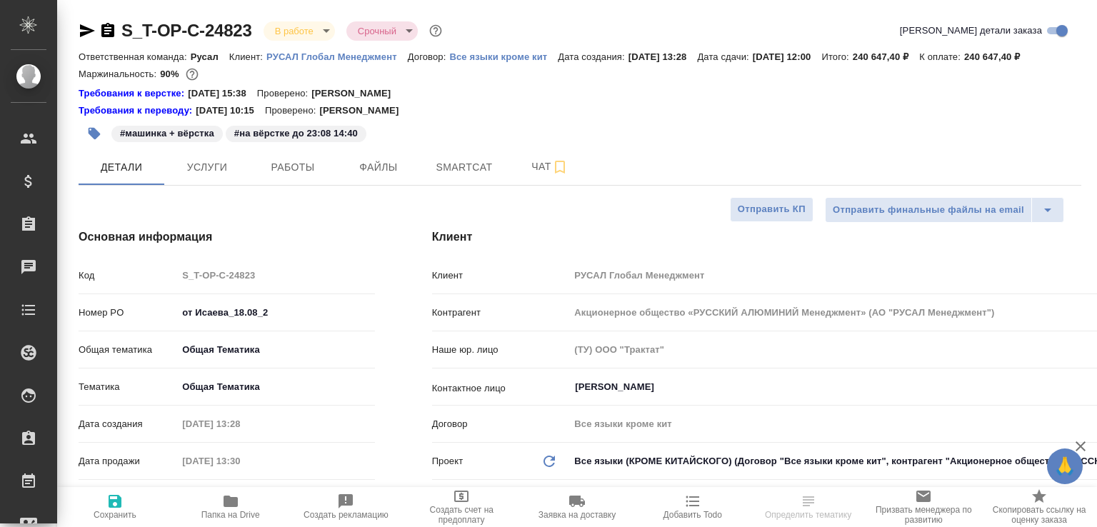
type textarea "x"
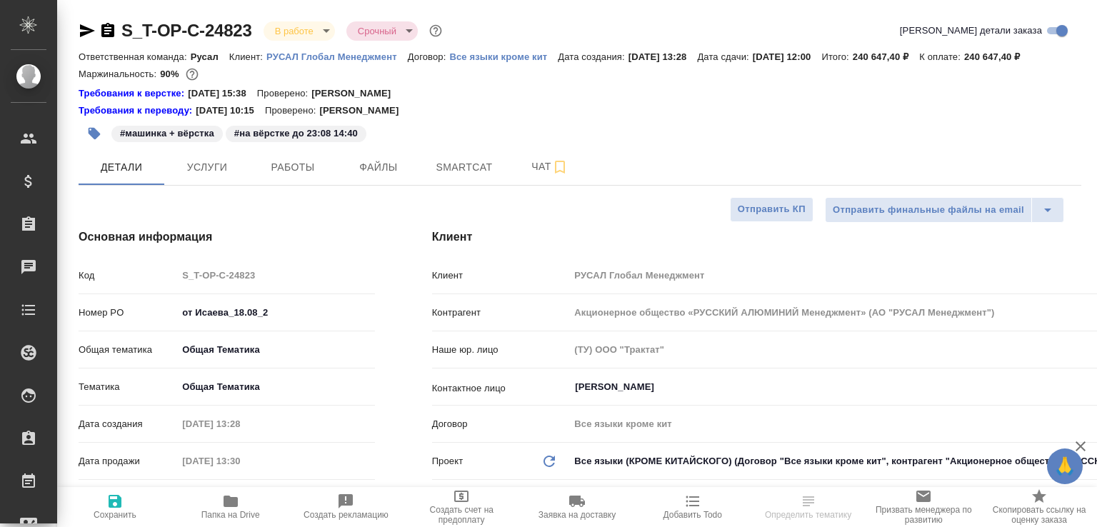
type textarea "x"
click at [223, 176] on span "Услуги" at bounding box center [207, 168] width 69 height 18
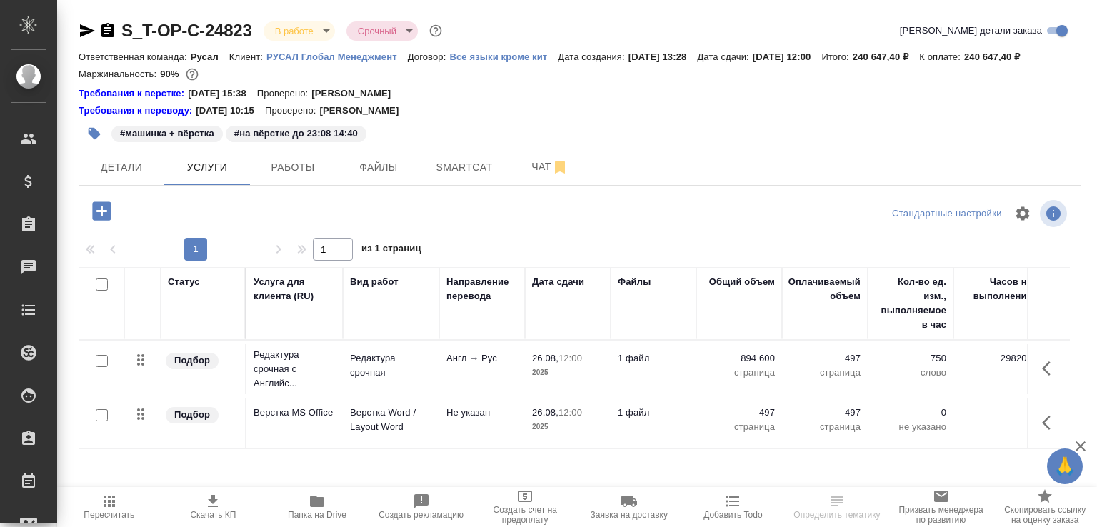
click at [286, 512] on span "Папка на Drive" at bounding box center [317, 506] width 87 height 27
click at [545, 176] on span "Чат" at bounding box center [550, 167] width 69 height 18
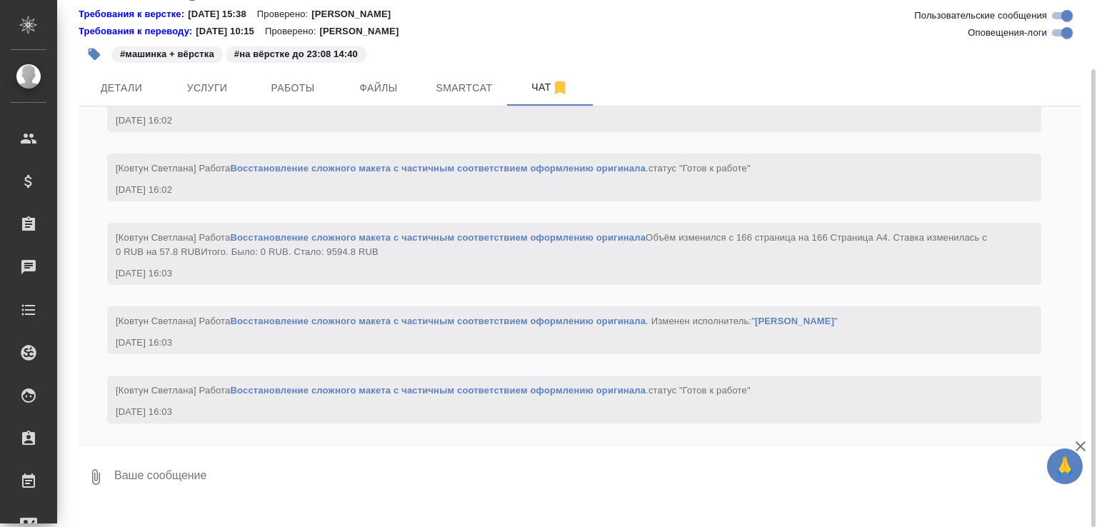
scroll to position [4203, 0]
click at [224, 496] on textarea at bounding box center [597, 477] width 969 height 49
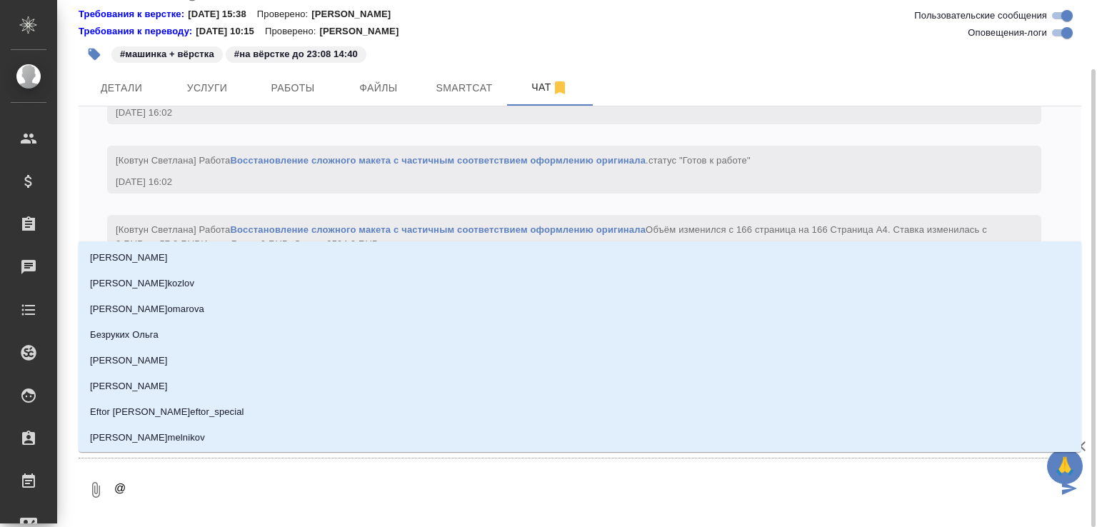
type textarea "@а"
type input "[PERSON_NAME]"
type textarea "@ав"
type input "ав"
type textarea "@авд"
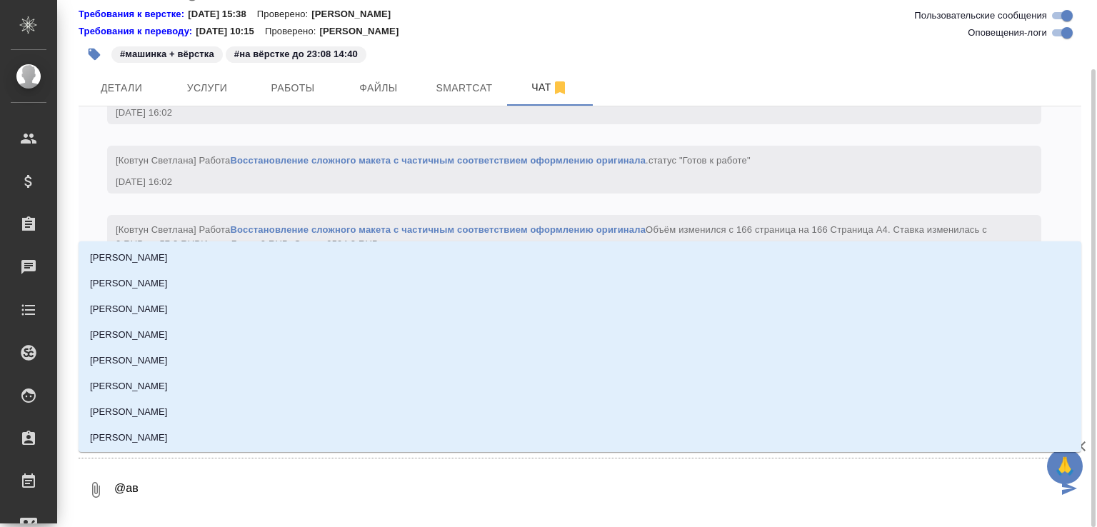
type input "авд"
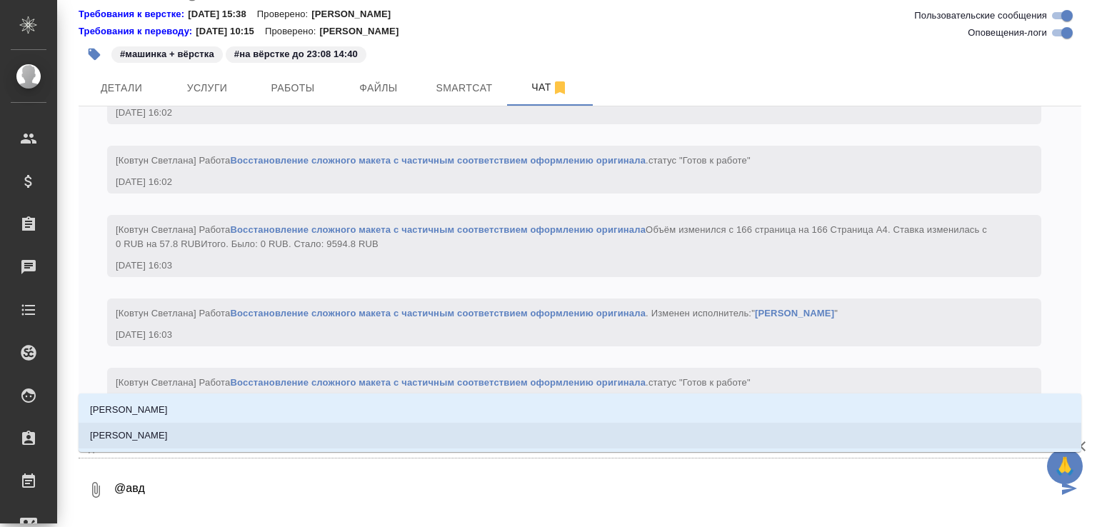
click at [185, 444] on li "[PERSON_NAME]" at bounding box center [580, 436] width 1003 height 26
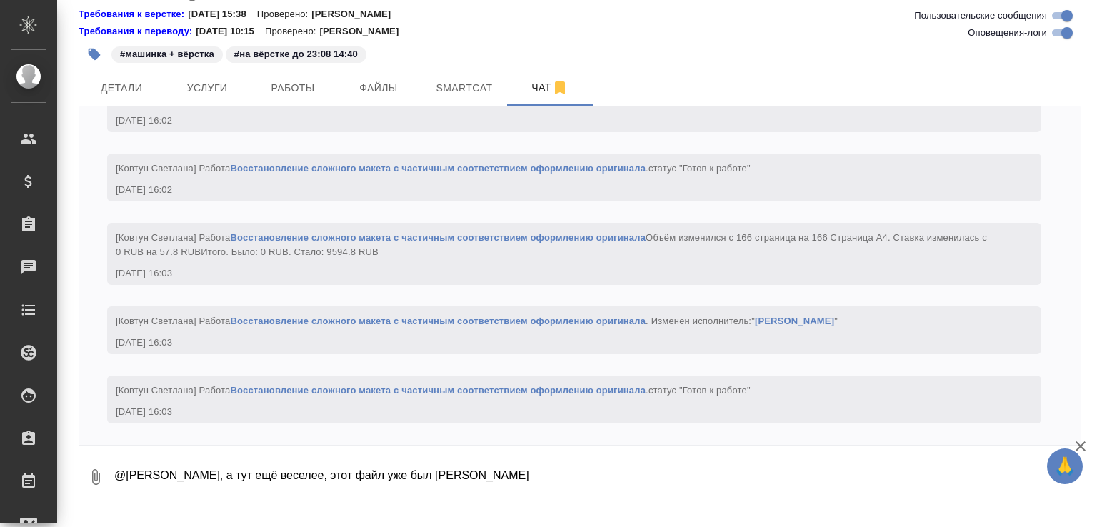
paste textarea "S_T-OP-C-24741"
type textarea "@[PERSON_NAME], а тут ещё веселее, этот файл уже был в S_T-OP-C-24741, [PERSON_…"
